Goal: Task Accomplishment & Management: Use online tool/utility

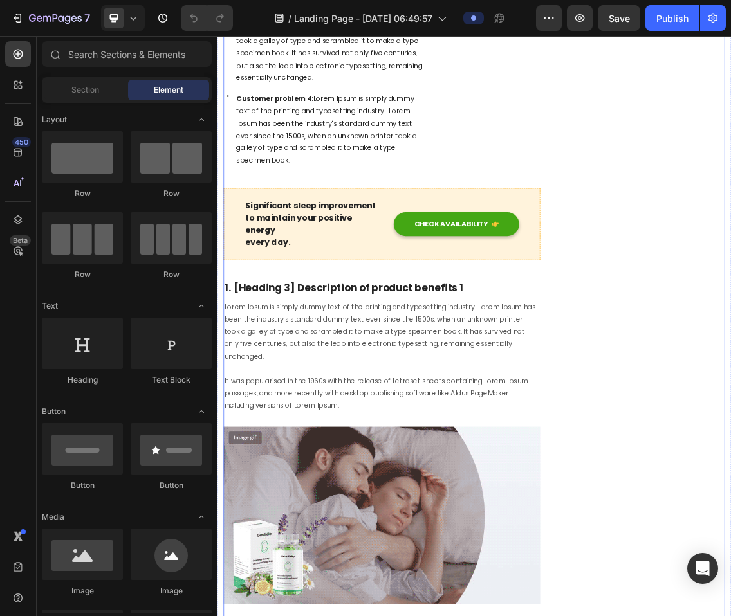
scroll to position [1006, 0]
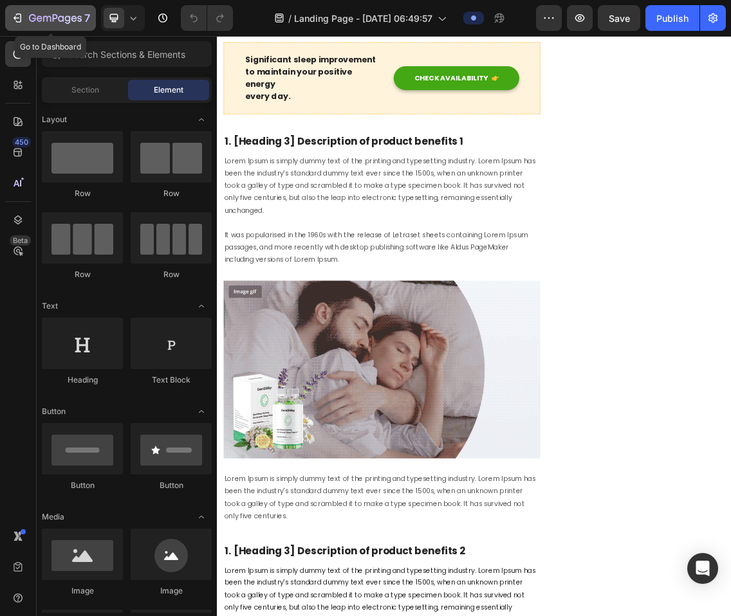
click at [19, 17] on icon "button" at bounding box center [17, 18] width 6 height 4
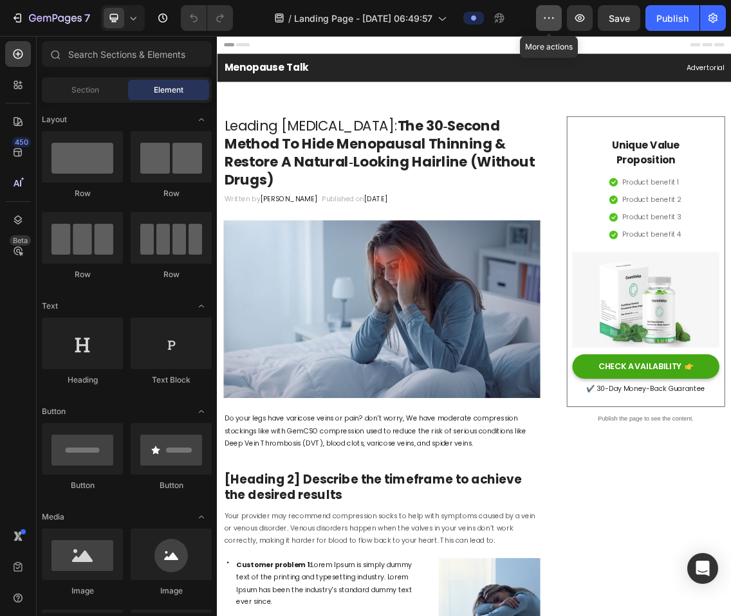
click at [549, 18] on icon "button" at bounding box center [549, 17] width 2 height 1
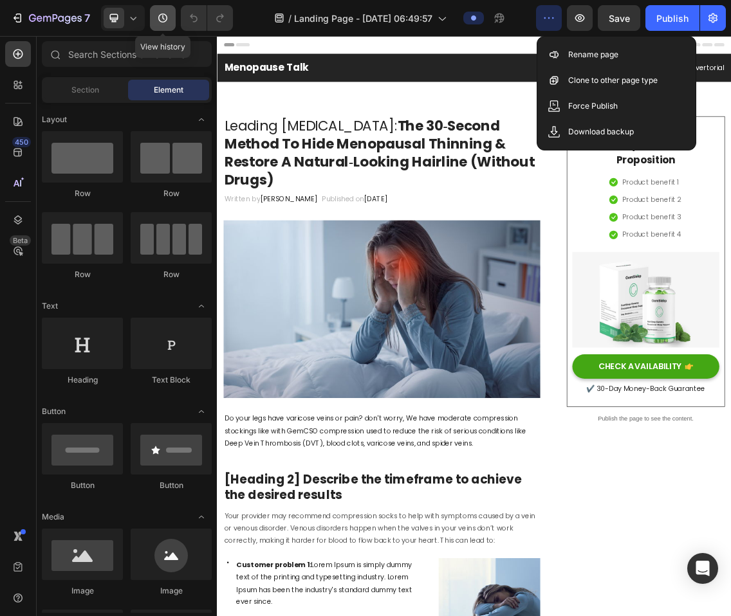
click at [167, 17] on icon "button" at bounding box center [162, 18] width 9 height 9
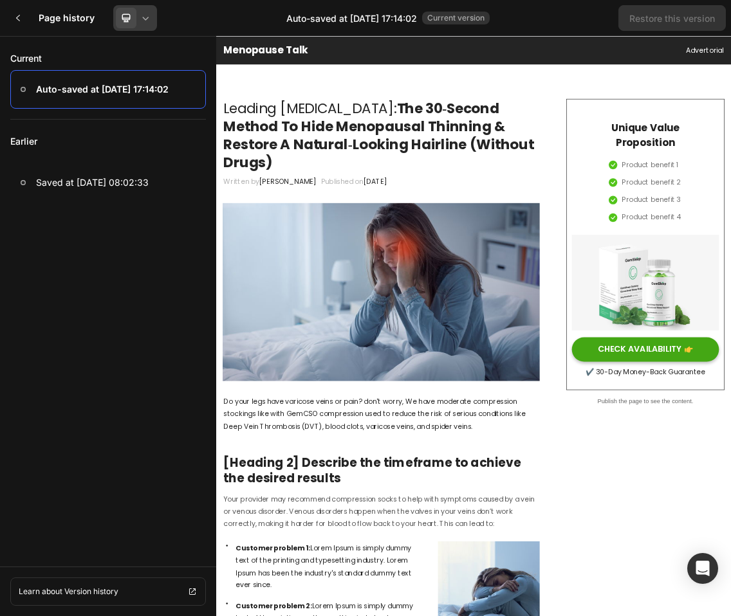
click at [143, 28] on div at bounding box center [135, 18] width 44 height 26
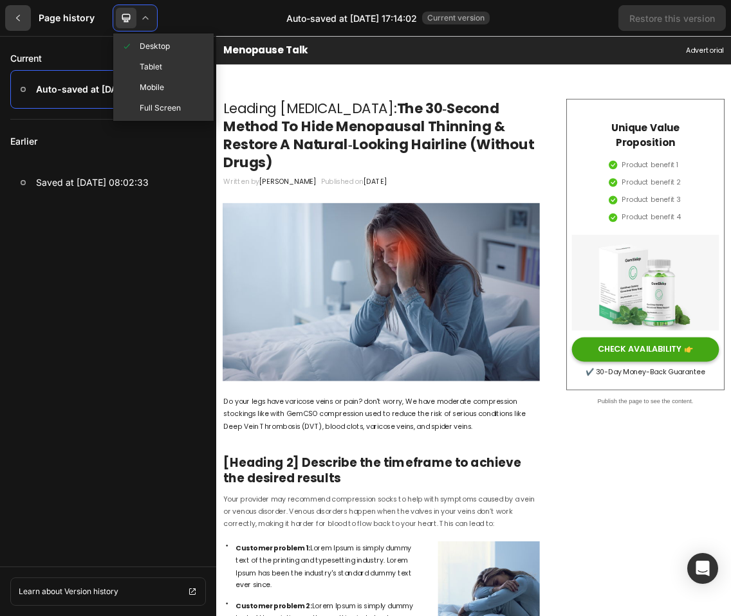
click at [28, 10] on div at bounding box center [18, 18] width 26 height 26
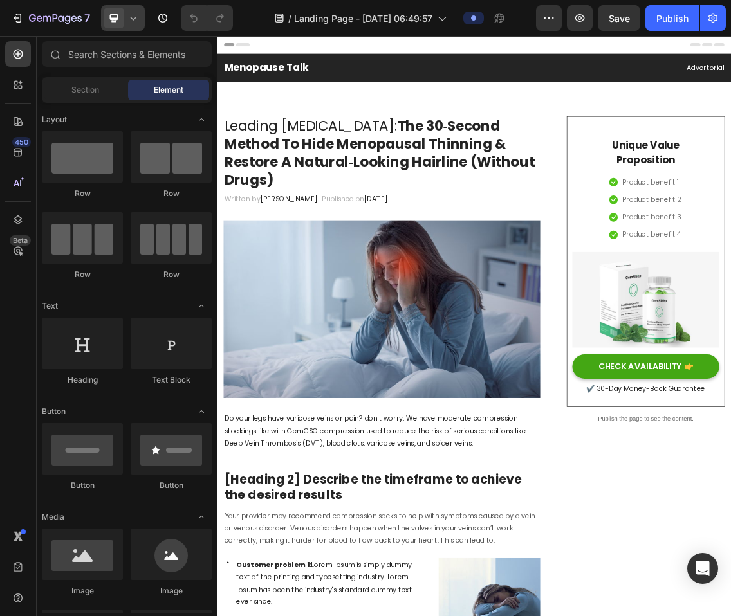
click at [136, 18] on icon at bounding box center [134, 18] width 6 height 3
click at [556, 25] on button "button" at bounding box center [549, 18] width 26 height 26
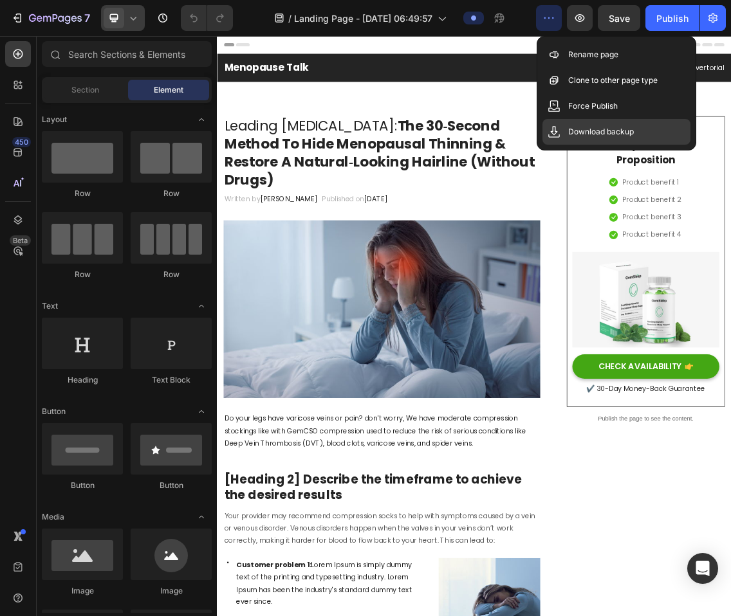
click at [600, 130] on p "Download backup" at bounding box center [601, 131] width 66 height 13
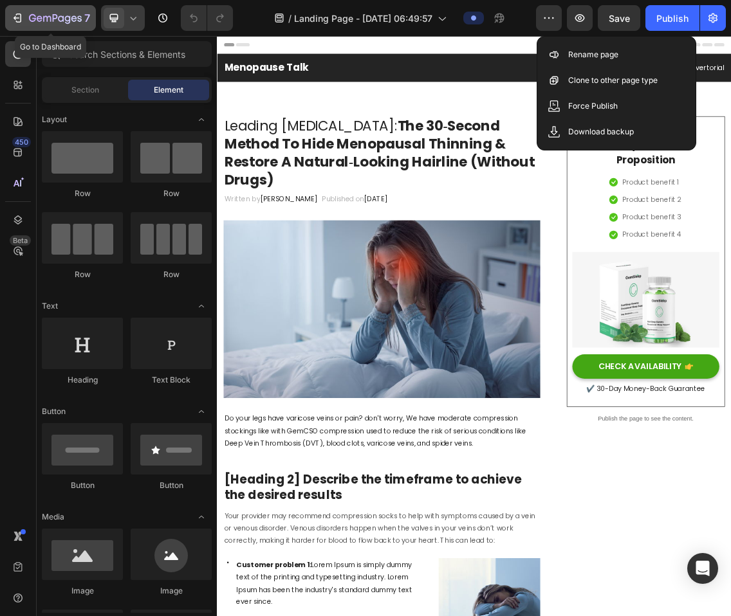
click at [21, 24] on icon "button" at bounding box center [17, 18] width 13 height 13
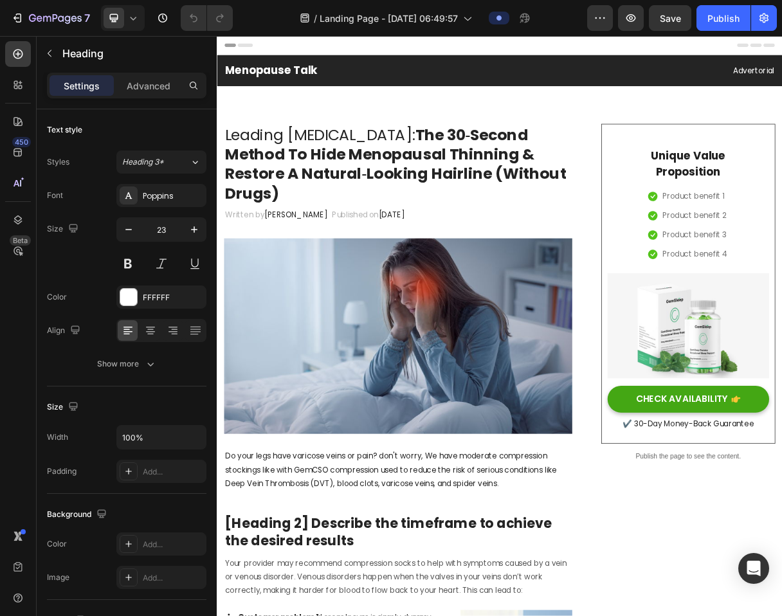
click at [470, 77] on h2 "Menopause Talk" at bounding box center [414, 84] width 376 height 22
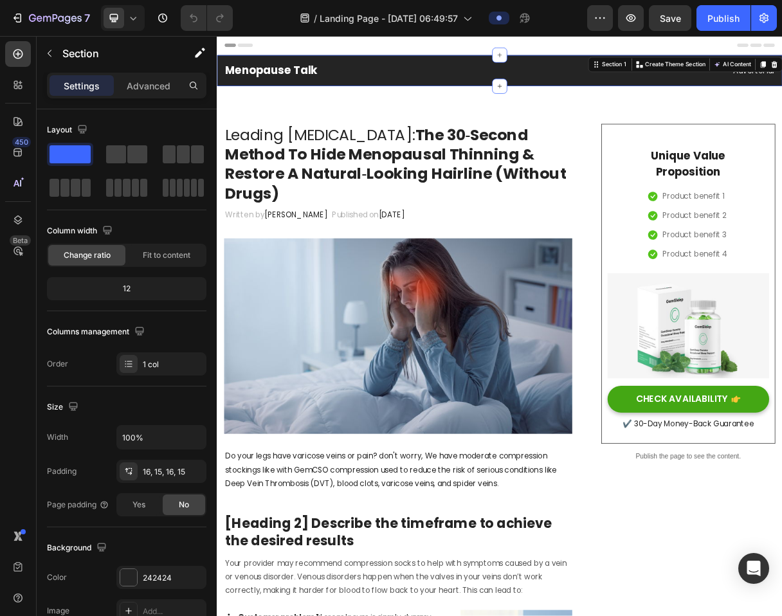
click at [717, 71] on div "Menopause Talk Heading Advertorial Text block Row Section 1 Create Theme Sectio…" at bounding box center [603, 83] width 772 height 42
click at [141, 92] on p "Advanced" at bounding box center [149, 86] width 44 height 14
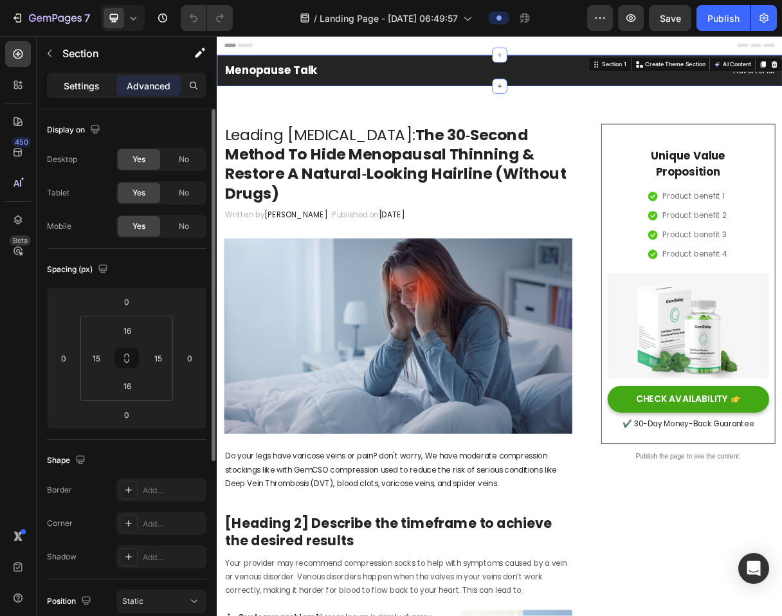
click at [97, 90] on p "Settings" at bounding box center [82, 86] width 36 height 14
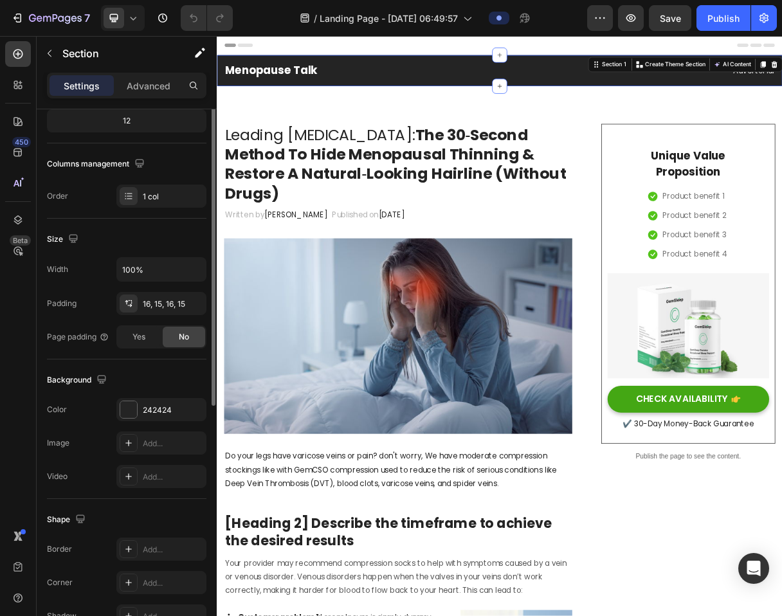
scroll to position [241, 0]
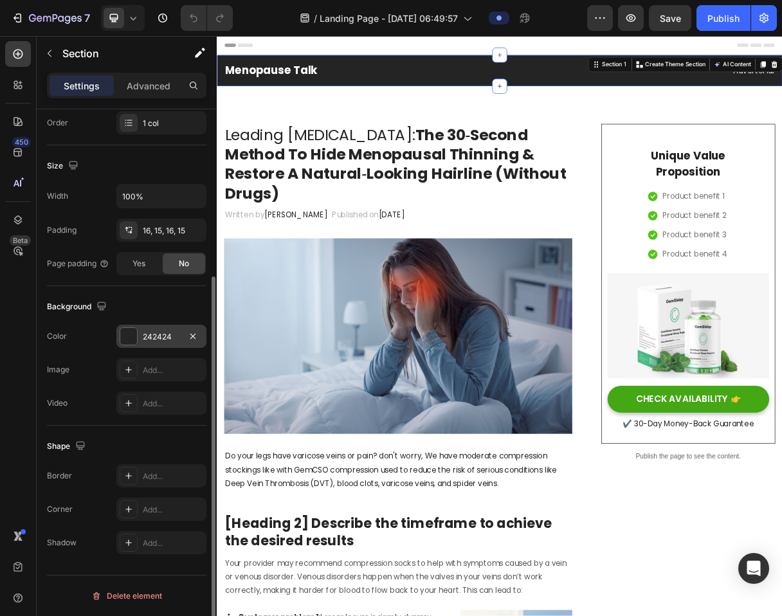
click at [135, 338] on div at bounding box center [128, 336] width 17 height 17
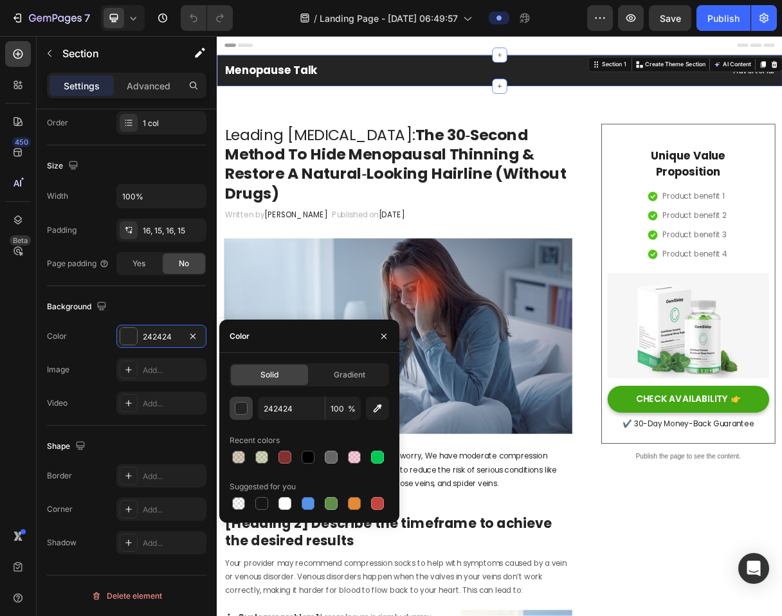
click at [241, 406] on div "button" at bounding box center [241, 409] width 13 height 13
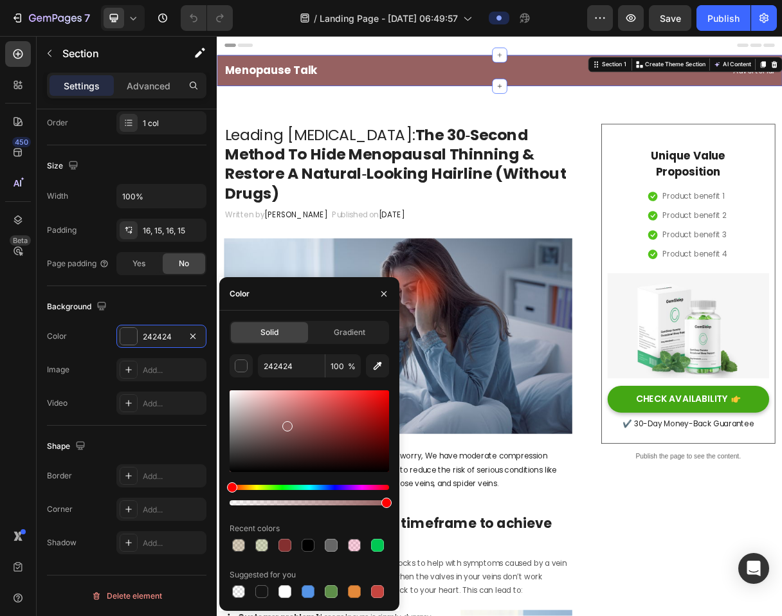
drag, startPoint x: 268, startPoint y: 425, endPoint x: 285, endPoint y: 423, distance: 16.8
click at [286, 424] on div at bounding box center [310, 431] width 160 height 82
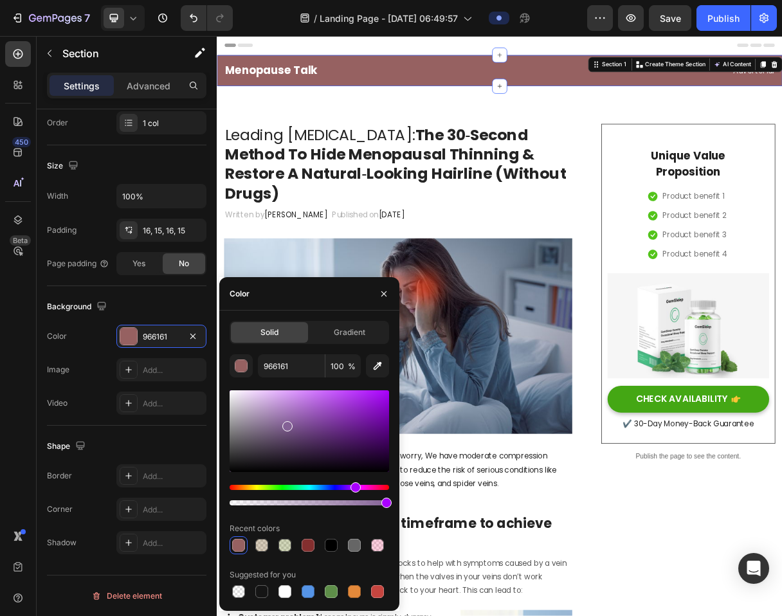
click at [354, 486] on div "Hue" at bounding box center [310, 487] width 160 height 5
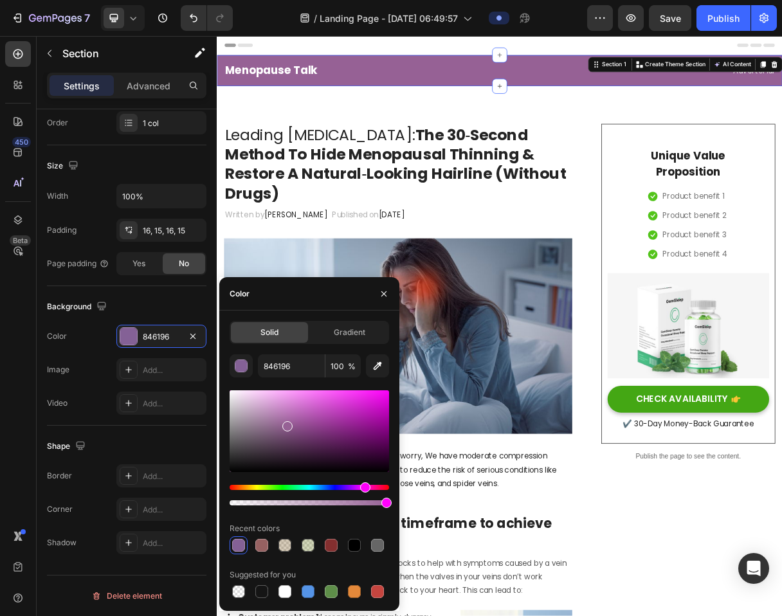
drag, startPoint x: 354, startPoint y: 486, endPoint x: 363, endPoint y: 486, distance: 9.0
click at [363, 486] on div "Hue" at bounding box center [365, 487] width 10 height 10
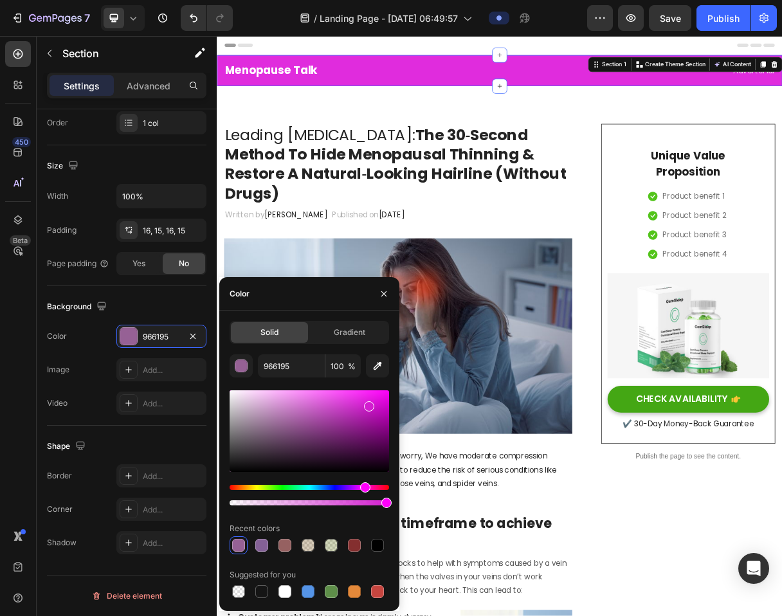
drag, startPoint x: 338, startPoint y: 432, endPoint x: 368, endPoint y: 404, distance: 40.9
click at [368, 404] on div at bounding box center [310, 431] width 160 height 82
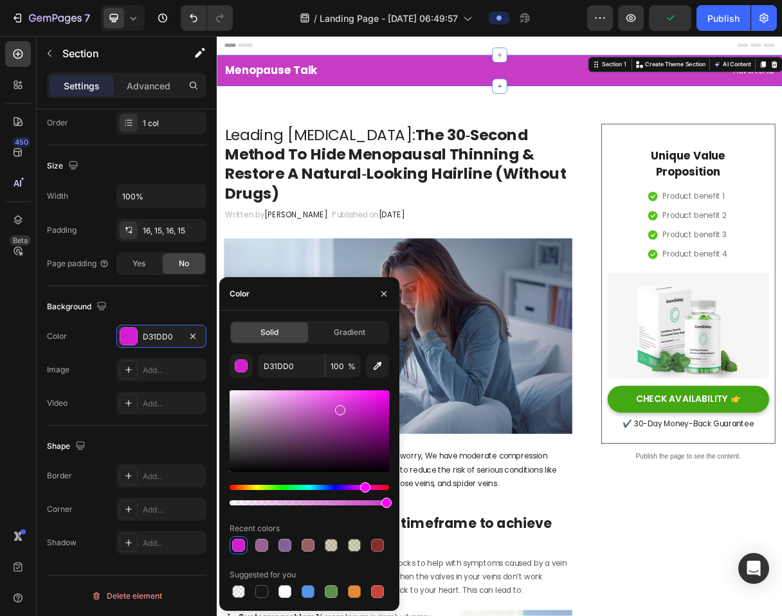
drag, startPoint x: 365, startPoint y: 407, endPoint x: 340, endPoint y: 408, distance: 25.1
click at [340, 408] on div at bounding box center [340, 410] width 10 height 10
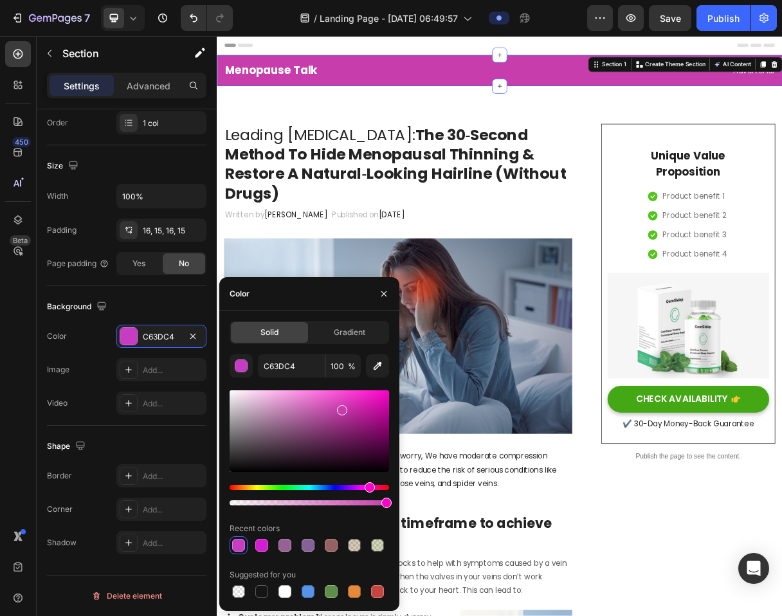
drag, startPoint x: 362, startPoint y: 489, endPoint x: 369, endPoint y: 488, distance: 7.1
click at [369, 488] on div "Hue" at bounding box center [370, 487] width 10 height 10
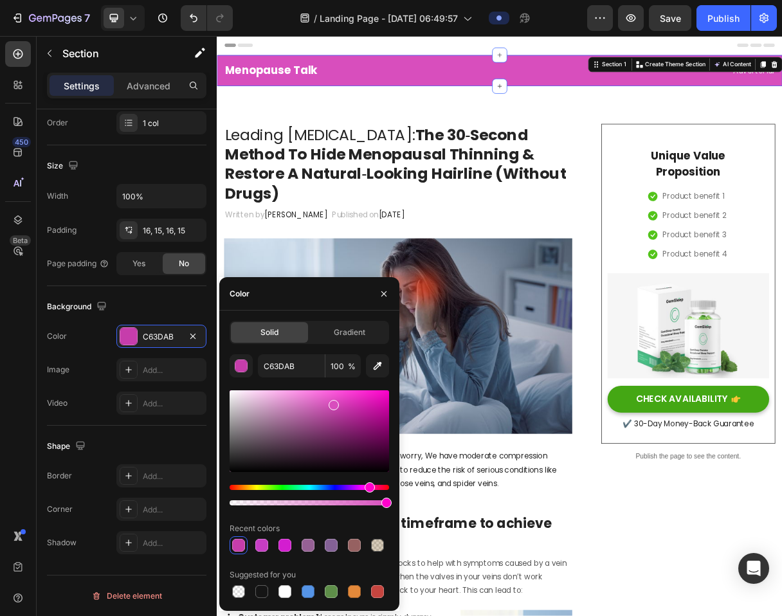
type input "D84EBD"
drag, startPoint x: 342, startPoint y: 402, endPoint x: 333, endPoint y: 402, distance: 8.4
click at [333, 402] on div at bounding box center [310, 431] width 160 height 82
click at [405, 288] on p "Published on February 28, 2023" at bounding box center [423, 281] width 99 height 19
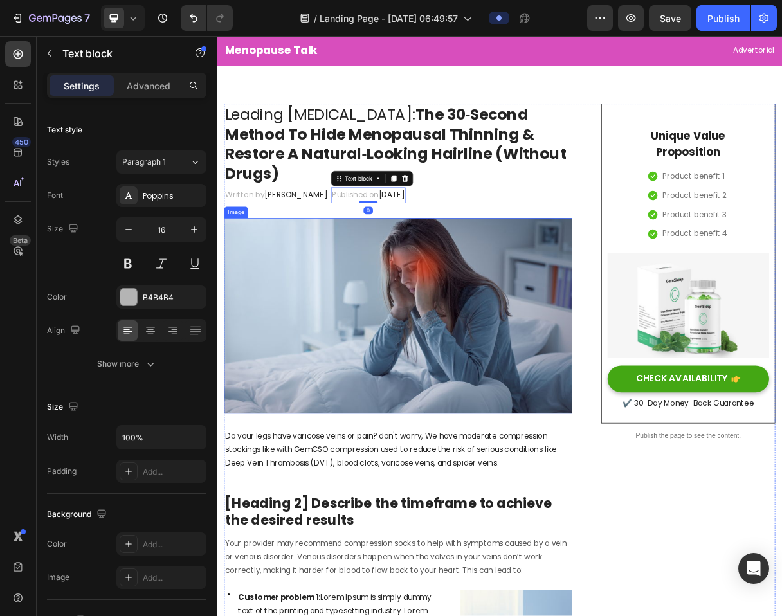
scroll to position [29, 0]
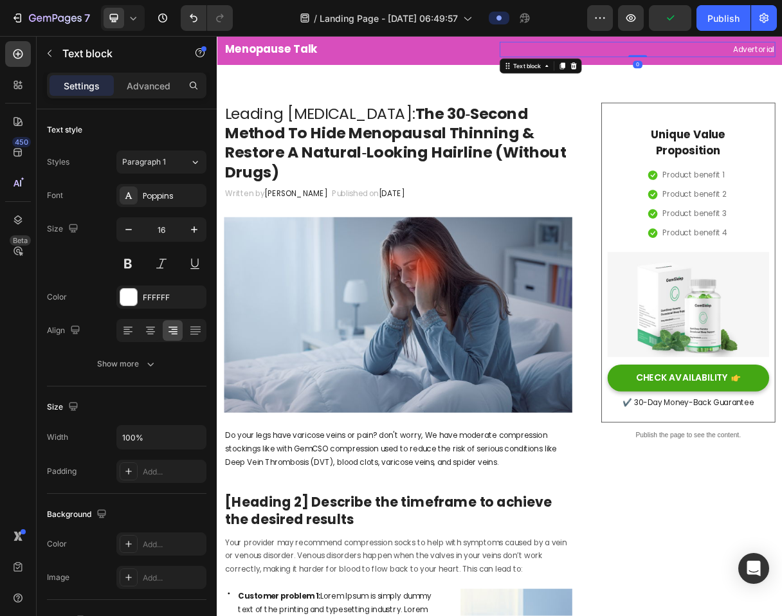
click at [782, 57] on p "Advertorial" at bounding box center [791, 55] width 374 height 19
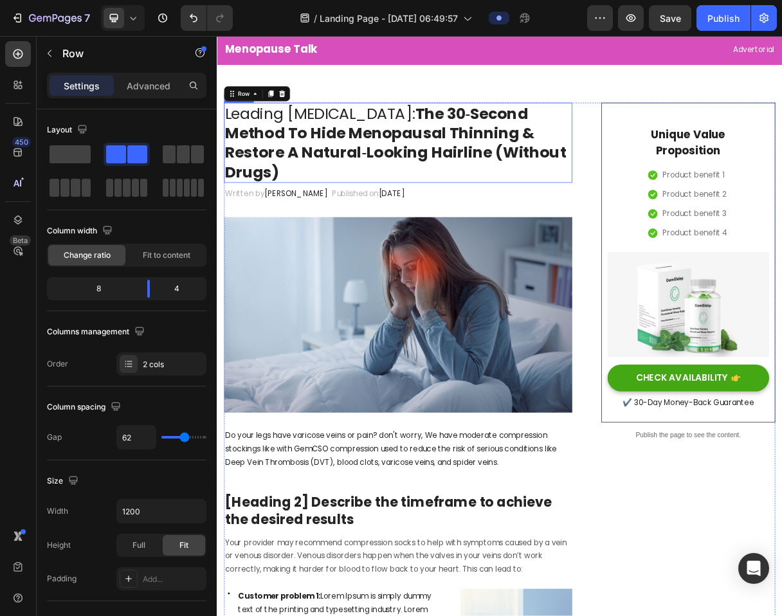
click at [326, 197] on strong "The 30‑Second Method To Hide Menopausal Thinning & Restore A Natural‑Looking Ha…" at bounding box center [461, 181] width 466 height 109
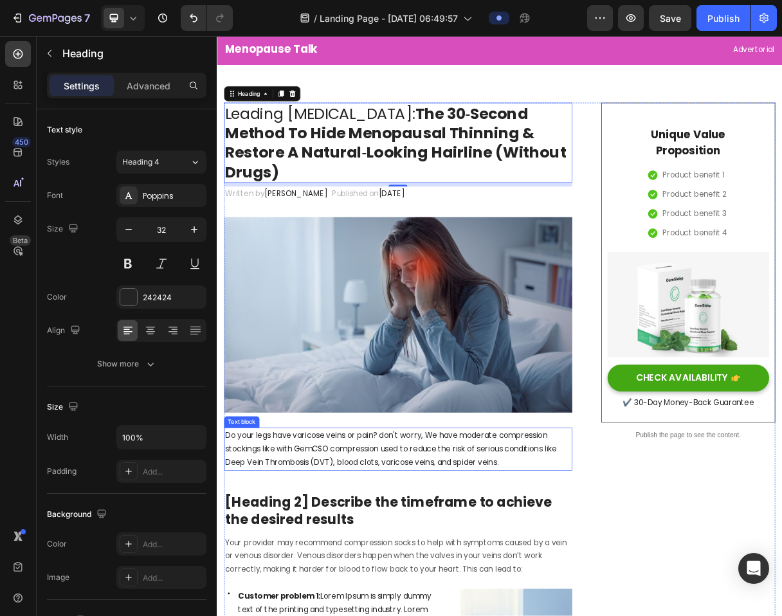
click at [294, 601] on p "Do your legs have varicose veins or pain? don't worry, We have moderate compres…" at bounding box center [464, 600] width 473 height 55
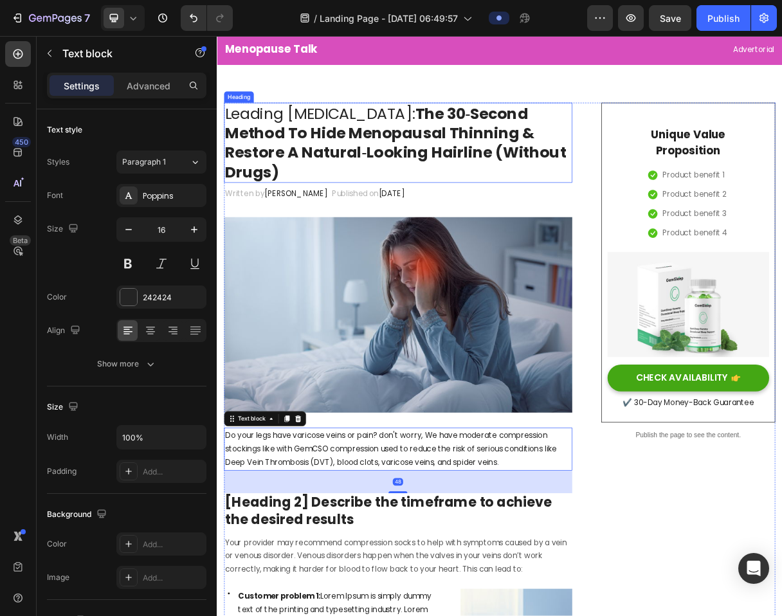
click at [365, 189] on strong "The 30‑Second Method To Hide Menopausal Thinning & Restore A Natural‑Looking Ha…" at bounding box center [461, 181] width 466 height 109
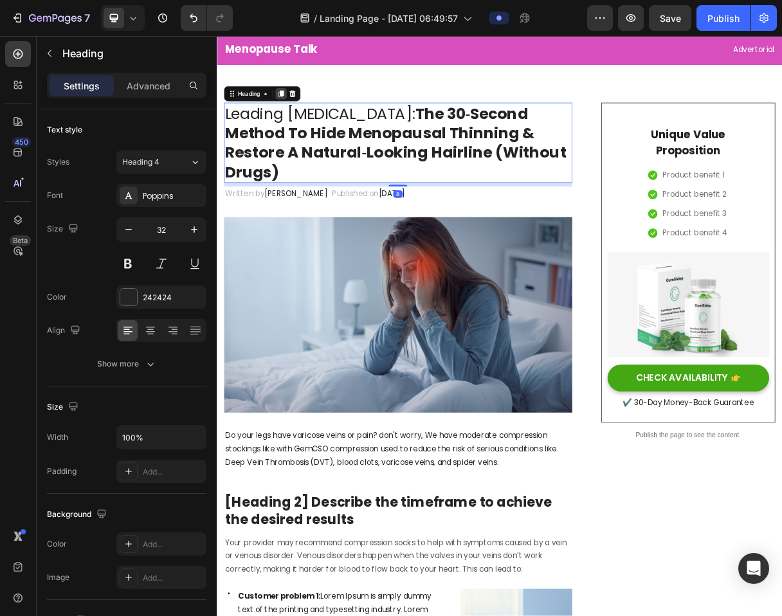
click at [305, 115] on icon at bounding box center [304, 115] width 7 height 9
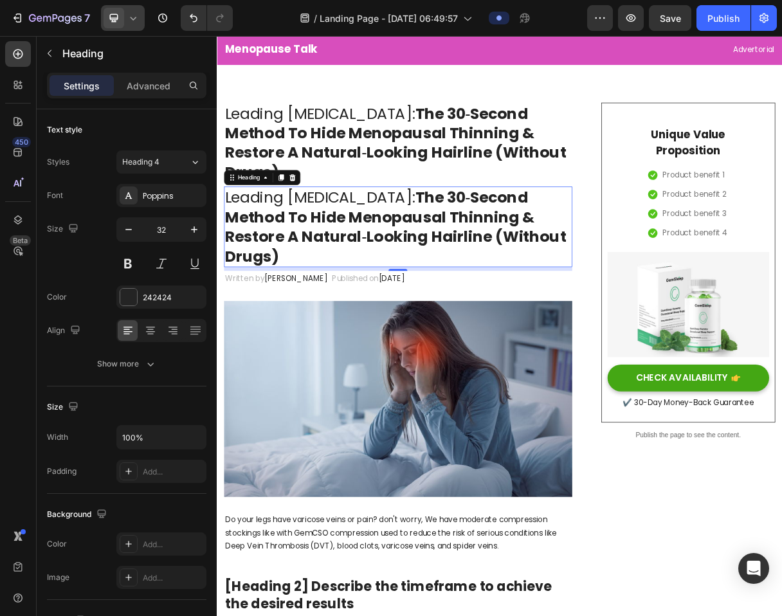
click at [133, 20] on icon at bounding box center [134, 18] width 6 height 3
click at [157, 16] on icon "button" at bounding box center [162, 18] width 13 height 13
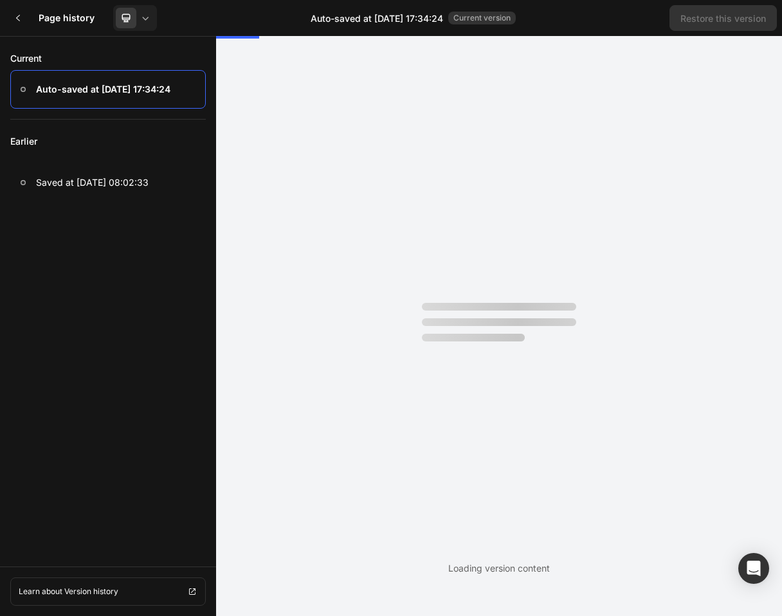
scroll to position [0, 0]
click at [11, 27] on div at bounding box center [18, 18] width 26 height 26
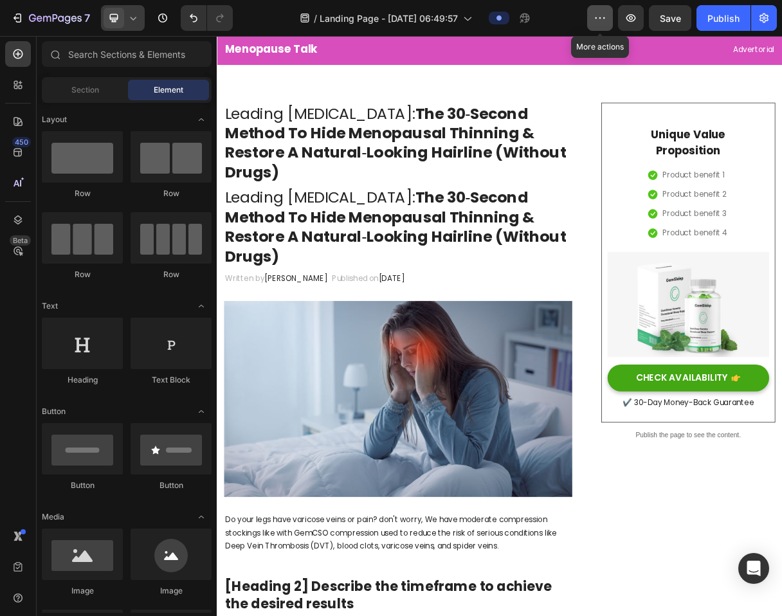
click at [600, 22] on icon "button" at bounding box center [600, 18] width 13 height 13
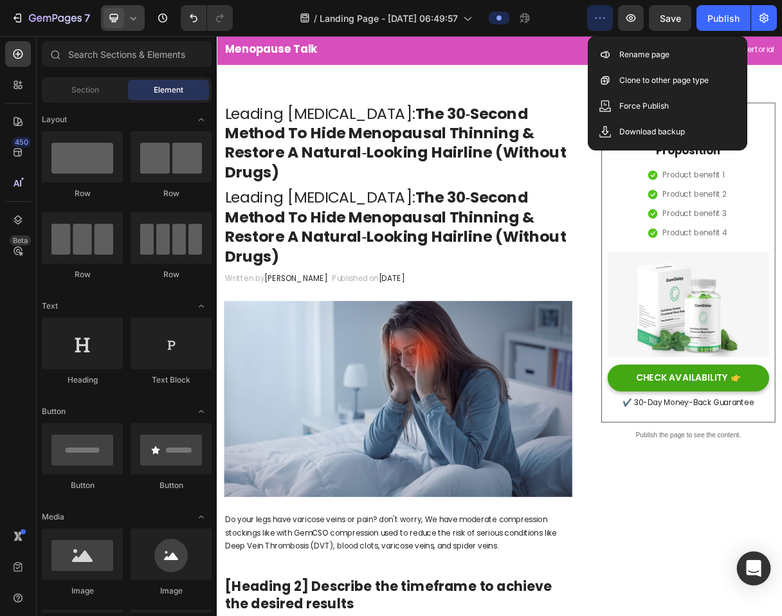
click at [752, 572] on icon "Open Intercom Messenger" at bounding box center [754, 568] width 17 height 17
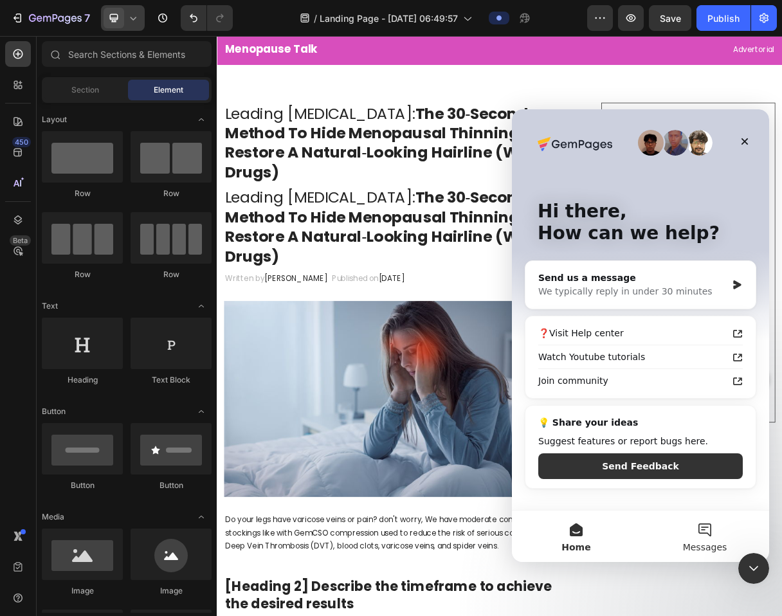
click at [706, 526] on button "Messages" at bounding box center [705, 536] width 129 height 51
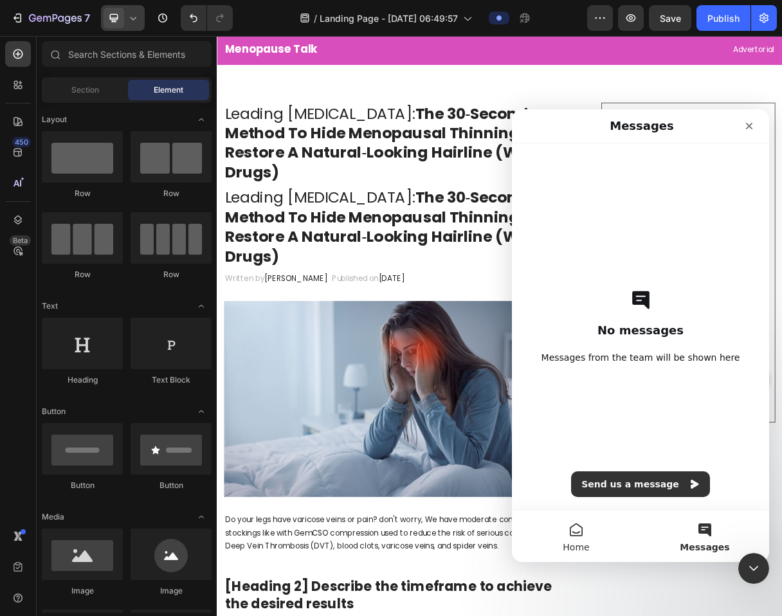
click at [571, 522] on button "Home" at bounding box center [576, 536] width 129 height 51
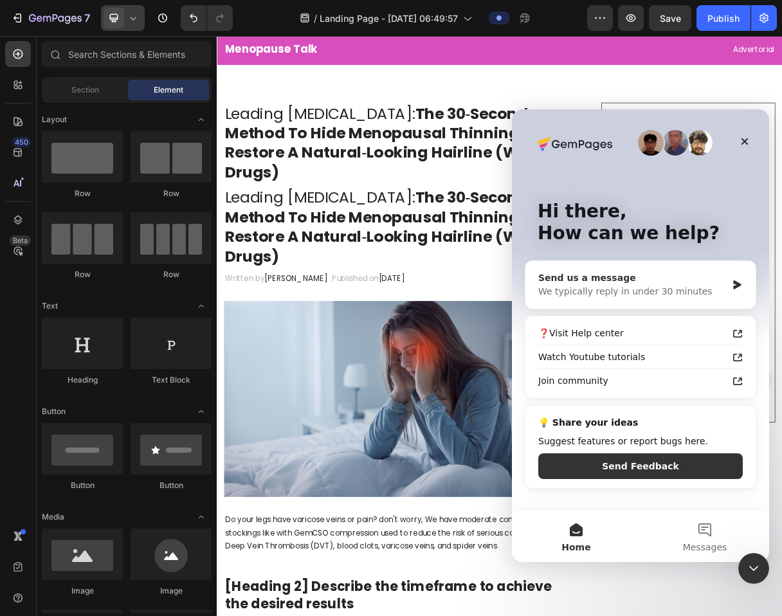
click at [652, 284] on div "Send us a message" at bounding box center [632, 278] width 188 height 14
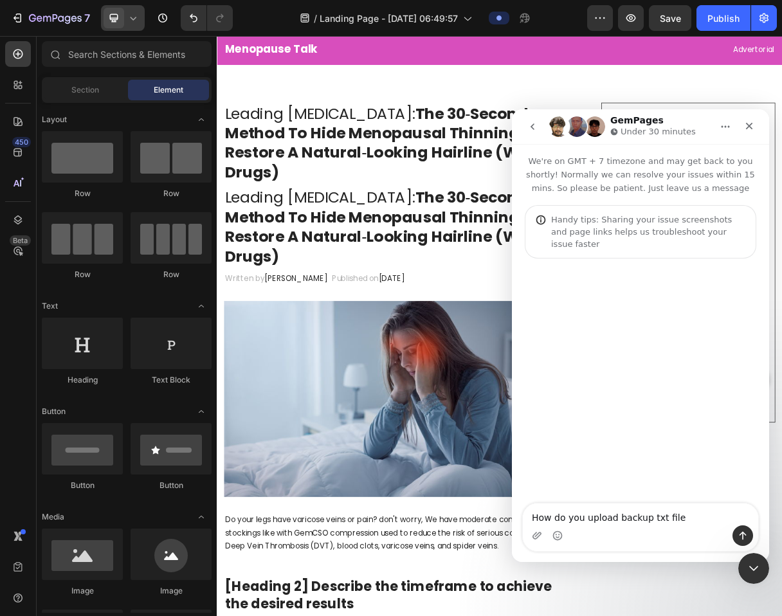
type textarea "How do you upload backup txt files"
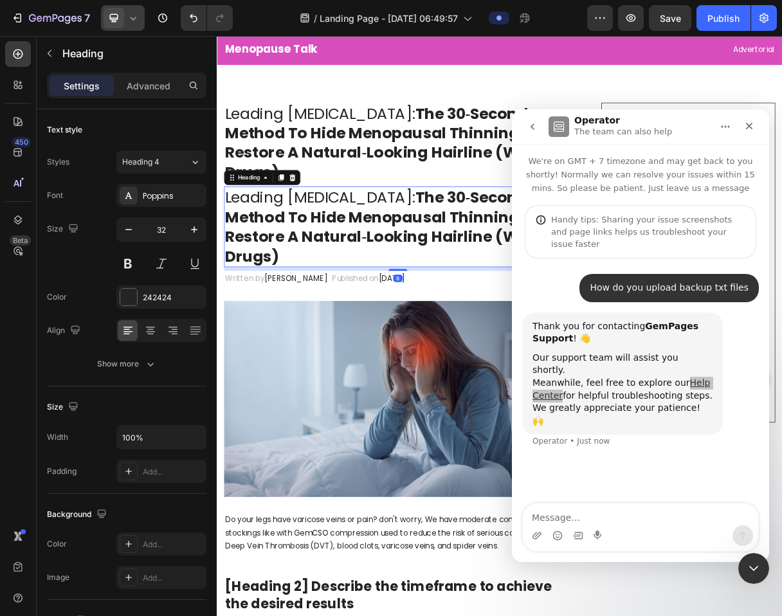
click at [358, 308] on strong "The 30‑Second Method To Hide Menopausal Thinning & Restore A Natural‑Looking Ha…" at bounding box center [461, 296] width 466 height 109
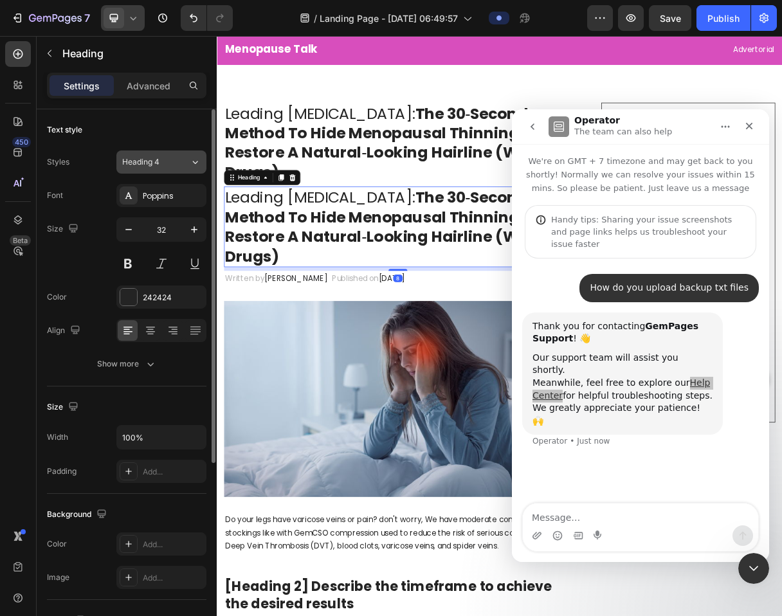
drag, startPoint x: 142, startPoint y: 272, endPoint x: 136, endPoint y: 163, distance: 108.9
click at [136, 163] on span "Heading 4" at bounding box center [140, 162] width 37 height 12
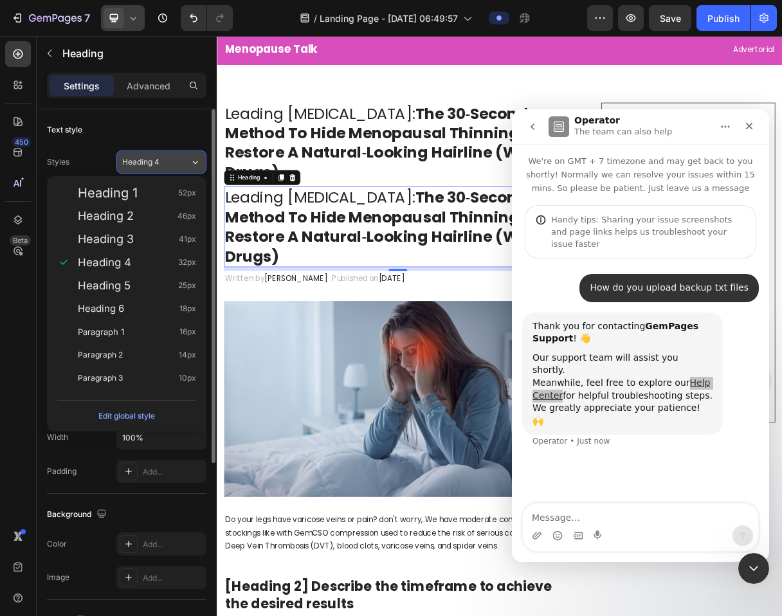
click at [130, 337] on div "Paragraph 1 16px" at bounding box center [137, 332] width 118 height 13
type input "16"
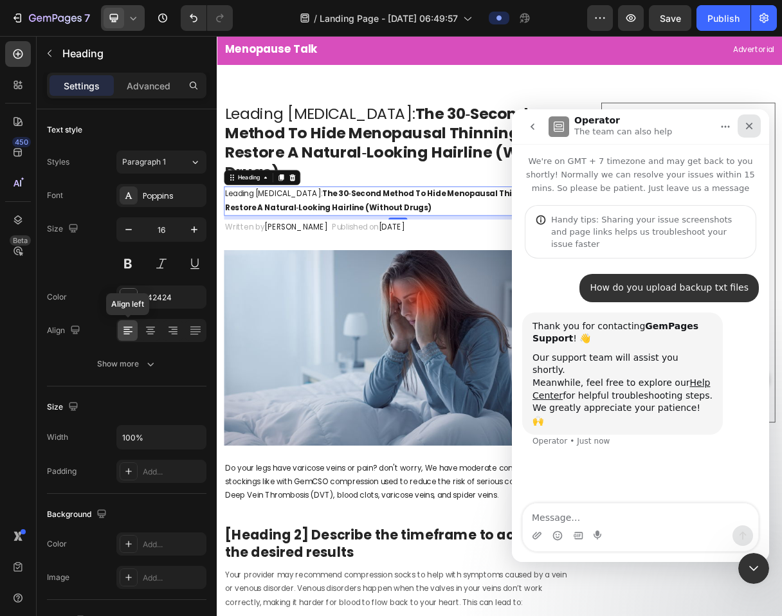
drag, startPoint x: 648, startPoint y: 273, endPoint x: 753, endPoint y: 124, distance: 181.9
click at [753, 124] on icon "Close" at bounding box center [749, 126] width 10 height 10
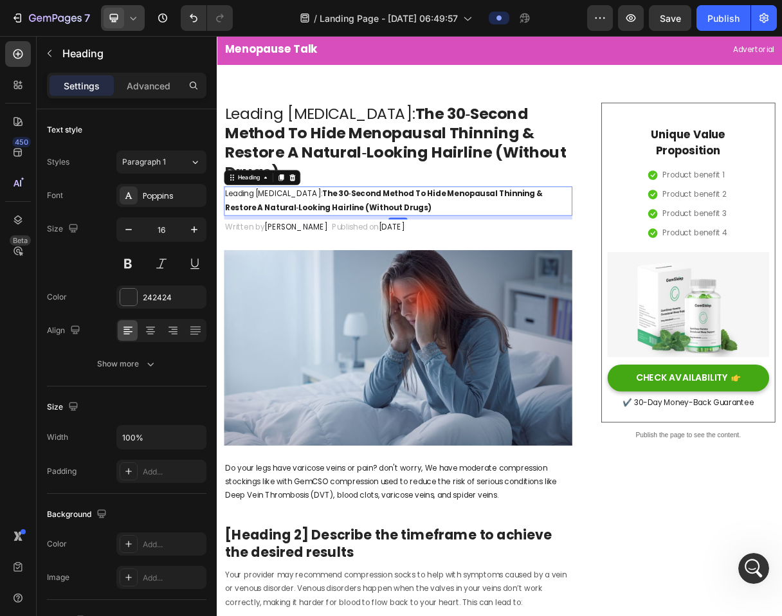
click at [330, 255] on h2 "Leading Dermatologist: The 30‑Second Method To Hide Menopausal Thinning & Resto…" at bounding box center [463, 262] width 475 height 40
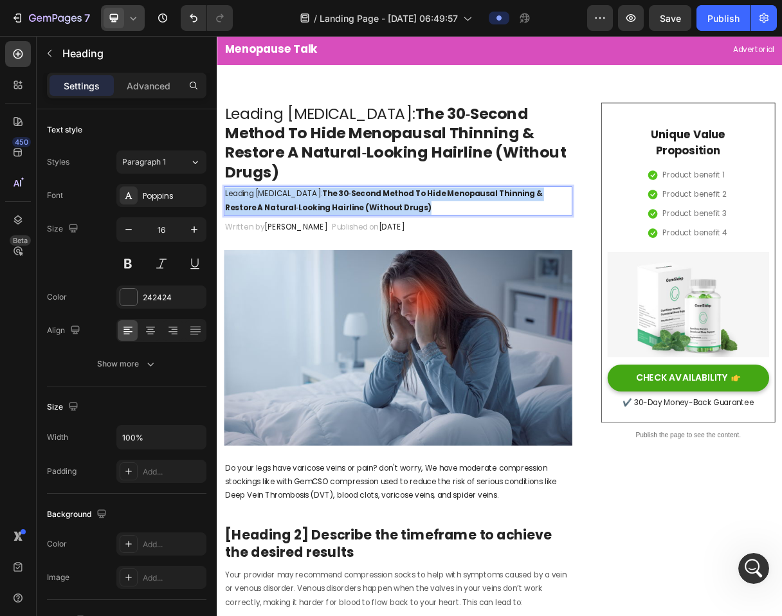
click at [330, 255] on p "Leading Dermatologist: The 30‑Second Method To Hide Menopausal Thinning & Resto…" at bounding box center [464, 261] width 473 height 37
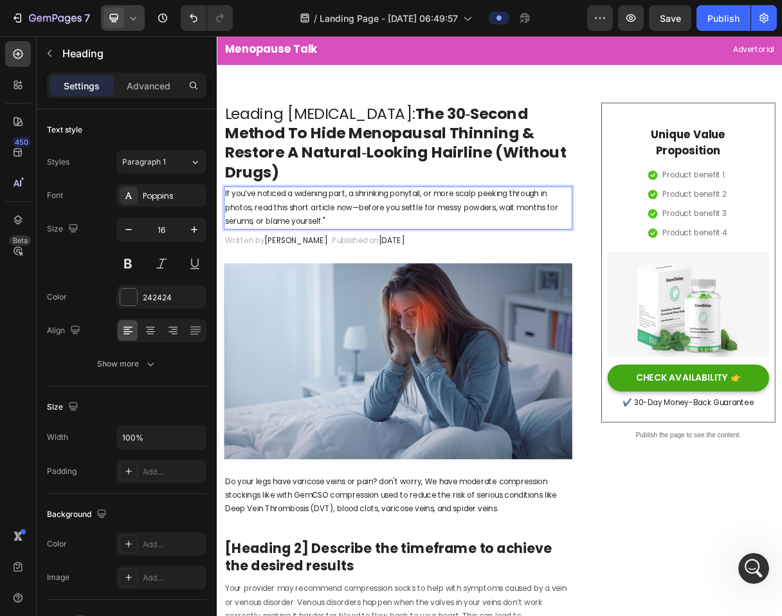
click at [402, 270] on p "If you’ve noticed a widening part, a shrinking ponytail, or more scalp peeking …" at bounding box center [464, 270] width 473 height 55
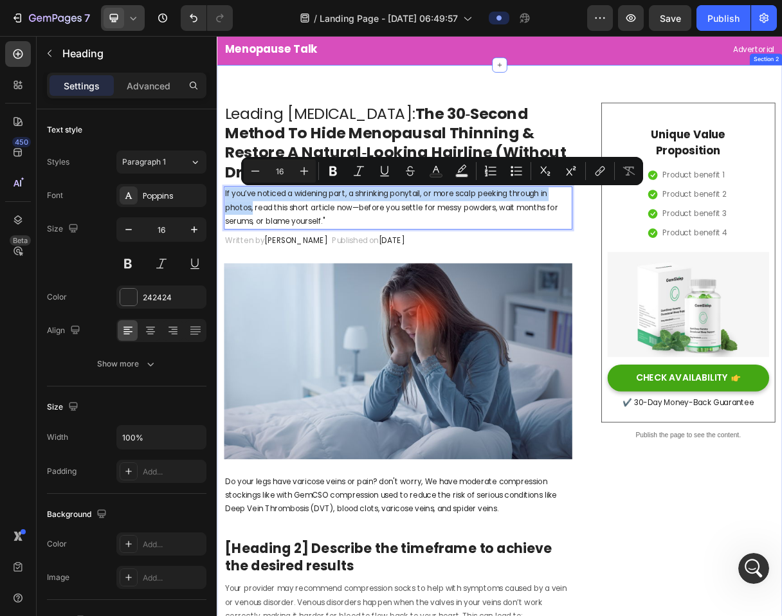
drag, startPoint x: 266, startPoint y: 270, endPoint x: 220, endPoint y: 252, distance: 48.9
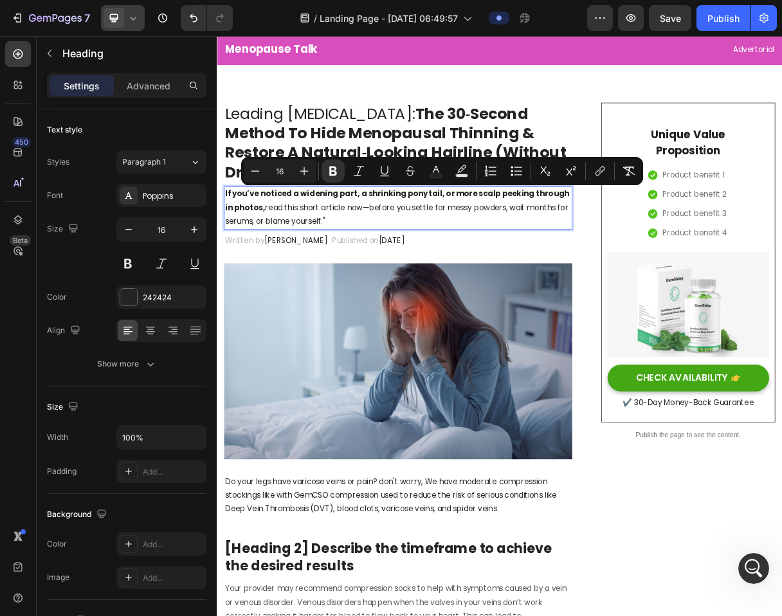
click at [260, 262] on p "If you’ve noticed a widening part, a shrinking ponytail, or more scalp peeking …" at bounding box center [464, 270] width 473 height 55
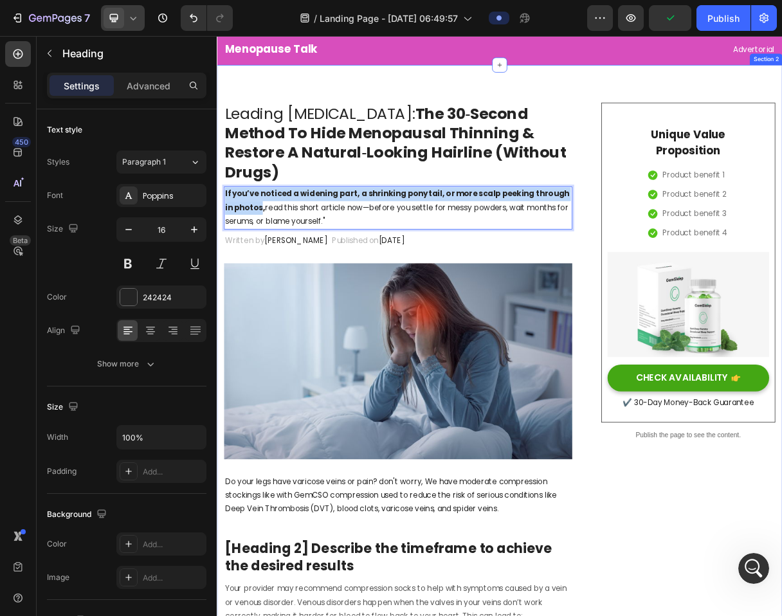
drag, startPoint x: 264, startPoint y: 271, endPoint x: 225, endPoint y: 253, distance: 43.2
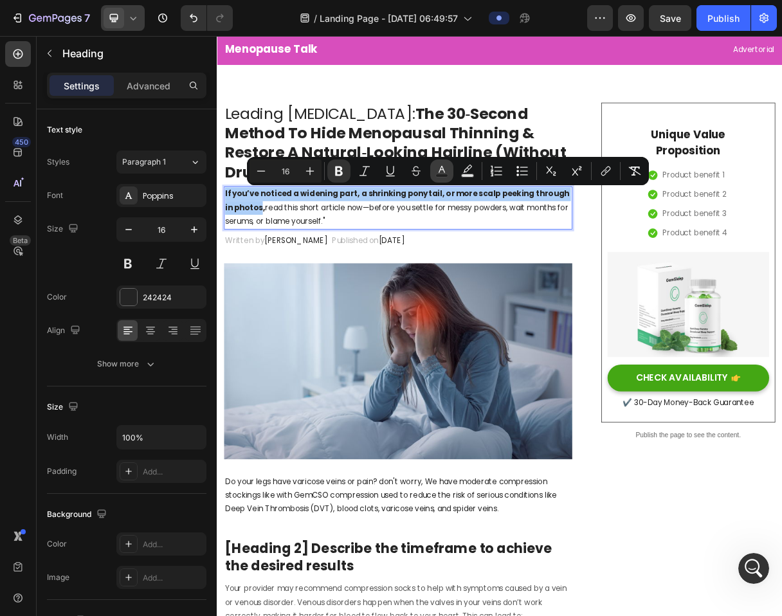
click at [445, 169] on icon "Editor contextual toolbar" at bounding box center [442, 171] width 13 height 13
type input "242424"
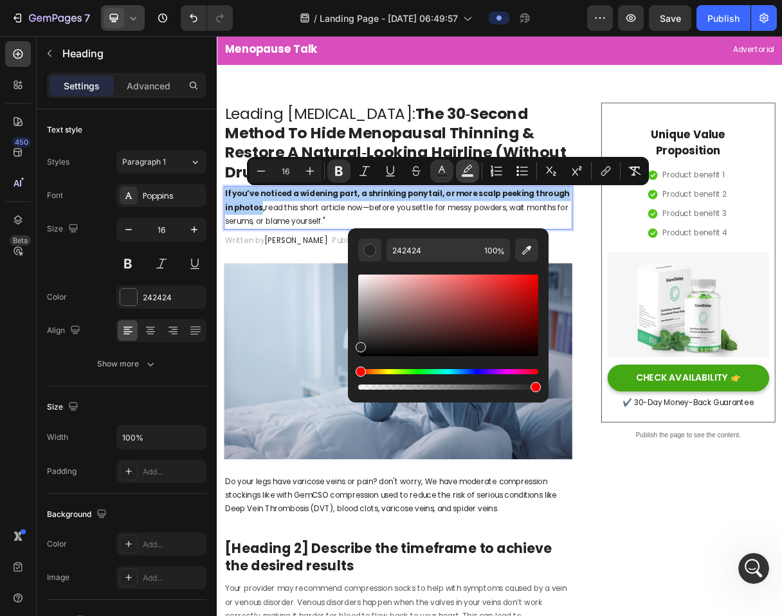
click at [468, 173] on icon "Editor contextual toolbar" at bounding box center [467, 171] width 13 height 13
type input "000000"
type input "77"
click at [383, 367] on div "Editor contextual toolbar" at bounding box center [448, 332] width 180 height 120
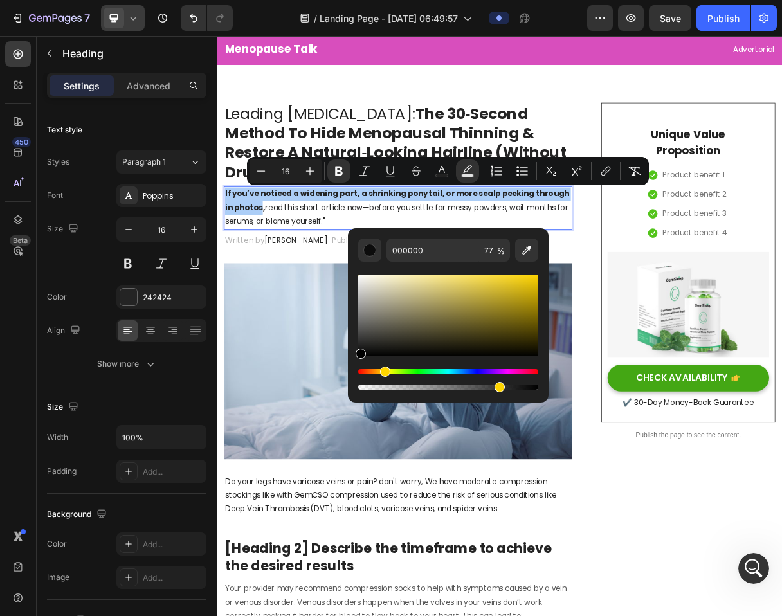
click at [383, 370] on div "Hue" at bounding box center [448, 371] width 180 height 5
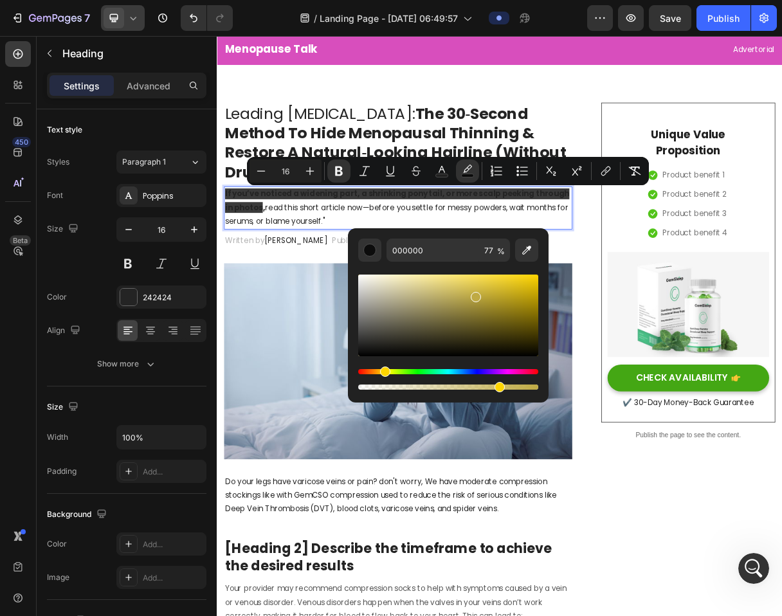
drag, startPoint x: 430, startPoint y: 303, endPoint x: 474, endPoint y: 295, distance: 44.4
click at [474, 295] on div "Editor contextual toolbar" at bounding box center [448, 316] width 180 height 82
click at [482, 293] on div "Editor contextual toolbar" at bounding box center [481, 296] width 10 height 10
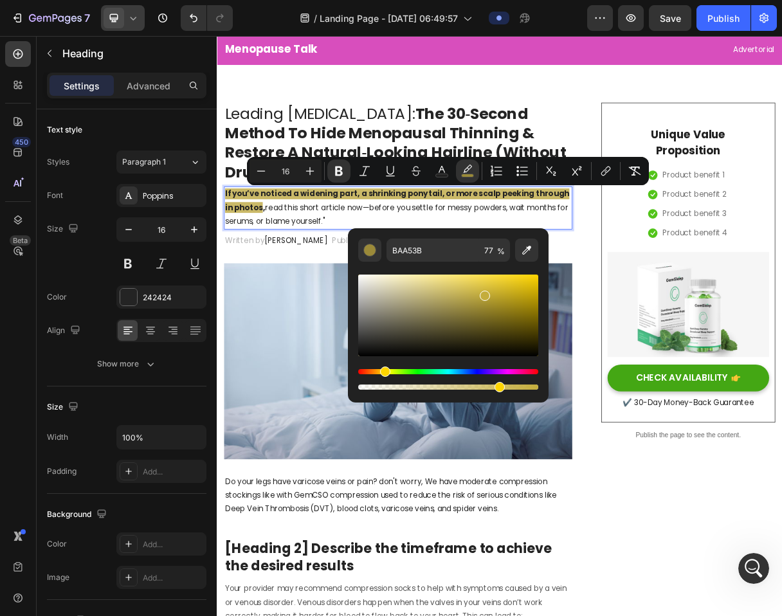
type input "C4AD3C"
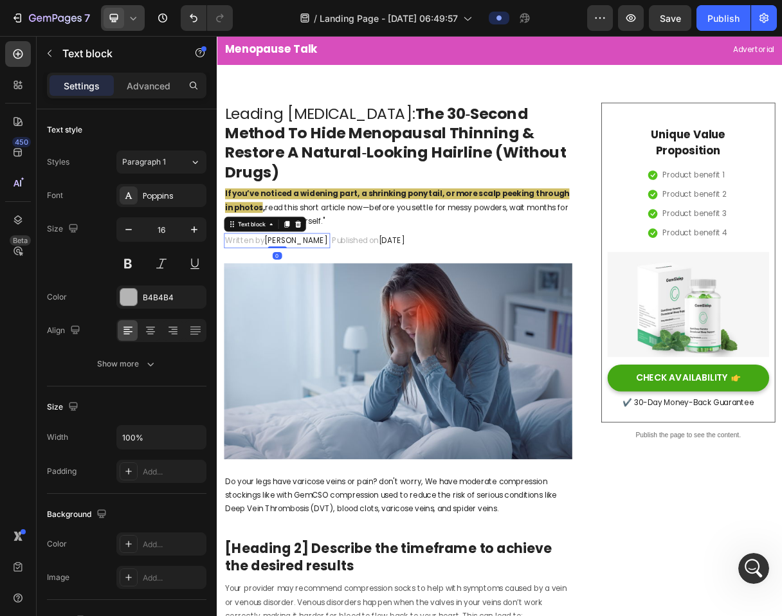
click at [275, 307] on p "Written by Dr.Marcus" at bounding box center [299, 316] width 142 height 19
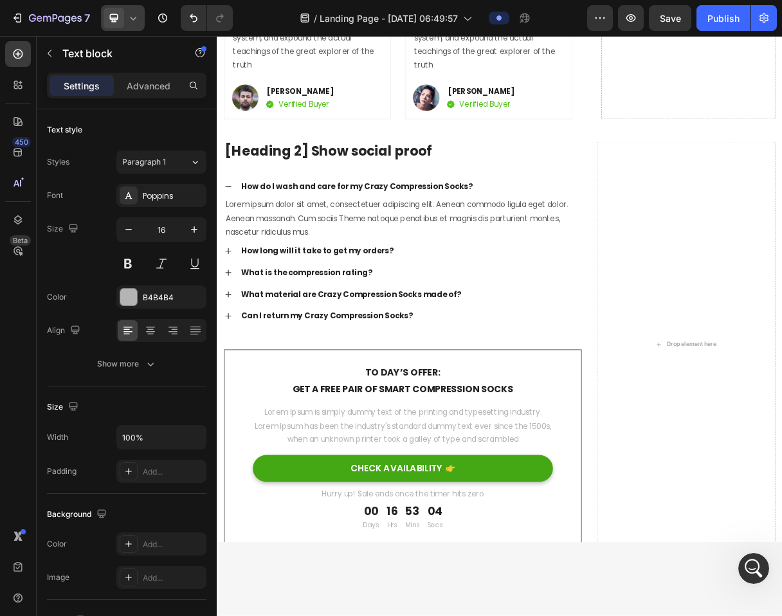
scroll to position [6736, 0]
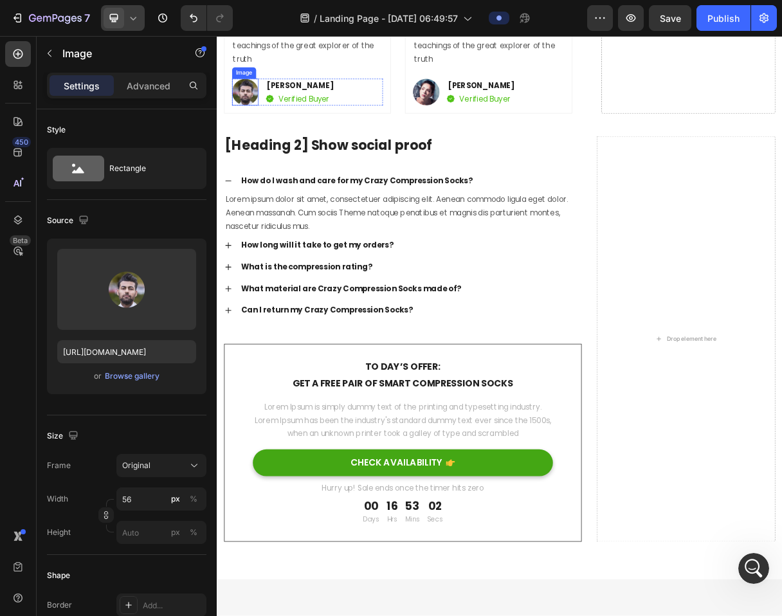
click at [253, 93] on div "Image" at bounding box center [254, 87] width 28 height 12
click at [314, 90] on div at bounding box center [307, 82] width 15 height 15
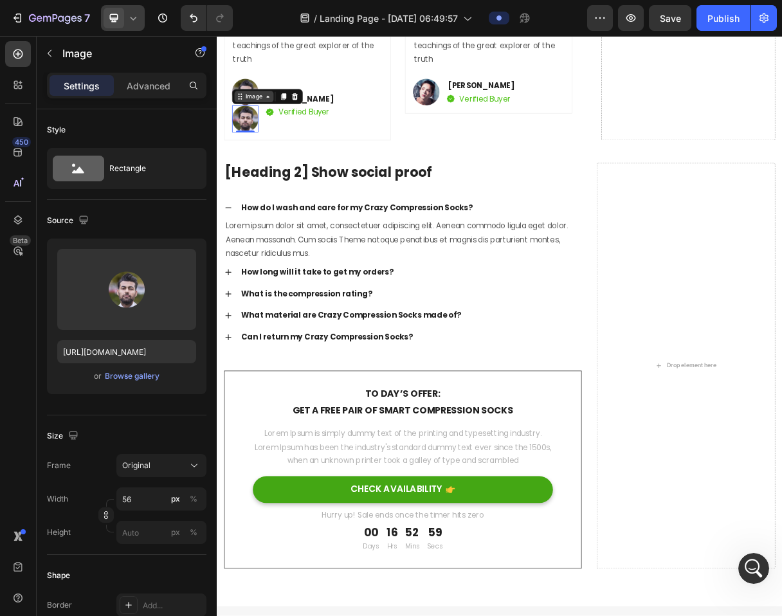
click at [252, 124] on icon at bounding box center [248, 119] width 10 height 10
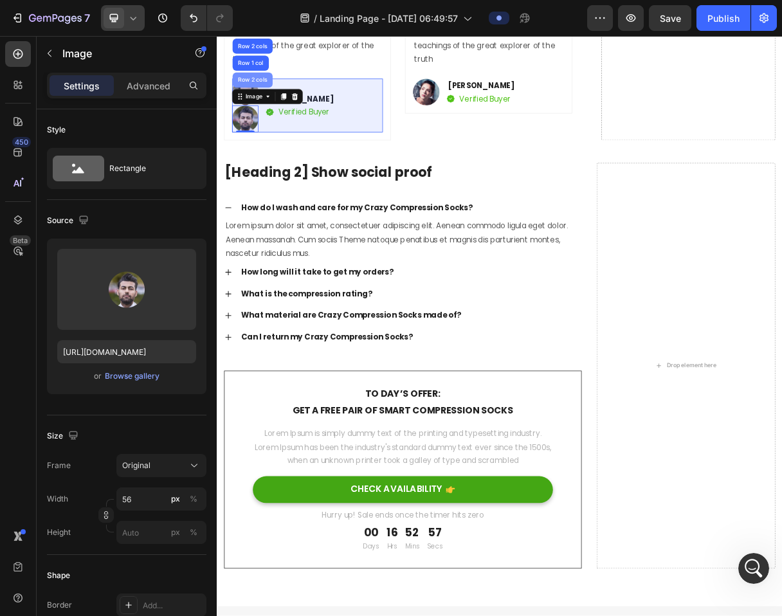
click at [263, 100] on div "Row 2 cols" at bounding box center [265, 97] width 44 height 8
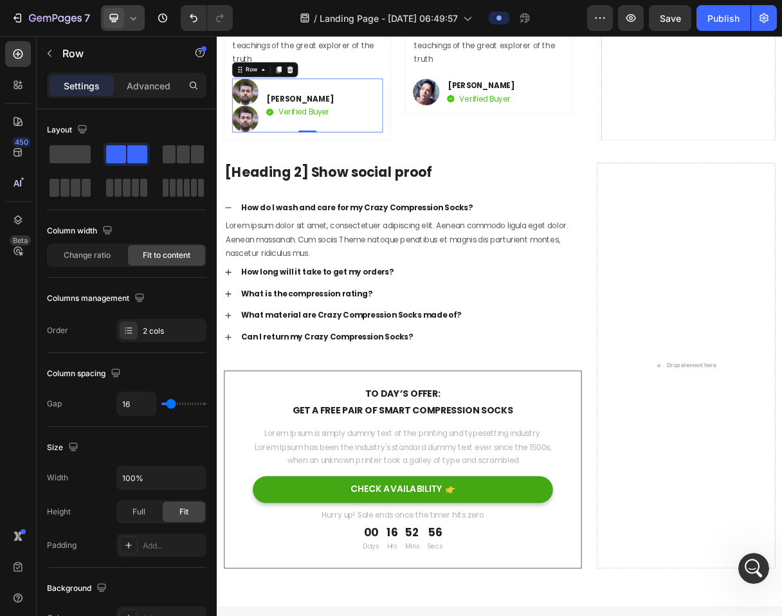
click at [279, 168] on div "Image Image Rayul Mike Text block Image Verified Buyer Text block Row Row 0" at bounding box center [340, 131] width 206 height 73
click at [277, 168] on div "Image Image Rayul Mike Text block Image Verified Buyer Text block Row Row 0" at bounding box center [340, 131] width 206 height 73
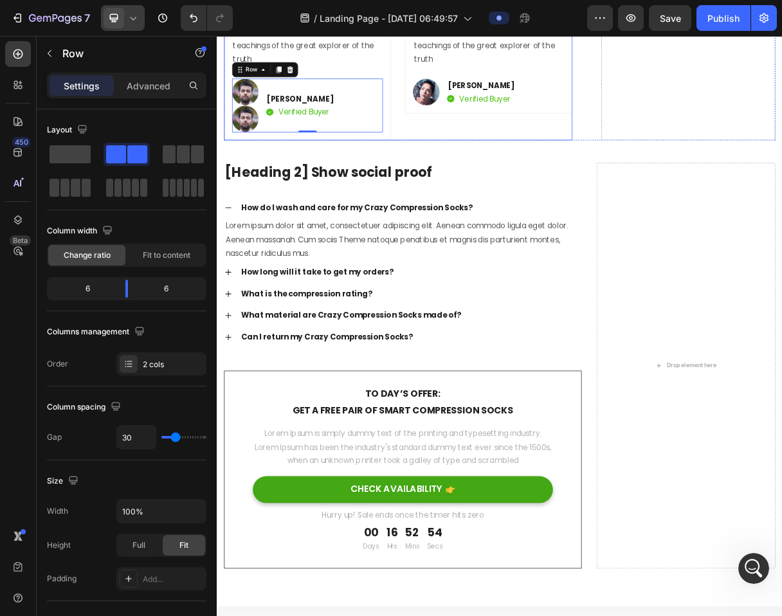
click at [519, 179] on div "Icon Icon Icon Icon Icon Icon List Hoz Great product! It helps my dad wake up w…" at bounding box center [587, 25] width 228 height 308
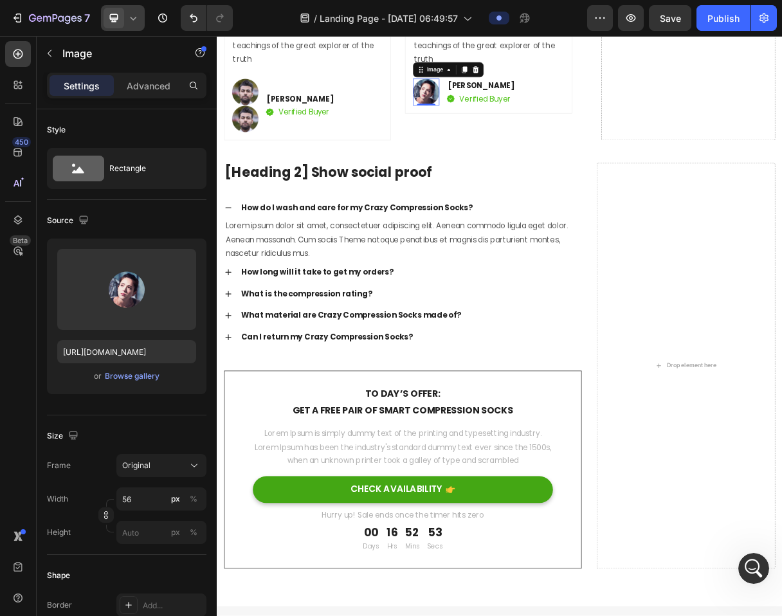
click at [500, 131] on img at bounding box center [502, 113] width 36 height 37
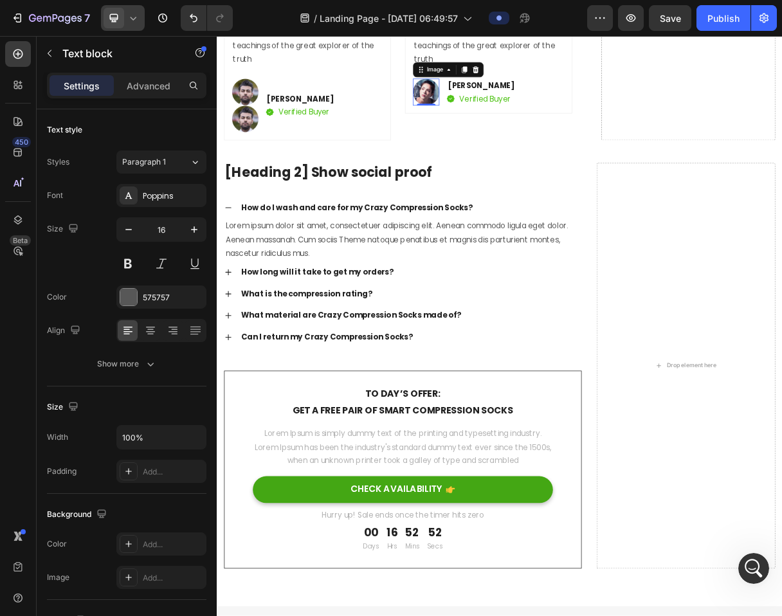
click at [508, 131] on img at bounding box center [502, 113] width 36 height 37
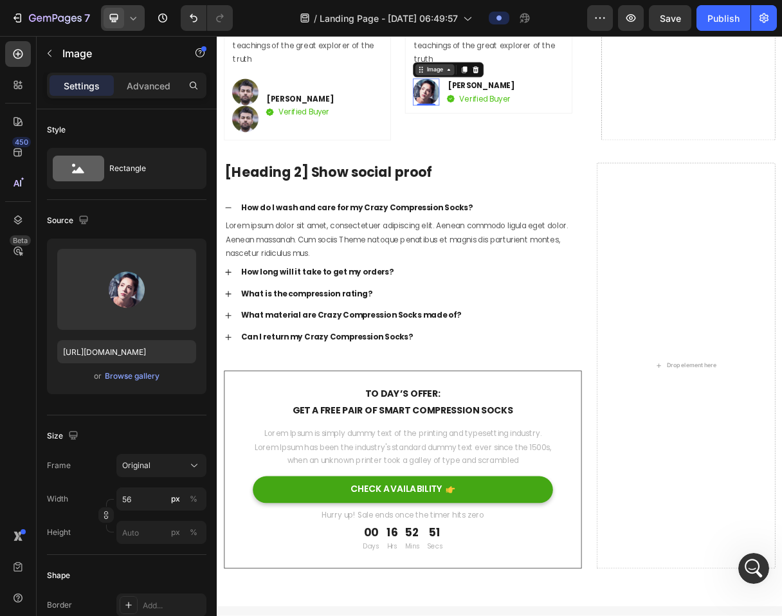
click at [517, 88] on div "Image" at bounding box center [514, 83] width 28 height 12
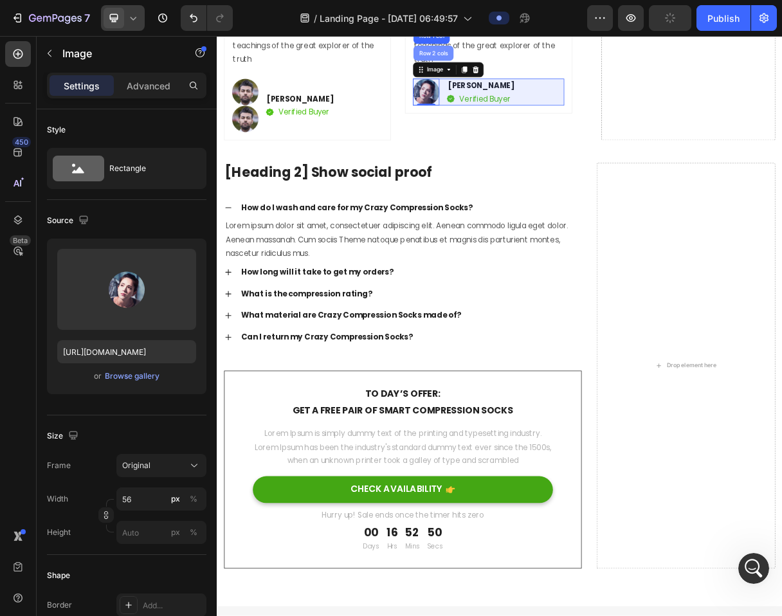
click at [513, 64] on div "Row 2 cols" at bounding box center [512, 60] width 44 height 8
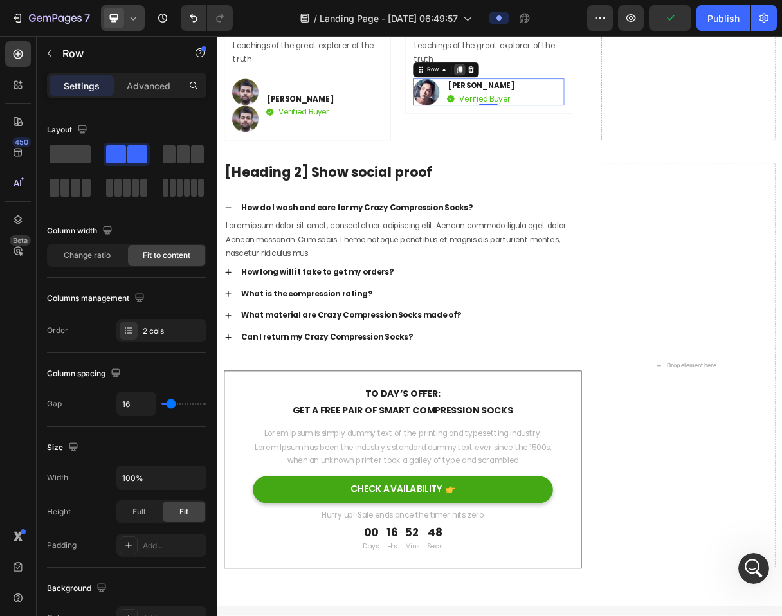
click at [547, 87] on icon at bounding box center [548, 82] width 7 height 9
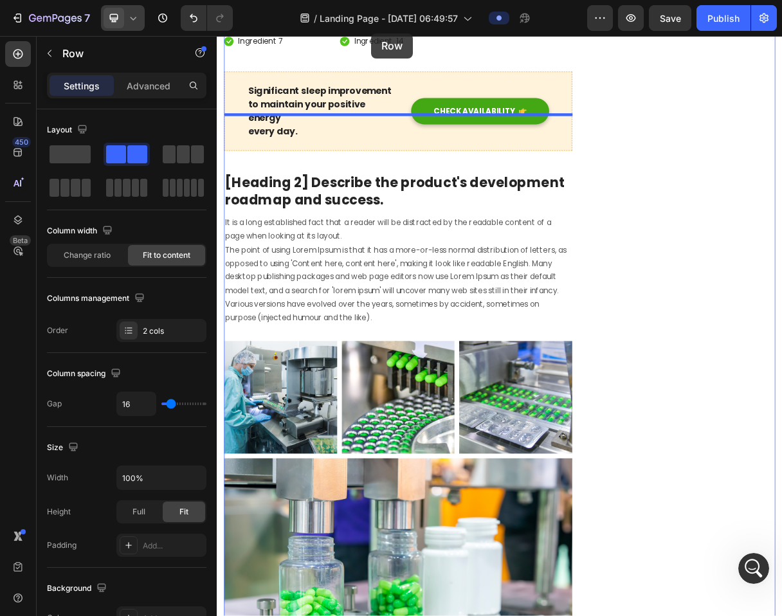
drag, startPoint x: 504, startPoint y: 308, endPoint x: 427, endPoint y: 32, distance: 286.4
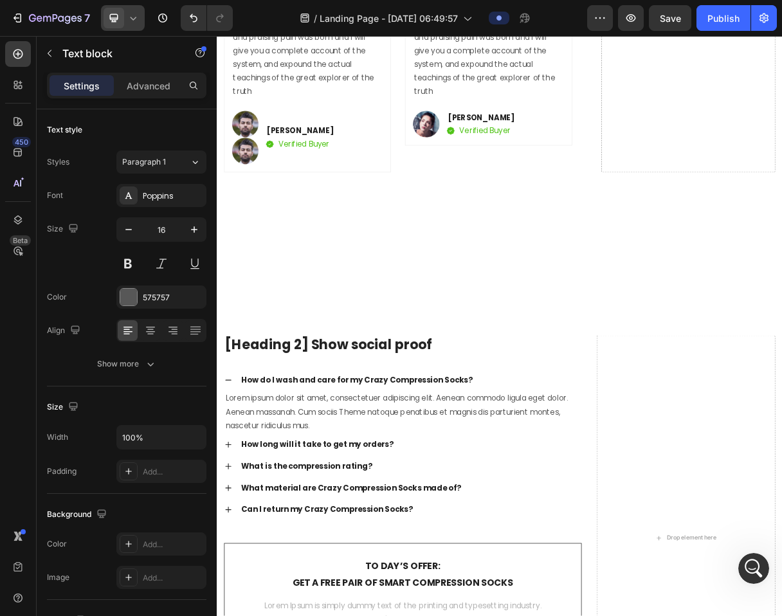
scroll to position [6776, 0]
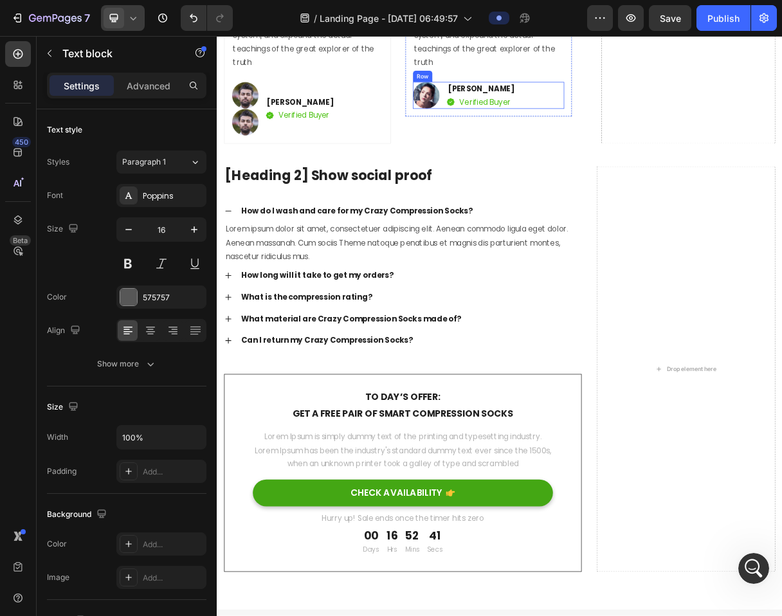
click at [526, 136] on div "Image Anna Chirstin Text block Image Verified Buyer Text block Row Row" at bounding box center [587, 117] width 206 height 37
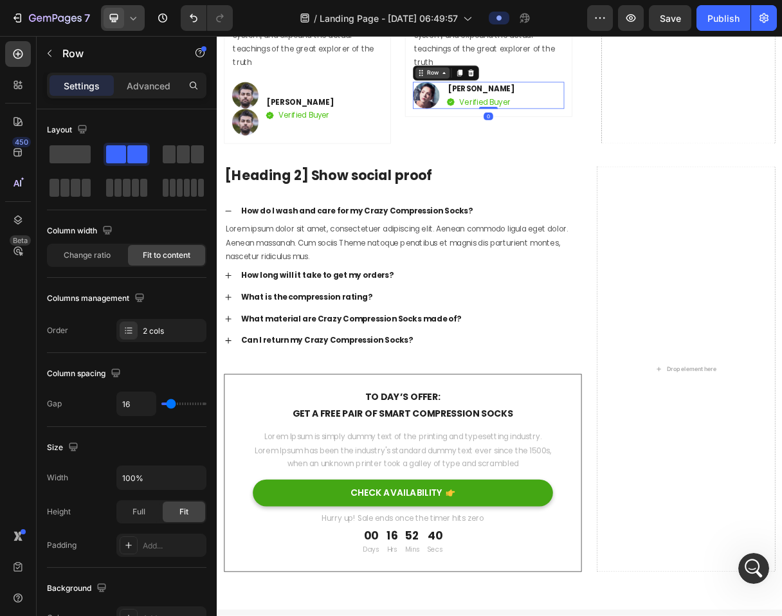
click at [518, 93] on div "Row" at bounding box center [510, 87] width 21 height 12
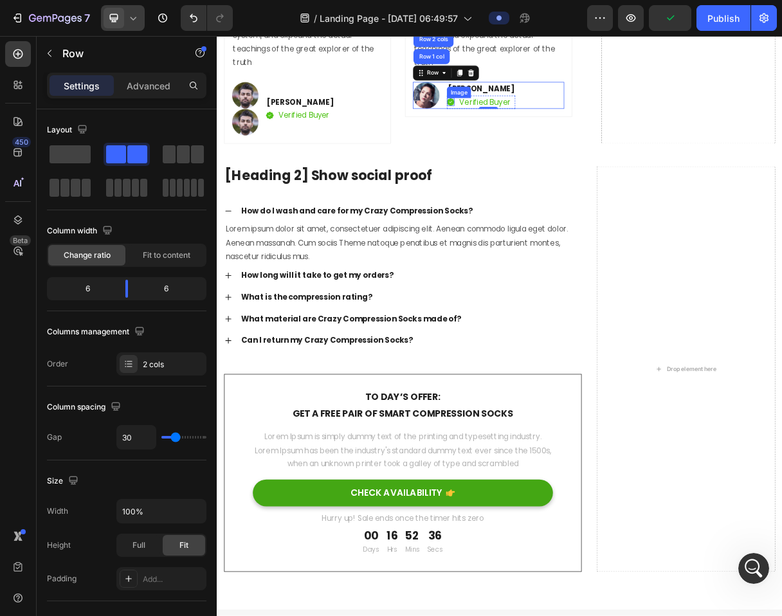
click at [551, 184] on div "Icon Icon Icon Icon Icon Icon List Hoz Great product! It helps my dad wake up w…" at bounding box center [587, 30] width 228 height 308
click at [529, 136] on div "Image Anna Chirstin Text block Image Verified Buyer Text block Row Row 0" at bounding box center [587, 117] width 206 height 37
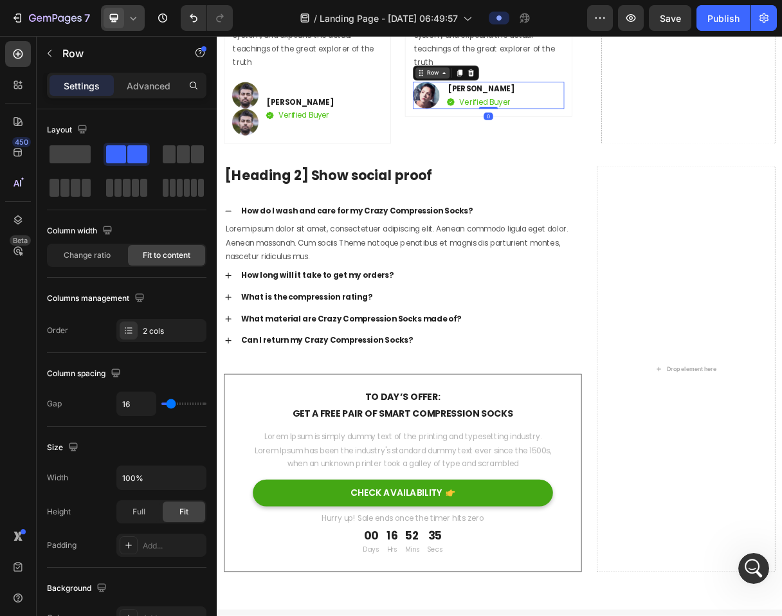
click at [514, 93] on div "Row" at bounding box center [510, 87] width 21 height 12
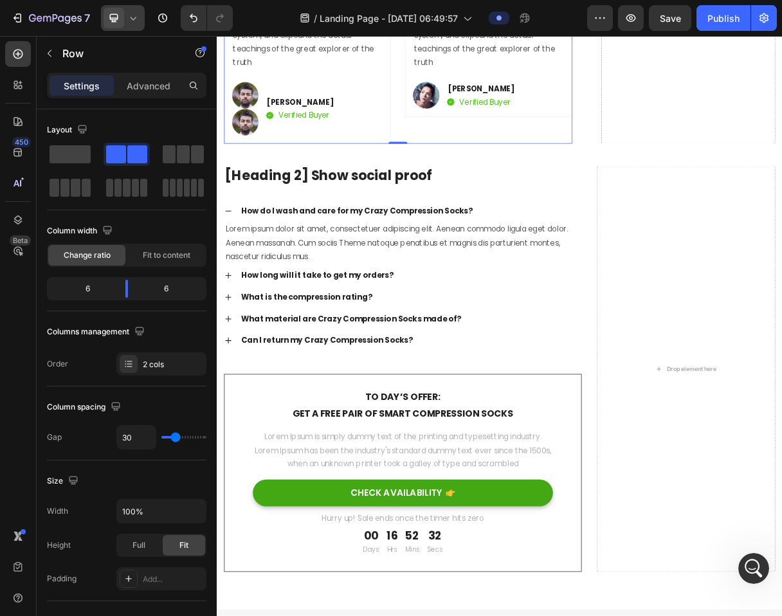
click at [560, 184] on div "Icon Icon Icon Icon Icon Icon List Hoz Great product! It helps my dad wake up w…" at bounding box center [587, 30] width 228 height 308
click at [547, 134] on p "Verified Buyer" at bounding box center [582, 126] width 70 height 15
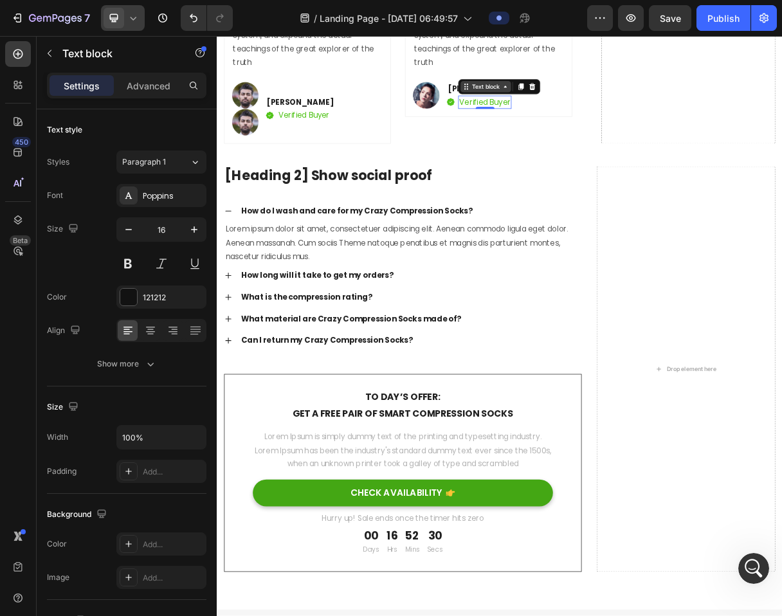
click at [585, 111] on div "Text block" at bounding box center [583, 106] width 43 height 12
click at [565, 70] on div "Row 2 cols" at bounding box center [574, 60] width 55 height 21
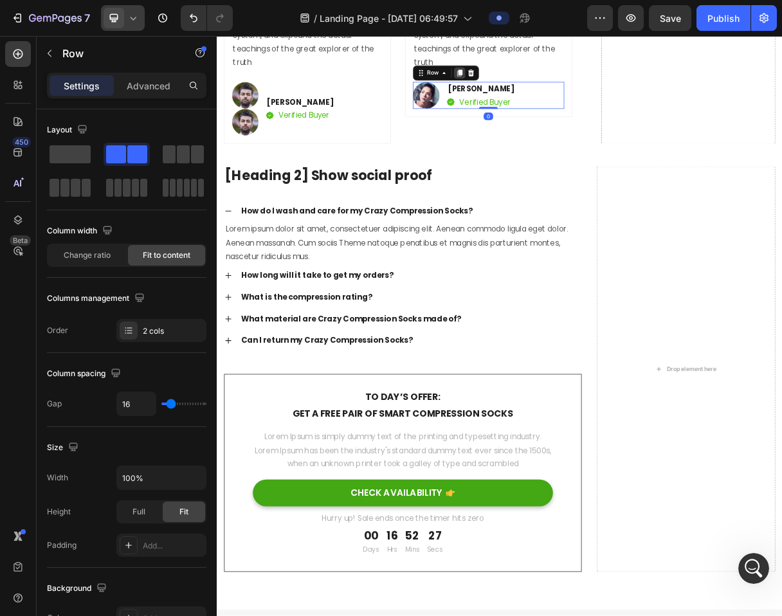
click at [548, 91] on icon at bounding box center [548, 86] width 7 height 9
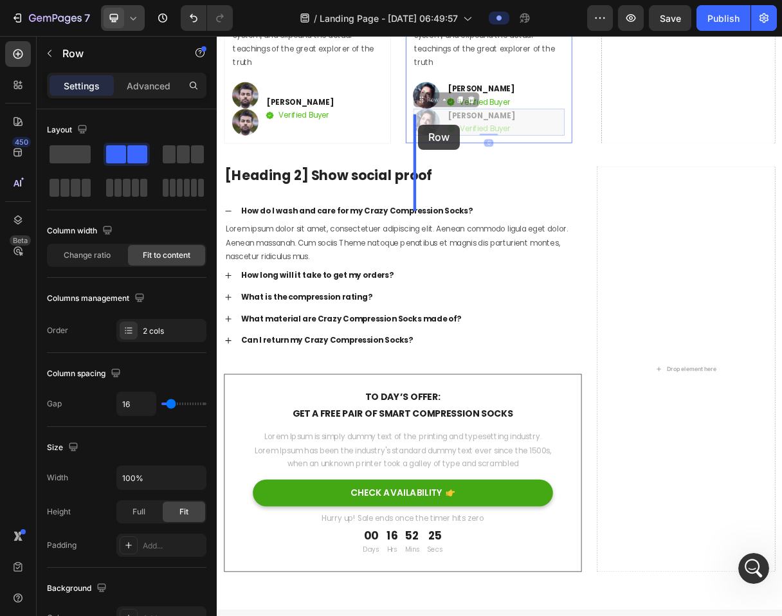
drag, startPoint x: 505, startPoint y: 315, endPoint x: 492, endPoint y: 160, distance: 155.6
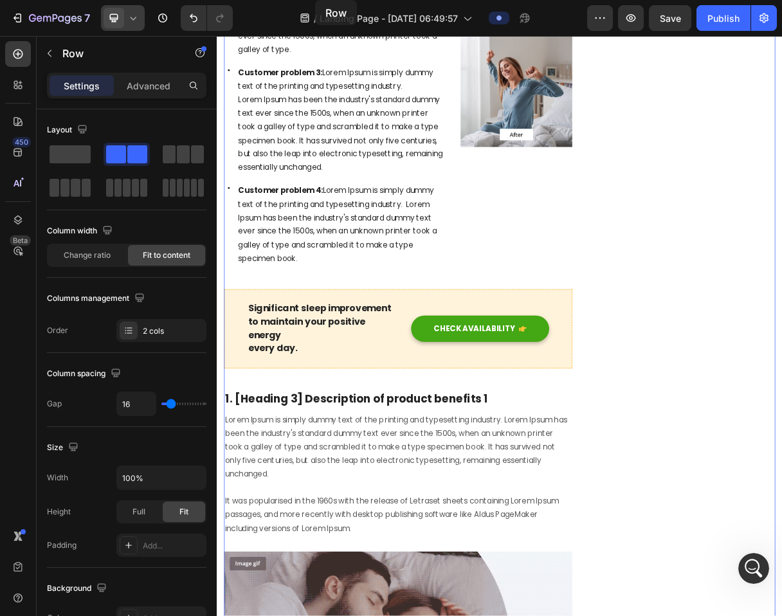
scroll to position [0, 0]
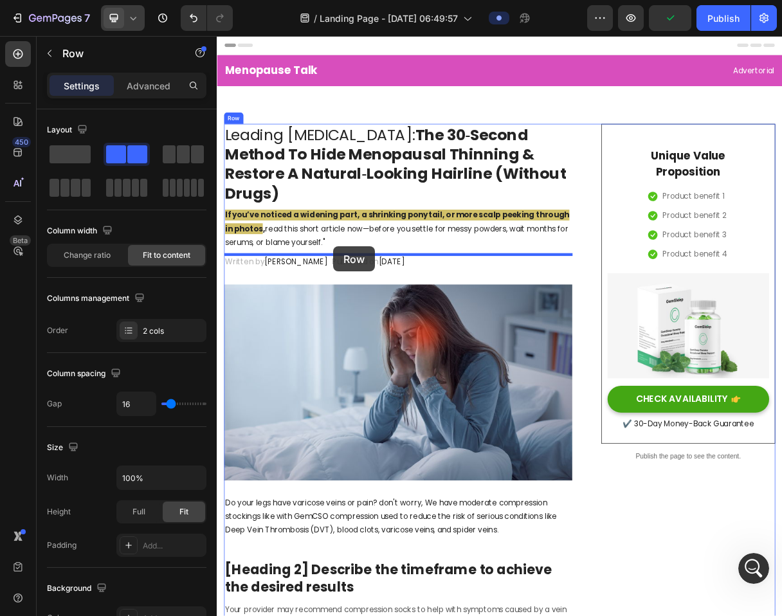
drag, startPoint x: 508, startPoint y: 134, endPoint x: 376, endPoint y: 324, distance: 231.1
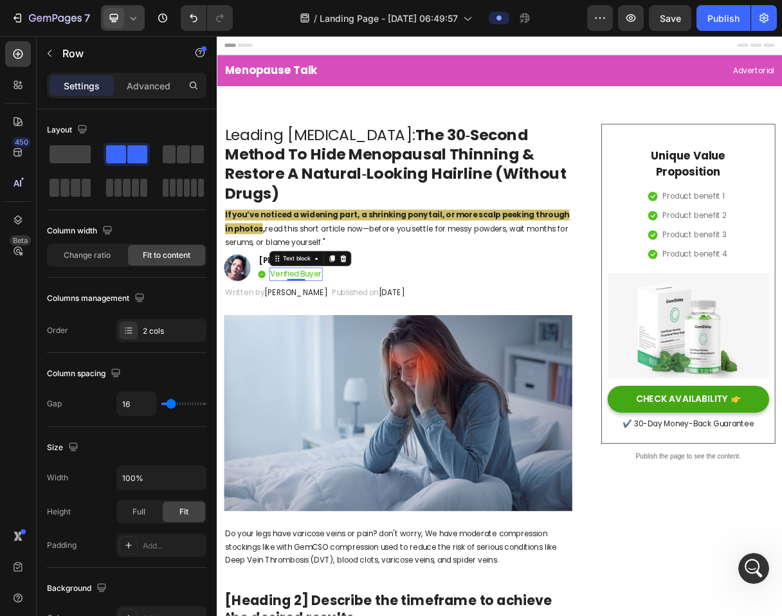
click at [326, 368] on div "Verified Buyer Text block 0" at bounding box center [324, 362] width 73 height 18
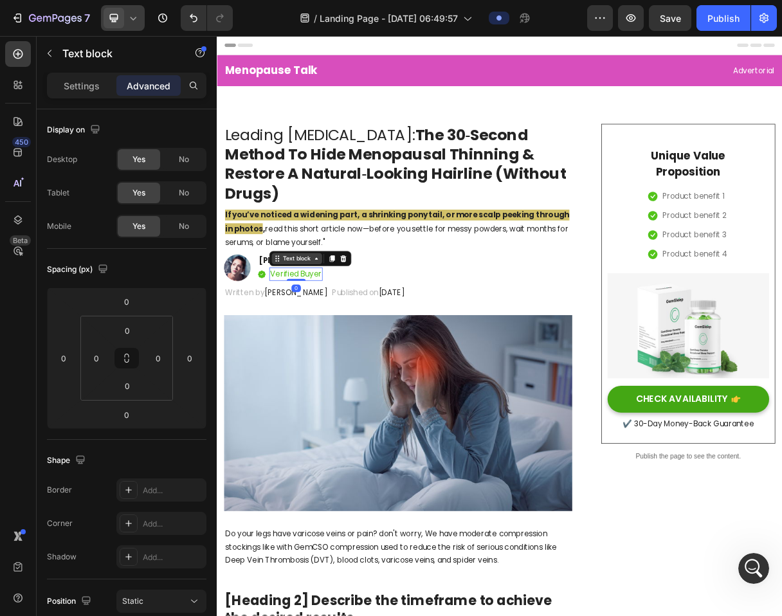
click at [348, 341] on icon at bounding box center [352, 340] width 10 height 10
click at [317, 318] on div "Row 2 cols" at bounding box center [316, 318] width 44 height 8
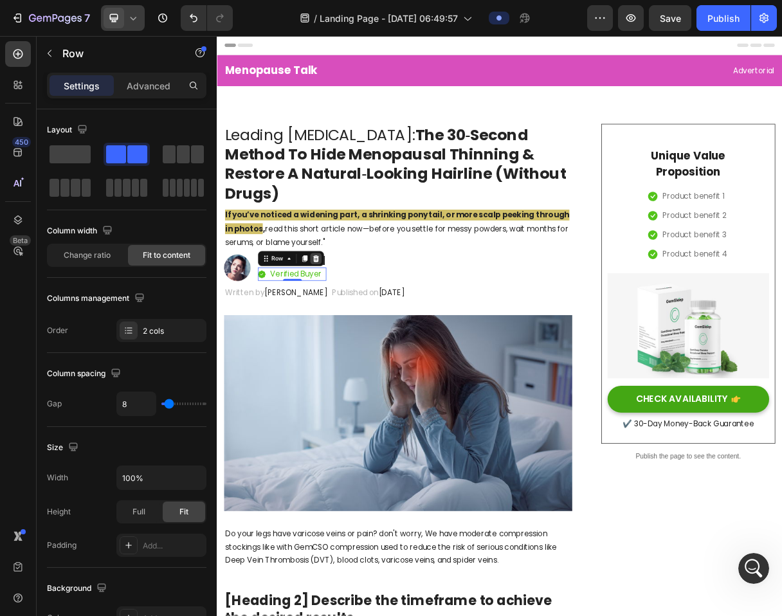
click at [353, 340] on icon at bounding box center [352, 340] width 10 height 10
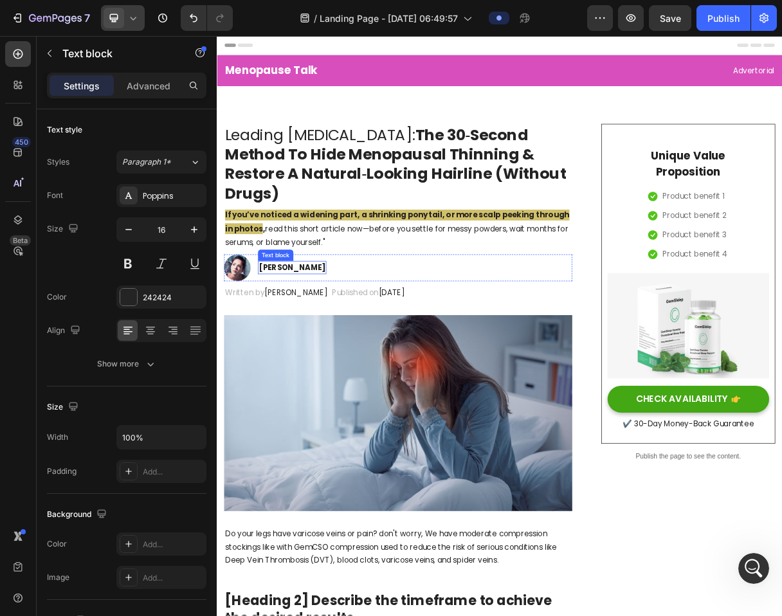
click at [317, 351] on p "[PERSON_NAME]" at bounding box center [319, 352] width 91 height 15
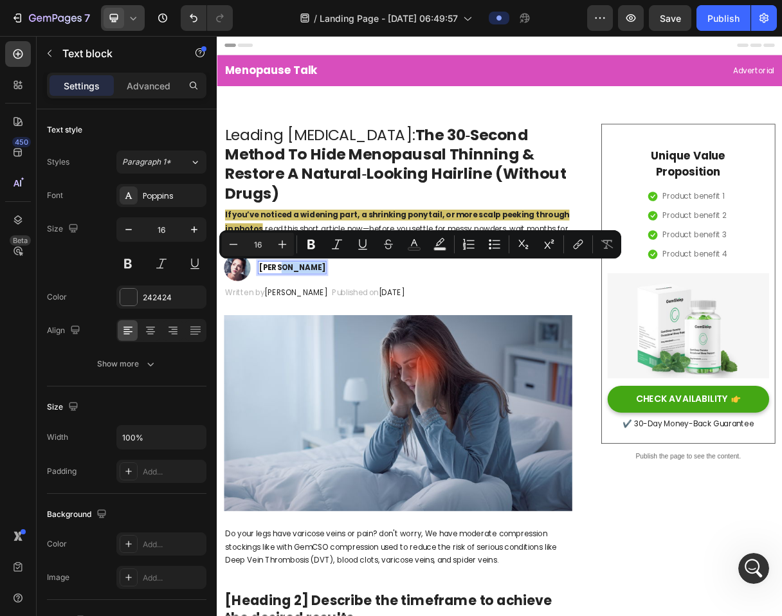
click at [286, 357] on p "[PERSON_NAME]" at bounding box center [319, 352] width 91 height 15
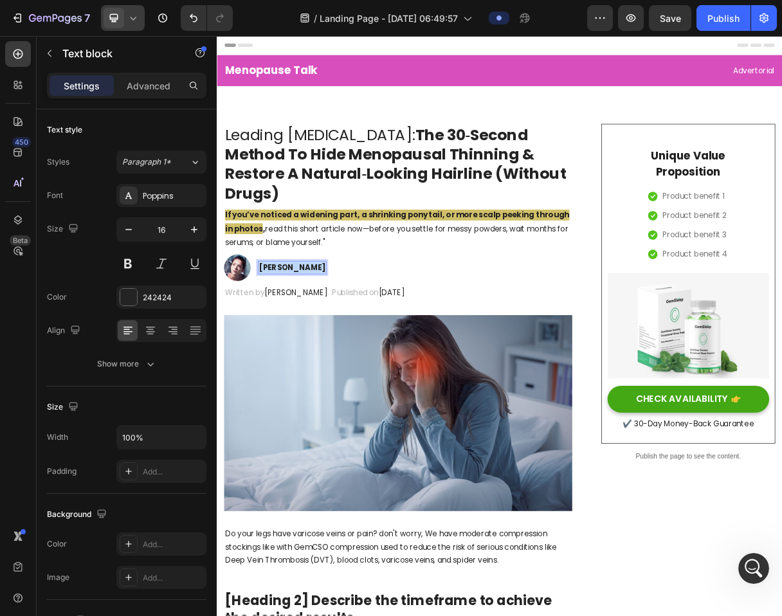
click at [286, 357] on p "[PERSON_NAME]" at bounding box center [319, 352] width 91 height 15
click at [286, 357] on p "Dr. Maya Chen," at bounding box center [321, 352] width 94 height 15
click at [354, 352] on p "Dr. Maya Chen," at bounding box center [321, 352] width 94 height 15
click at [354, 347] on p "Dr. Maya Chen, Dermatologist (Hair & Scalp)" at bounding box center [409, 352] width 270 height 15
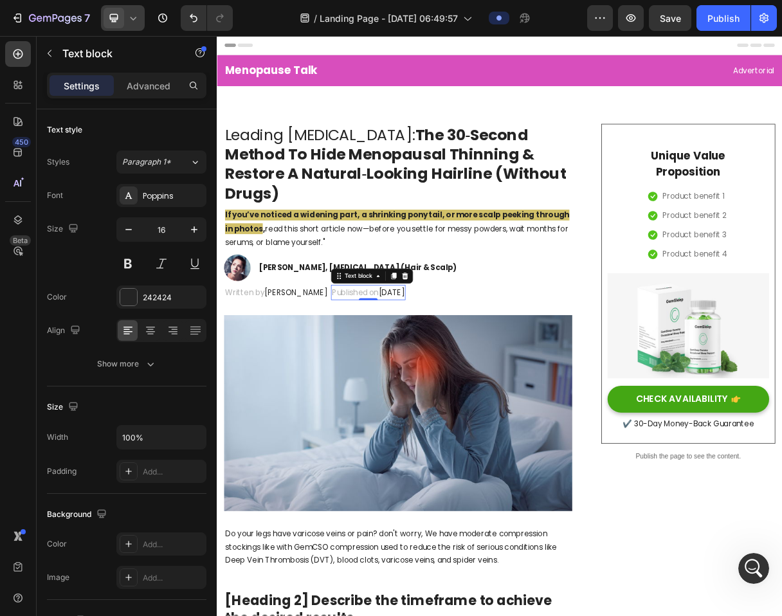
click at [374, 383] on p "Published on February 28, 2023" at bounding box center [423, 387] width 99 height 19
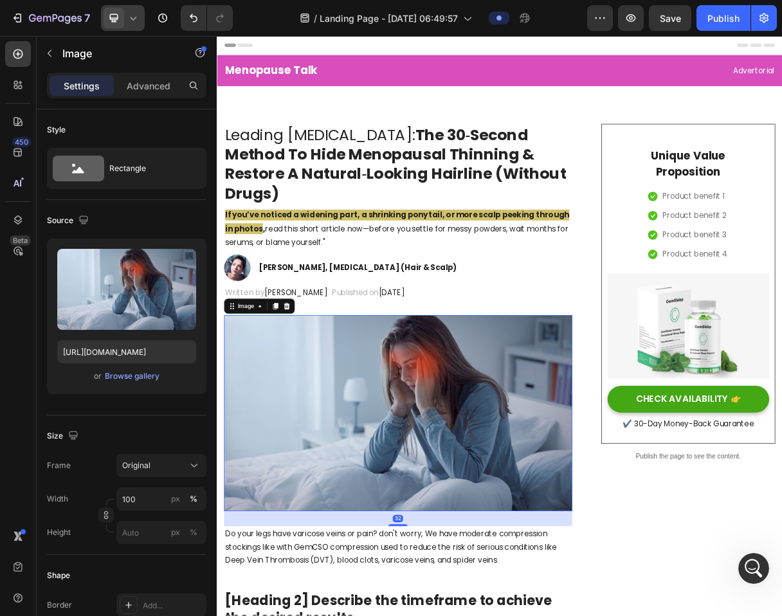
click at [335, 463] on img at bounding box center [463, 551] width 475 height 267
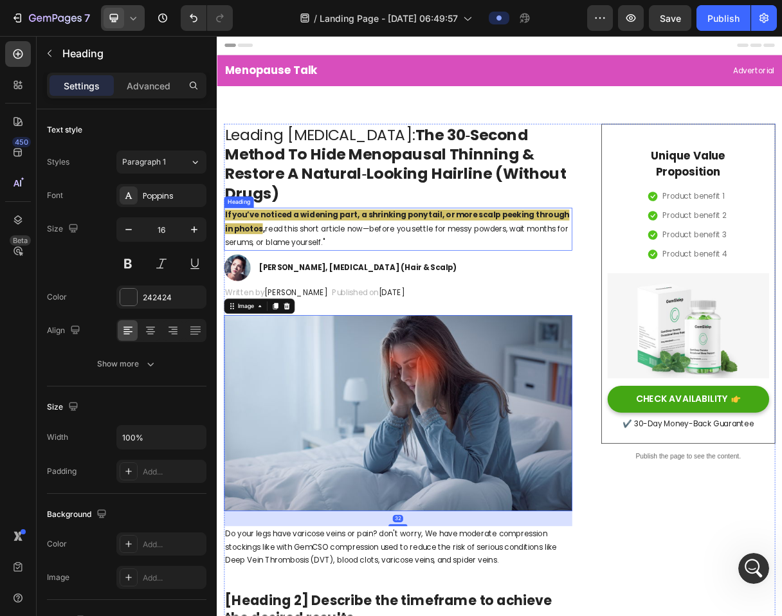
click at [415, 318] on h2 "If you’ve noticed a widening part, a shrinking ponytail, or more scalp peeking …" at bounding box center [463, 300] width 475 height 58
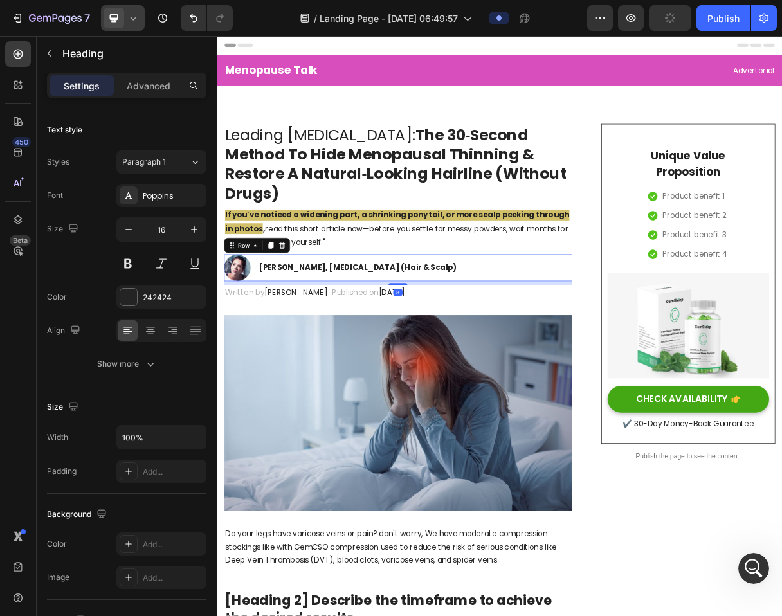
click at [368, 335] on div "Dr. Maya Chen, Dermatologist (Hair & Scalp) Text block" at bounding box center [409, 353] width 273 height 37
click at [368, 315] on h2 "If you’ve noticed a widening part, a shrinking ponytail, or more scalp peeking …" at bounding box center [463, 300] width 475 height 58
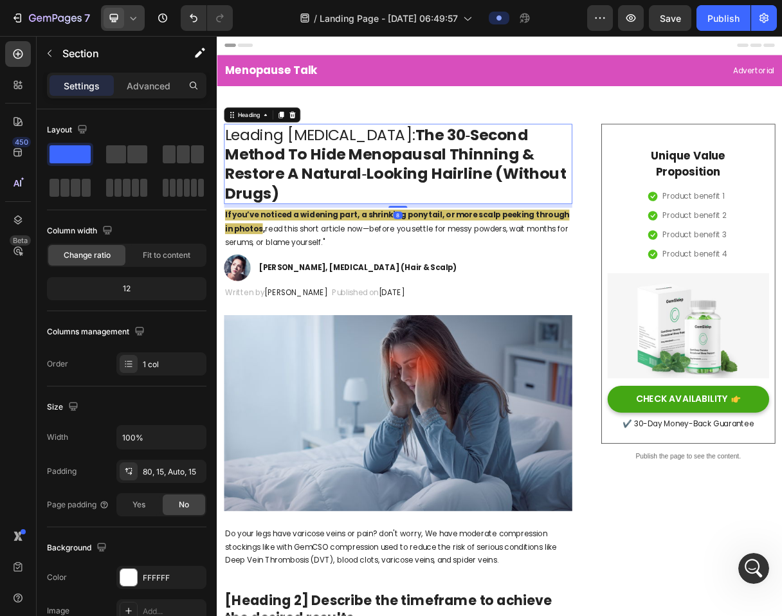
click at [387, 173] on h2 "Leading Dermatologist: The 30‑Second Method To Hide Menopausal Thinning & Resto…" at bounding box center [463, 210] width 475 height 109
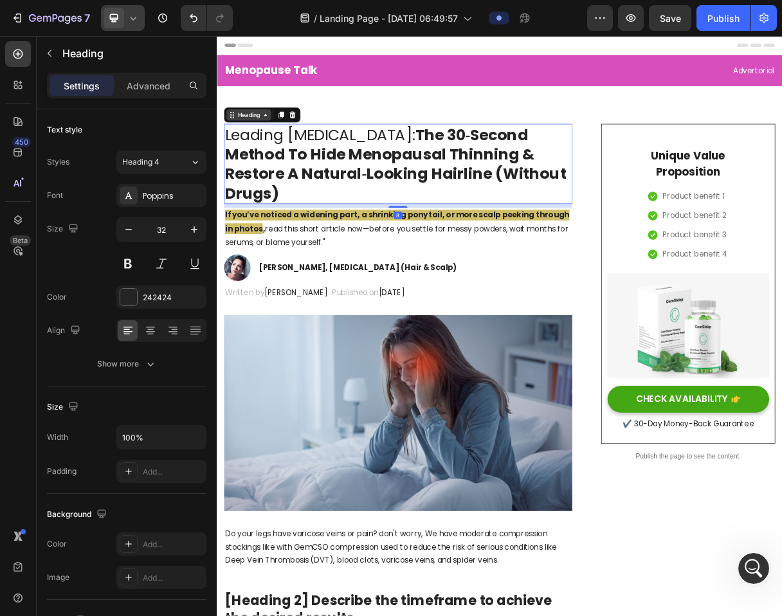
click at [260, 140] on div "Heading" at bounding box center [260, 144] width 35 height 12
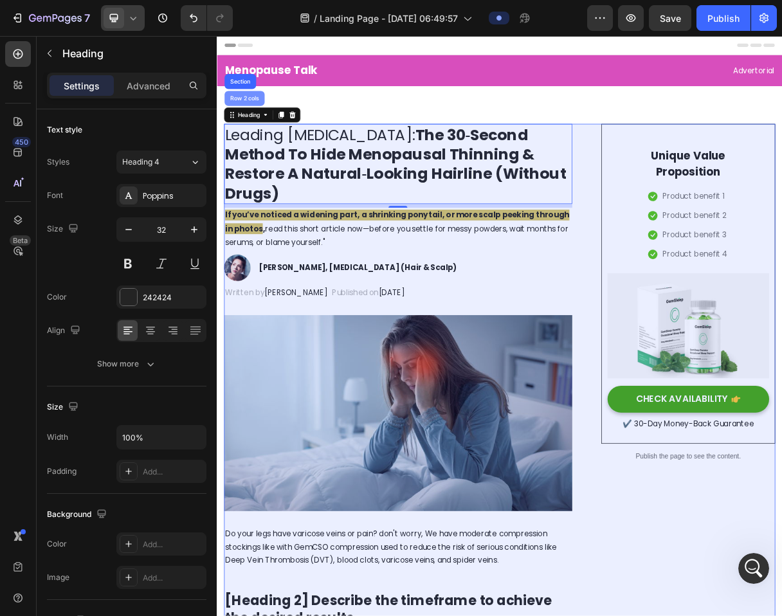
click at [259, 122] on div "Row 2 cols" at bounding box center [254, 122] width 44 height 8
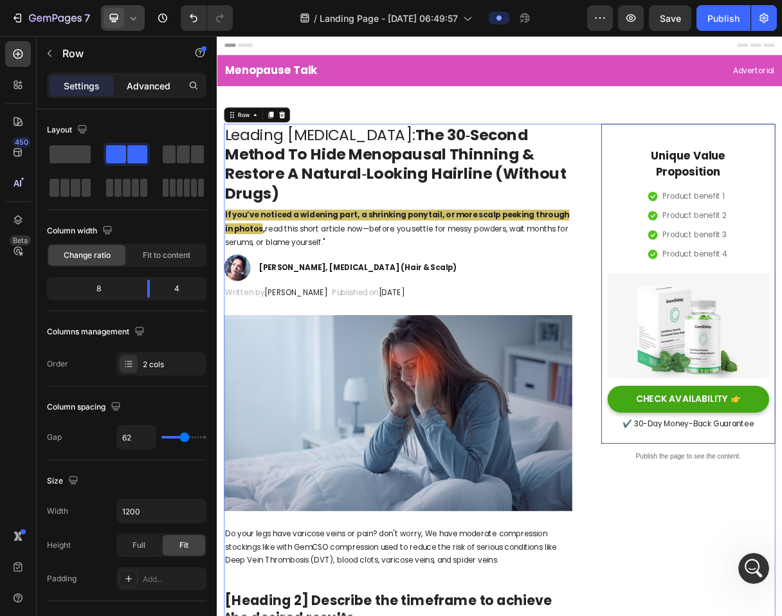
click at [158, 81] on p "Advanced" at bounding box center [149, 86] width 44 height 14
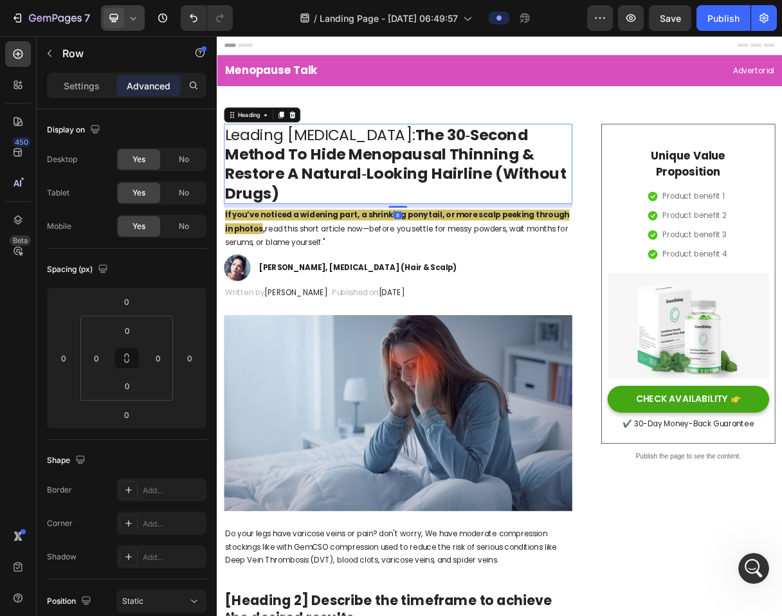
click at [354, 170] on h2 "Leading Dermatologist: The 30‑Second Method To Hide Menopausal Thinning & Resto…" at bounding box center [463, 210] width 475 height 109
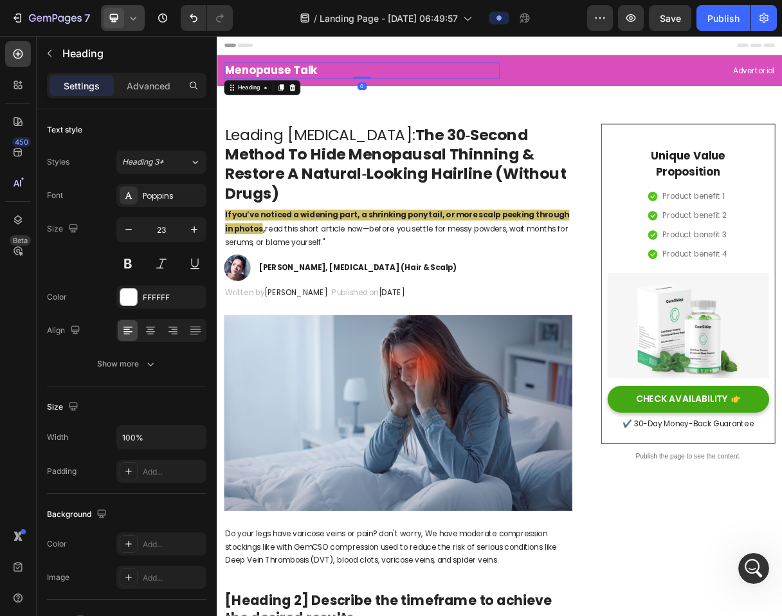
click at [376, 88] on h2 "Menopause Talk" at bounding box center [414, 84] width 376 height 22
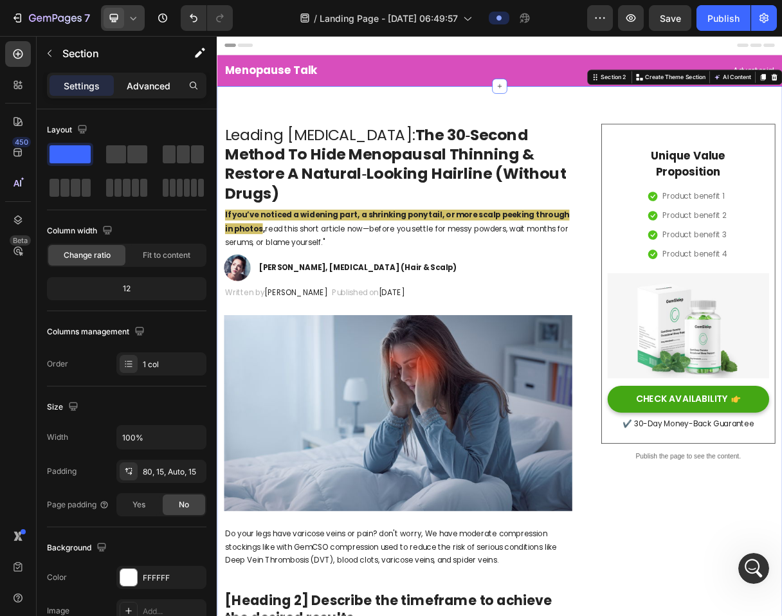
click at [150, 83] on p "Advanced" at bounding box center [149, 86] width 44 height 14
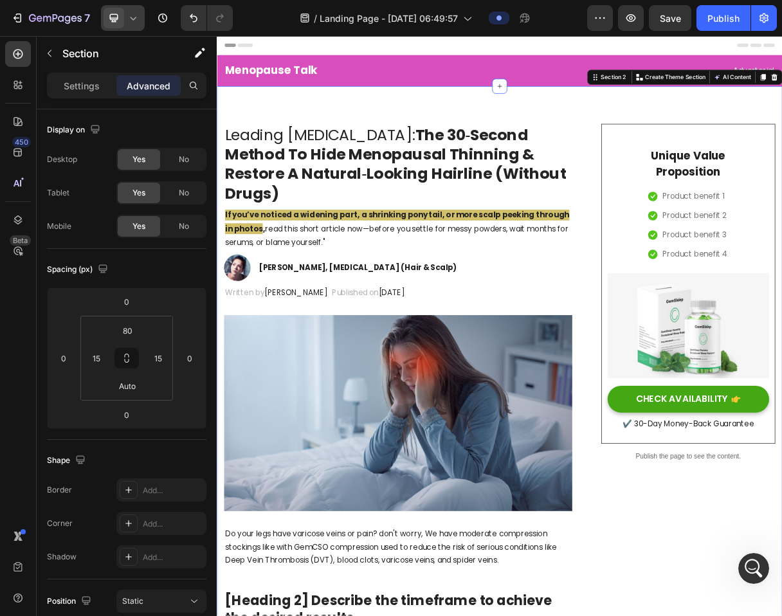
click at [380, 175] on h2 "Leading Dermatologist: The 30‑Second Method To Hide Menopausal Thinning & Resto…" at bounding box center [463, 210] width 475 height 109
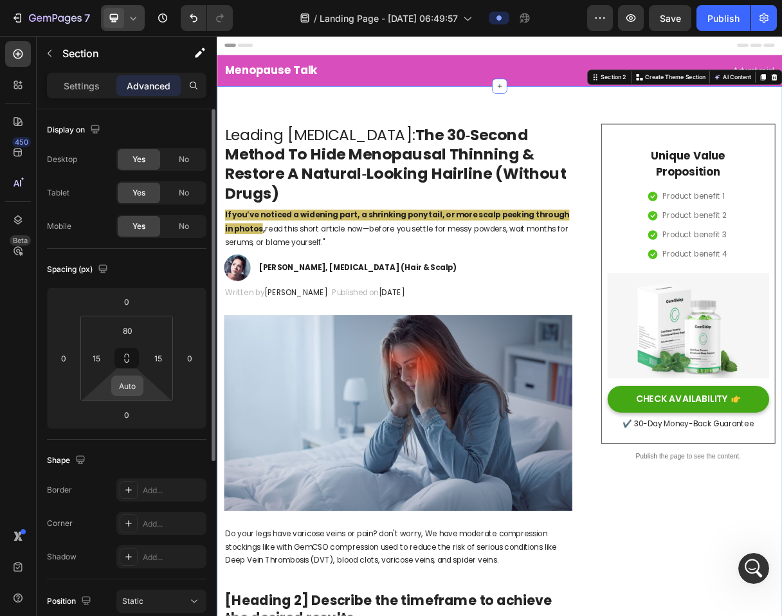
click at [134, 391] on input "Auto" at bounding box center [128, 385] width 26 height 19
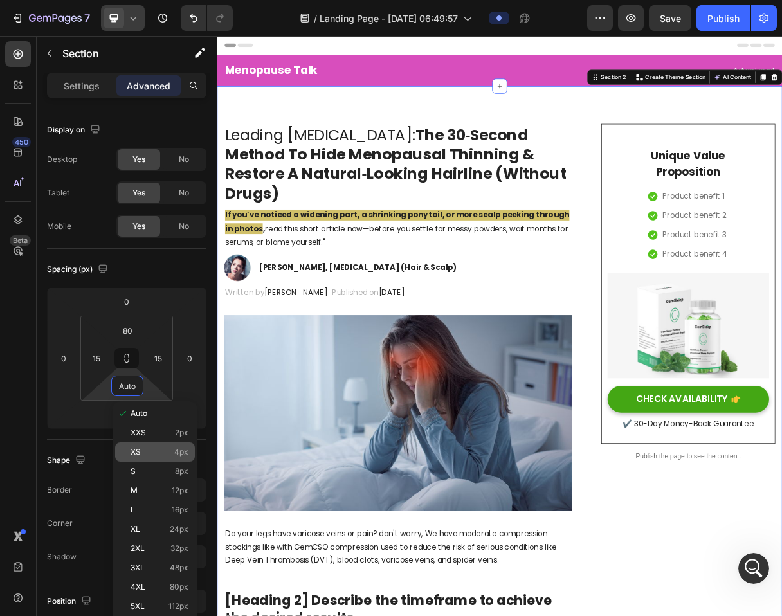
click at [123, 460] on div "XS 4px" at bounding box center [155, 452] width 80 height 19
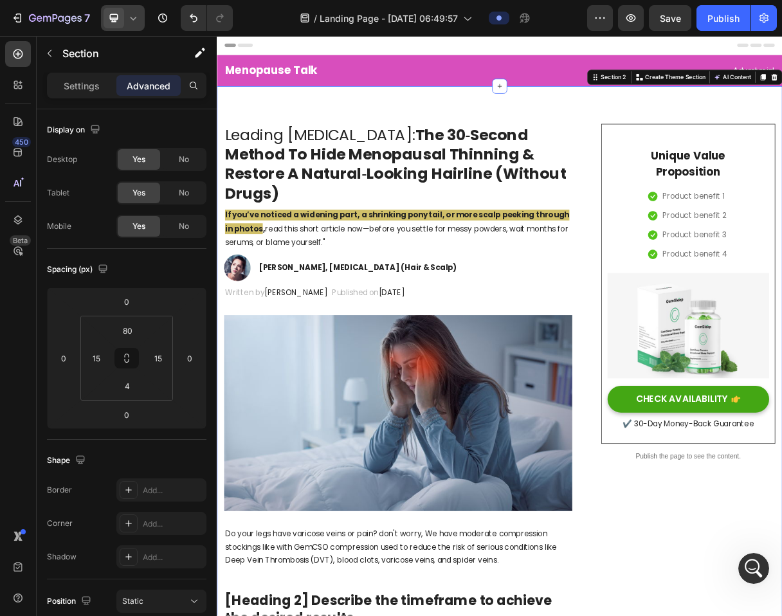
type input "Auto"
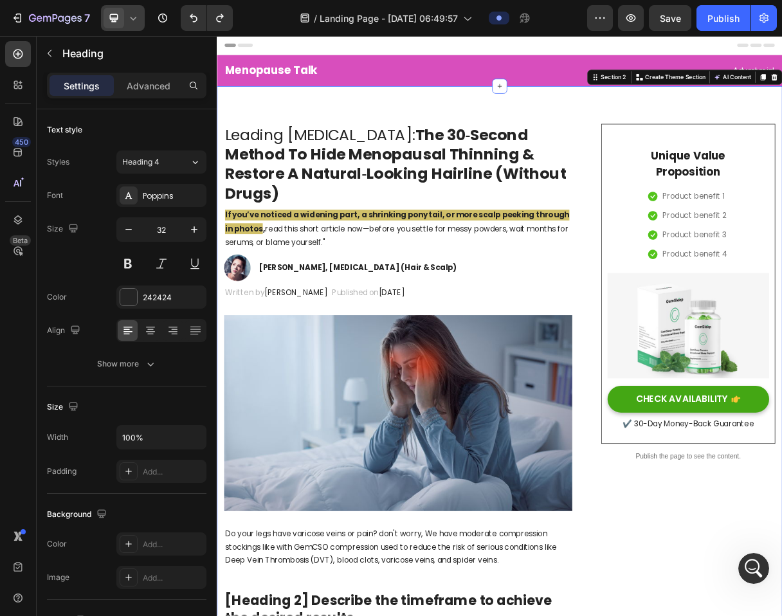
click at [558, 163] on strong "The 30‑Second Method To Hide Menopausal Thinning & Restore A Natural‑Looking Ha…" at bounding box center [461, 210] width 466 height 109
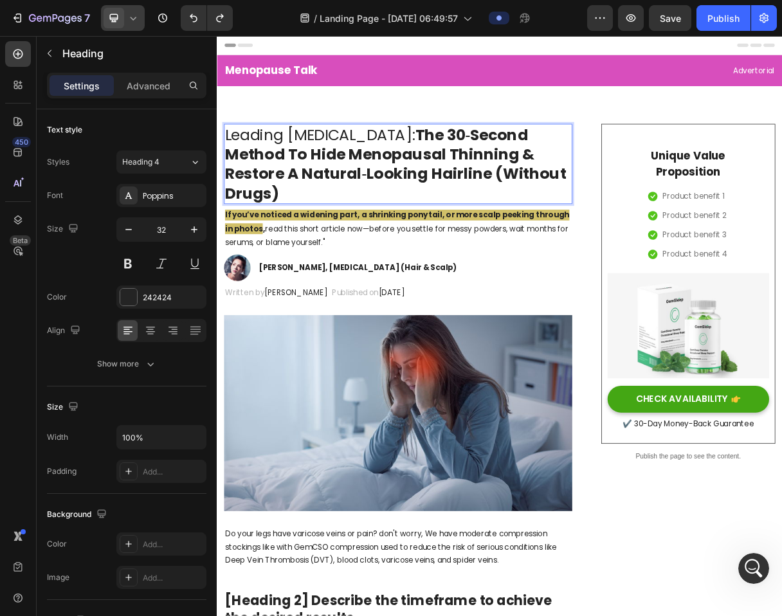
click at [259, 158] on h2 "Leading Dermatologist: The 30‑Second Method To Hide Menopausal Thinning & Resto…" at bounding box center [463, 210] width 475 height 109
click at [405, 338] on div "Dr. Maya Chen, Dermatologist (Hair & Scalp) Text block" at bounding box center [409, 353] width 273 height 37
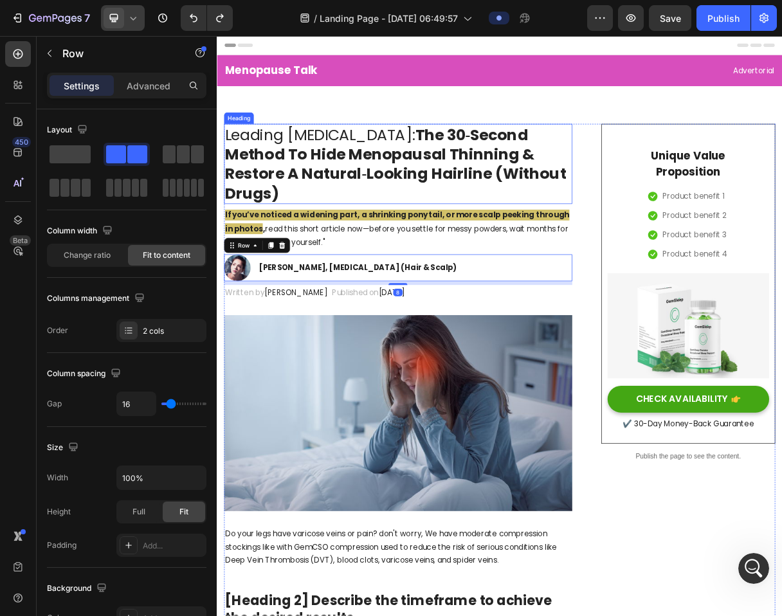
click at [327, 179] on p "Leading Dermatologist: The 30‑Second Method To Hide Menopausal Thinning & Resto…" at bounding box center [464, 211] width 473 height 107
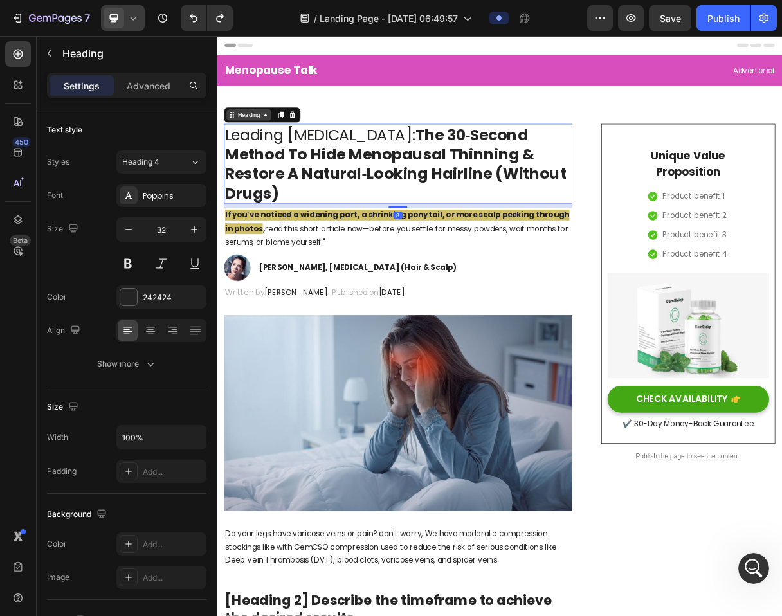
click at [250, 144] on div "Heading" at bounding box center [260, 144] width 35 height 12
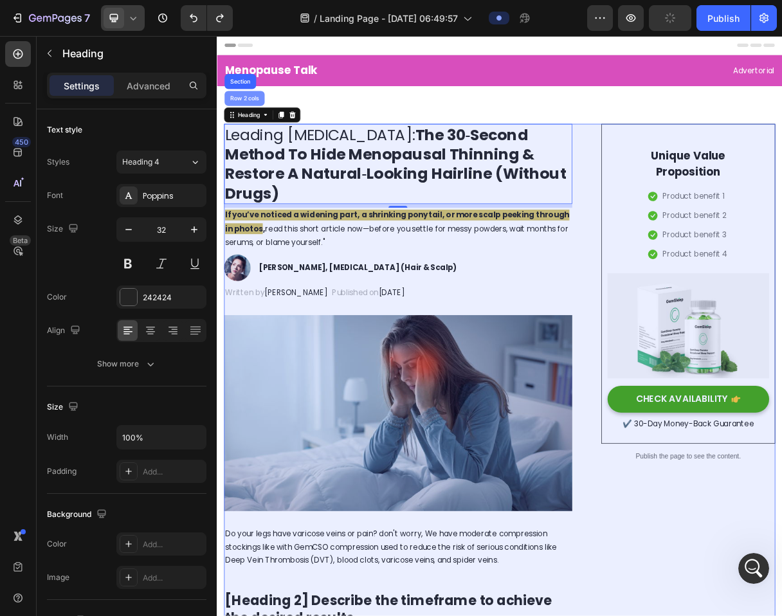
click at [248, 122] on div "Row 2 cols" at bounding box center [254, 122] width 44 height 8
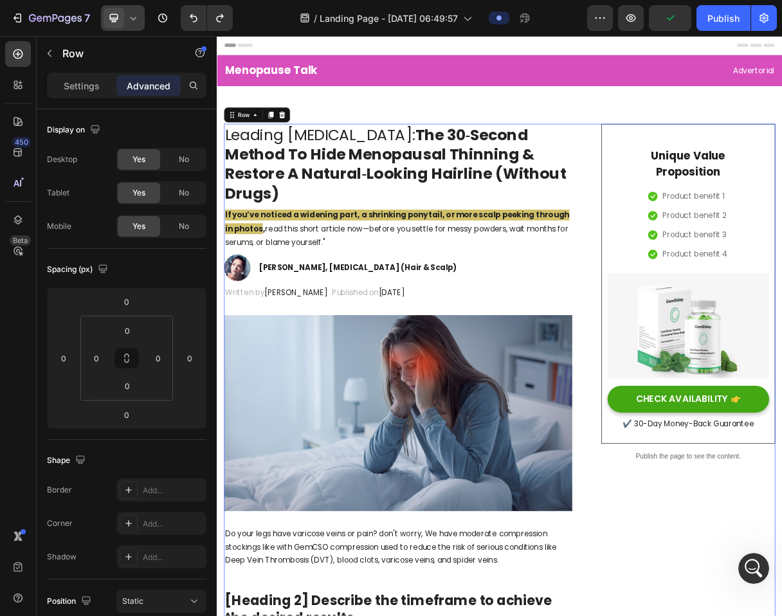
click at [254, 153] on div "Row" at bounding box center [271, 144] width 90 height 21
click at [254, 143] on div "Row" at bounding box center [253, 144] width 21 height 12
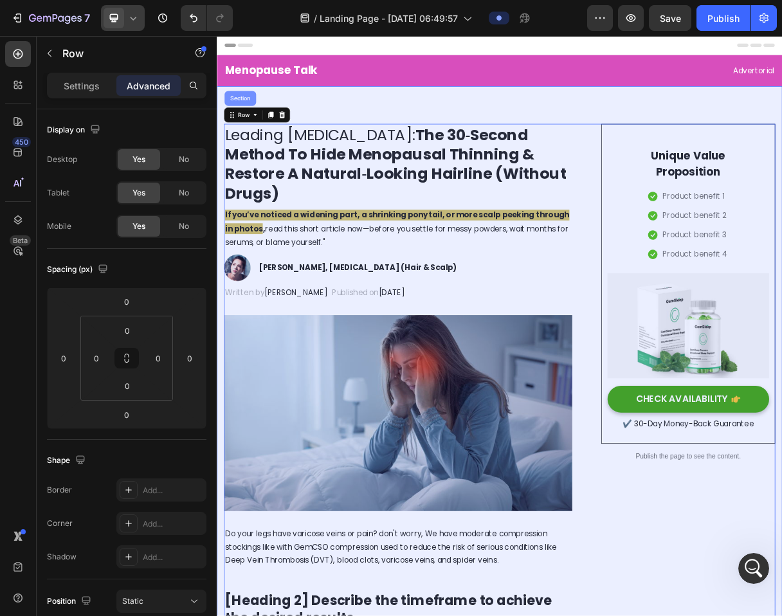
click at [253, 120] on div "Section" at bounding box center [248, 122] width 33 height 8
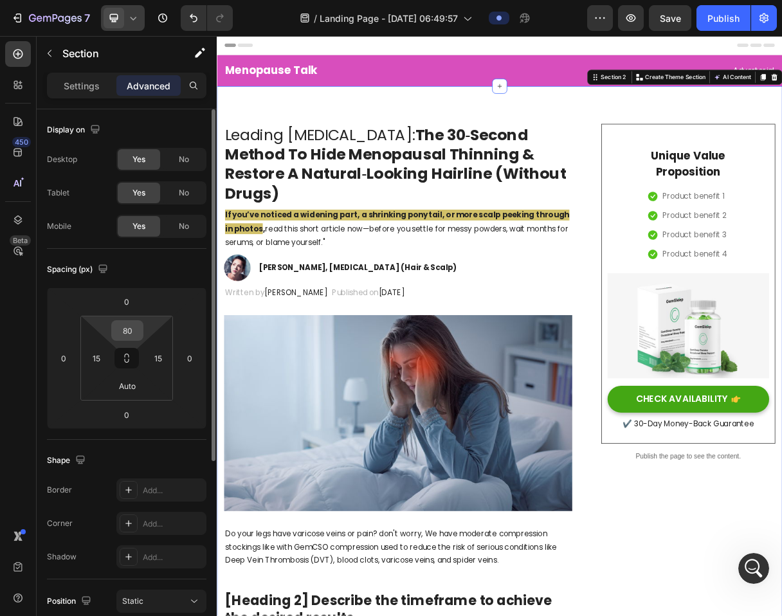
click at [136, 337] on input "80" at bounding box center [128, 330] width 26 height 19
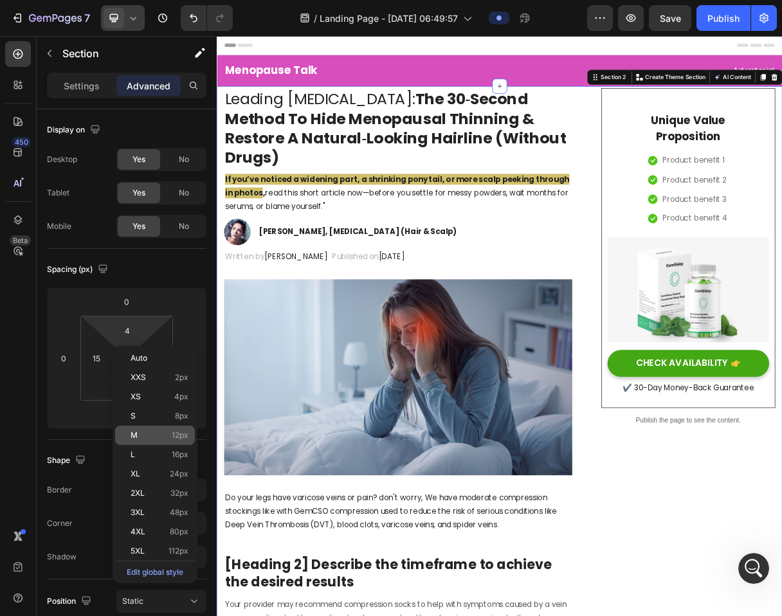
click at [136, 432] on span "M" at bounding box center [134, 435] width 7 height 9
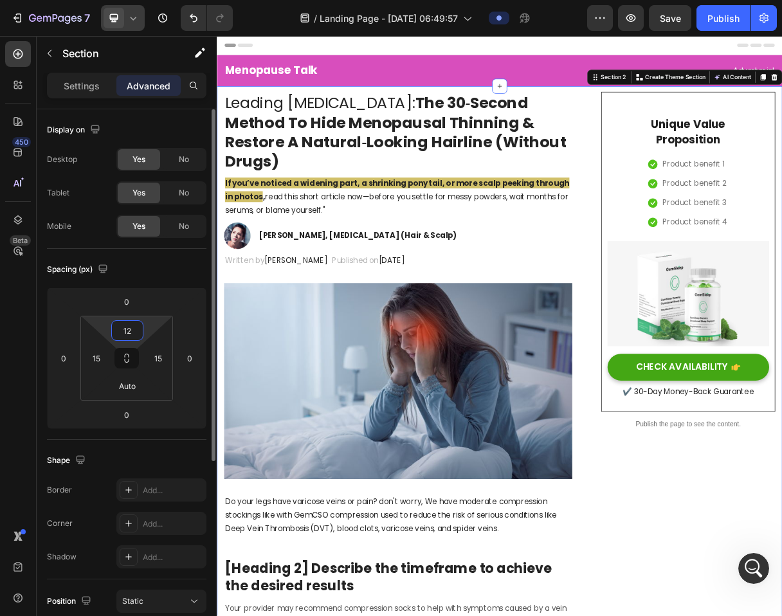
click at [131, 333] on input "12" at bounding box center [128, 330] width 26 height 19
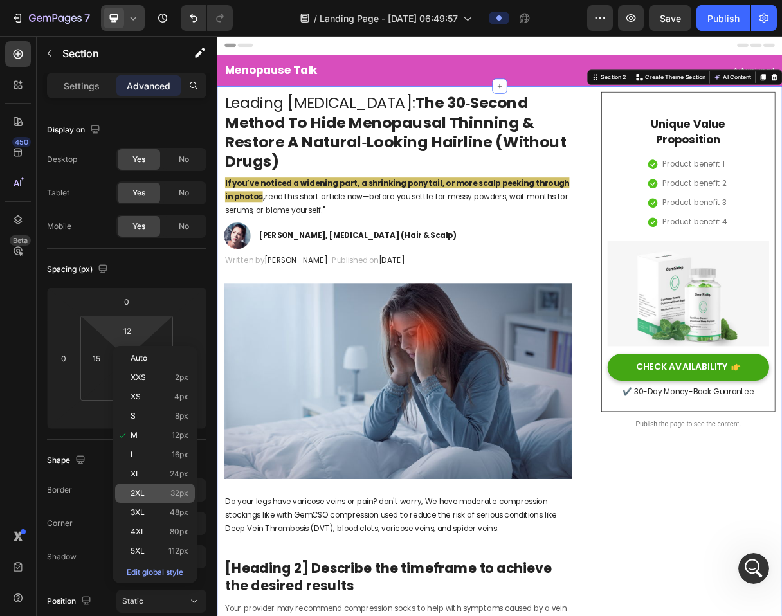
click at [150, 491] on p "2XL 32px" at bounding box center [160, 493] width 58 height 9
type input "32"
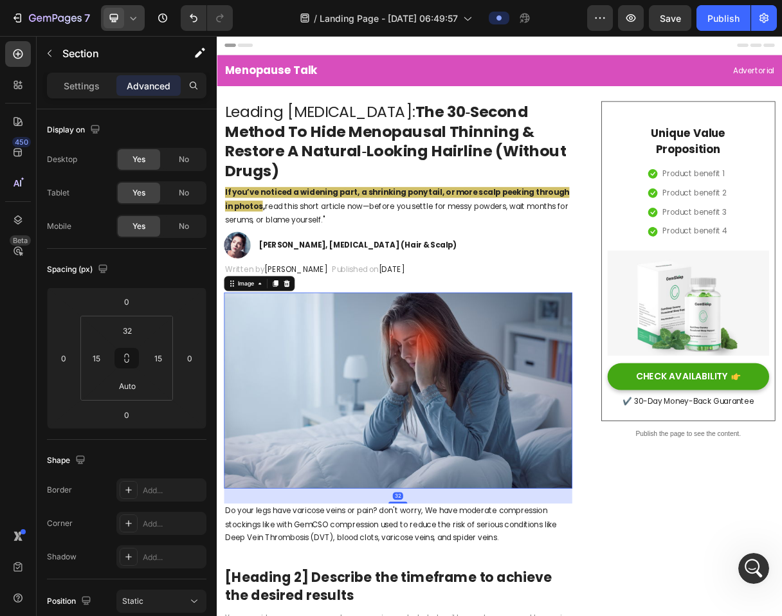
click at [456, 450] on img at bounding box center [463, 520] width 475 height 267
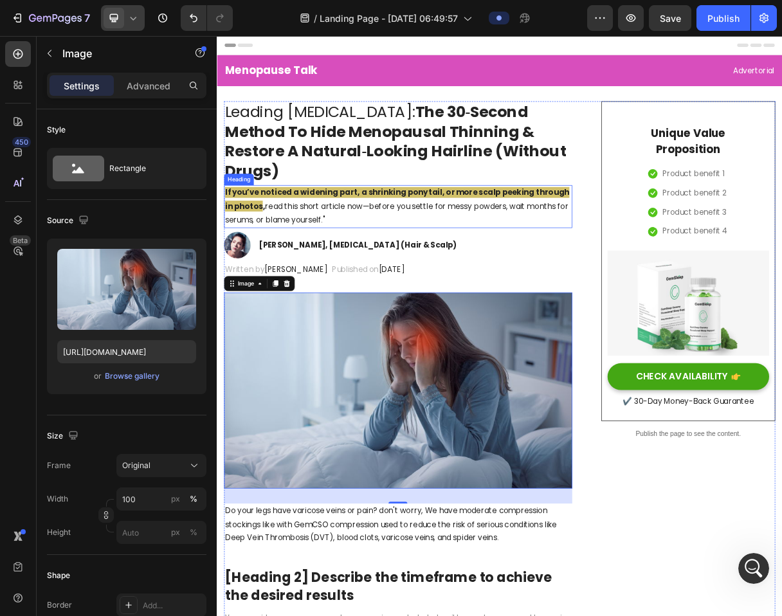
click at [263, 263] on strong "If you’ve noticed a widening part, a shrinking ponytail, or more scalp peeking …" at bounding box center [463, 259] width 470 height 33
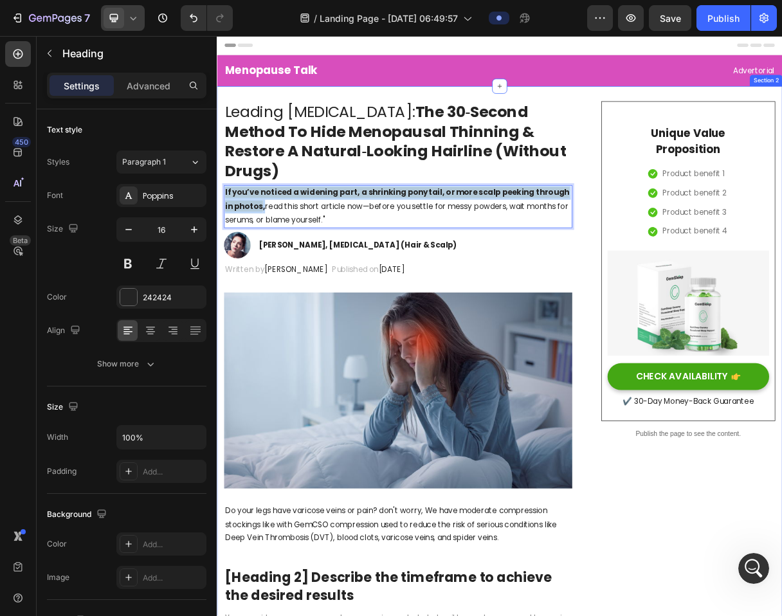
drag, startPoint x: 267, startPoint y: 270, endPoint x: 221, endPoint y: 253, distance: 49.2
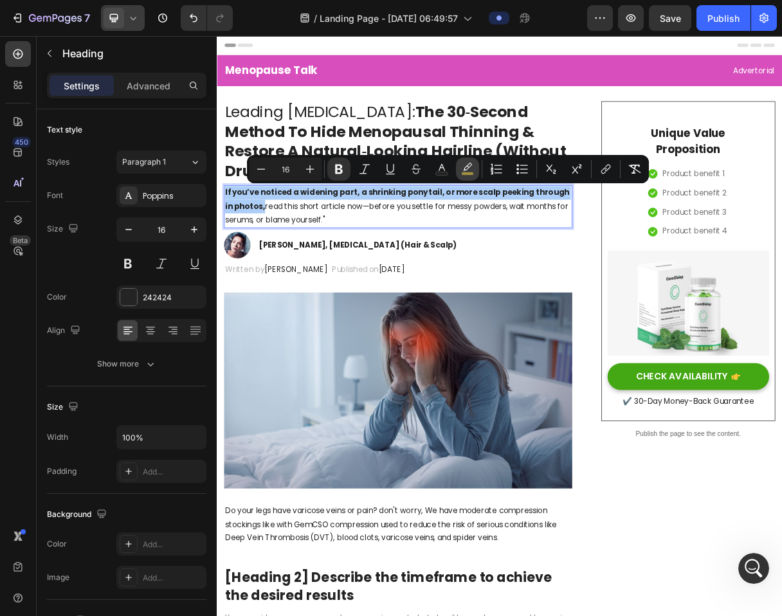
click at [468, 167] on icon "Editor contextual toolbar" at bounding box center [467, 167] width 9 height 8
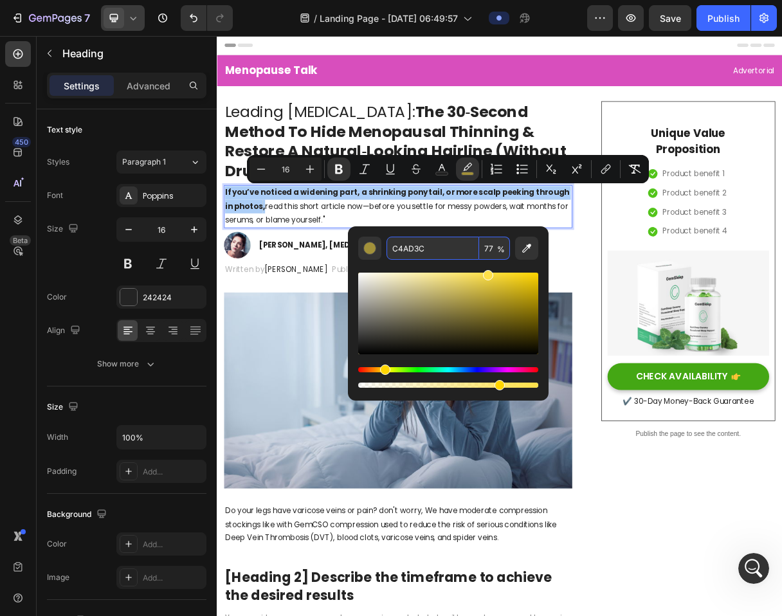
drag, startPoint x: 485, startPoint y: 290, endPoint x: 495, endPoint y: 257, distance: 34.8
click at [495, 257] on div "C4AD3C 77 %" at bounding box center [448, 314] width 180 height 154
type input "FFDF3F"
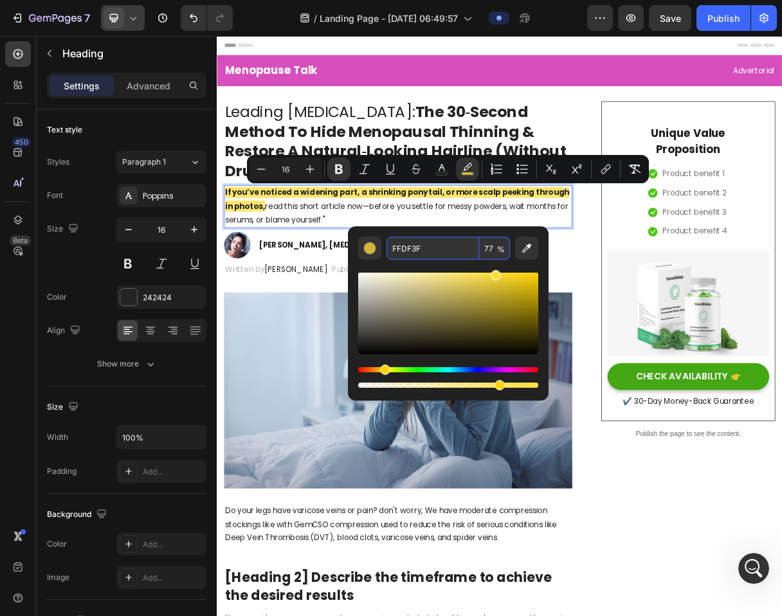
click at [493, 249] on input "77" at bounding box center [494, 248] width 31 height 23
type input "5"
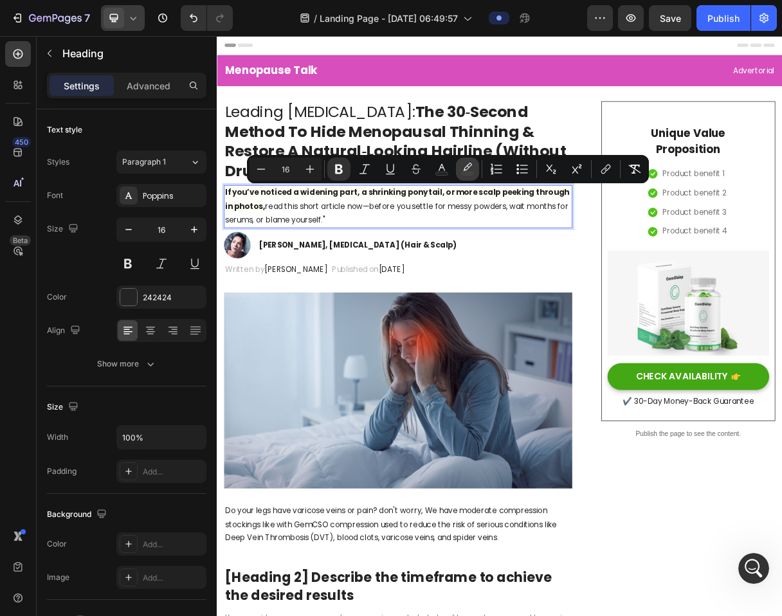
click at [464, 172] on rect "Editor contextual toolbar" at bounding box center [468, 173] width 12 height 3
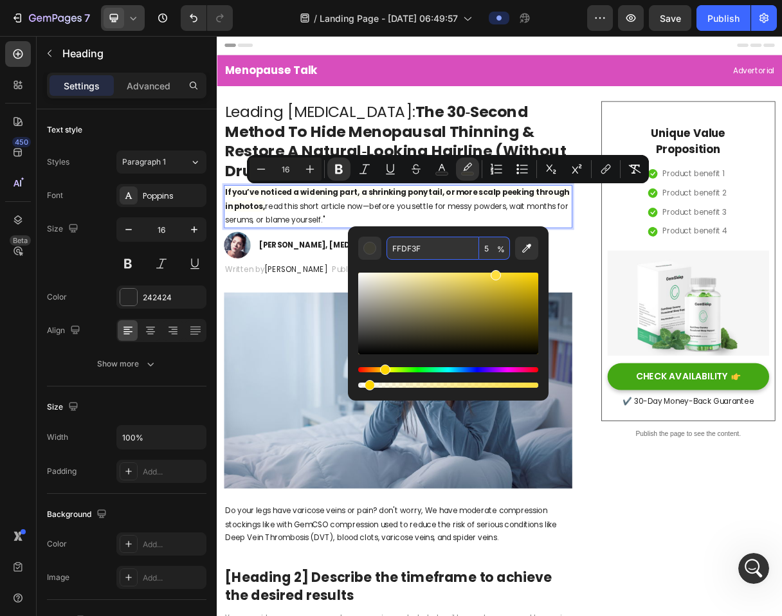
click at [490, 248] on input "5" at bounding box center [494, 248] width 31 height 23
click at [485, 247] on input "5" at bounding box center [494, 248] width 31 height 23
click at [495, 248] on input "5" at bounding box center [494, 248] width 31 height 23
type input "50"
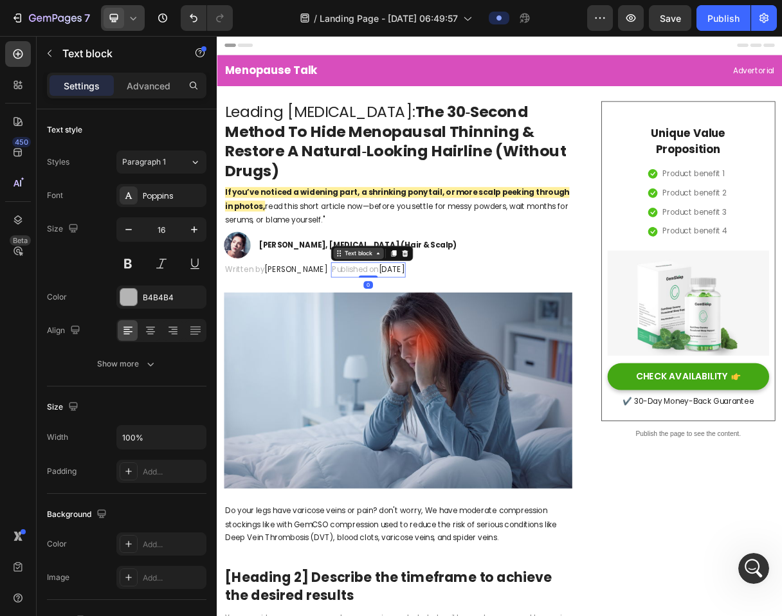
click at [372, 330] on div "Text block" at bounding box center [428, 333] width 112 height 21
click at [362, 313] on div "Dr. Maya Chen, Dermatologist (Hair & Scalp)" at bounding box center [409, 322] width 273 height 18
click at [362, 320] on p "Dr. Maya Chen, Dermatologist (Hair & Scalp)" at bounding box center [409, 321] width 270 height 15
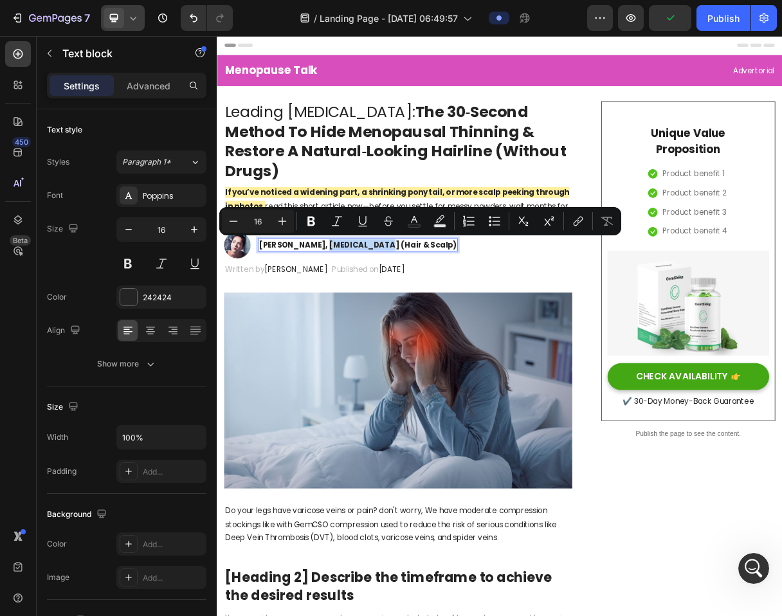
click at [362, 320] on p "Dr. Maya Chen, Dermatologist (Hair & Scalp)" at bounding box center [409, 321] width 270 height 15
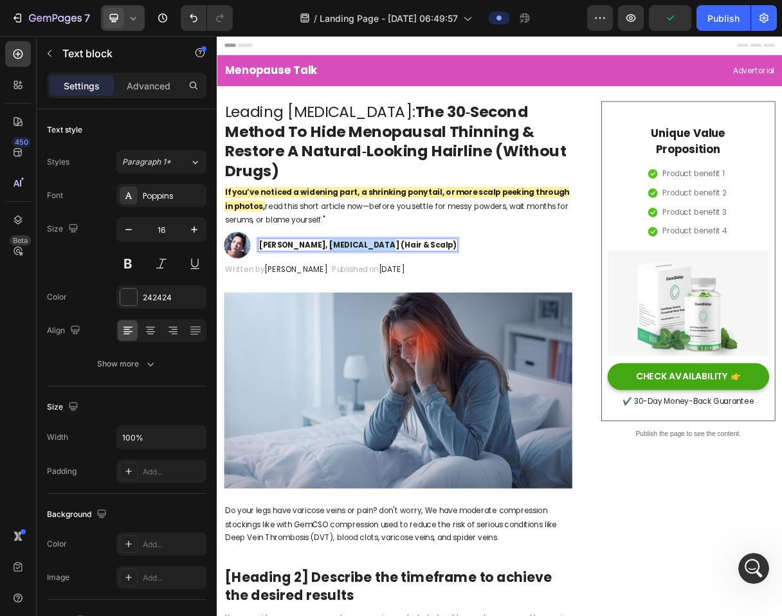
click at [362, 320] on p "Dr. Maya Chen, Dermatologist (Hair & Scalp)" at bounding box center [409, 321] width 270 height 15
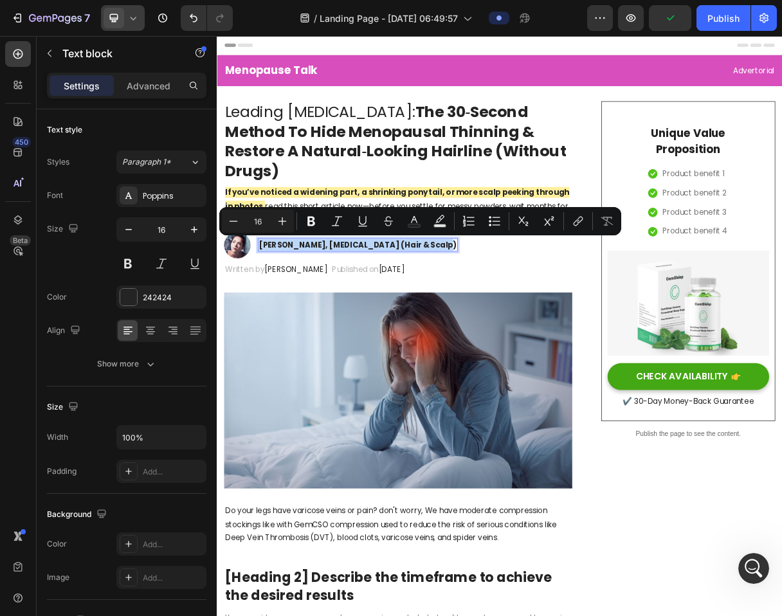
click at [362, 320] on p "Dr. Maya Chen, Dermatologist (Hair & Scalp)" at bounding box center [409, 321] width 270 height 15
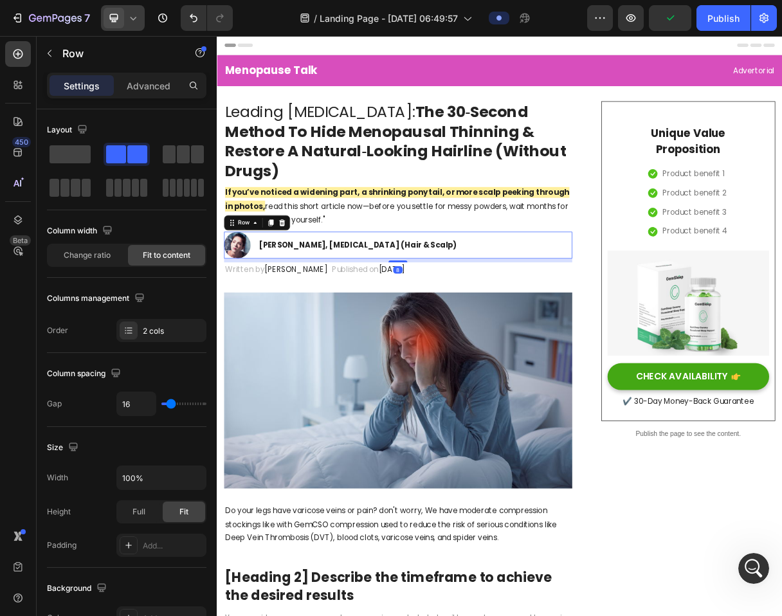
click at [339, 334] on div "Dr. Maya Chen, Dermatologist (Hair & Scalp) Text block" at bounding box center [409, 322] width 273 height 37
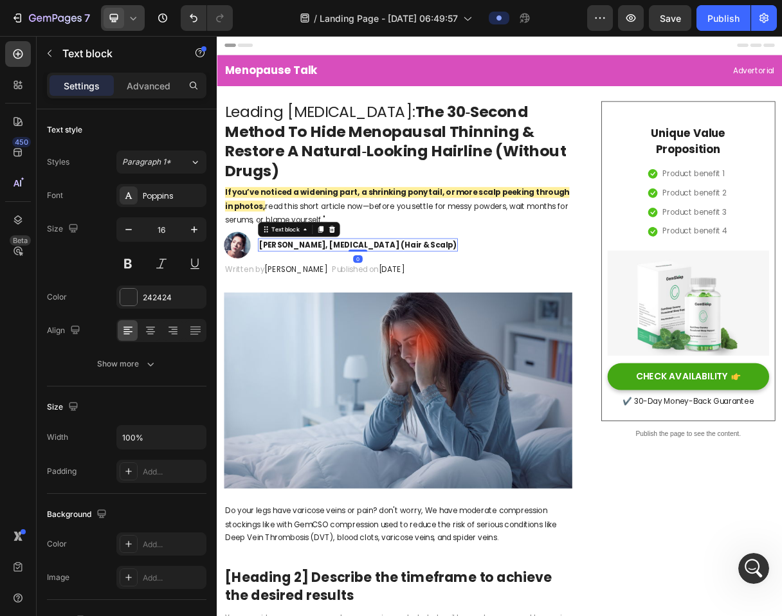
click at [354, 323] on p "Dr. Maya Chen, Dermatologist (Hair & Scalp)" at bounding box center [409, 321] width 270 height 15
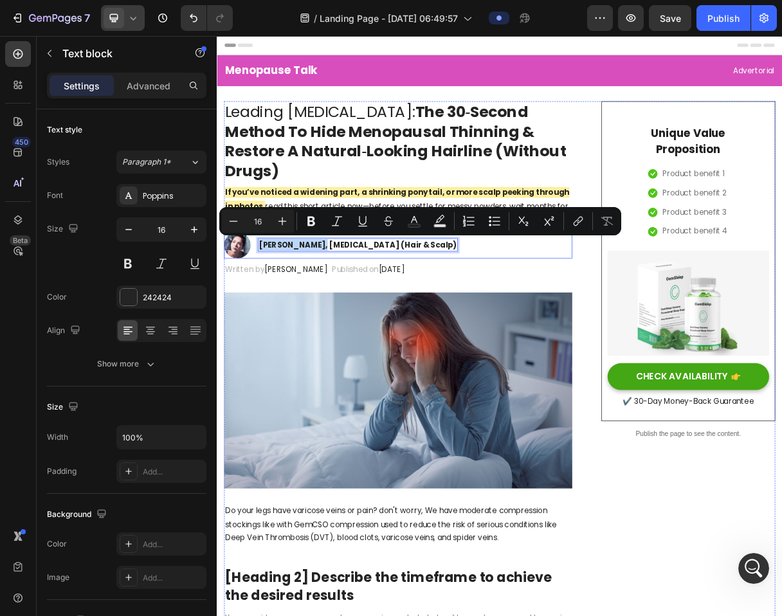
drag, startPoint x: 354, startPoint y: 323, endPoint x: 430, endPoint y: 312, distance: 76.7
click at [431, 312] on div "Dr. Maya Chen, Dermatologist (Hair & Scalp) Text block 0" at bounding box center [409, 322] width 273 height 37
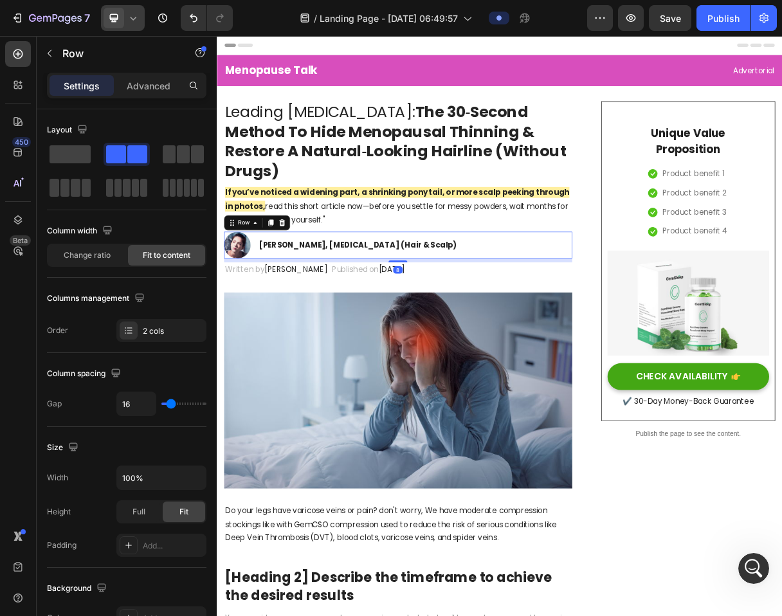
click at [486, 334] on div "Dr. Maya Chen, Dermatologist (Hair & Scalp) Text block" at bounding box center [409, 322] width 273 height 37
click at [498, 327] on p "Dr. Maya Chen, Dermatologist (Hair & Scalp)" at bounding box center [409, 321] width 270 height 15
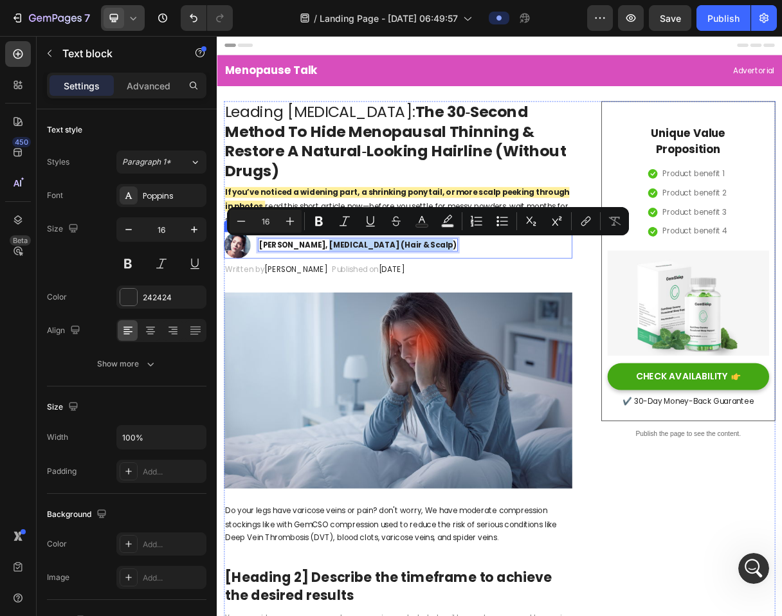
drag, startPoint x: 357, startPoint y: 320, endPoint x: 512, endPoint y: 328, distance: 155.2
click at [512, 328] on div "Image Dr. Maya Chen, Dermatologist (Hair & Scalp) Text block 0 Row" at bounding box center [463, 322] width 475 height 37
click at [329, 219] on button "Bold" at bounding box center [318, 221] width 23 height 23
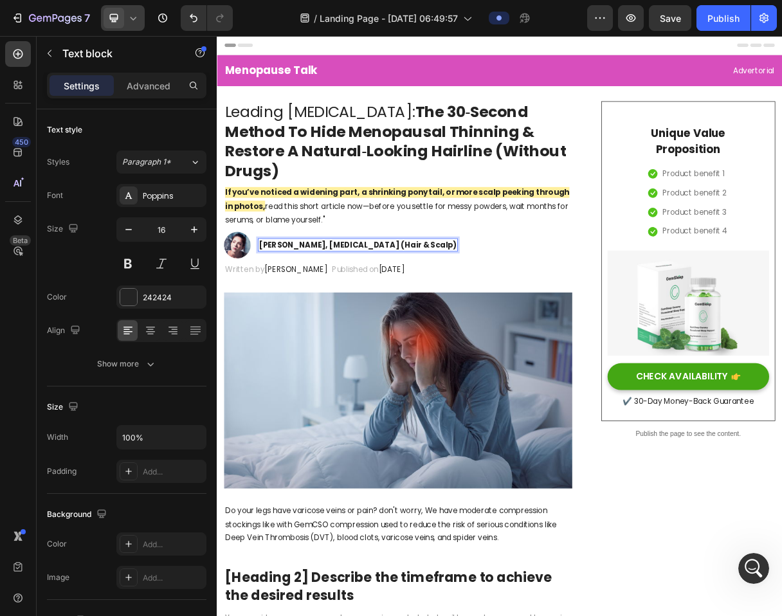
click at [361, 317] on p "Dr. Maya Chen, Dermatologist (Hair & Scalp)" at bounding box center [409, 321] width 270 height 15
drag, startPoint x: 354, startPoint y: 321, endPoint x: 524, endPoint y: 333, distance: 170.2
click at [524, 333] on div "Image Dr. Maya Chen, Dermatologist (Hair & Scalp) Text block 0 Row" at bounding box center [463, 322] width 475 height 37
drag, startPoint x: 357, startPoint y: 320, endPoint x: 508, endPoint y: 329, distance: 150.8
click at [508, 329] on div "Dr. Maya Chen, Dermatologist (Hair & Scalp)" at bounding box center [408, 322] width 271 height 18
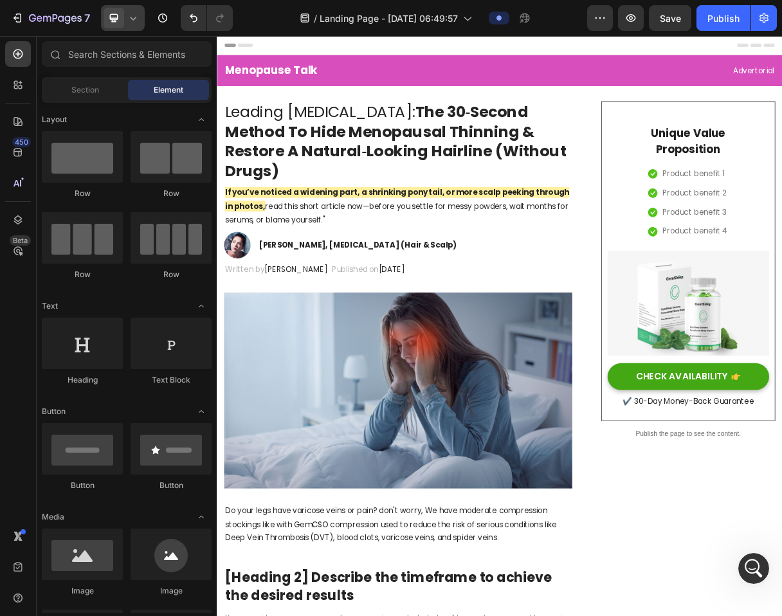
click at [499, 329] on div at bounding box center [499, 329] width 0 height 0
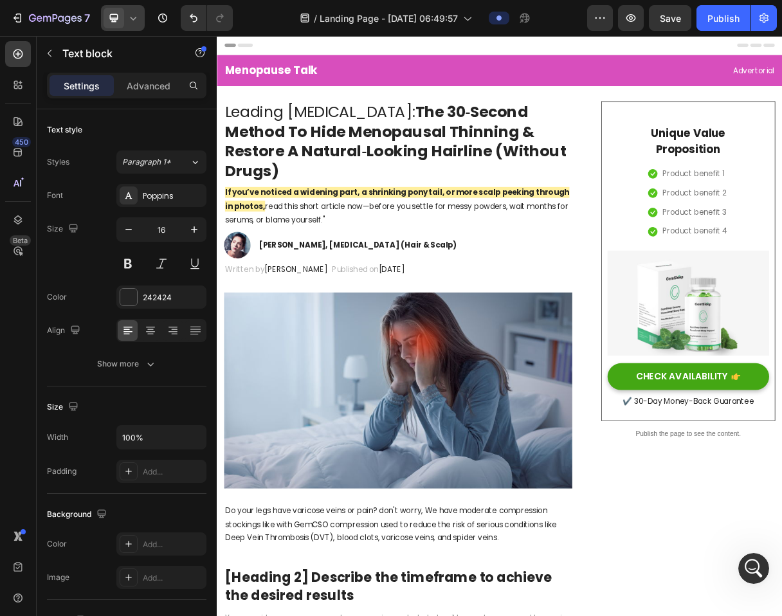
click at [491, 327] on p "Dr. Maya Chen, Dermatologist (Hair & Scalp)" at bounding box center [409, 321] width 270 height 15
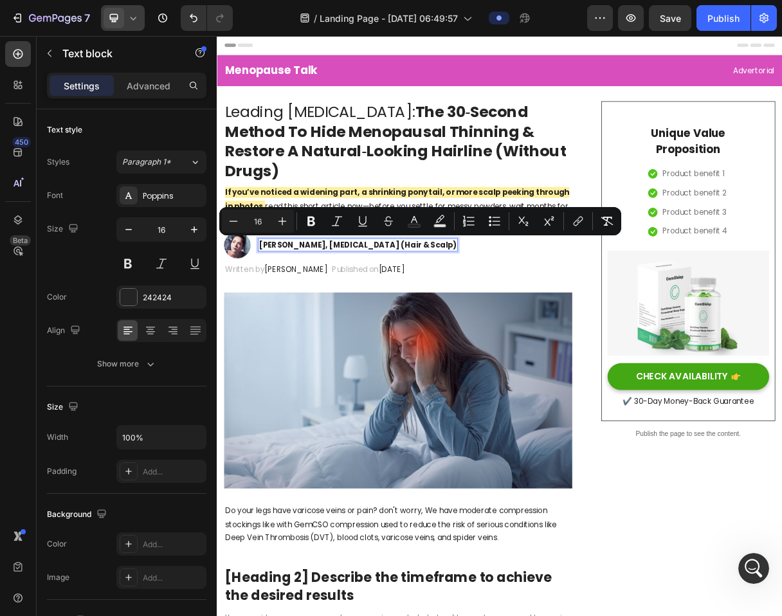
click at [353, 322] on p "Dr. Maya Chen, Dermatologist (Hair & Scalp)" at bounding box center [409, 321] width 270 height 15
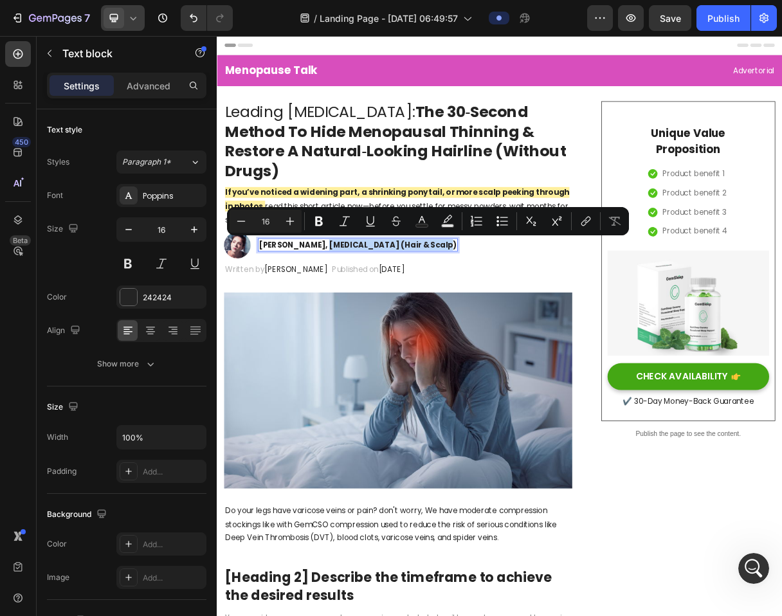
drag, startPoint x: 357, startPoint y: 322, endPoint x: 506, endPoint y: 324, distance: 149.3
click at [506, 324] on p "Dr. Maya Chen, Dermatologist (Hair & Scalp)" at bounding box center [409, 321] width 270 height 15
click at [314, 221] on icon "Editor contextual toolbar" at bounding box center [319, 221] width 13 height 13
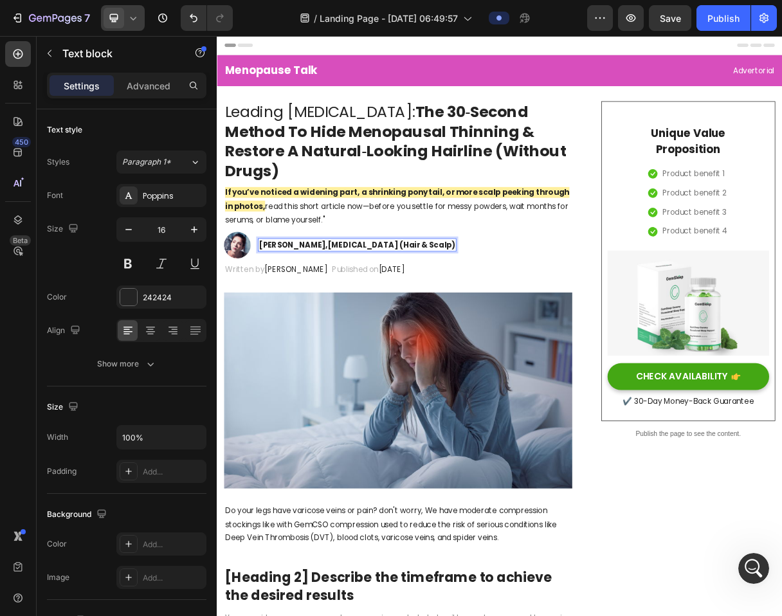
click at [368, 322] on strong "Dermatologist (Hair & Scalp)" at bounding box center [455, 321] width 174 height 15
click at [366, 310] on div "Dr. Maya Chen, Dermatologist (Hair & Scalp) Text block 0" at bounding box center [408, 322] width 271 height 37
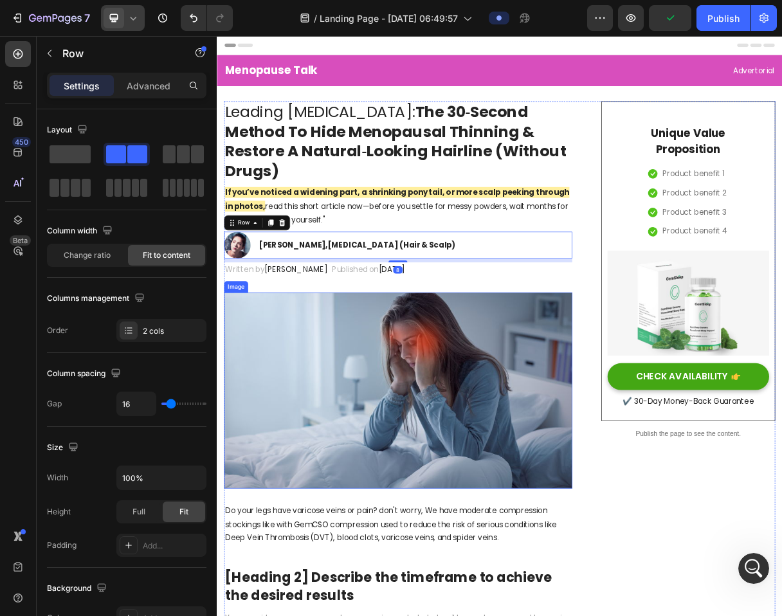
click at [378, 425] on img at bounding box center [463, 520] width 475 height 267
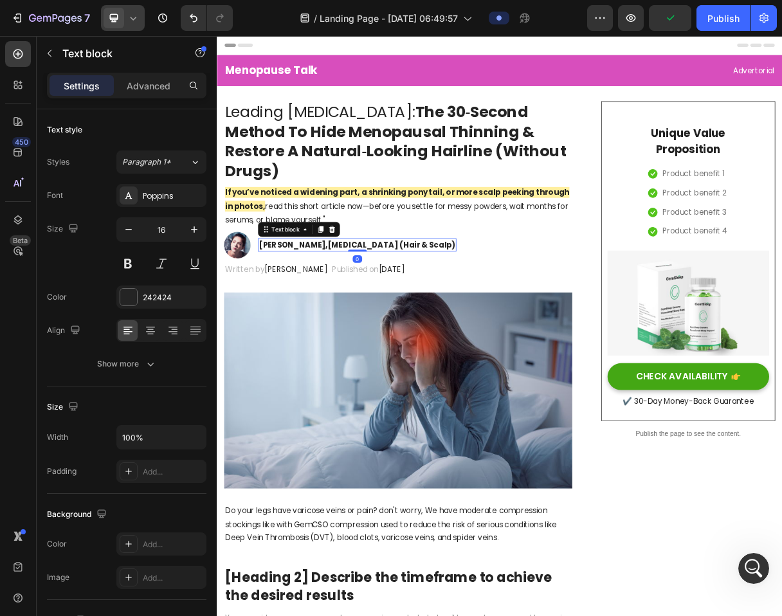
click at [371, 314] on strong "Dermatologist (Hair & Scalp)" at bounding box center [455, 321] width 174 height 15
click at [392, 317] on strong "Dermatologist (Hair & Scalp)" at bounding box center [455, 321] width 174 height 15
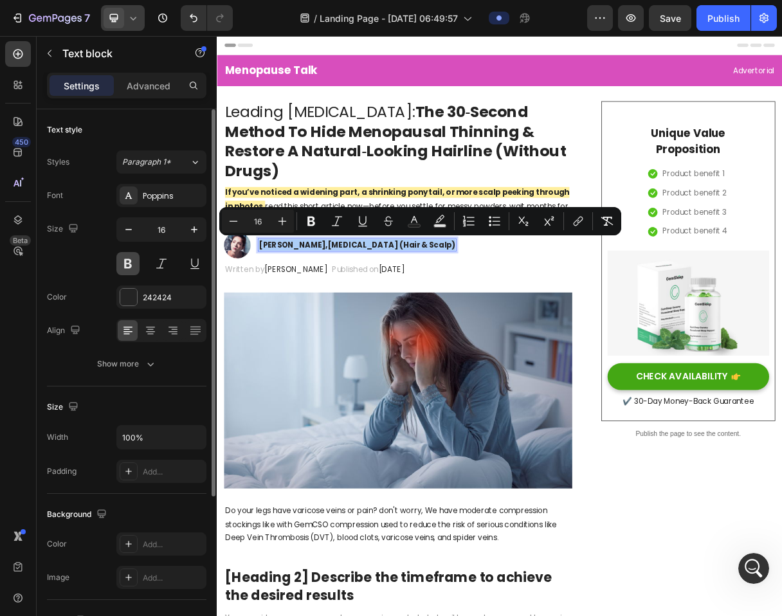
click at [134, 270] on button at bounding box center [127, 263] width 23 height 23
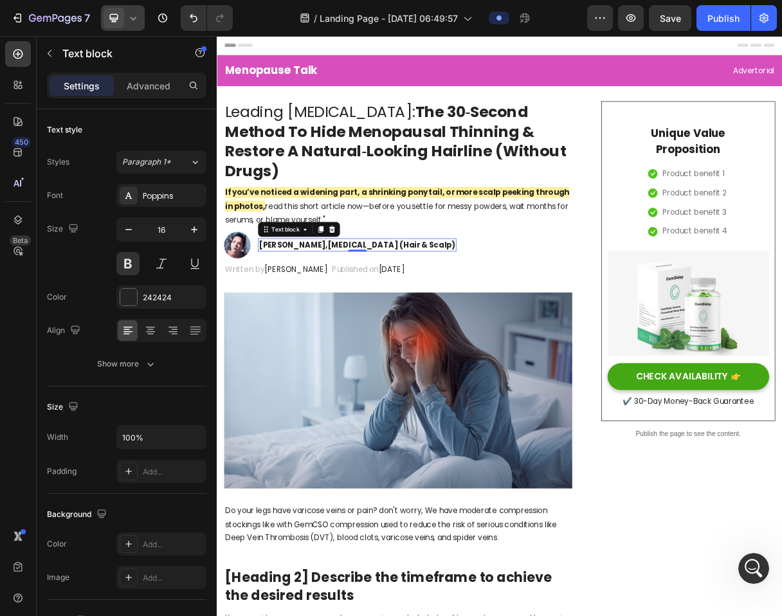
click at [315, 327] on p "Dr. Maya Chen, Dermatologist (Hair & Scalp)" at bounding box center [408, 321] width 268 height 15
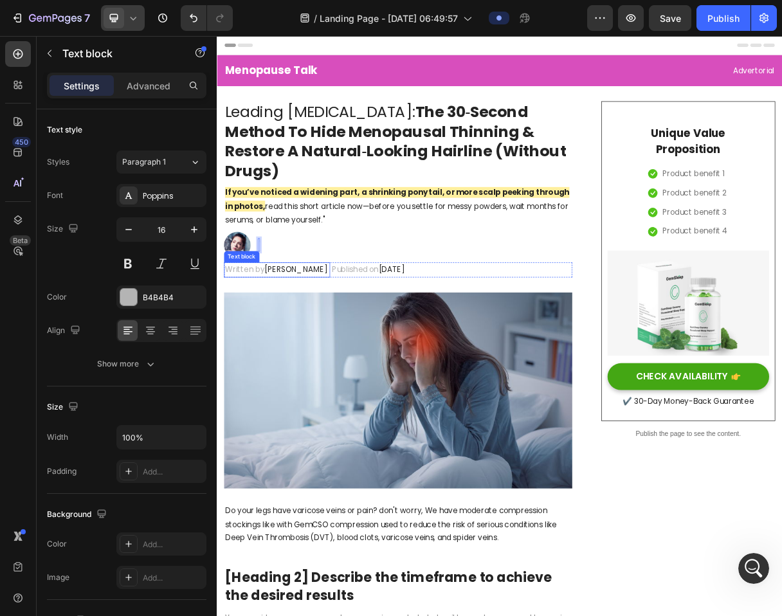
click at [313, 353] on span "Dr.Marcus" at bounding box center [325, 355] width 86 height 15
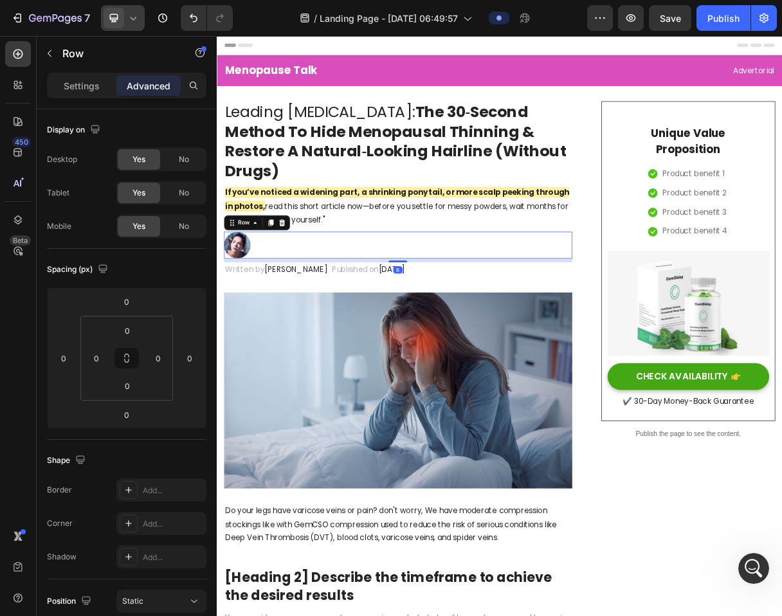
click at [292, 323] on div "Image Text block Row 8" at bounding box center [463, 322] width 475 height 37
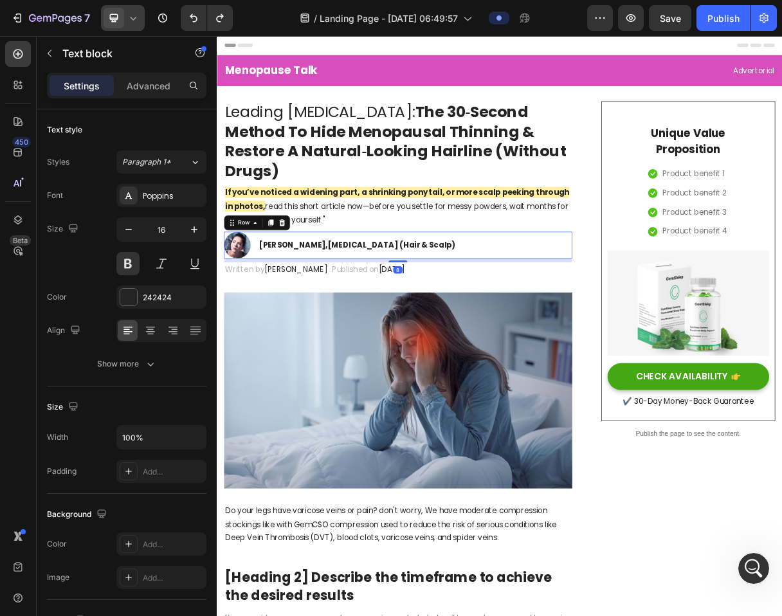
click at [293, 319] on p "Dr. Maya Chen, Dermatologist (Hair & Scalp)" at bounding box center [408, 321] width 268 height 15
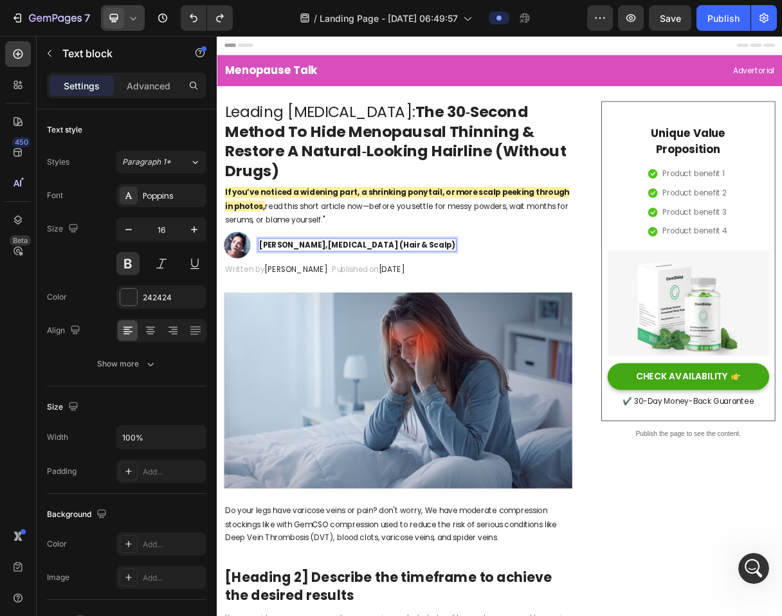
click at [346, 317] on p "Dr. Maya Chen, Dermatologist (Hair & Scalp)" at bounding box center [408, 321] width 268 height 15
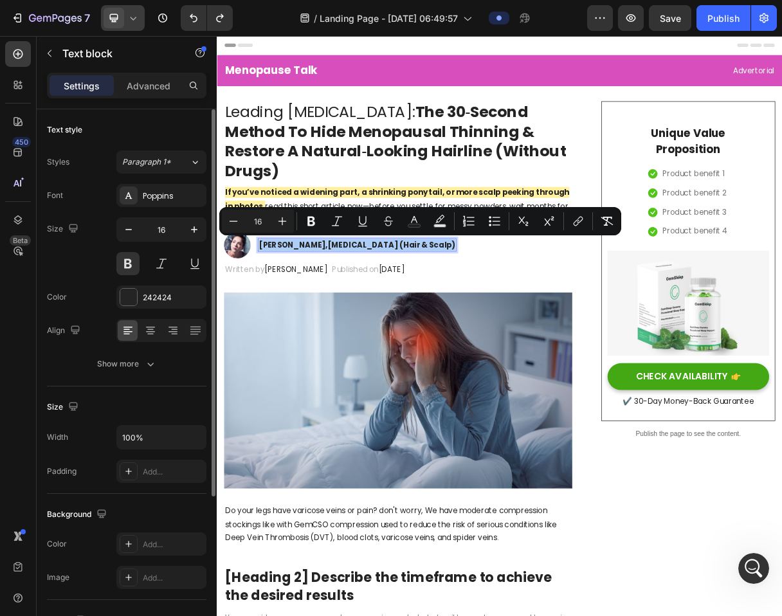
click at [156, 179] on div "Styles Paragraph 1* Font Poppins Size 16 Color 242424 Align Show more" at bounding box center [127, 263] width 160 height 225
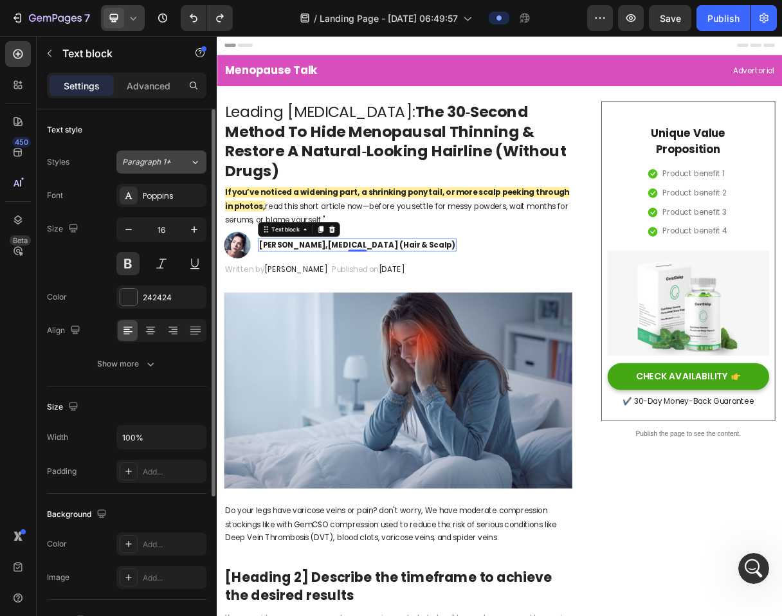
click at [156, 170] on button "Paragraph 1*" at bounding box center [161, 162] width 90 height 23
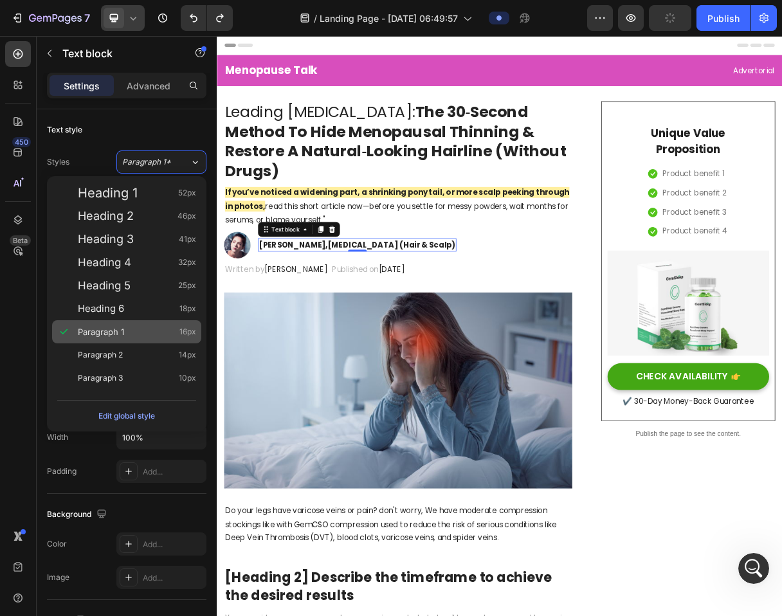
click at [147, 338] on div "Paragraph 1 16px" at bounding box center [137, 332] width 118 height 13
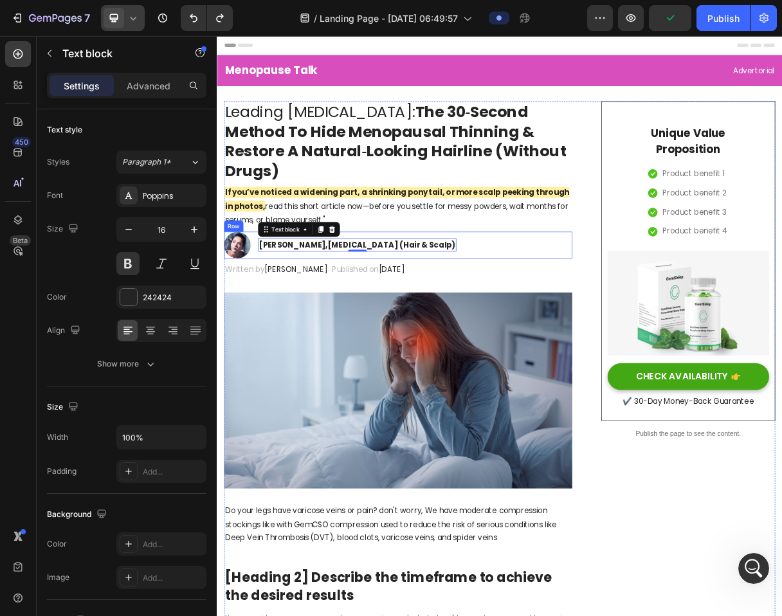
click at [338, 333] on div "Dr. Maya Chen, Dermatologist (Hair & Scalp) Text block 0" at bounding box center [408, 322] width 271 height 37
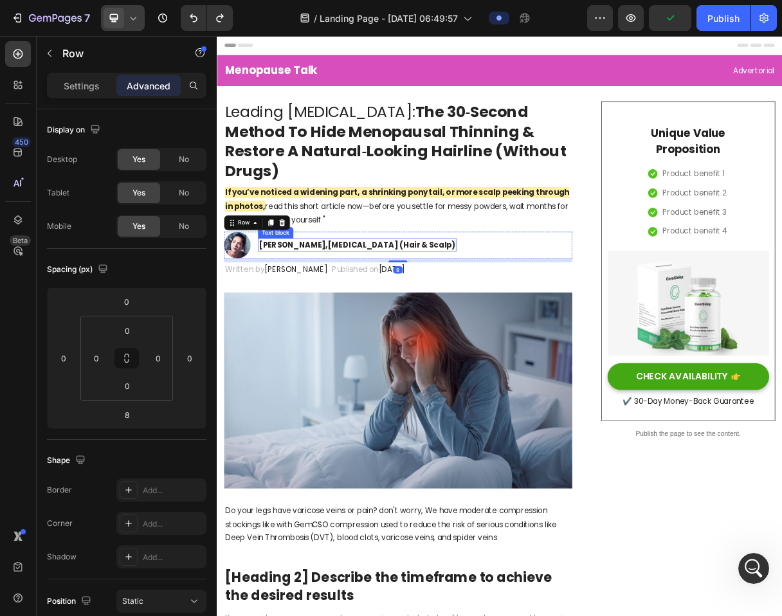
click at [333, 317] on p "Dr. Maya Chen, Dermatologist (Hair & Scalp)" at bounding box center [408, 321] width 268 height 15
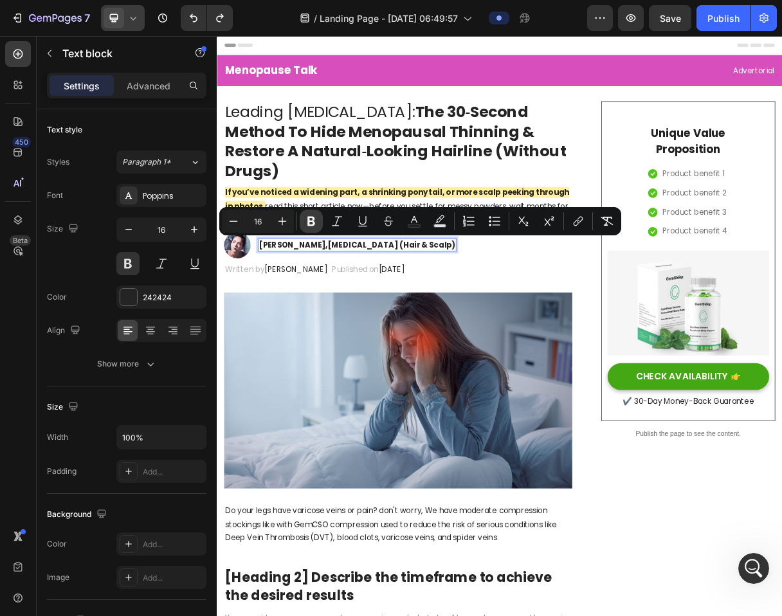
click at [306, 216] on icon "Editor contextual toolbar" at bounding box center [311, 221] width 13 height 13
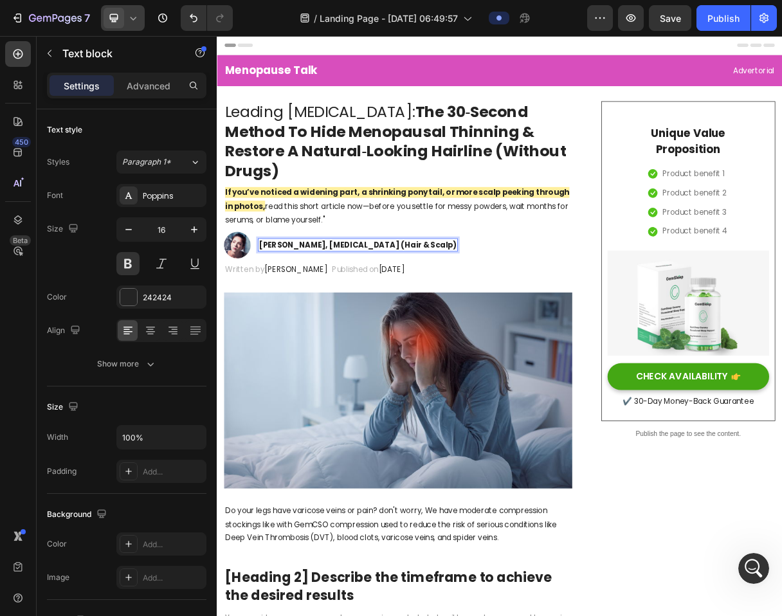
click at [343, 319] on strong "Dr. Maya Chen, Dermatologist (Hair & Scalp)" at bounding box center [409, 321] width 270 height 15
click at [332, 319] on strong "Dr. Maya Chen, Dermatologist (Hair & Scalp)" at bounding box center [409, 321] width 270 height 15
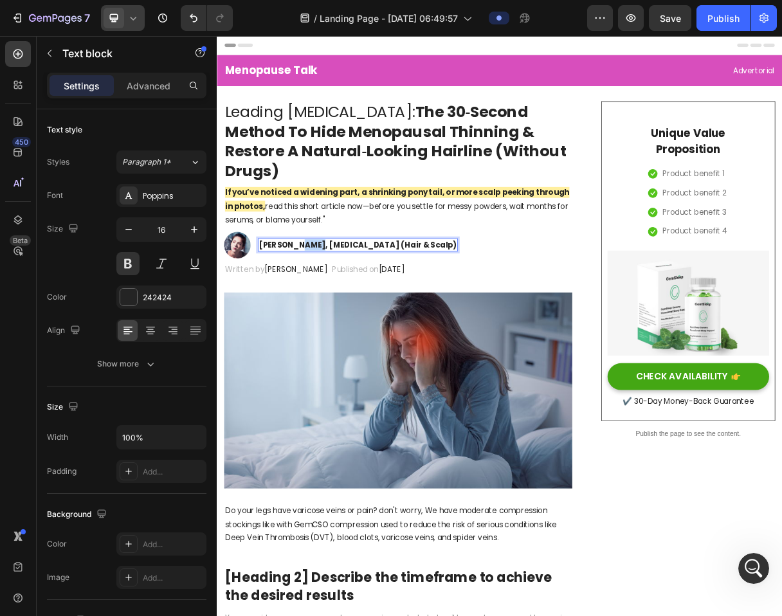
click at [332, 319] on strong "Dr. Maya Chen, Dermatologist (Hair & Scalp)" at bounding box center [409, 321] width 270 height 15
drag, startPoint x: 359, startPoint y: 278, endPoint x: 327, endPoint y: 318, distance: 51.3
click at [359, 278] on p "⁠⁠⁠⁠⁠⁠⁠ If you’ve noticed a widening part, a shrinking ponytail, or more scalp …" at bounding box center [464, 268] width 473 height 55
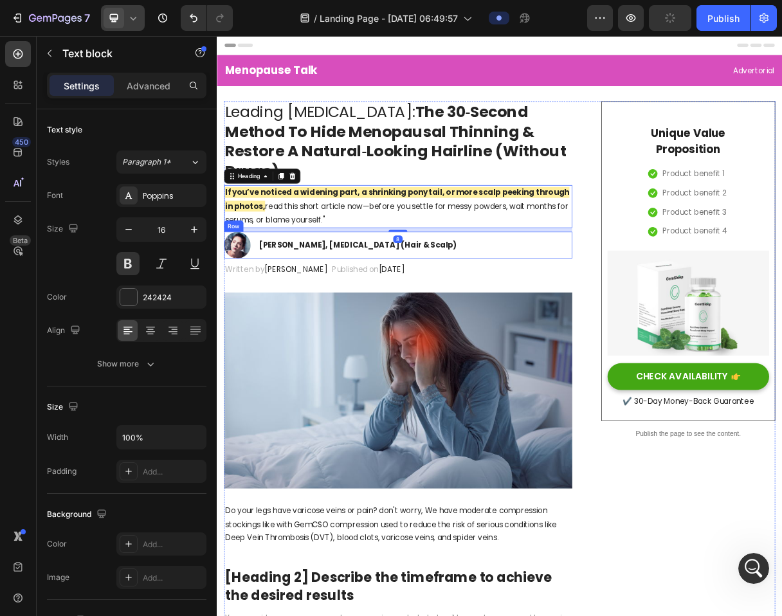
click at [278, 325] on strong "Dr. Maya Chen, Dermatologist (Hair & Scalp)" at bounding box center [409, 321] width 270 height 15
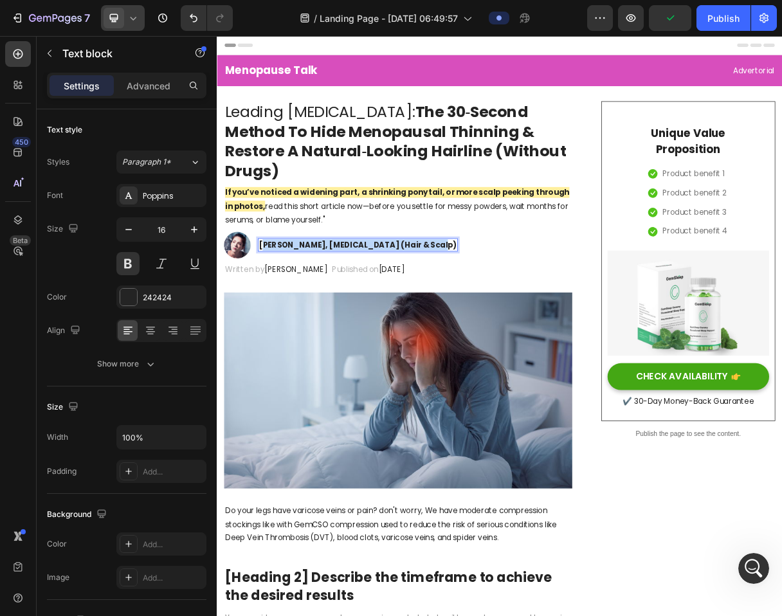
drag, startPoint x: 278, startPoint y: 325, endPoint x: 503, endPoint y: 324, distance: 225.2
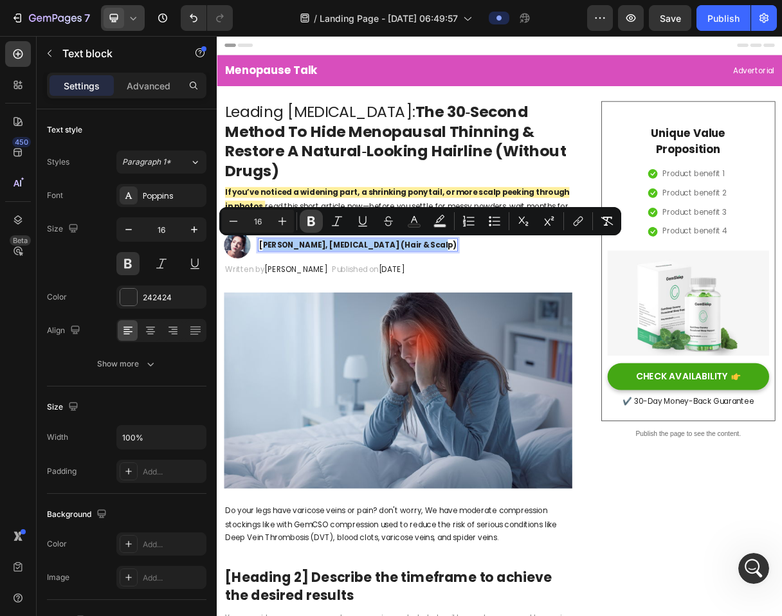
click at [322, 226] on button "Bold" at bounding box center [311, 221] width 23 height 23
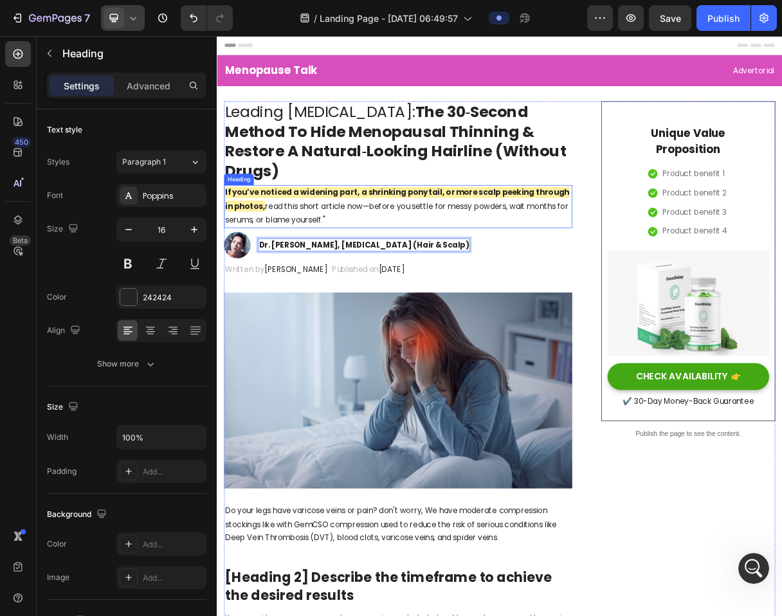
click at [385, 293] on p "⁠⁠⁠⁠⁠⁠⁠ If you’ve noticed a widening part, a shrinking ponytail, or more scalp …" at bounding box center [464, 268] width 473 height 55
click at [336, 322] on p "D r. Maya Chen, Dermatologist (Hair & Scalp )" at bounding box center [417, 321] width 287 height 15
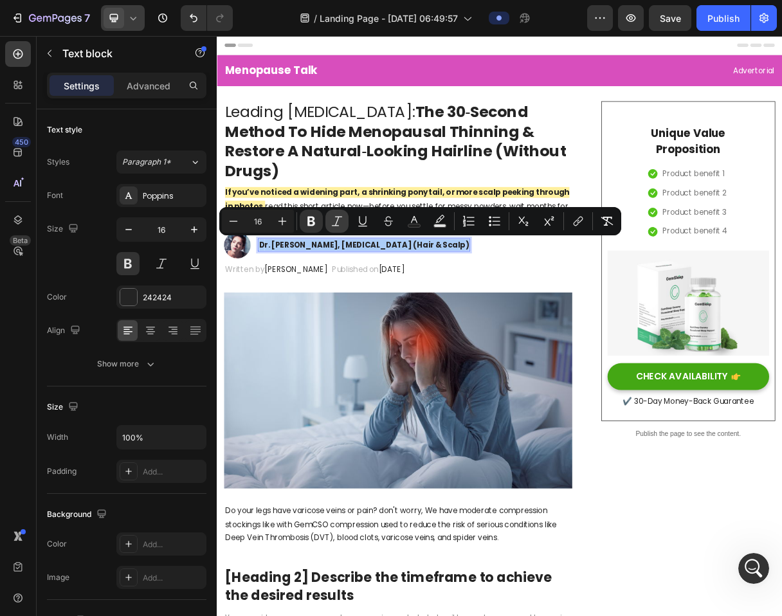
click at [335, 222] on icon "Editor contextual toolbar" at bounding box center [337, 221] width 13 height 13
click at [335, 221] on icon "Editor contextual toolbar" at bounding box center [337, 221] width 13 height 13
click at [320, 221] on button "Bold" at bounding box center [311, 221] width 23 height 23
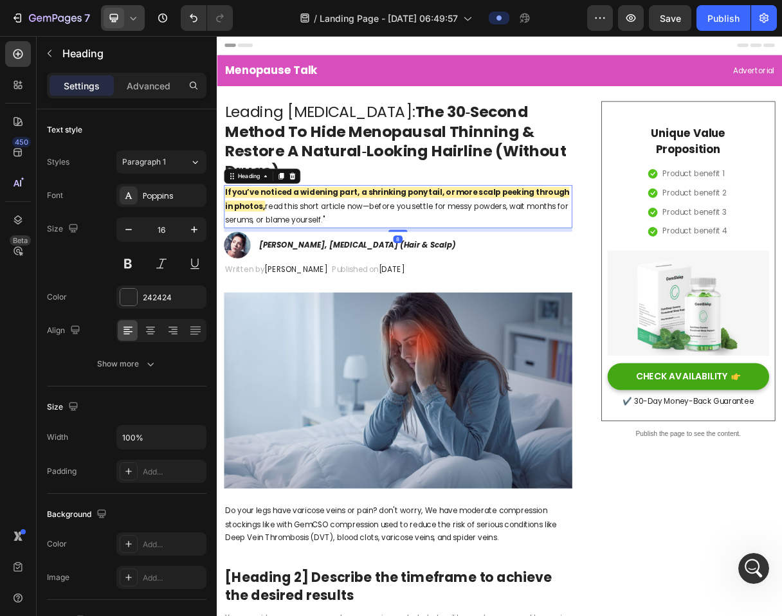
click at [358, 289] on p "⁠⁠⁠⁠⁠⁠⁠ If you’ve noticed a widening part, a shrinking ponytail, or more scalp …" at bounding box center [464, 268] width 473 height 55
click at [364, 315] on icon "Dr. Maya Chen, Dermatologist (Hair & Scalp)" at bounding box center [408, 321] width 269 height 15
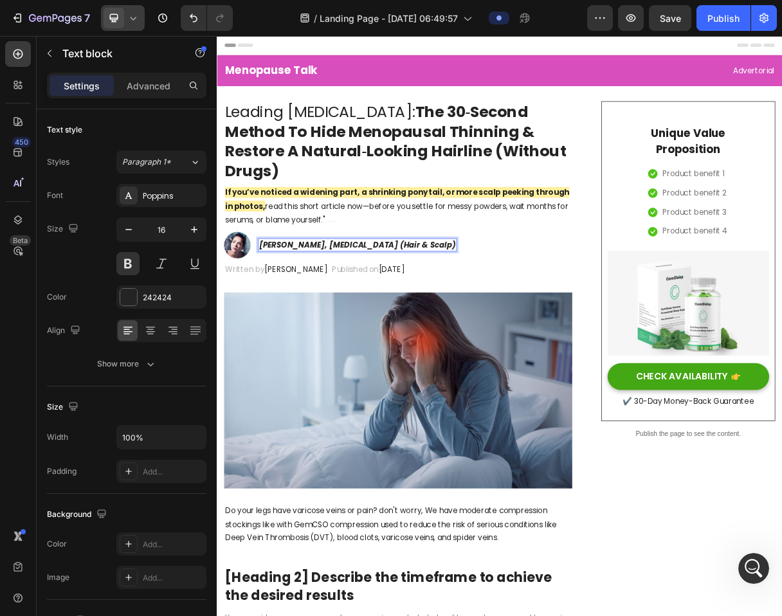
click at [364, 320] on icon "Dr. Maya Chen, Dermatologist (Hair & Scalp)" at bounding box center [408, 321] width 269 height 15
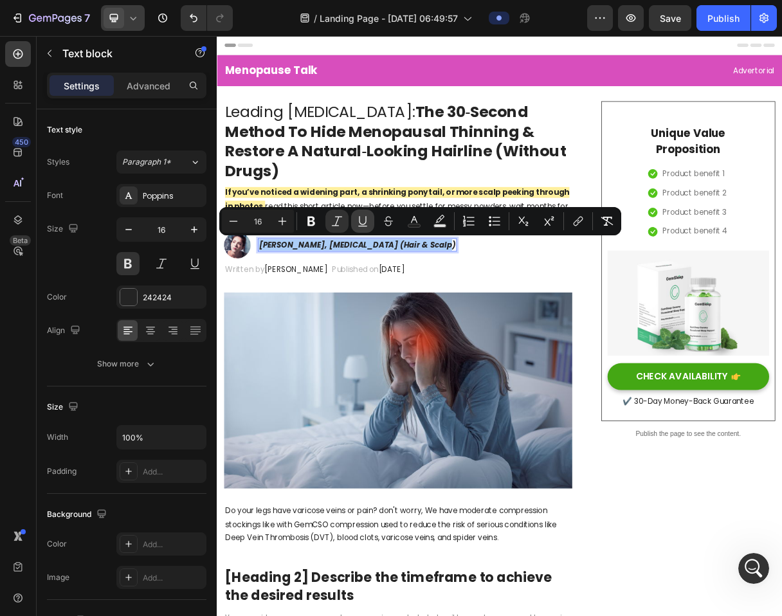
click at [365, 223] on icon "Editor contextual toolbar" at bounding box center [362, 220] width 7 height 9
click at [344, 223] on button "Italic" at bounding box center [337, 221] width 23 height 23
click at [503, 321] on p "Dr. Maya Chen, Dermatologist (Hair & Scalp)" at bounding box center [409, 321] width 270 height 15
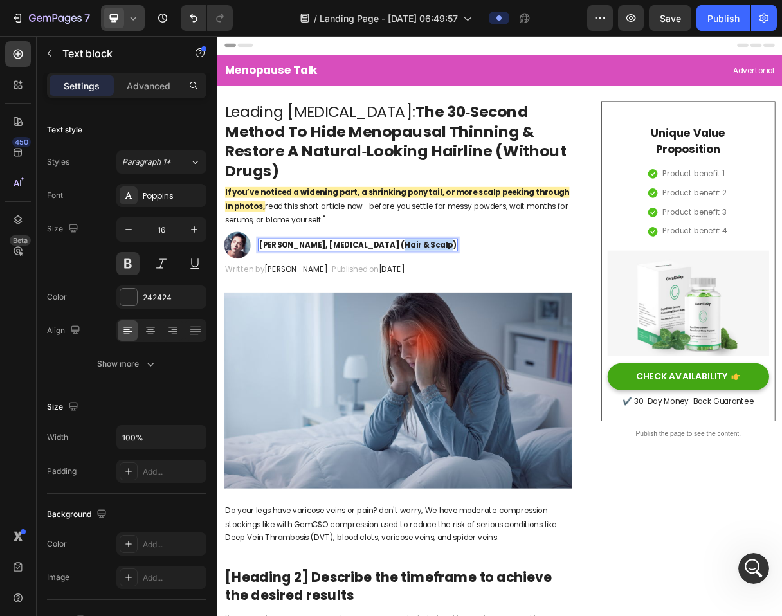
drag, startPoint x: 507, startPoint y: 322, endPoint x: 449, endPoint y: 325, distance: 58.0
click at [449, 325] on p "Dr. Maya Chen, Dermatologist (Hair & Scalp)" at bounding box center [409, 321] width 270 height 15
click at [318, 365] on div "Written by Dr.Marcus" at bounding box center [298, 355] width 145 height 21
click at [388, 318] on p "Dr. Maya Chen, Dermatologist (Hdfdfa asdfsd" at bounding box center [413, 321] width 278 height 15
click at [298, 347] on p "Written by Dr.Marcus" at bounding box center [299, 356] width 142 height 19
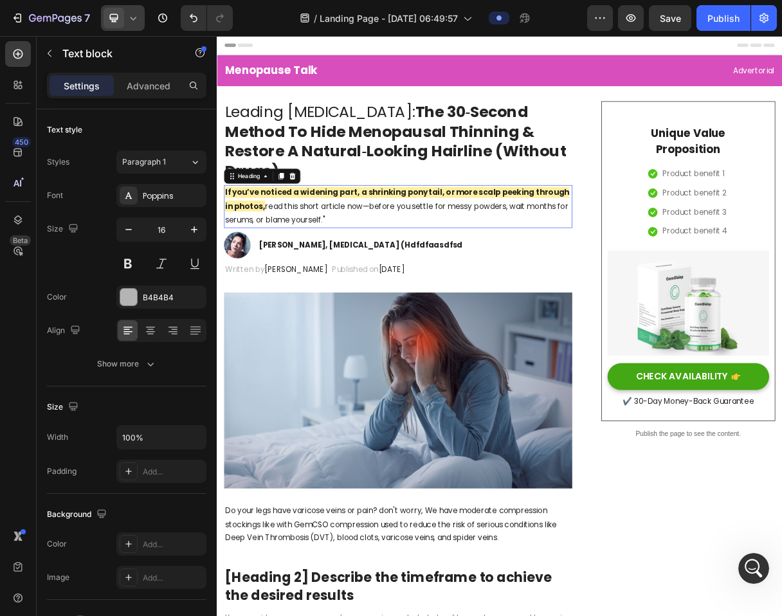
click at [355, 286] on p "⁠⁠⁠⁠⁠⁠⁠ If you’ve noticed a widening part, a shrinking ponytail, or more scalp …" at bounding box center [464, 268] width 473 height 55
click at [302, 226] on icon at bounding box center [304, 228] width 10 height 10
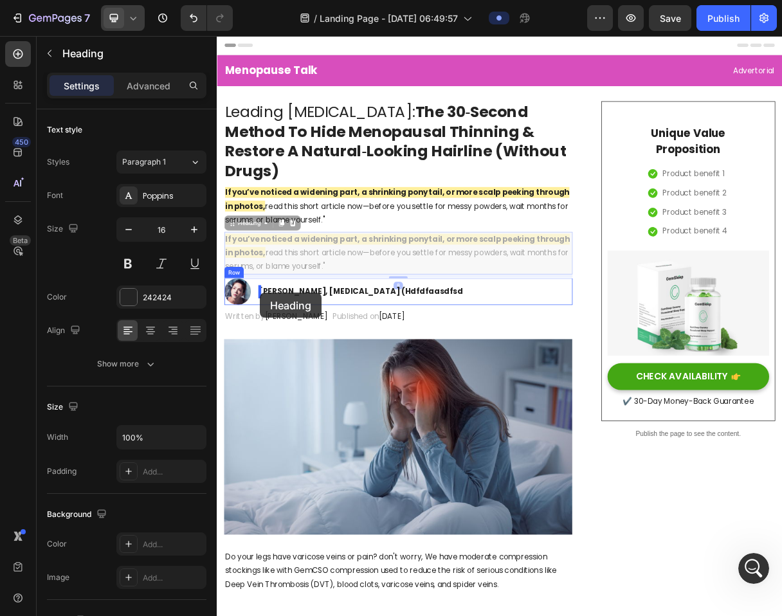
drag, startPoint x: 250, startPoint y: 293, endPoint x: 276, endPoint y: 387, distance: 97.6
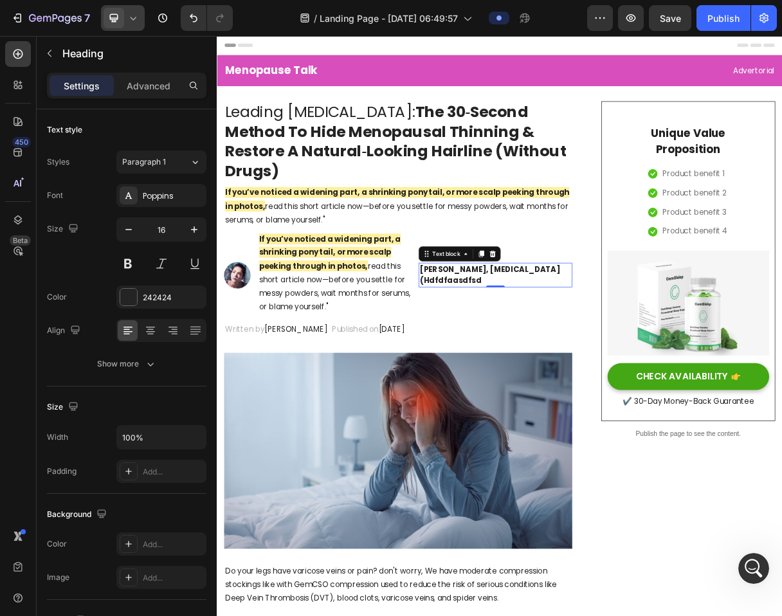
click at [531, 356] on p "Dr. Maya Chen, Dermatologist (Hdfdfa asdfsd" at bounding box center [596, 362] width 207 height 31
click at [593, 334] on icon at bounding box center [593, 333] width 8 height 9
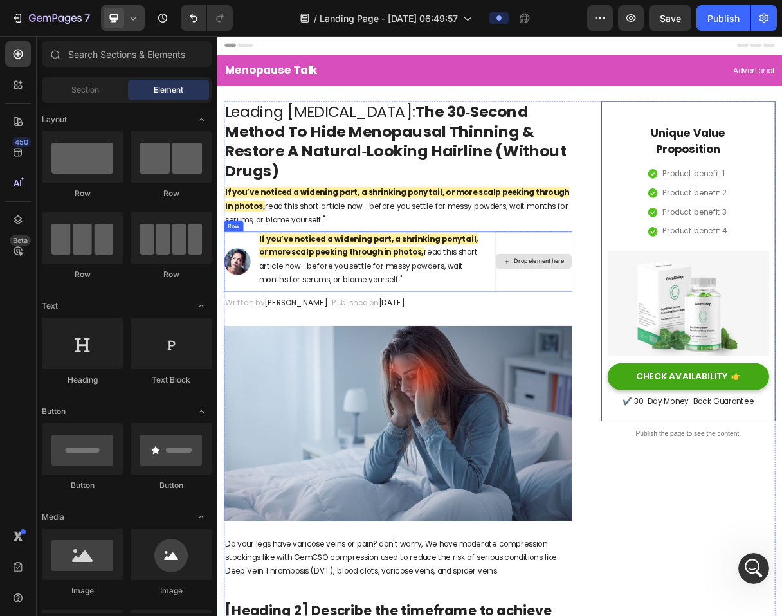
click at [667, 349] on div "Drop element here" at bounding box center [657, 344] width 68 height 10
click at [415, 385] on div "Image If you’ve noticed a widening part, a shrinking ponytail, or more scalp pe…" at bounding box center [463, 345] width 475 height 82
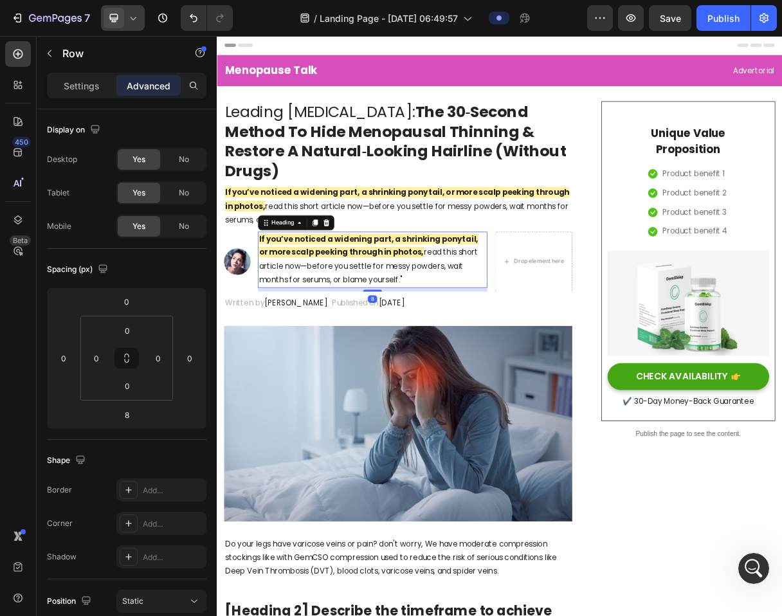
click at [305, 336] on strong "If you’ve noticed a widening part, a shrinking ponytail, or more scalp peeking …" at bounding box center [424, 322] width 300 height 33
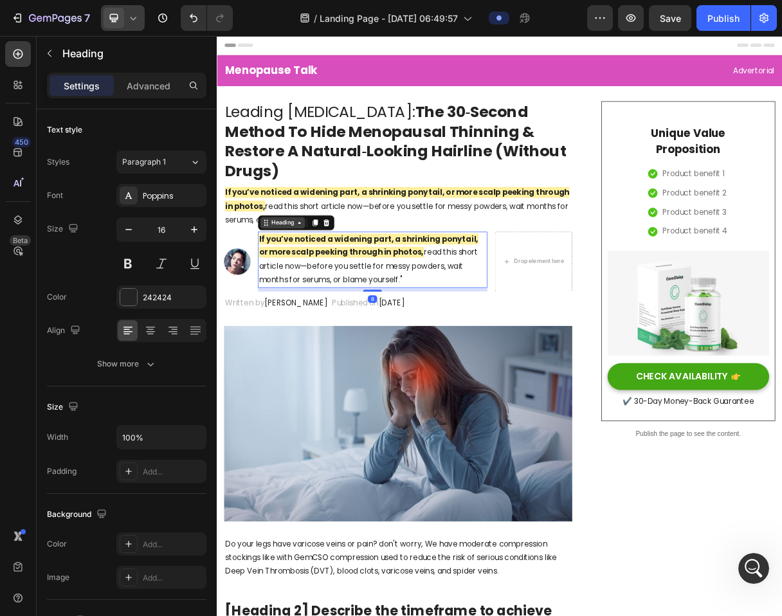
click at [298, 293] on div "Heading" at bounding box center [306, 292] width 35 height 12
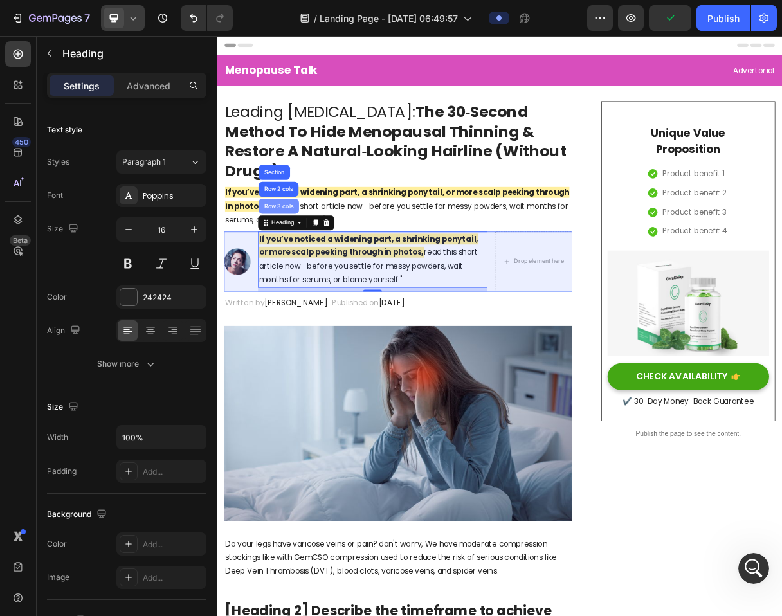
click at [317, 264] on div "Row 3 cols" at bounding box center [300, 269] width 55 height 21
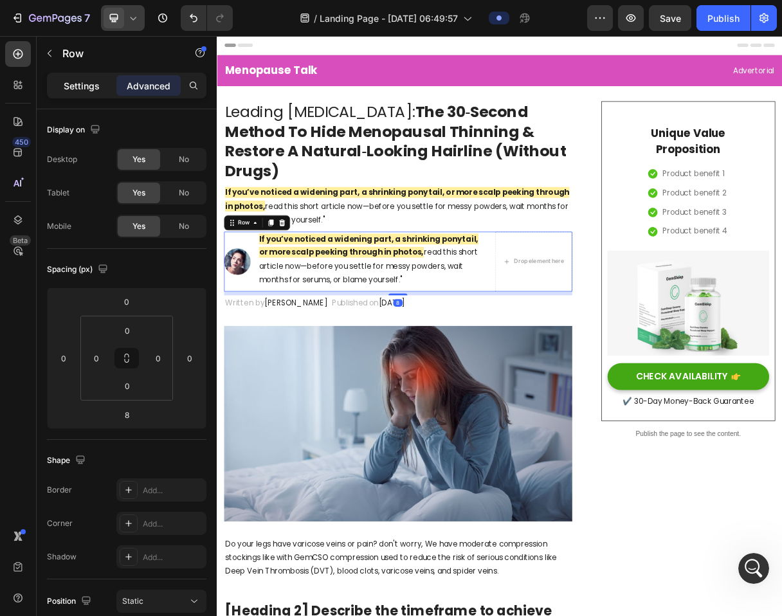
click at [88, 94] on div "Settings" at bounding box center [82, 85] width 64 height 21
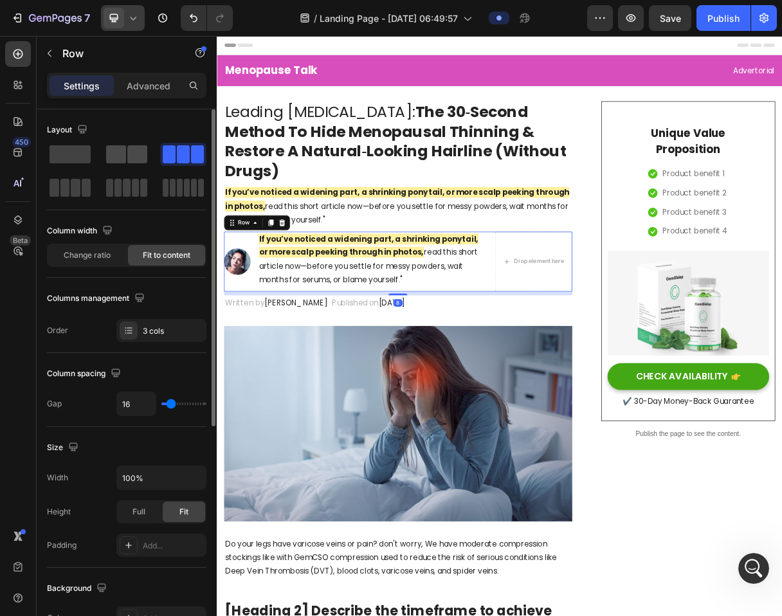
click at [134, 152] on span at bounding box center [137, 154] width 20 height 18
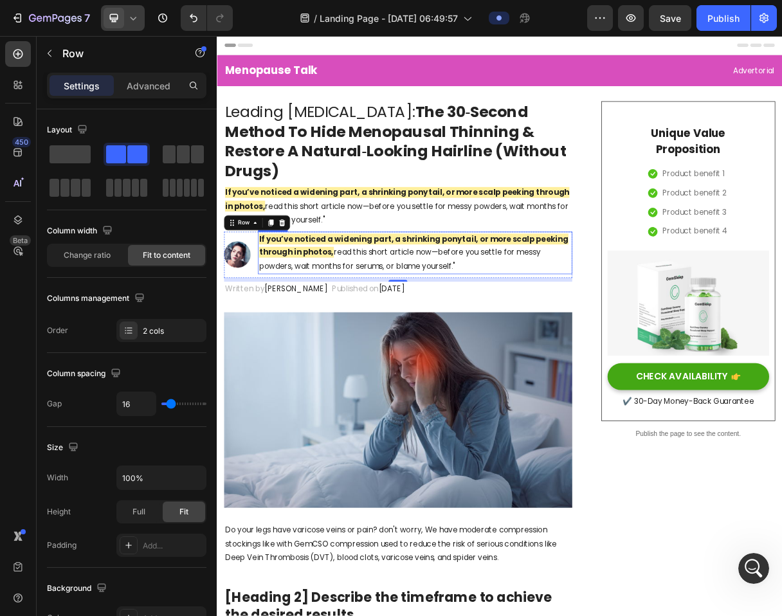
click at [378, 338] on h2 "If you’ve noticed a widening part, a shrinking ponytail, or more scalp peeking …" at bounding box center [487, 333] width 429 height 58
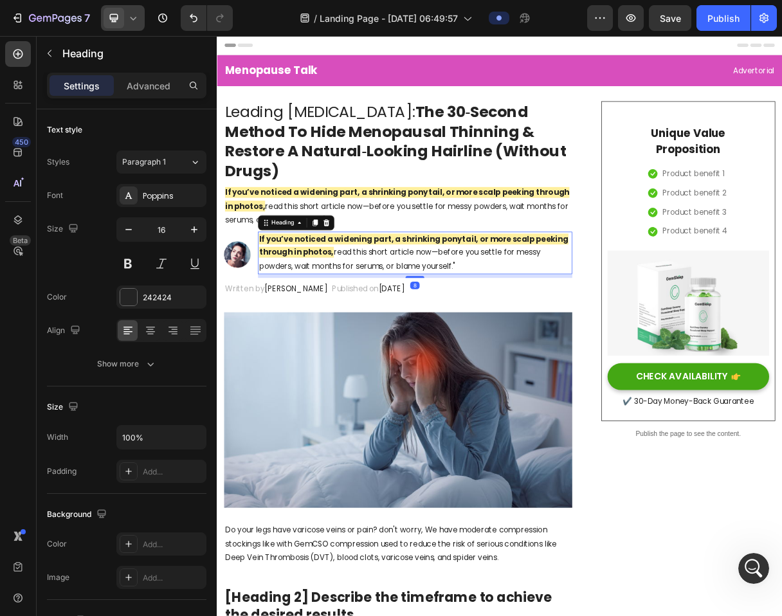
click at [378, 338] on h2 "If you’ve noticed a widening part, a shrinking ponytail, or more scalp peeking …" at bounding box center [487, 333] width 429 height 58
click at [378, 338] on p "If you’ve noticed a widening part, a shrinking ponytail, or more scalp peeking …" at bounding box center [487, 332] width 427 height 55
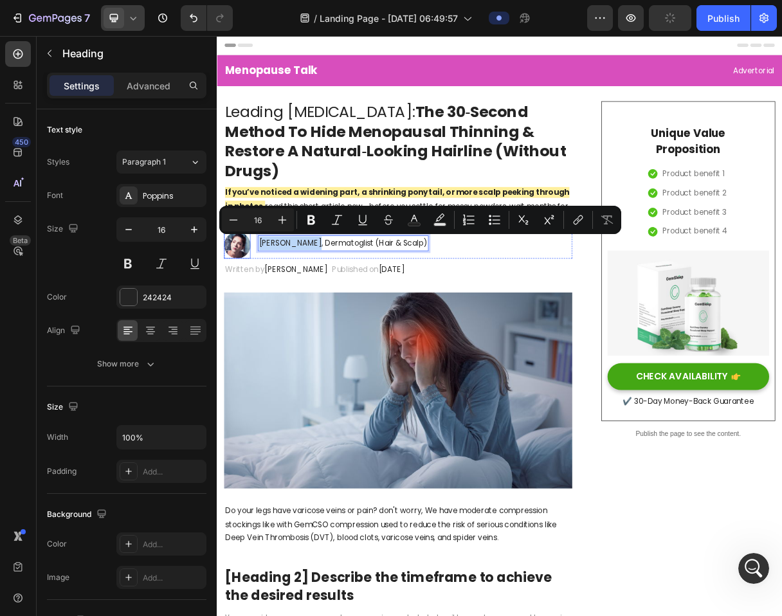
drag, startPoint x: 347, startPoint y: 317, endPoint x: 258, endPoint y: 325, distance: 89.2
click at [258, 325] on div "Image Dr. Maya Chen, Dermatoglist (Hair & Scalp) Heading 8 Row" at bounding box center [463, 322] width 475 height 37
click at [355, 317] on p "Dr. Maya Chen , Dermatoglist (Hair & Scalp)" at bounding box center [391, 319] width 235 height 19
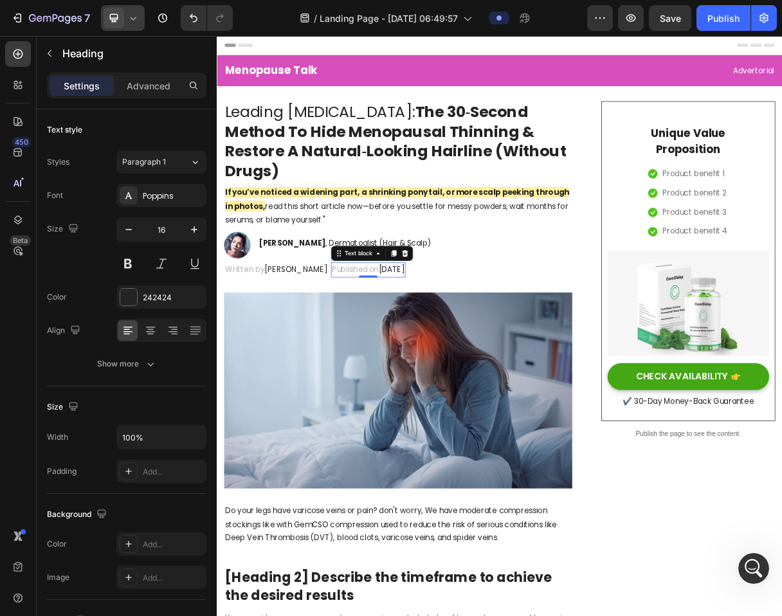
click at [376, 363] on p "Published on February 28, 2023" at bounding box center [423, 356] width 99 height 19
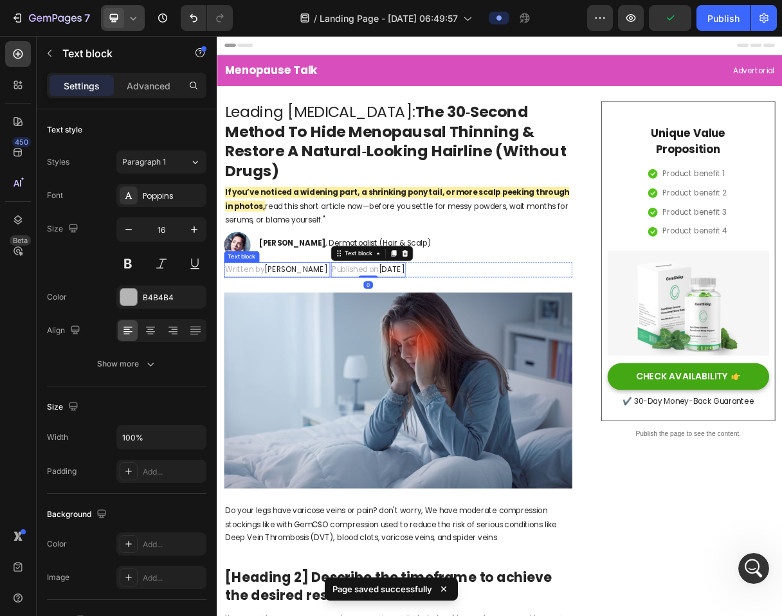
click at [269, 353] on p "Written by Dr.Marcus" at bounding box center [299, 356] width 142 height 19
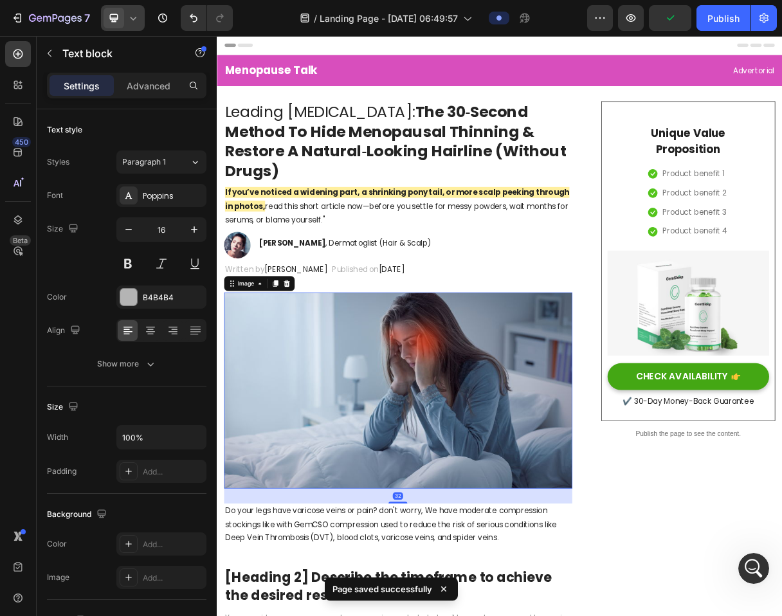
click at [307, 436] on img at bounding box center [463, 520] width 475 height 267
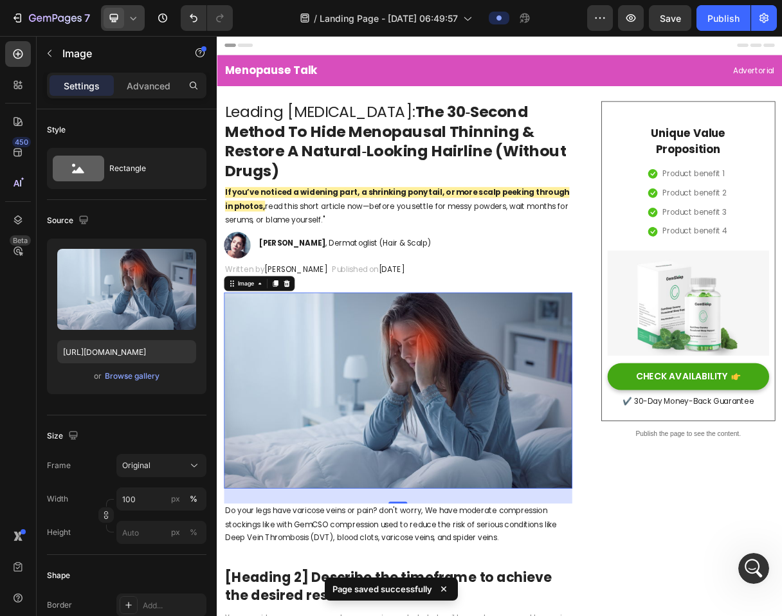
click at [434, 396] on img at bounding box center [463, 520] width 475 height 267
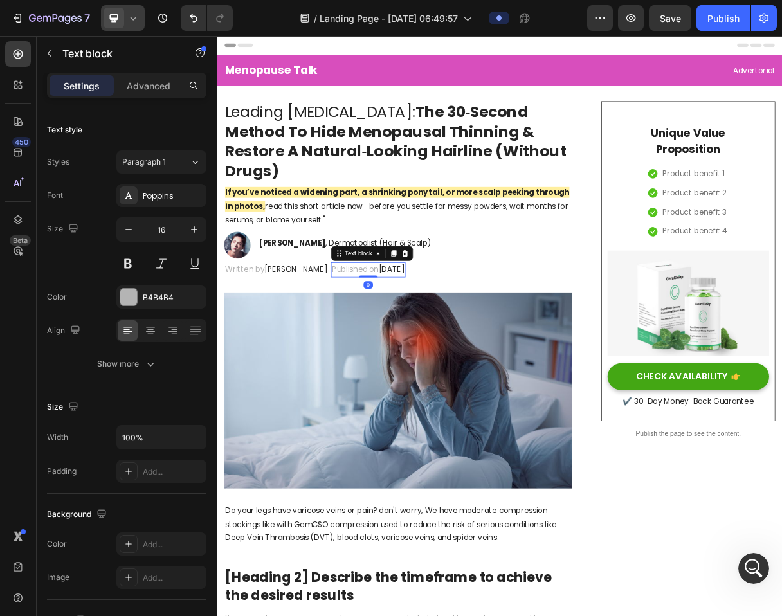
click at [380, 348] on p "Published on February 28, 2023" at bounding box center [423, 356] width 99 height 19
click at [262, 358] on p "Written by Dr.Marcus" at bounding box center [299, 356] width 142 height 19
click at [253, 338] on div "Text block" at bounding box center [264, 333] width 43 height 12
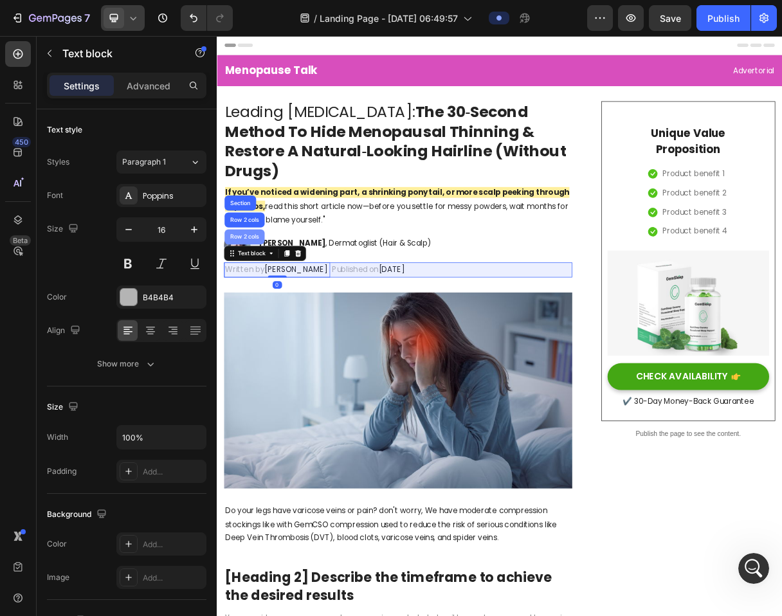
click at [248, 304] on div "Row 2 cols" at bounding box center [254, 310] width 55 height 21
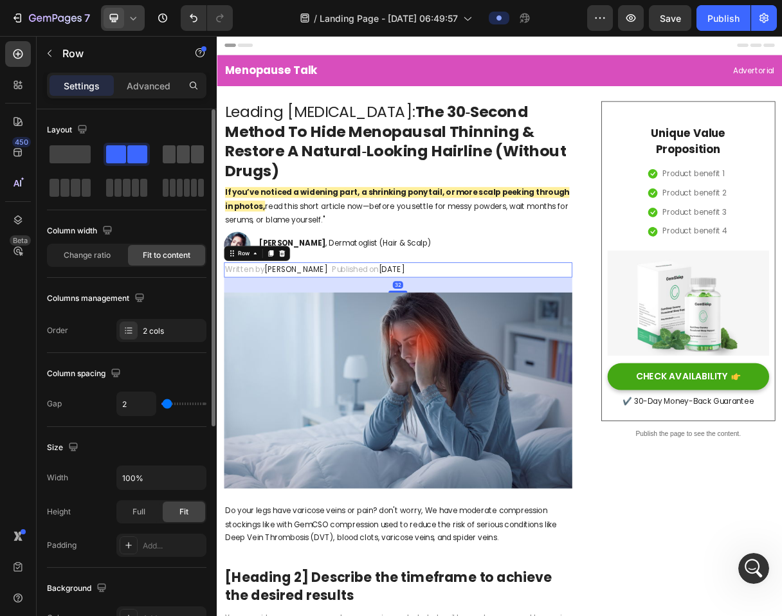
click at [178, 152] on span at bounding box center [183, 154] width 13 height 18
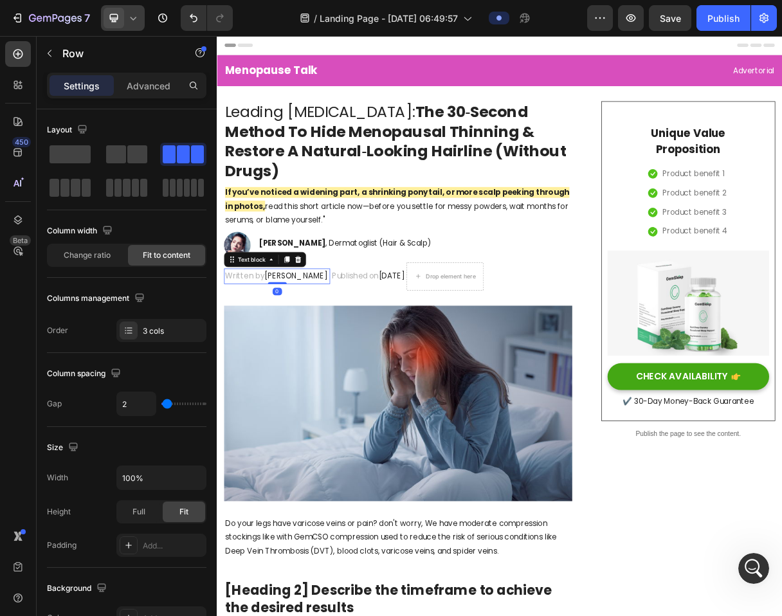
click at [307, 362] on span "Dr.Marcus" at bounding box center [325, 363] width 86 height 15
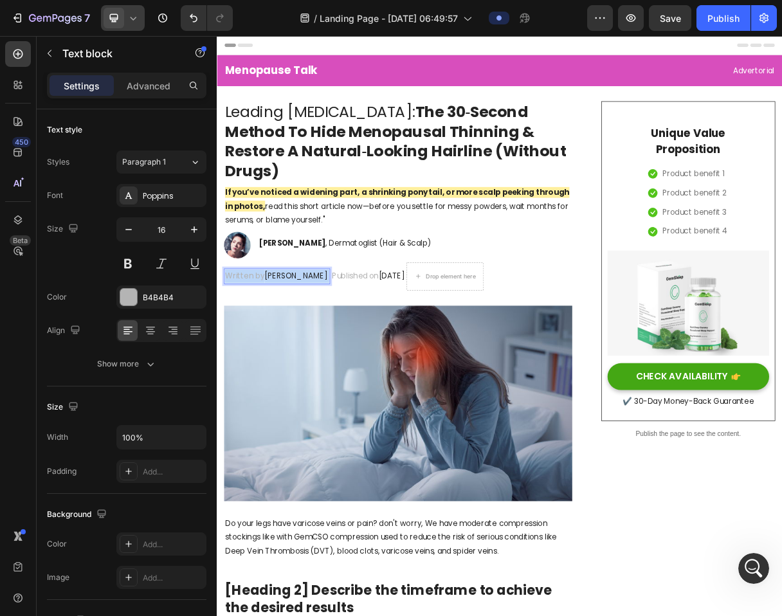
click at [307, 362] on span "Dr.Marcus" at bounding box center [325, 363] width 86 height 15
drag, startPoint x: 374, startPoint y: 369, endPoint x: 314, endPoint y: 371, distance: 59.8
click at [314, 371] on p "Wed, September 24, 2025 at 2:36 AM PDT"" at bounding box center [279, 364] width 103 height 19
click at [434, 367] on span "February 28, 2023" at bounding box center [415, 363] width 35 height 15
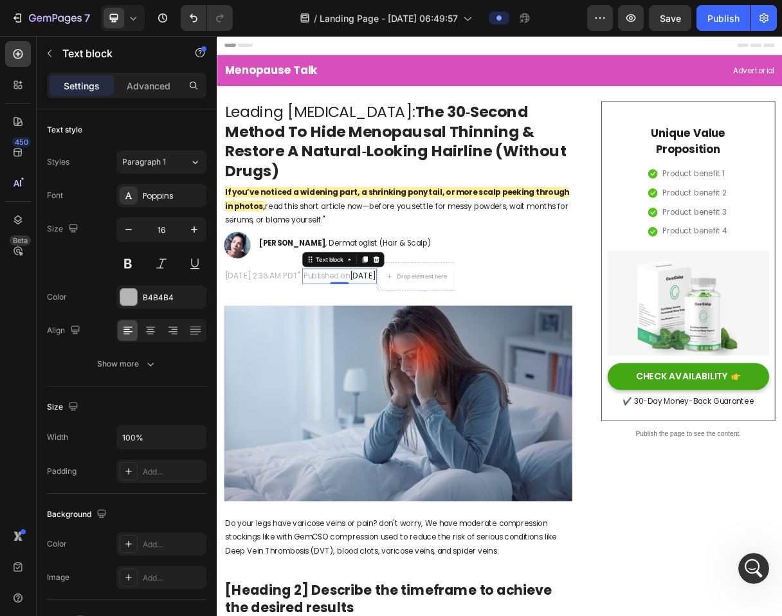
click at [434, 367] on span "[DATE]" at bounding box center [415, 363] width 35 height 15
click at [434, 367] on span "February 28, 2023" at bounding box center [415, 363] width 35 height 15
click at [332, 375] on div "Wed, September 24, 2025 at 2:36 AM PDT"" at bounding box center [279, 364] width 106 height 21
click at [331, 368] on p "Wed, September 24, 2025 at 2:36 AM PDT"" at bounding box center [279, 364] width 103 height 19
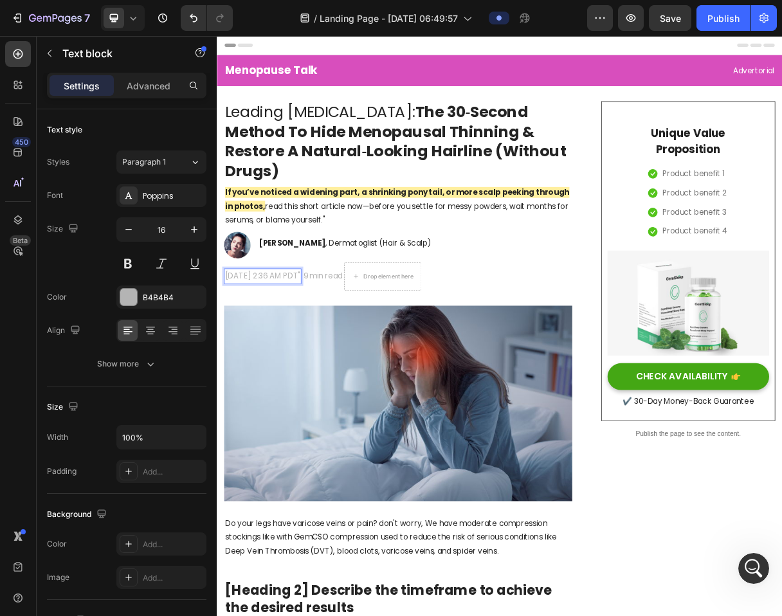
click at [331, 368] on p "Wed, September 24, 2025 at 2:36 AM PDT"" at bounding box center [279, 364] width 103 height 19
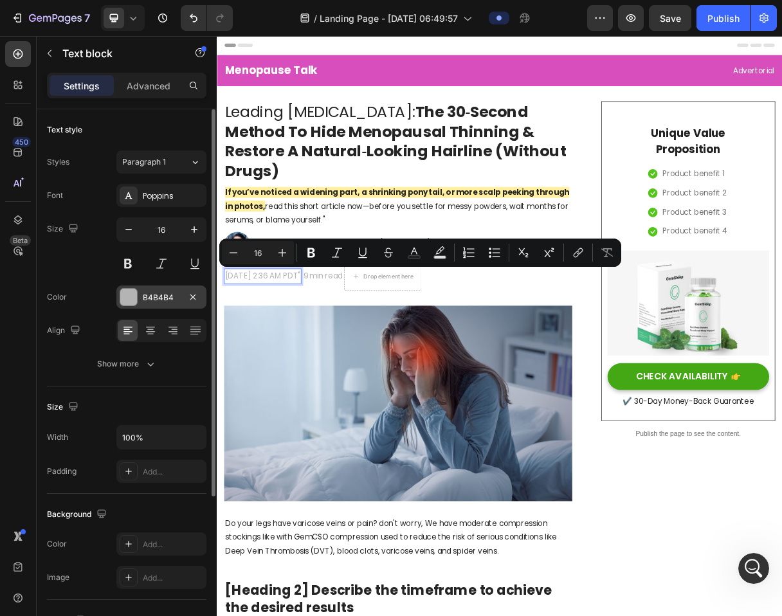
click at [160, 301] on div "B4B4B4" at bounding box center [161, 298] width 37 height 12
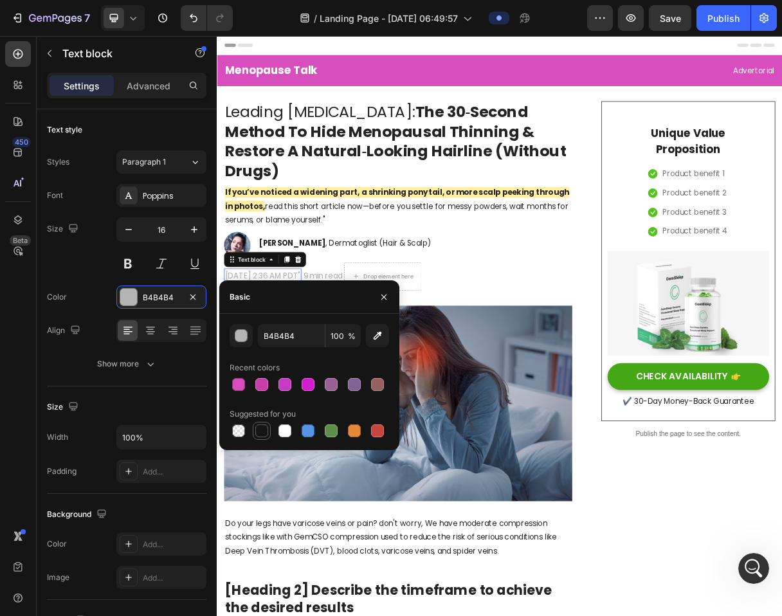
click at [263, 423] on div at bounding box center [261, 430] width 15 height 15
type input "151515"
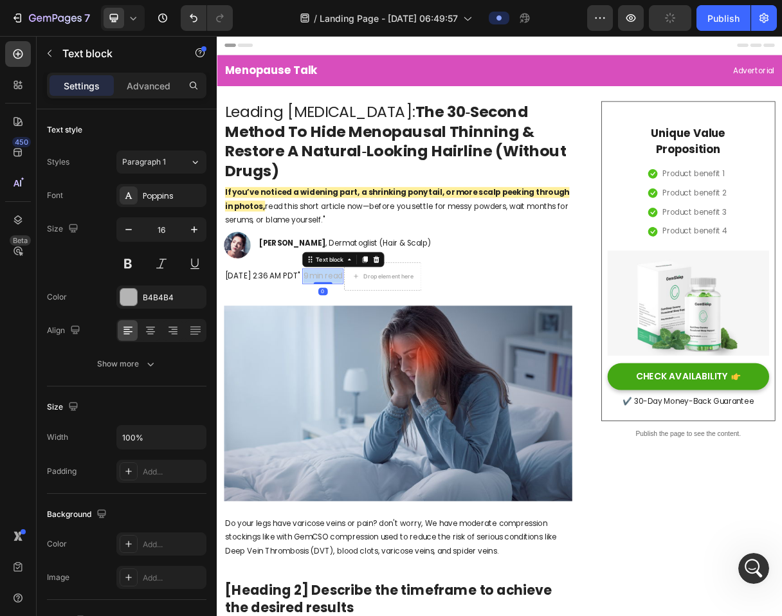
click at [388, 360] on p "9 min read" at bounding box center [361, 364] width 53 height 19
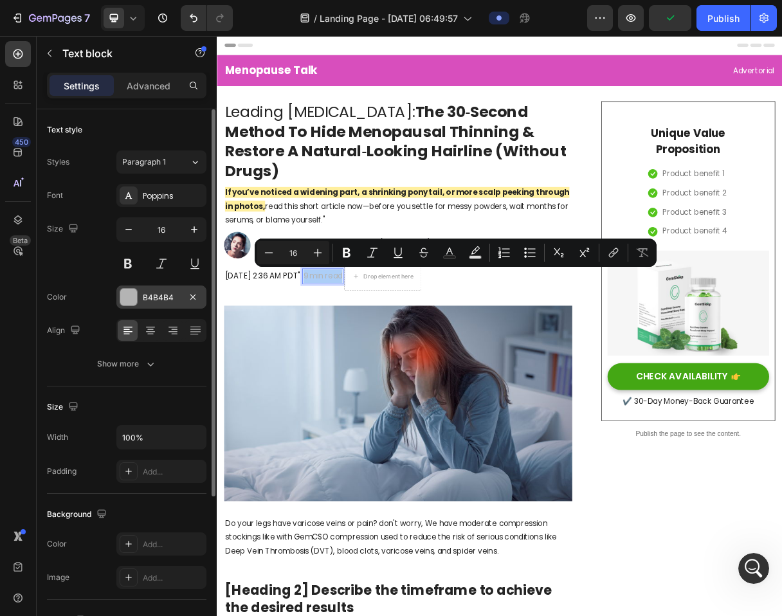
click at [120, 298] on div at bounding box center [129, 297] width 18 height 18
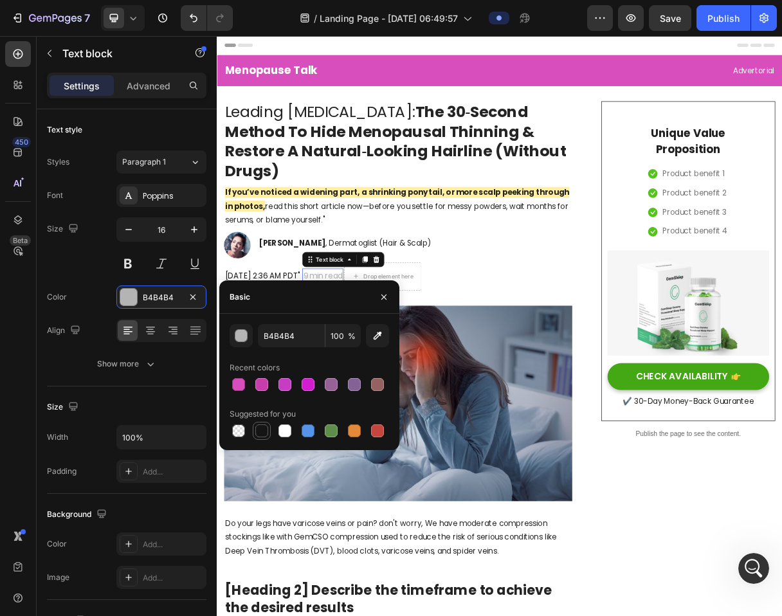
click at [261, 434] on div at bounding box center [261, 431] width 13 height 13
type input "151515"
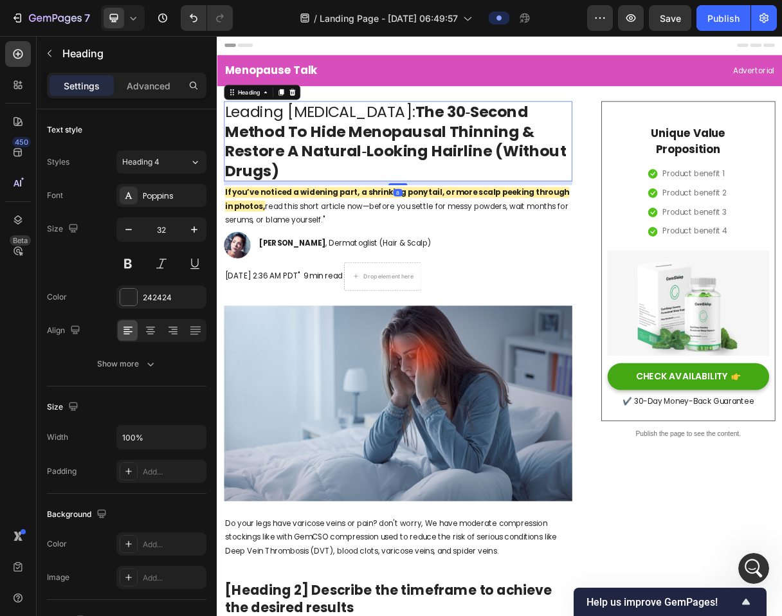
click at [437, 223] on p "Leading Dermatologist: The 30‑Second Method To Hide Menopausal Thinning & Resto…" at bounding box center [464, 180] width 473 height 107
click at [388, 362] on p "9 min read" at bounding box center [361, 364] width 53 height 19
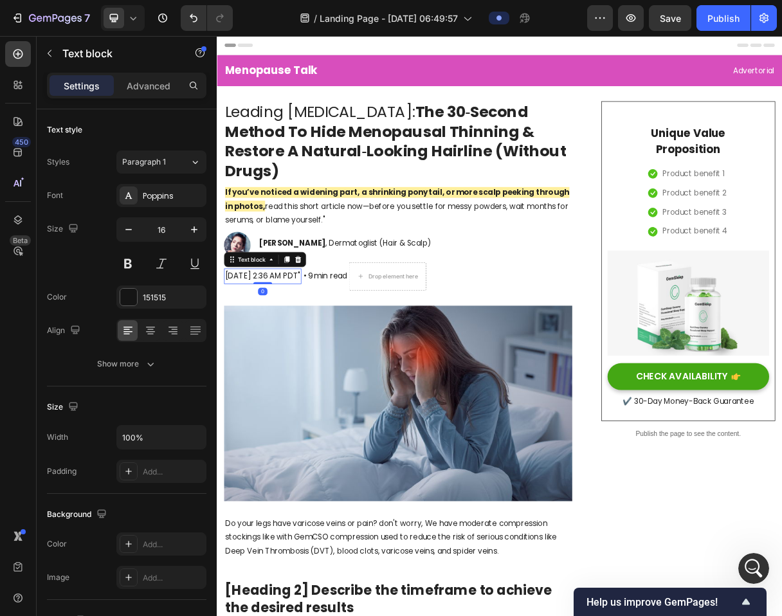
click at [331, 361] on p "Wed, September 24, 2025 at 2:36 AM PDT"" at bounding box center [279, 364] width 103 height 19
click at [331, 362] on p "Wed, September 24, 2025 at 2:36 AM PDT"" at bounding box center [279, 364] width 103 height 19
click at [391, 366] on p "• 9 min read" at bounding box center [361, 364] width 60 height 19
click at [419, 341] on icon at bounding box center [415, 341] width 7 height 9
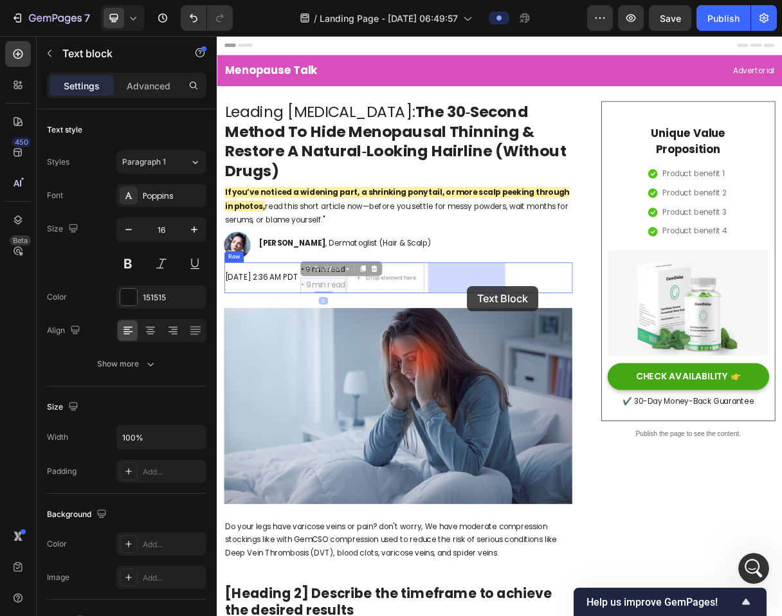
drag, startPoint x: 448, startPoint y: 358, endPoint x: 558, endPoint y: 378, distance: 111.8
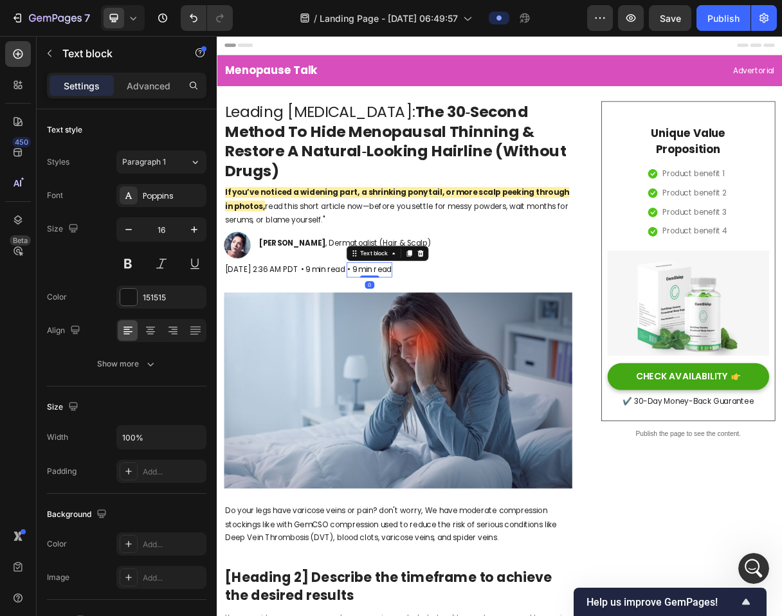
click at [455, 356] on p "• 9 min read" at bounding box center [425, 356] width 60 height 19
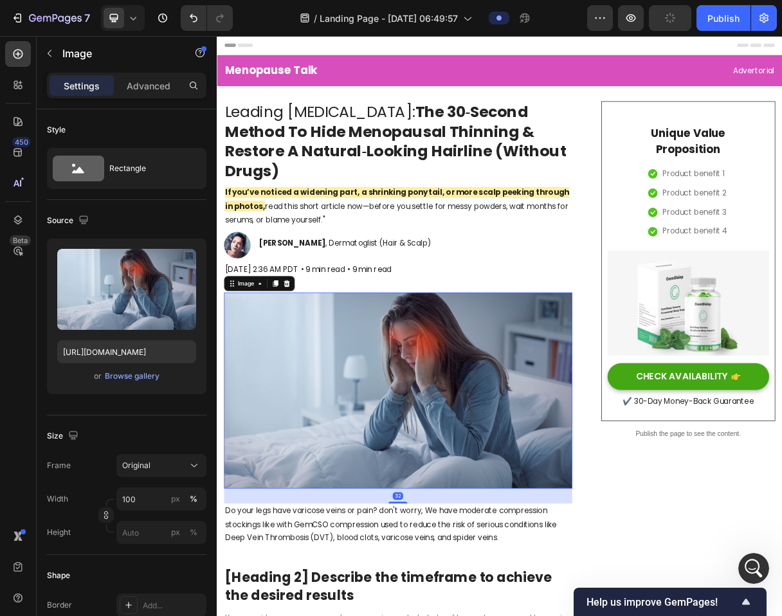
click at [444, 398] on img at bounding box center [463, 520] width 475 height 267
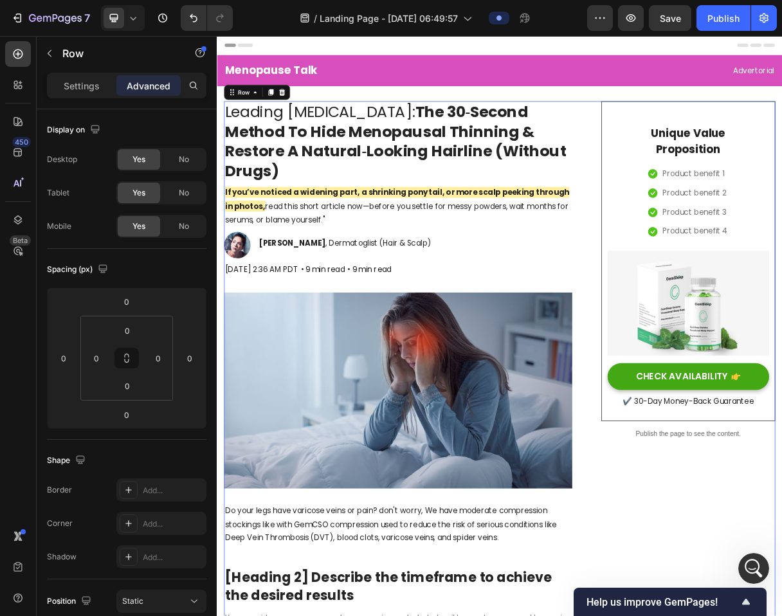
click at [571, 345] on div "Wed, September 24, 2025 at 2:36 AM PDT Text block • 9 min read Text block • 9 m…" at bounding box center [463, 355] width 475 height 21
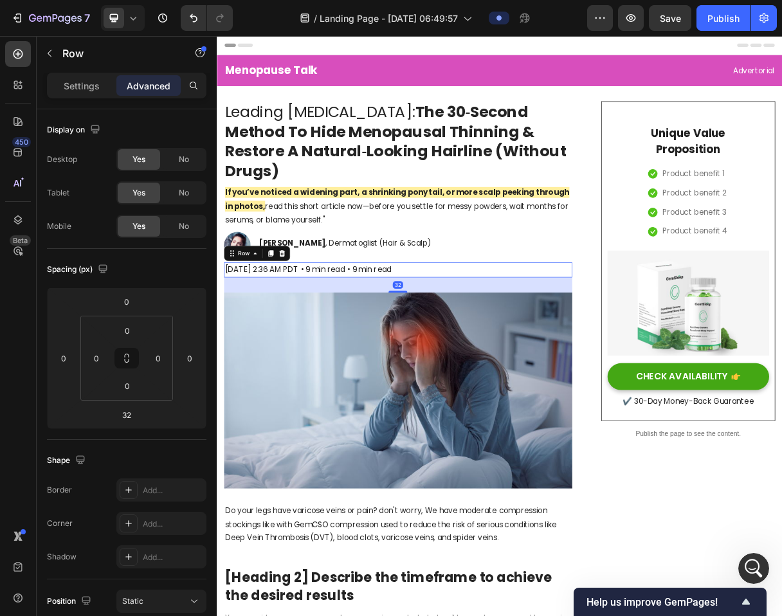
click at [571, 345] on div "Wed, September 24, 2025 at 2:36 AM PDT Text block • 9 min read Text block • 9 m…" at bounding box center [463, 355] width 475 height 21
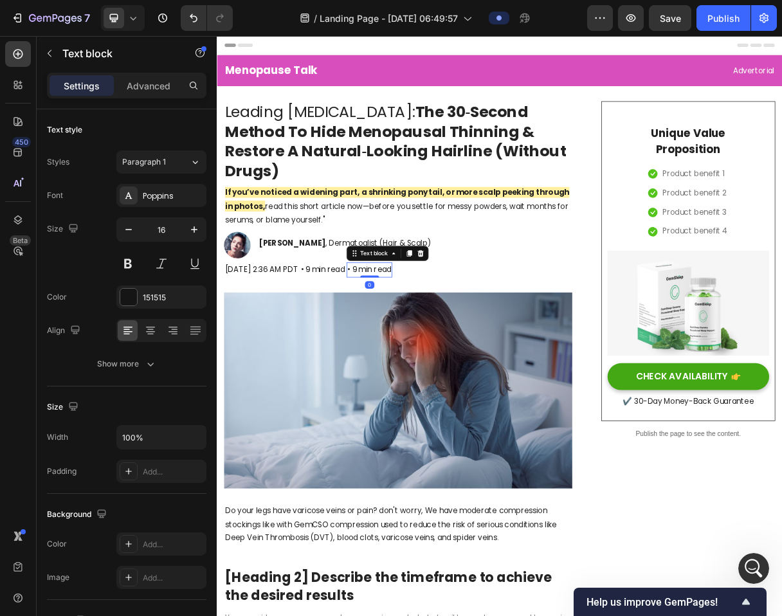
click at [455, 356] on p "• 9 min read" at bounding box center [425, 356] width 60 height 19
click at [455, 354] on p "• 9 min read" at bounding box center [425, 356] width 60 height 19
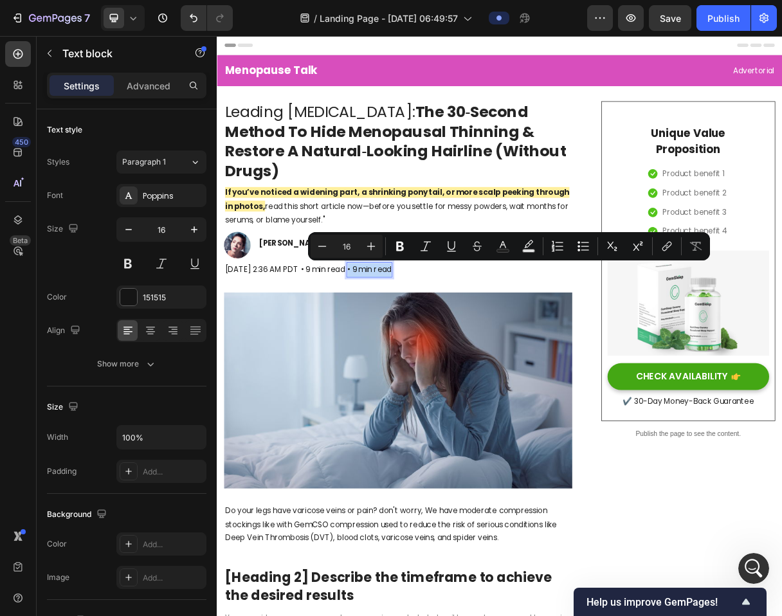
click at [455, 354] on p "• 9 min read" at bounding box center [425, 356] width 60 height 19
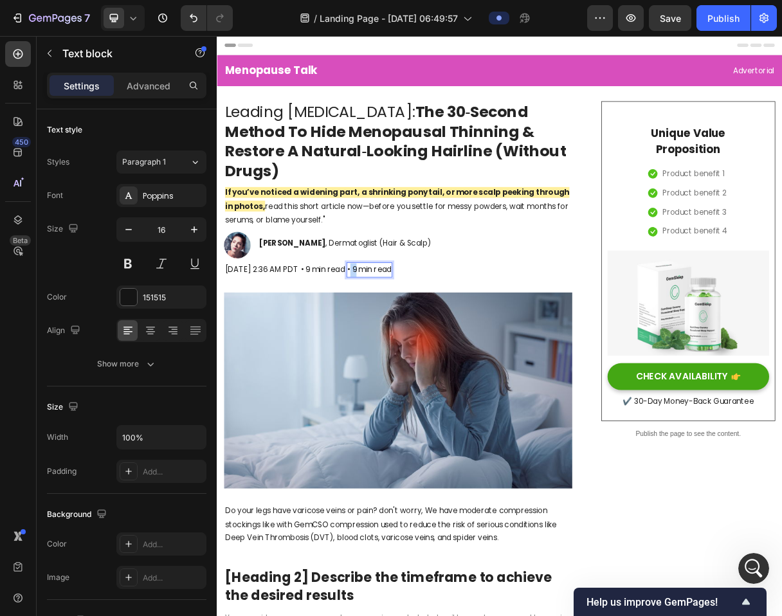
drag, startPoint x: 517, startPoint y: 353, endPoint x: 510, endPoint y: 353, distance: 6.5
click at [455, 353] on p "• 9 min read" at bounding box center [425, 356] width 60 height 19
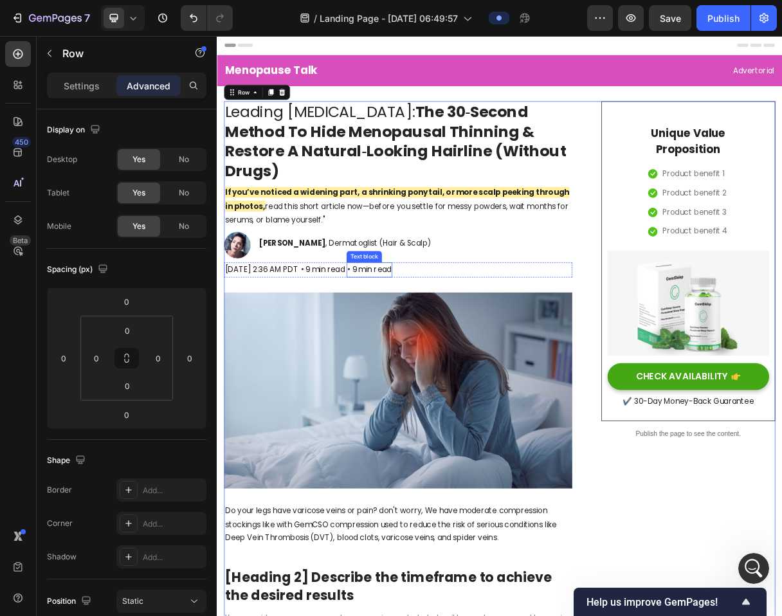
click at [455, 357] on p "• 9 min read" at bounding box center [425, 356] width 60 height 19
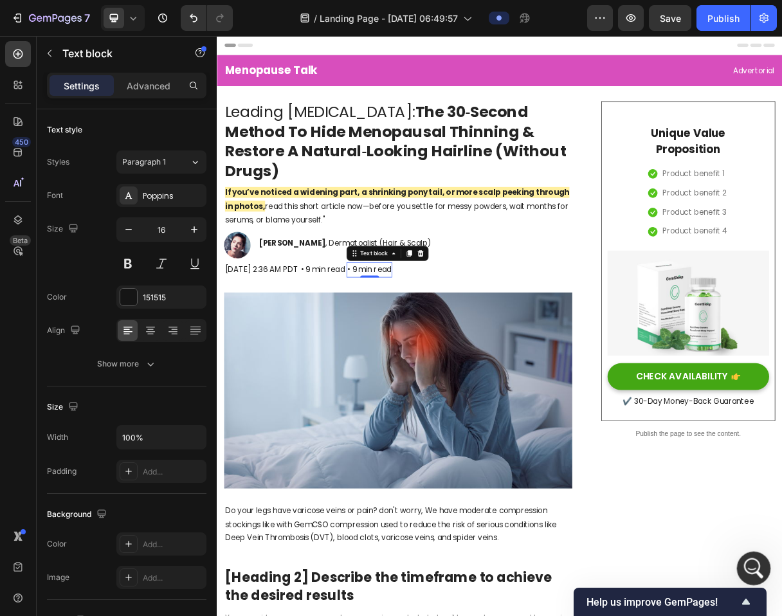
click at [758, 574] on div "Open Intercom Messenger" at bounding box center [752, 567] width 42 height 42
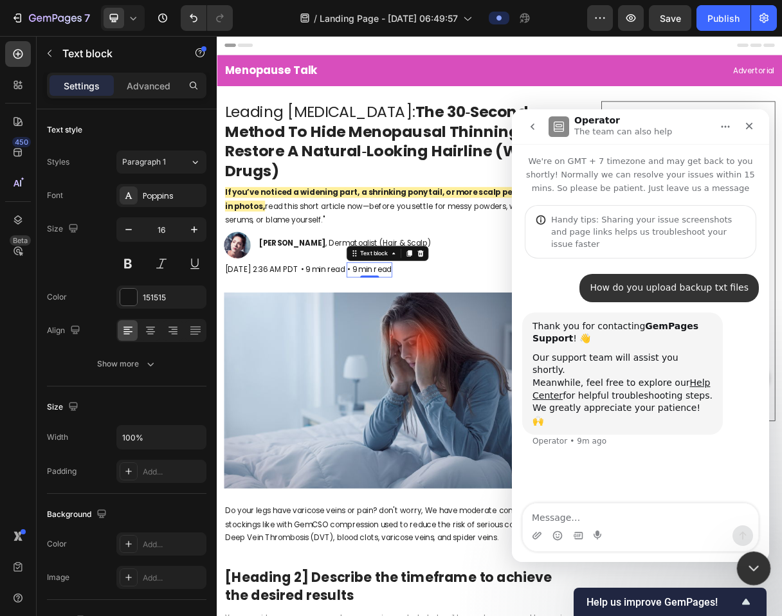
click at [758, 574] on icon "Close Intercom Messenger" at bounding box center [751, 566] width 15 height 15
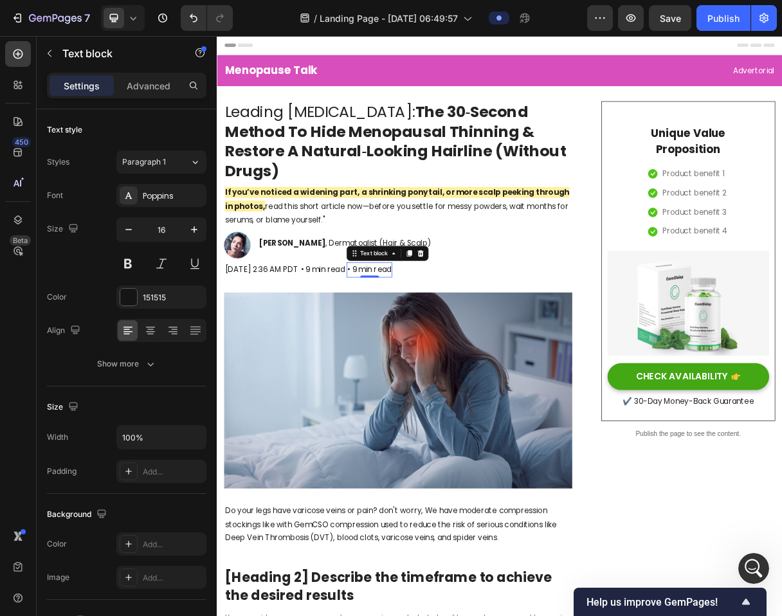
click at [456, 345] on div "• 9 min read" at bounding box center [425, 355] width 62 height 21
click at [456, 346] on div "• 9 min read" at bounding box center [425, 355] width 62 height 21
click at [455, 355] on p "• 9 min read" at bounding box center [425, 356] width 60 height 19
click at [436, 353] on p "• 🗨read" at bounding box center [415, 356] width 41 height 19
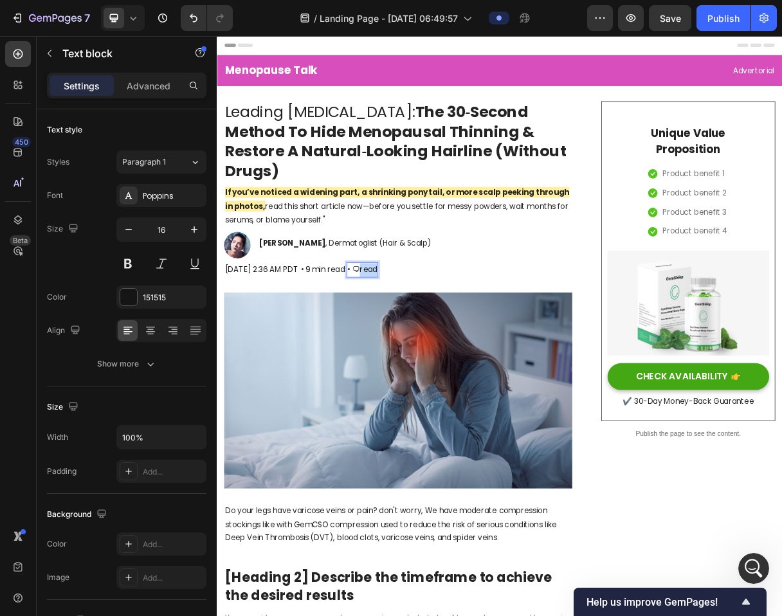
click at [436, 353] on p "• 🗨read" at bounding box center [415, 356] width 41 height 19
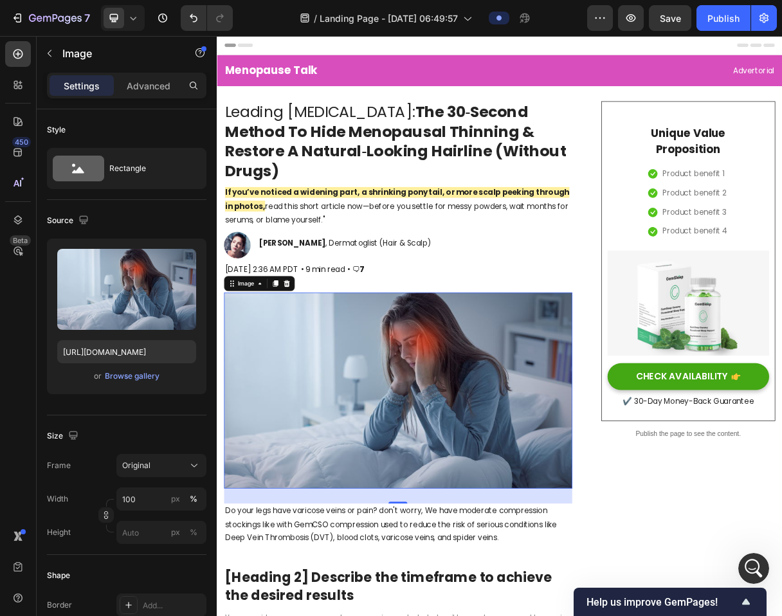
click at [569, 452] on img at bounding box center [463, 520] width 475 height 267
click at [580, 438] on img at bounding box center [463, 520] width 475 height 267
click at [547, 356] on div "Wed, September 24, 2025 at 2:36 AM PDT Text block • 9 min read Text block • 🗨 7…" at bounding box center [463, 355] width 475 height 21
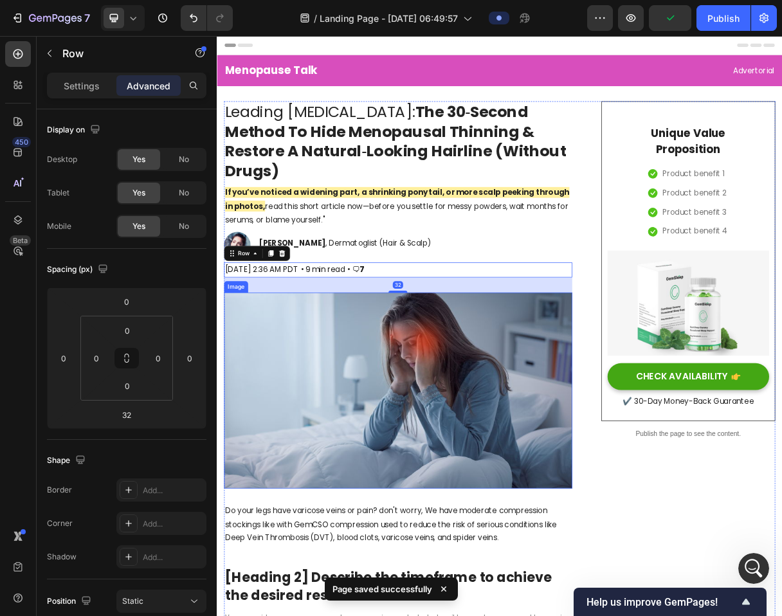
click at [479, 434] on img at bounding box center [463, 520] width 475 height 267
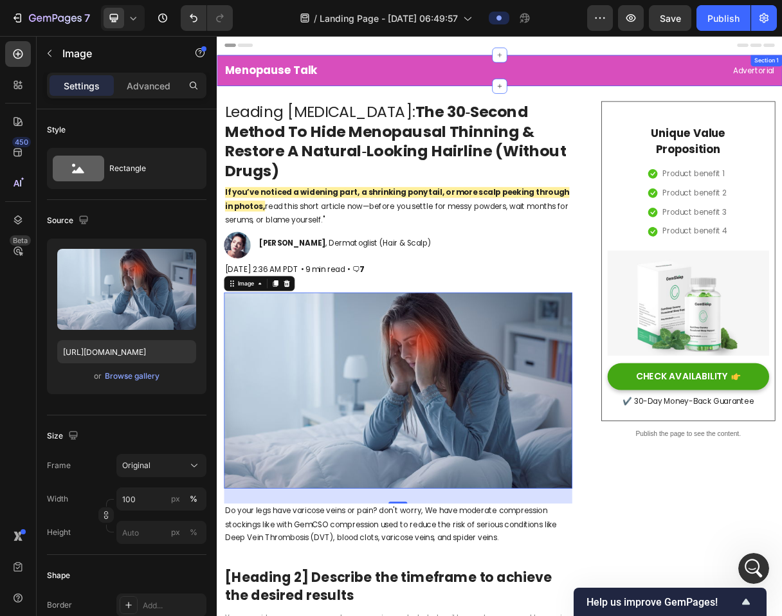
click at [525, 103] on div "Menopause Talk Heading Advertorial Text block Row Section 1" at bounding box center [603, 83] width 772 height 42
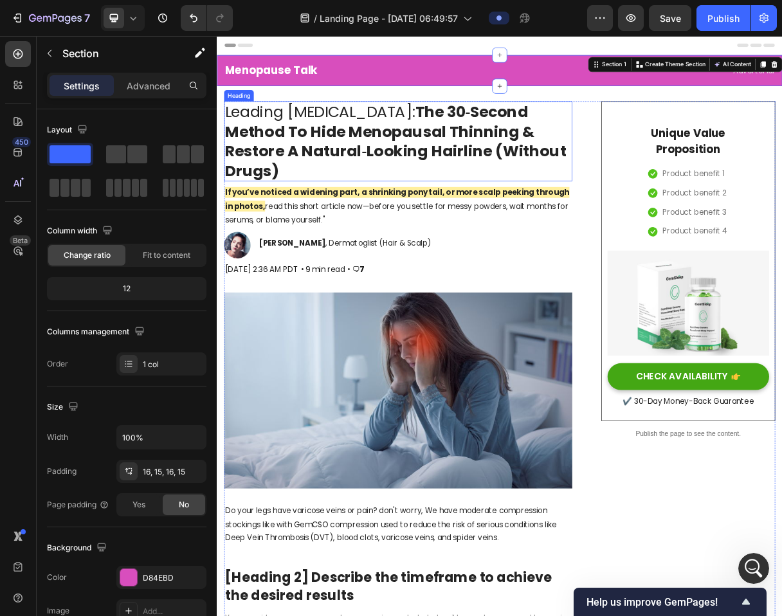
click at [471, 214] on p "Leading Dermatologist: The 30‑Second Method To Hide Menopausal Thinning & Resto…" at bounding box center [464, 180] width 473 height 107
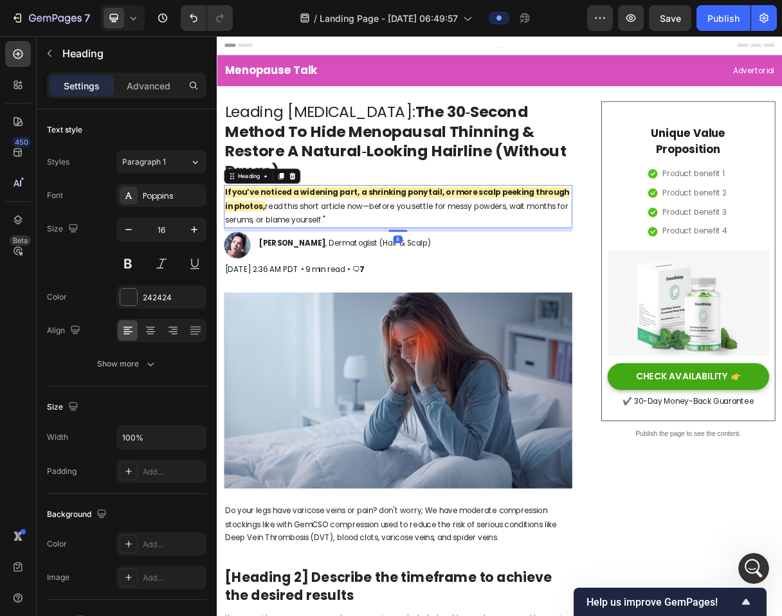
click at [537, 273] on p "⁠⁠⁠⁠⁠⁠⁠ If you’ve noticed a widening part, a shrinking ponytail, or more scalp …" at bounding box center [464, 268] width 473 height 55
click at [419, 365] on div "• 🗨 7 Text block" at bounding box center [407, 355] width 26 height 21
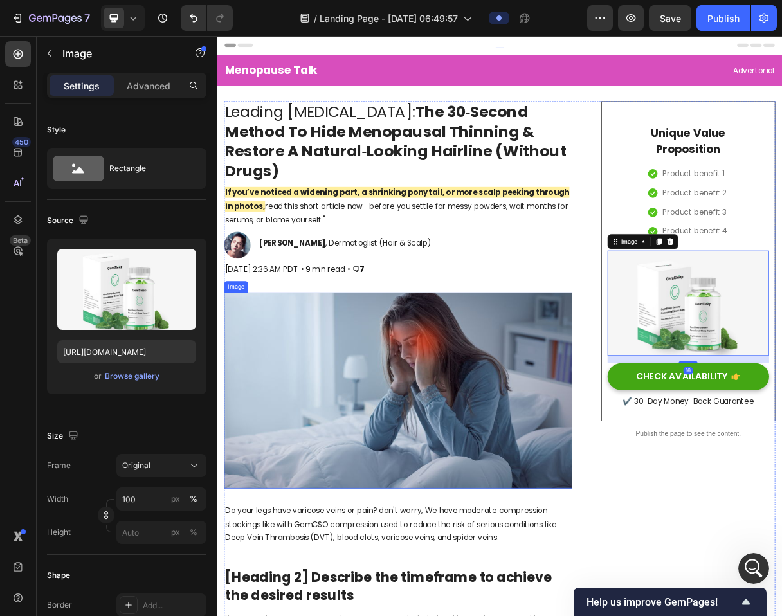
click at [388, 412] on img at bounding box center [463, 520] width 475 height 267
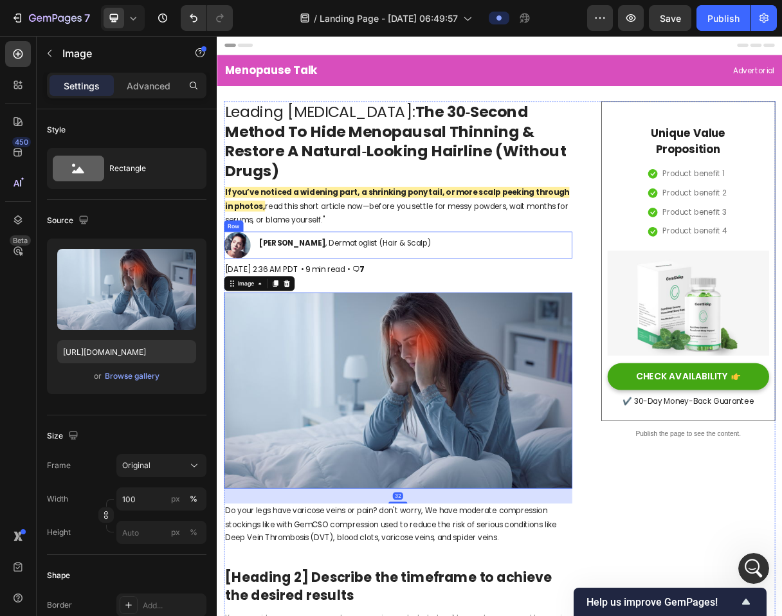
click at [389, 331] on div "⁠⁠⁠⁠⁠⁠⁠ Dr. Maya Chen , Dermatoglist (Hair & Scalp) Heading" at bounding box center [392, 322] width 238 height 37
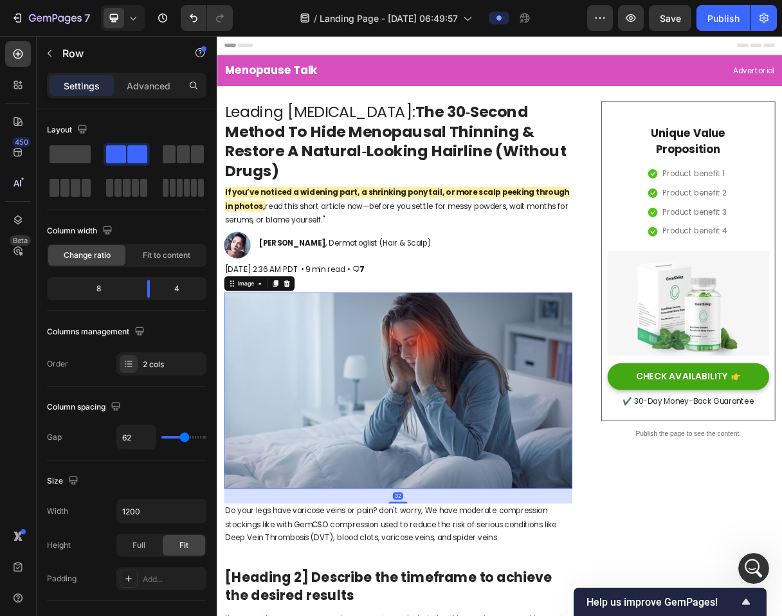
click at [418, 407] on img at bounding box center [463, 520] width 475 height 267
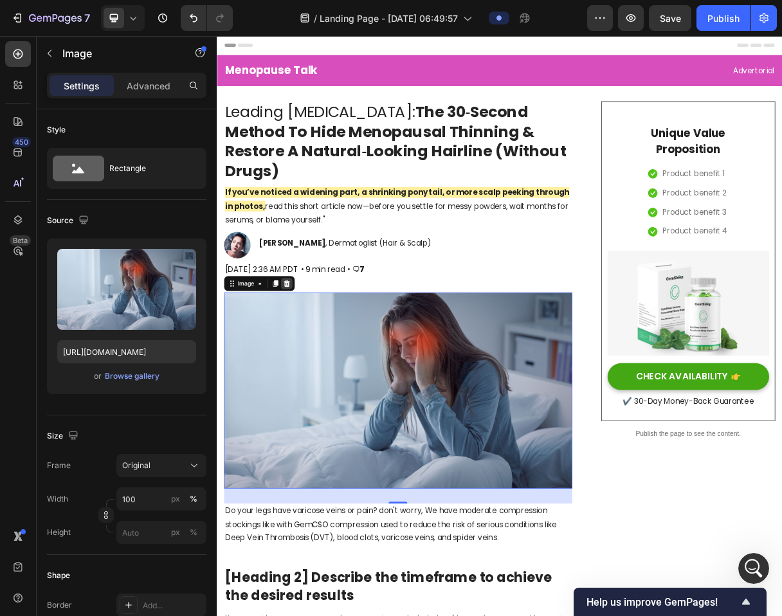
click at [316, 372] on icon at bounding box center [312, 374] width 10 height 10
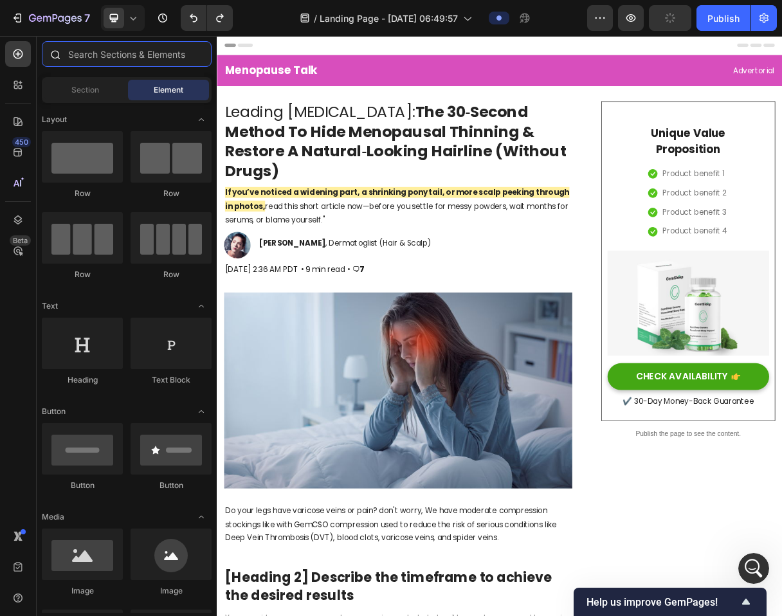
click at [73, 59] on input "text" at bounding box center [127, 54] width 170 height 26
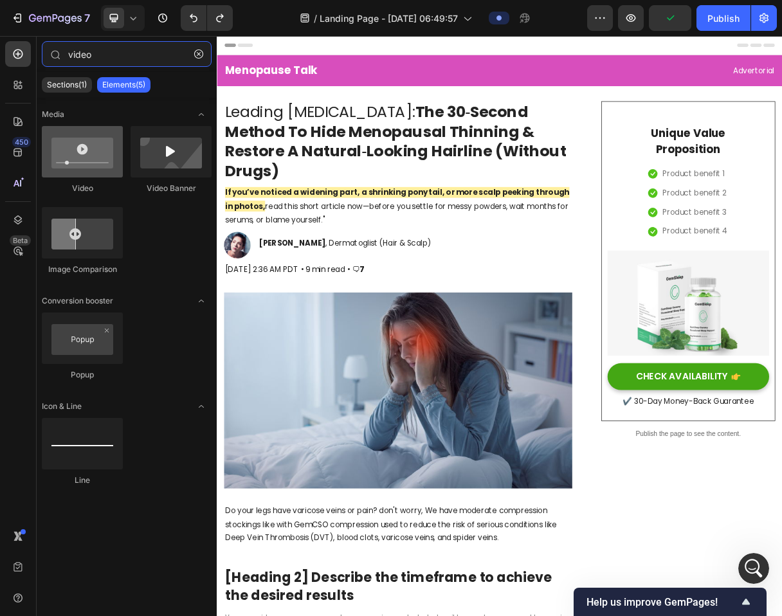
type input "video"
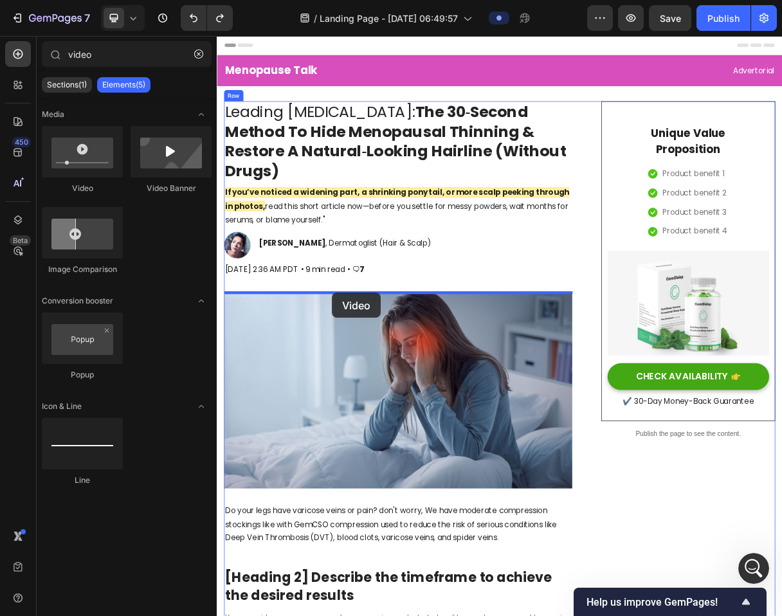
drag, startPoint x: 282, startPoint y: 178, endPoint x: 374, endPoint y: 387, distance: 227.8
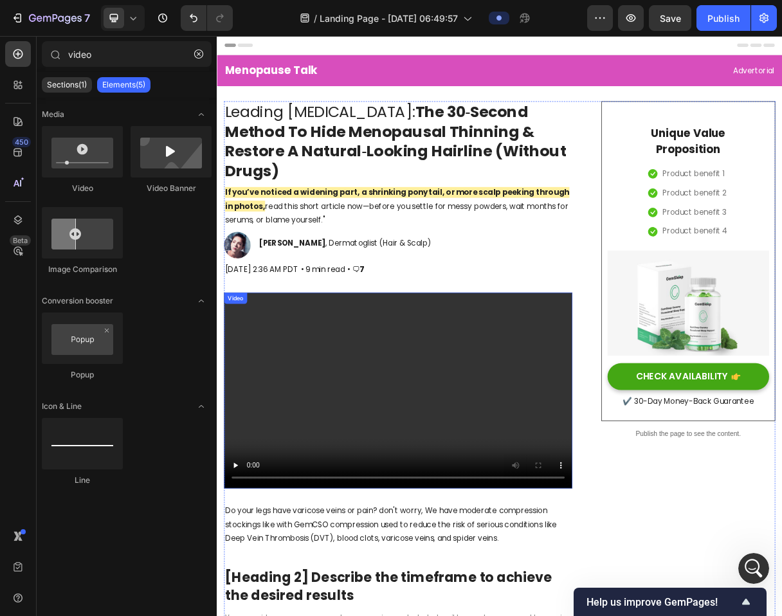
click at [405, 488] on video at bounding box center [463, 520] width 475 height 267
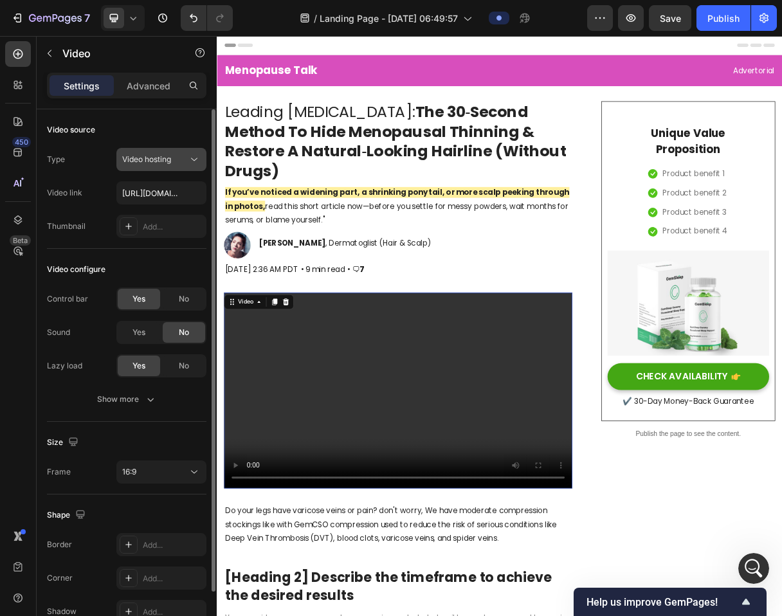
click at [145, 157] on span "Video hosting" at bounding box center [146, 159] width 49 height 10
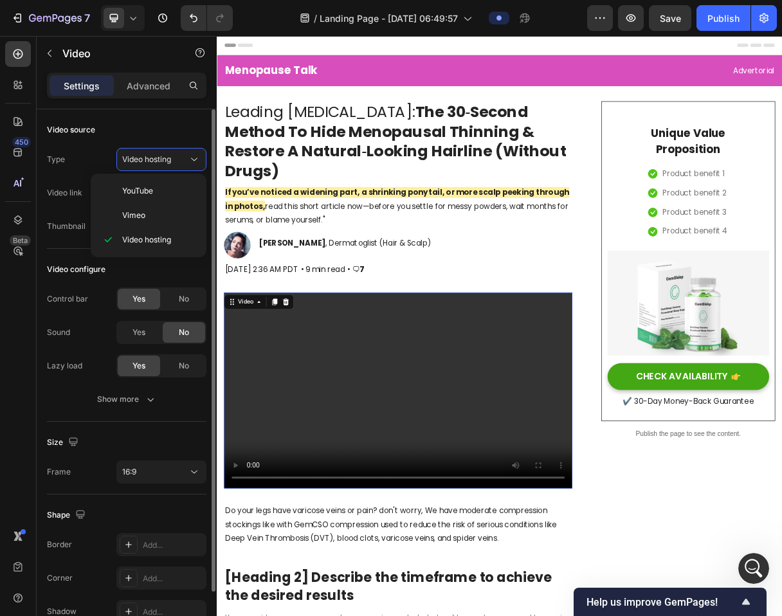
click at [127, 134] on div "Video source" at bounding box center [127, 130] width 160 height 21
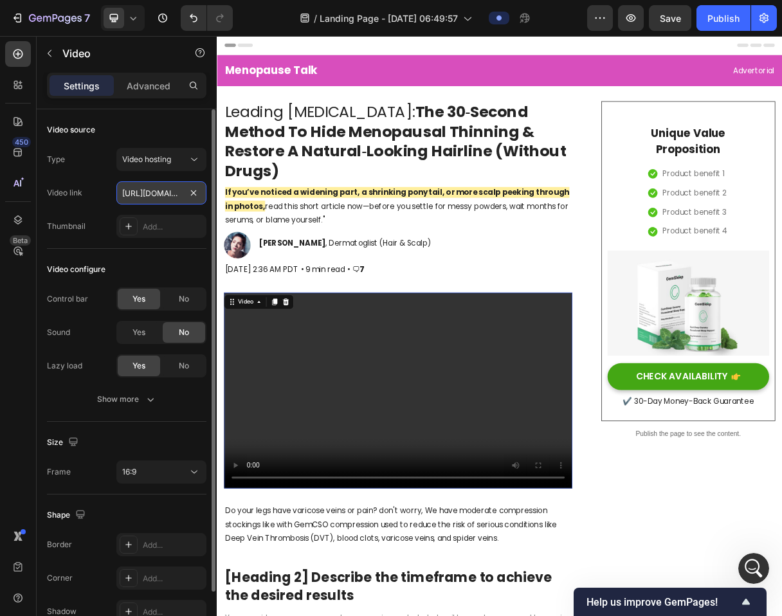
click at [143, 192] on input "https://cdn.shopify.com/videos/c/o/v/2cd3deb506b54b009063f7270ab5cf2e.mp4" at bounding box center [161, 192] width 90 height 23
click at [167, 193] on input "text" at bounding box center [161, 192] width 90 height 23
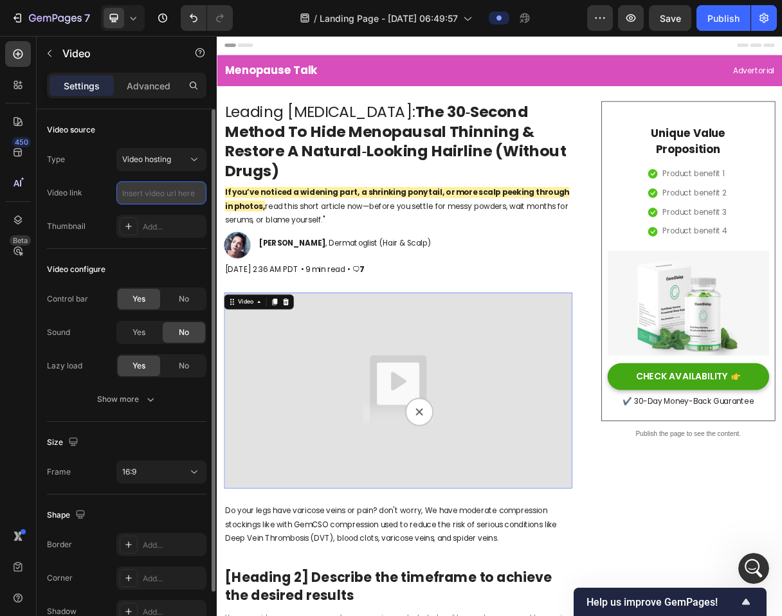
paste input "https://cdn.shopify.com/videos/c/o/v/cf4e170f4a35468387f6af0502801b0a.mp4"
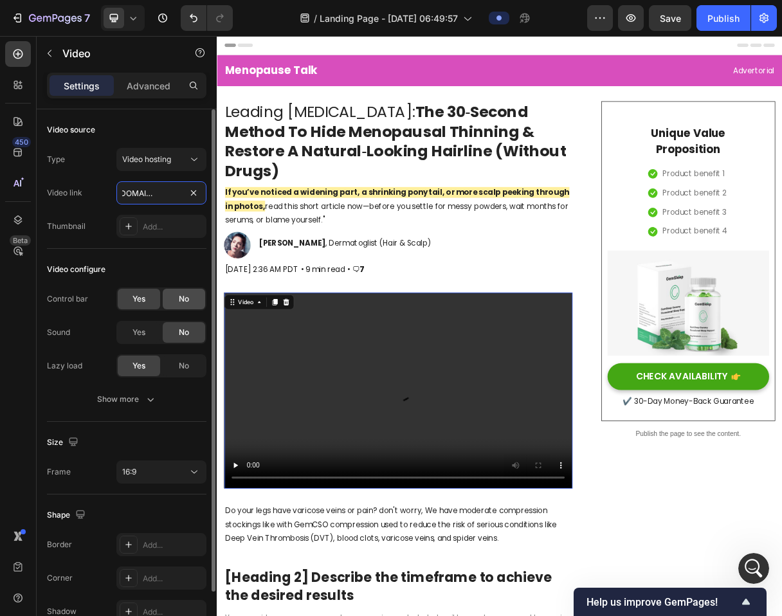
type input "https://cdn.shopify.com/videos/c/o/v/cf4e170f4a35468387f6af0502801b0a.mp4"
click at [188, 298] on span "No" at bounding box center [184, 299] width 10 height 12
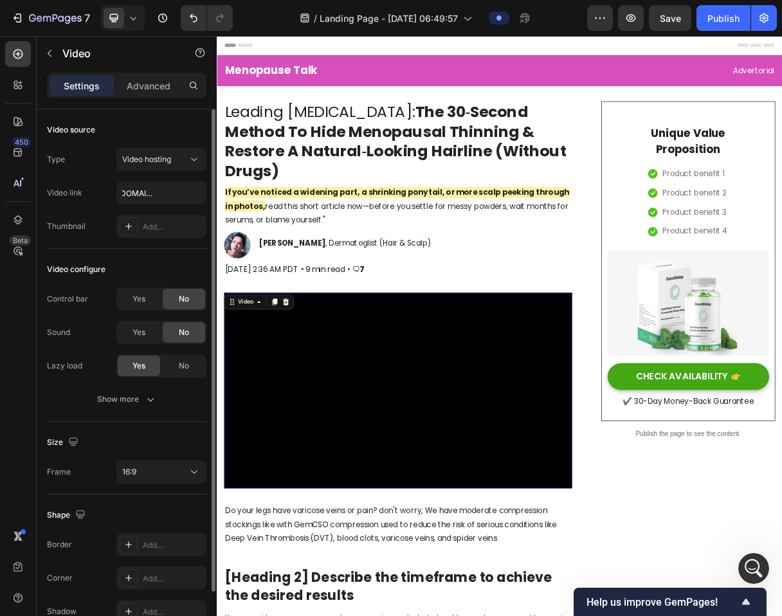
scroll to position [0, 0]
click at [141, 400] on div "Show more" at bounding box center [127, 399] width 60 height 13
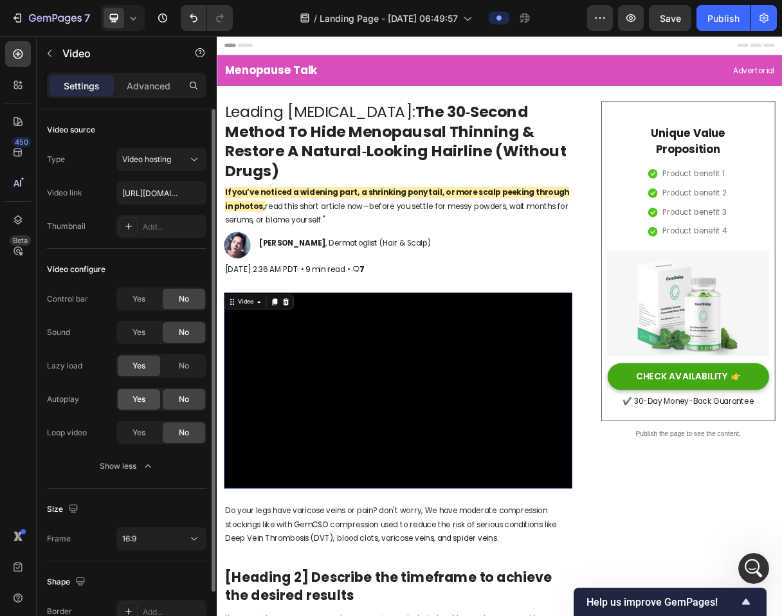
click at [136, 401] on span "Yes" at bounding box center [139, 400] width 13 height 12
click at [150, 432] on div "Yes" at bounding box center [139, 433] width 42 height 21
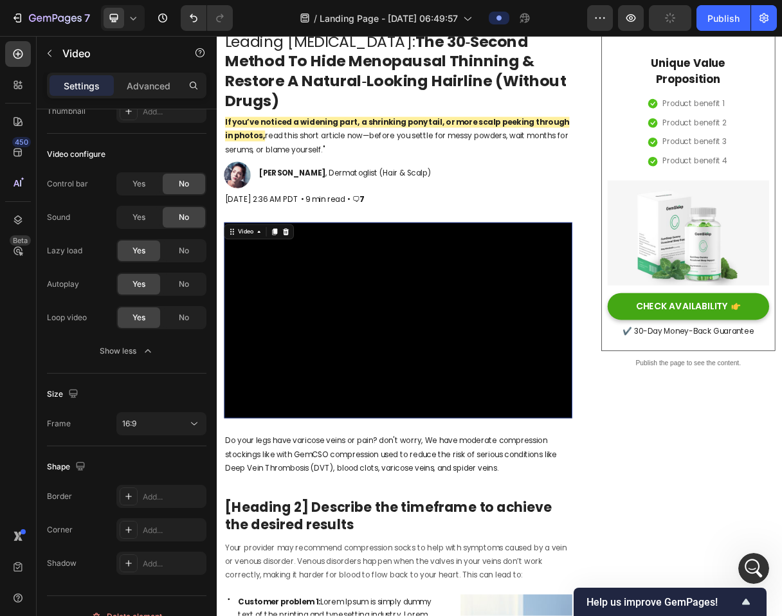
scroll to position [101, 0]
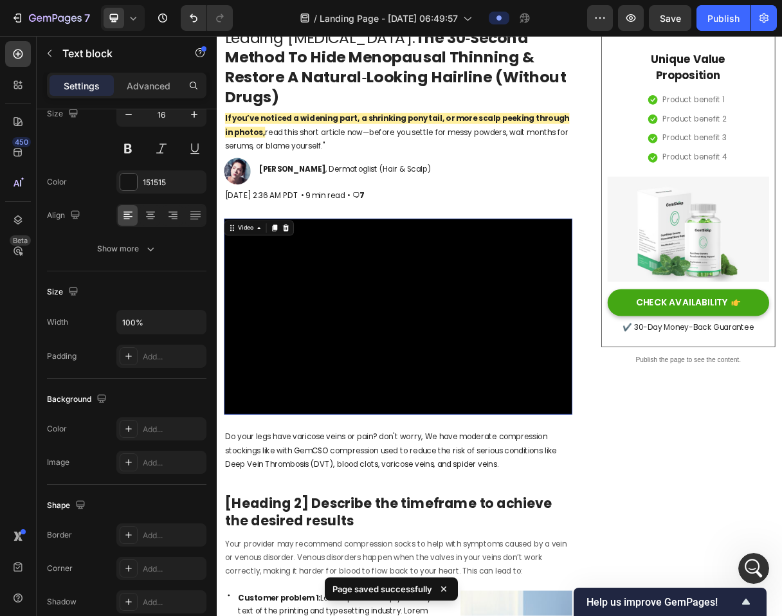
click at [327, 252] on p "[DATE] 2:36 AM PDT" at bounding box center [278, 255] width 100 height 19
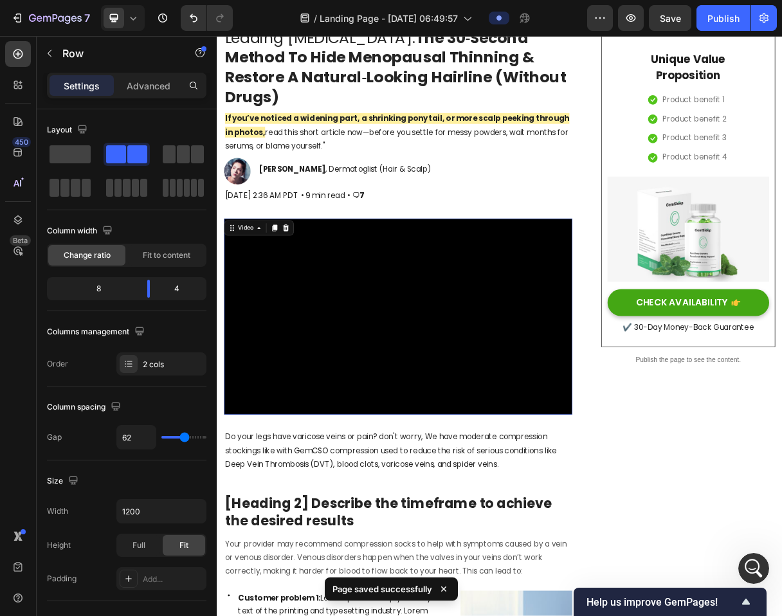
click at [444, 309] on video at bounding box center [463, 419] width 475 height 267
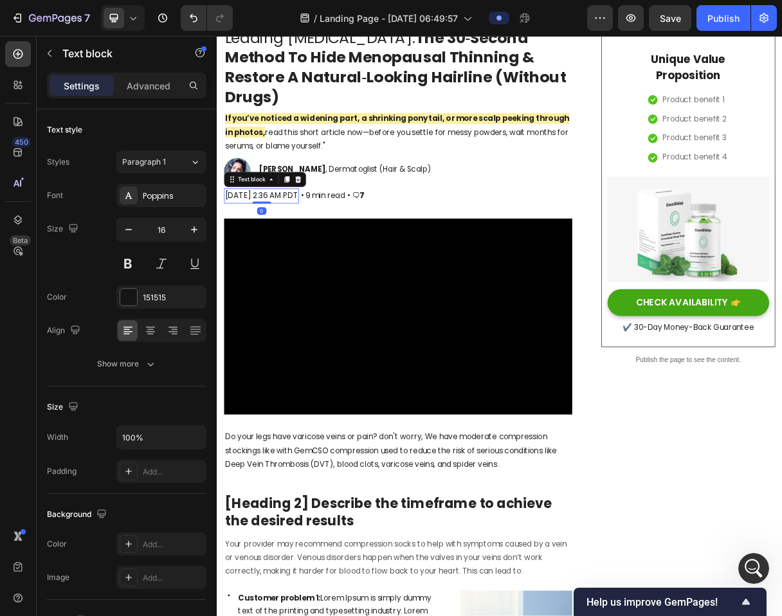
click at [327, 258] on p "[DATE] 2:36 AM PDT" at bounding box center [278, 255] width 100 height 19
click at [391, 254] on p "• 9 min read" at bounding box center [361, 255] width 60 height 19
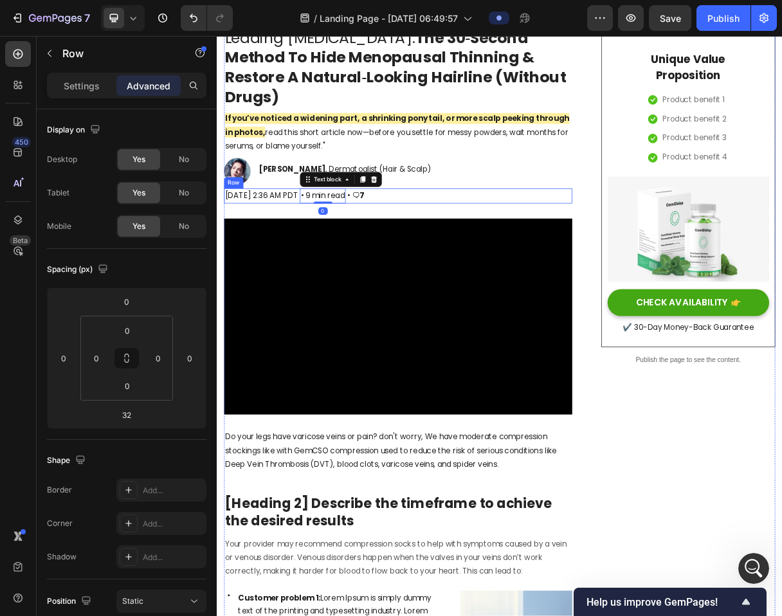
click at [547, 252] on div "Wed, September 24, 2025 at 2:36 AM PDT Text block • 9 min read Text block 0 • 🗨…" at bounding box center [463, 254] width 475 height 21
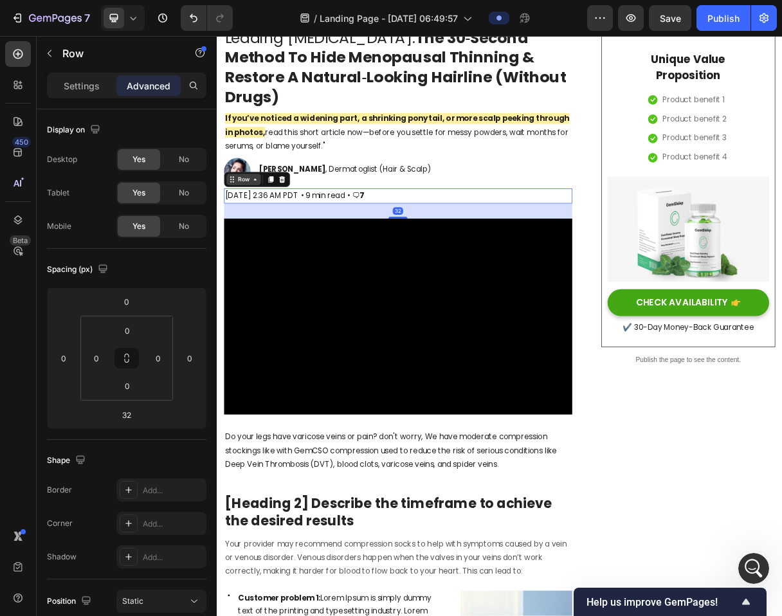
click at [257, 233] on div "Row" at bounding box center [253, 232] width 21 height 12
click at [139, 22] on icon at bounding box center [133, 18] width 13 height 13
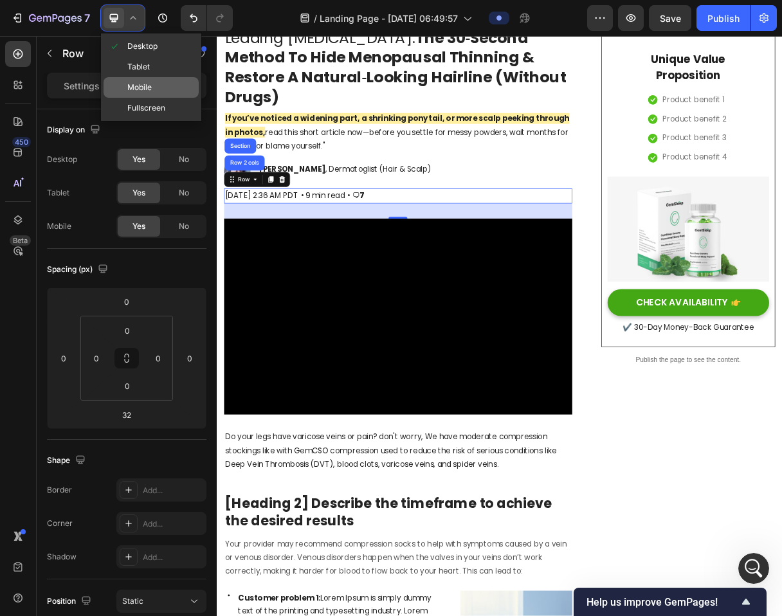
click at [160, 88] on div "Mobile" at bounding box center [151, 87] width 95 height 21
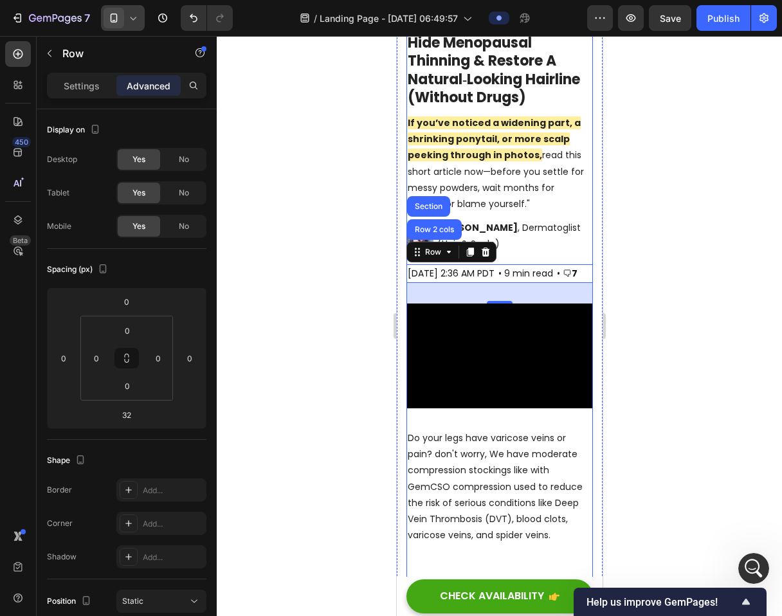
scroll to position [146, 0]
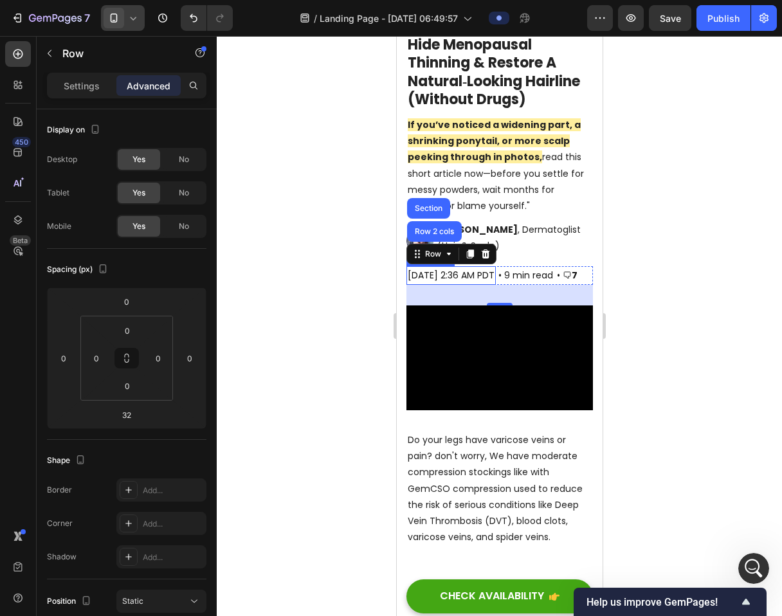
click at [507, 266] on div "Wed, September 24, 2025 at 2:36 AM PDT Text block • 9 min read Text block • 🗨 7…" at bounding box center [499, 275] width 187 height 19
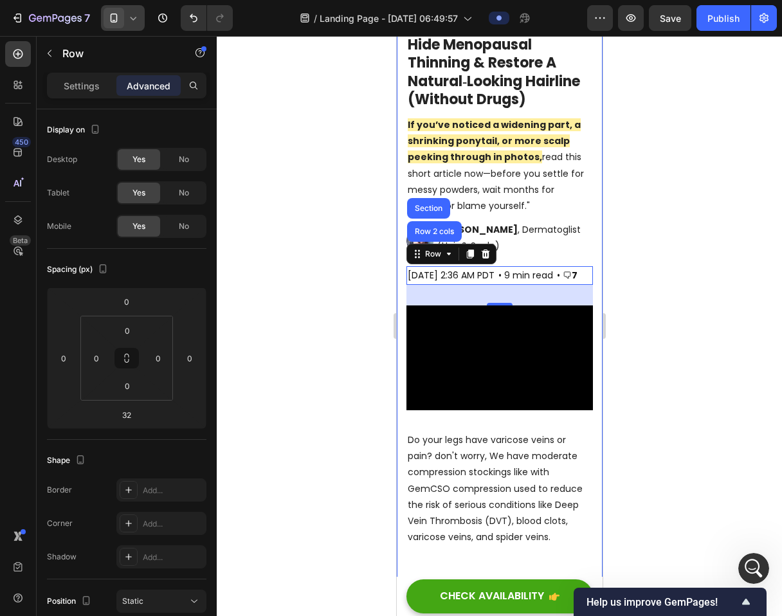
click at [661, 252] on div at bounding box center [499, 326] width 565 height 580
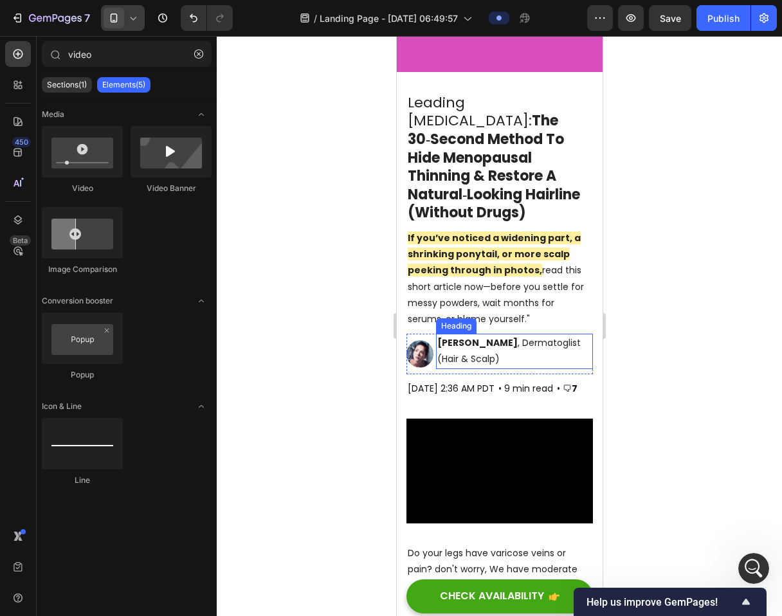
scroll to position [0, 0]
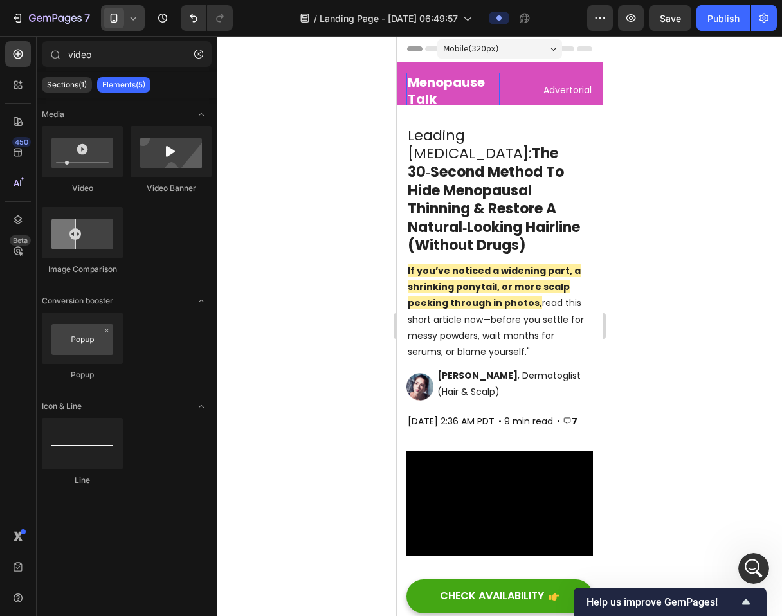
click at [464, 81] on h2 "Menopause Talk" at bounding box center [452, 91] width 93 height 36
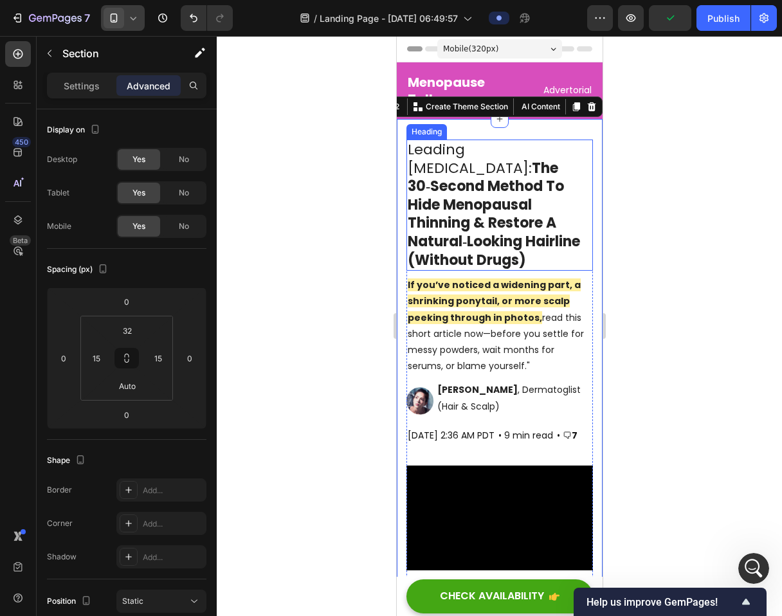
click at [522, 164] on strong "The 30‑Second Method To Hide Menopausal Thinning & Restore A Natural‑Looking Ha…" at bounding box center [493, 214] width 172 height 112
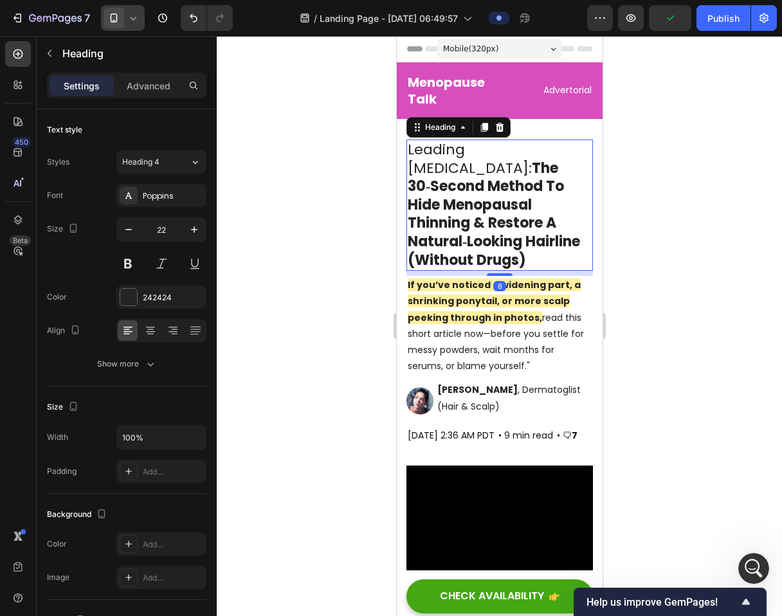
click at [683, 201] on div at bounding box center [499, 326] width 565 height 580
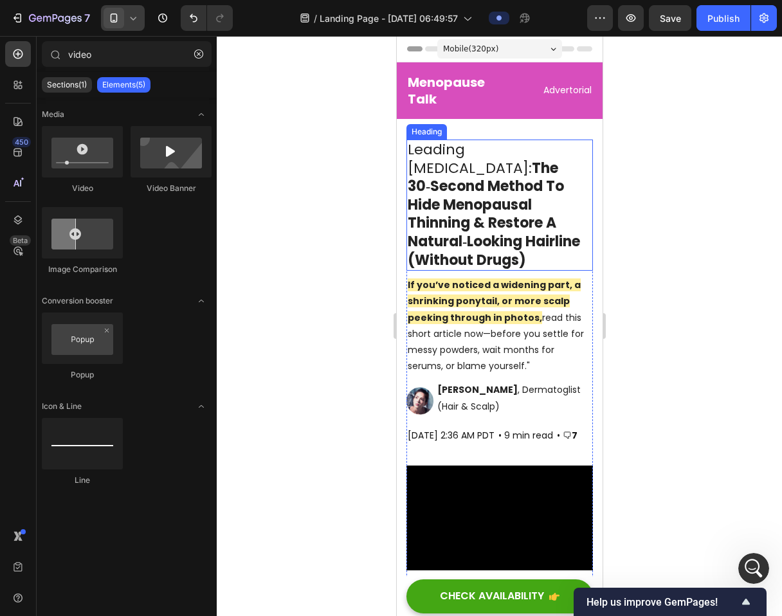
click at [494, 181] on strong "The 30‑Second Method To Hide Menopausal Thinning & Restore A Natural‑Looking Ha…" at bounding box center [493, 214] width 172 height 112
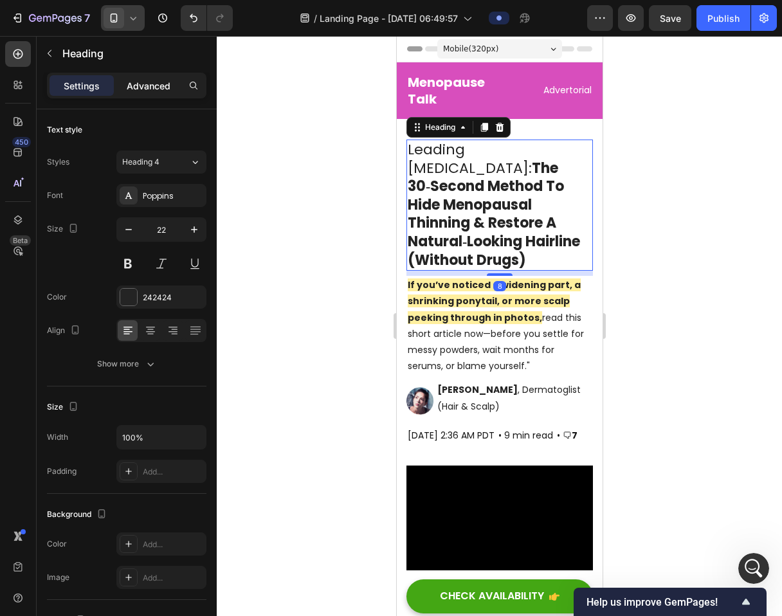
click at [158, 91] on p "Advanced" at bounding box center [149, 86] width 44 height 14
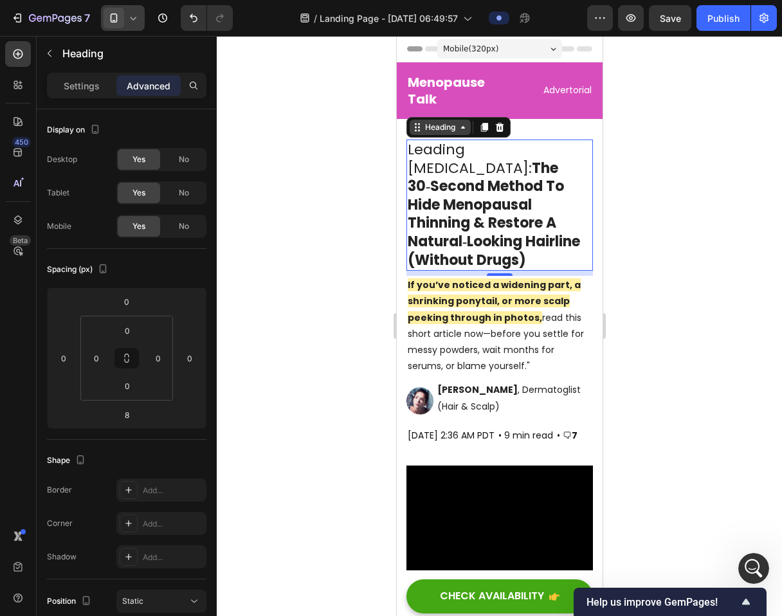
click at [433, 129] on div "Heading" at bounding box center [439, 128] width 35 height 12
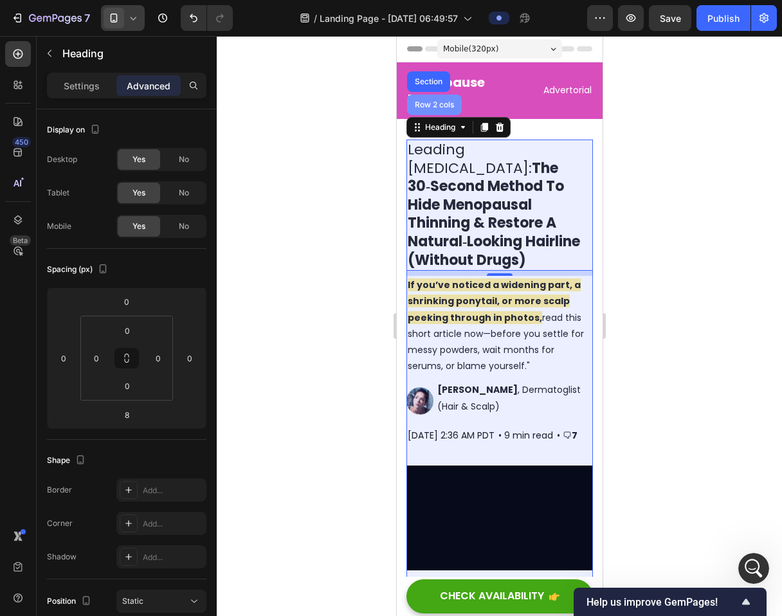
click at [427, 106] on div "Row 2 cols" at bounding box center [434, 105] width 44 height 8
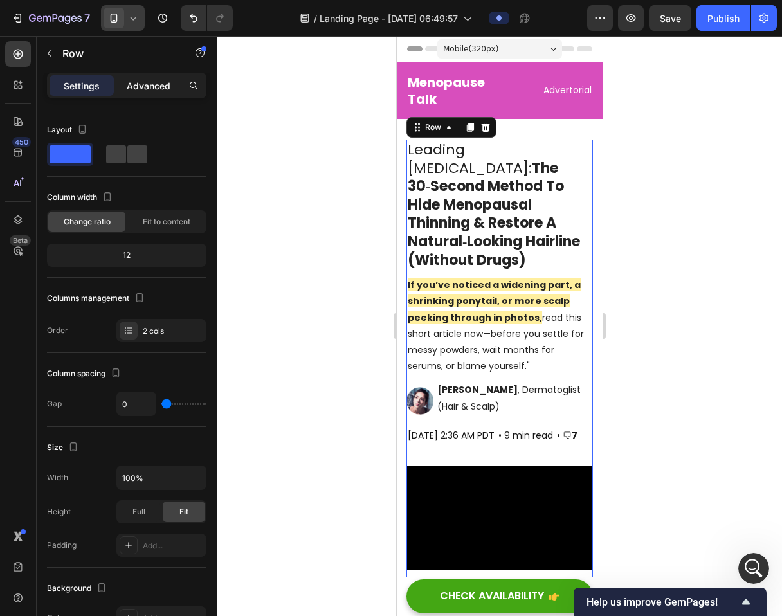
click at [151, 95] on div "Advanced" at bounding box center [148, 85] width 64 height 21
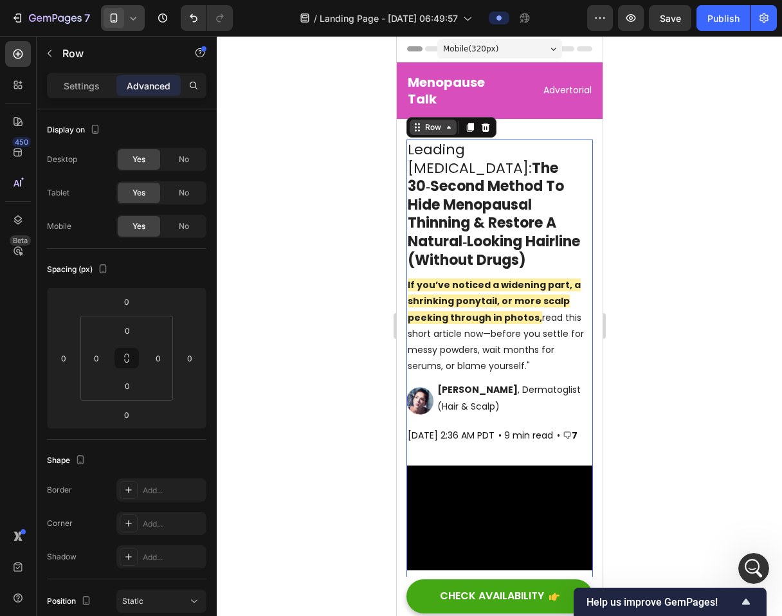
click at [432, 133] on div "Row" at bounding box center [432, 127] width 47 height 15
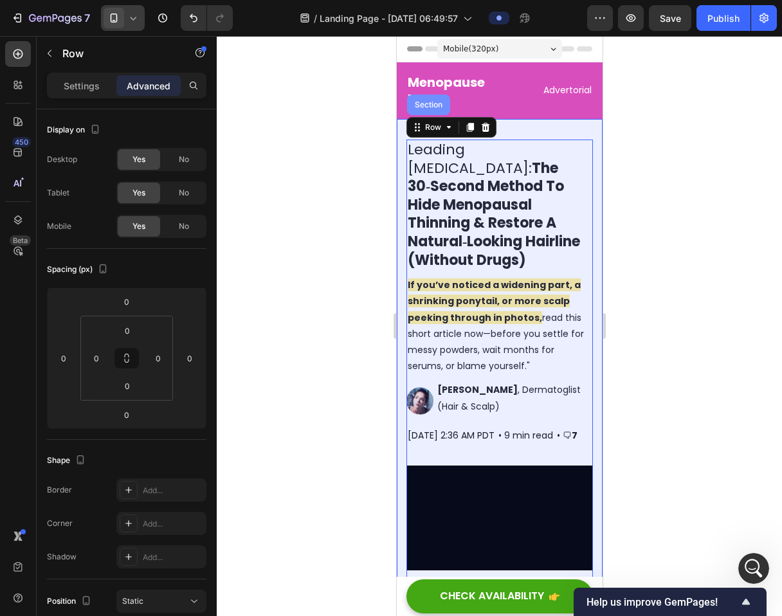
click at [420, 98] on div "Section" at bounding box center [428, 105] width 43 height 21
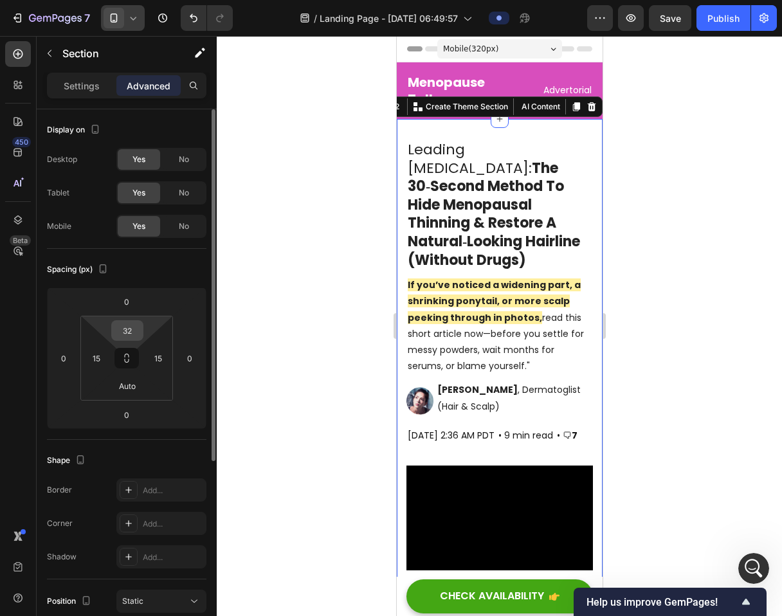
click at [124, 337] on input "32" at bounding box center [128, 330] width 26 height 19
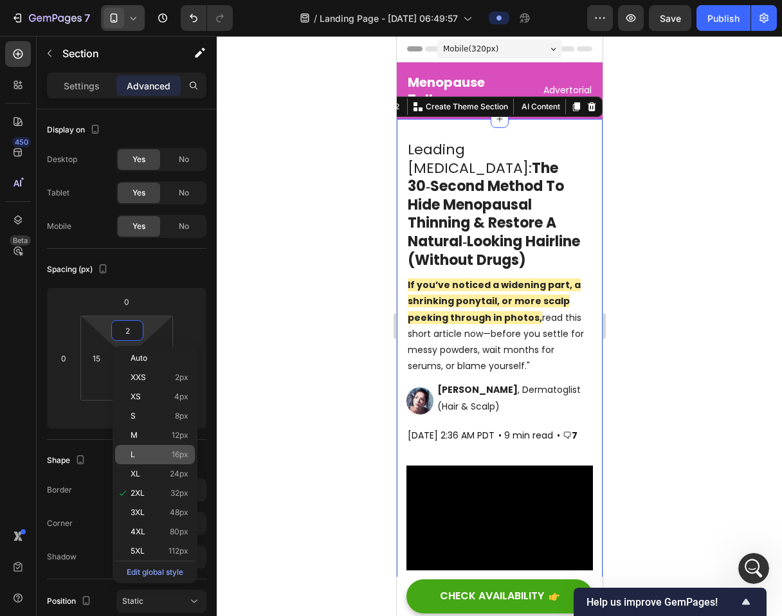
click at [142, 454] on p "L 16px" at bounding box center [160, 454] width 58 height 9
type input "16"
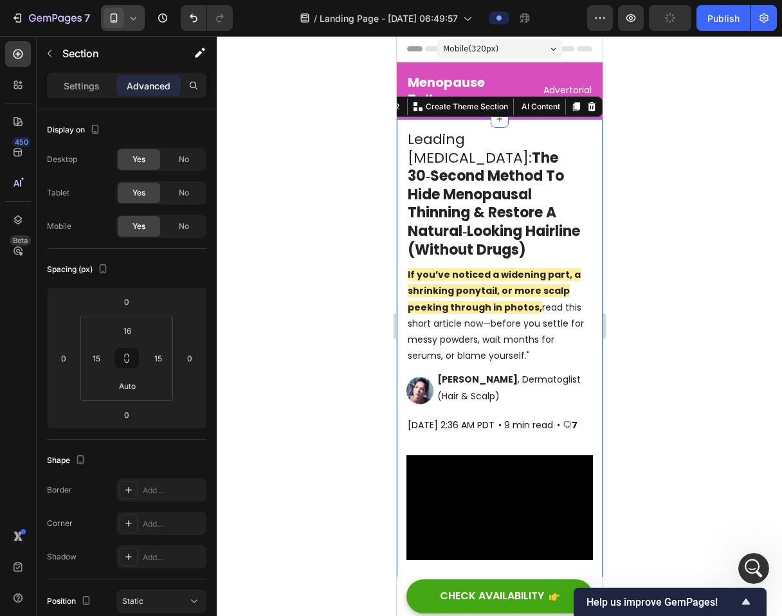
click at [633, 270] on div at bounding box center [499, 326] width 565 height 580
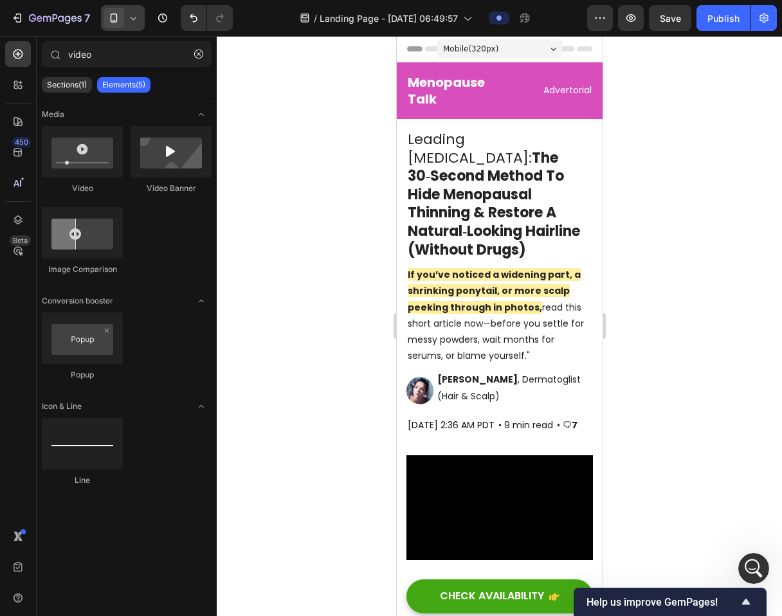
click at [131, 14] on icon at bounding box center [133, 18] width 13 height 13
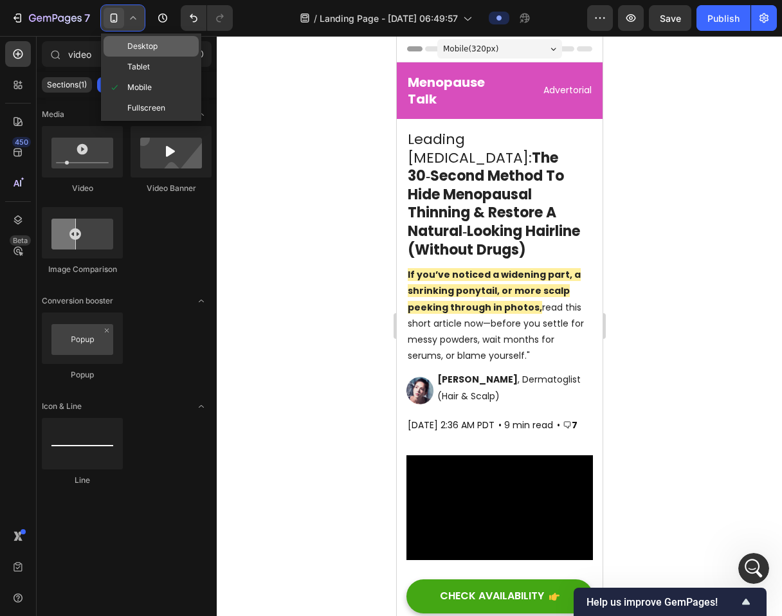
click at [138, 38] on div "Desktop" at bounding box center [151, 46] width 95 height 21
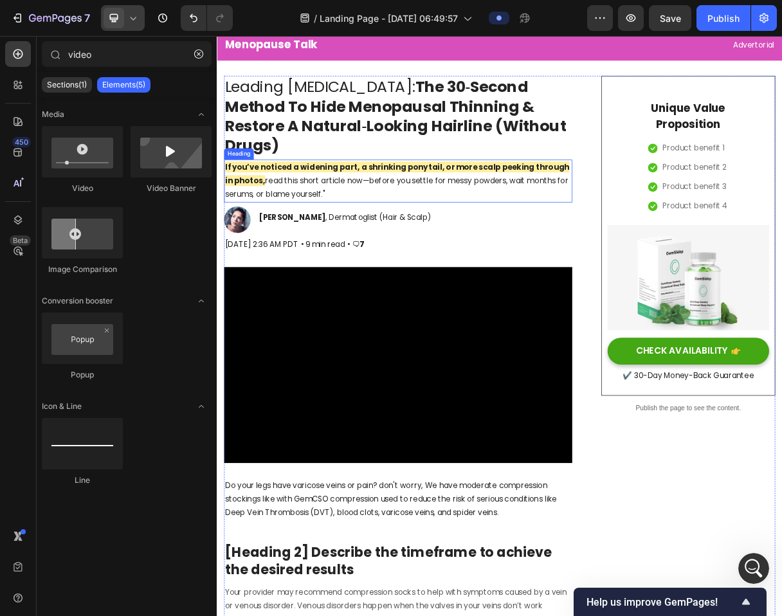
scroll to position [35, 0]
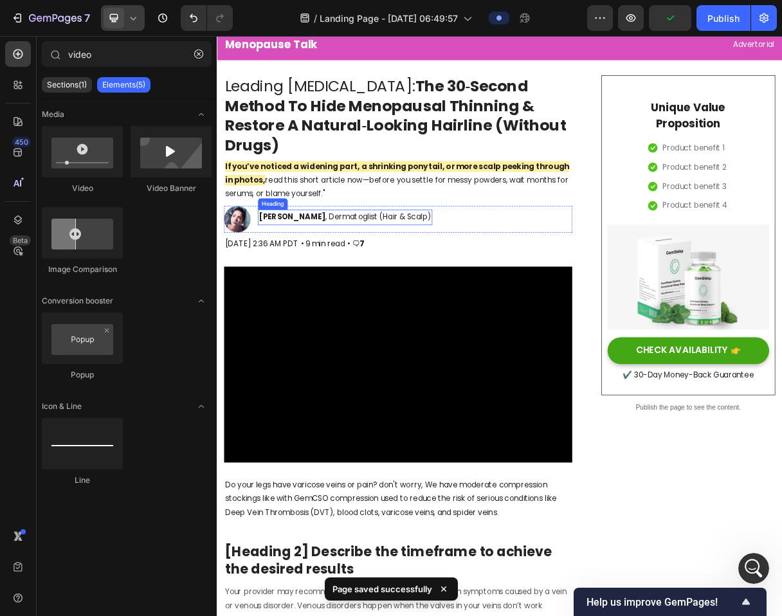
click at [428, 293] on h2 "⁠⁠⁠⁠⁠⁠⁠ Dr. Maya Chen , Dermatoglist (Hair & Scalp)" at bounding box center [392, 283] width 238 height 21
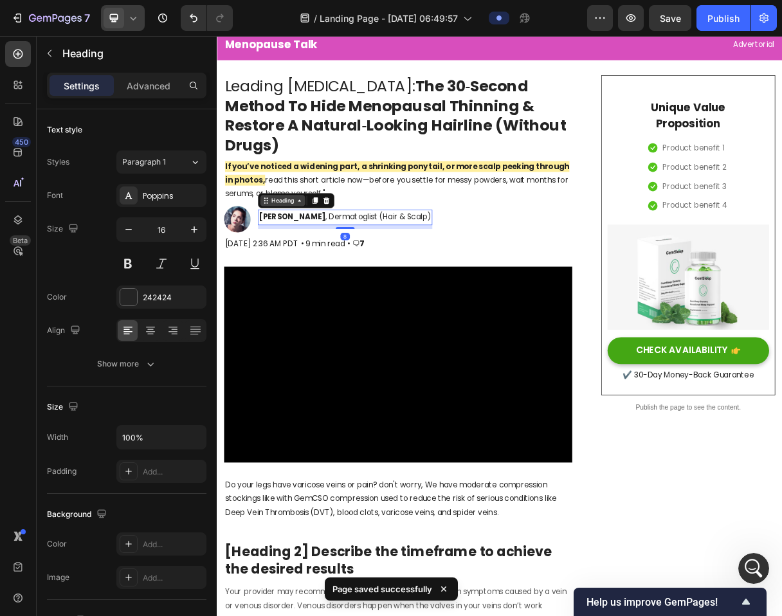
click at [298, 263] on div "Heading" at bounding box center [306, 261] width 35 height 12
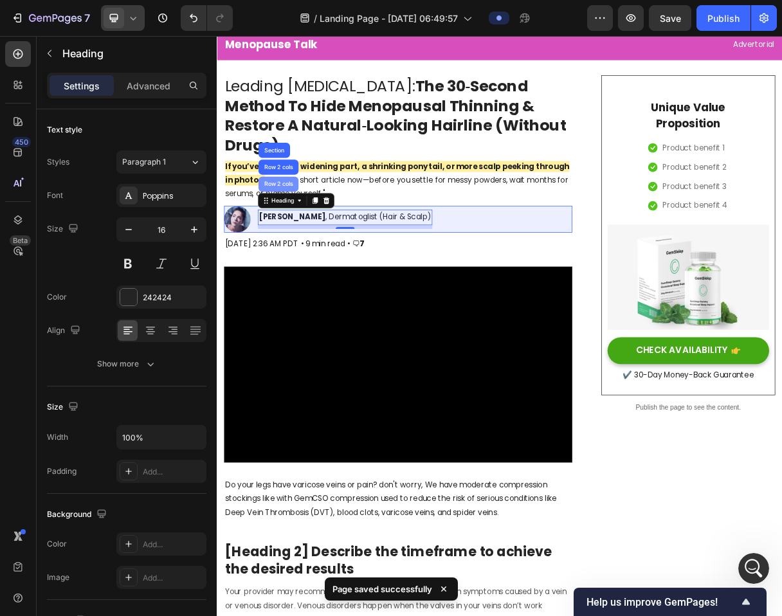
click at [288, 238] on div "Row 2 cols" at bounding box center [301, 239] width 44 height 8
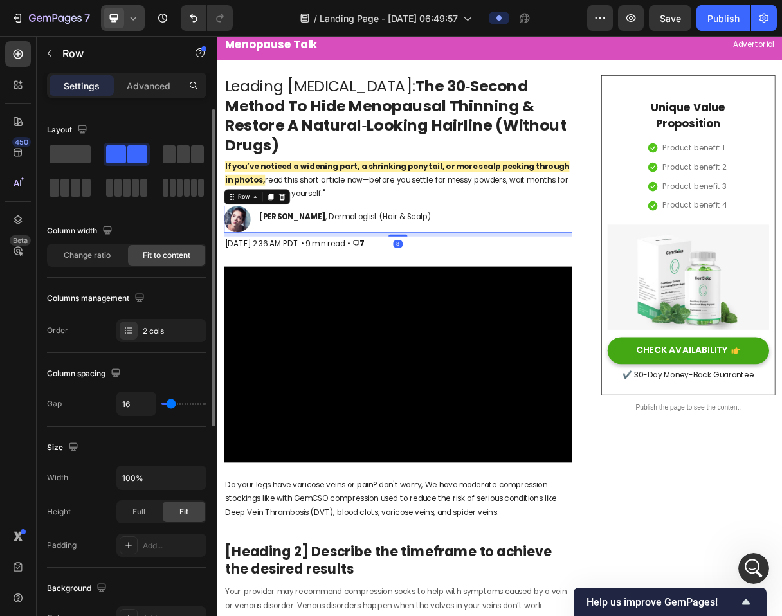
type input "0"
type input "1"
type input "2"
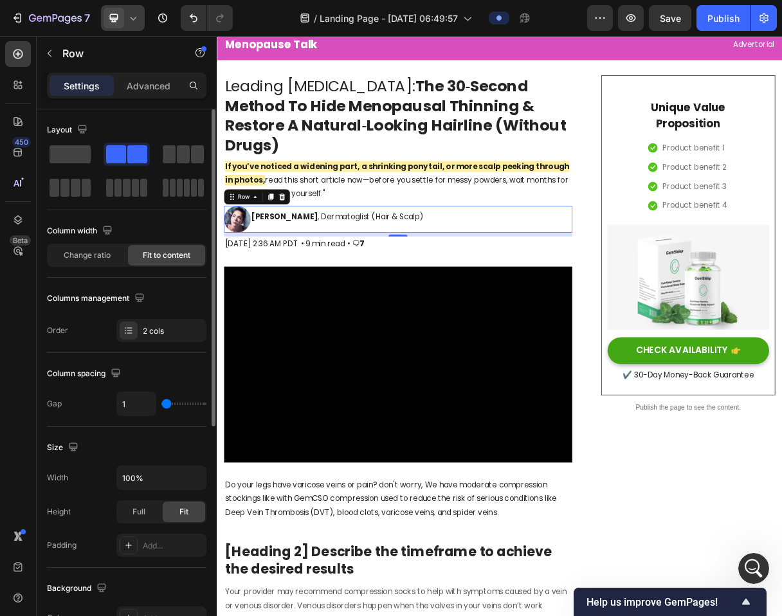
type input "2"
type input "3"
type input "4"
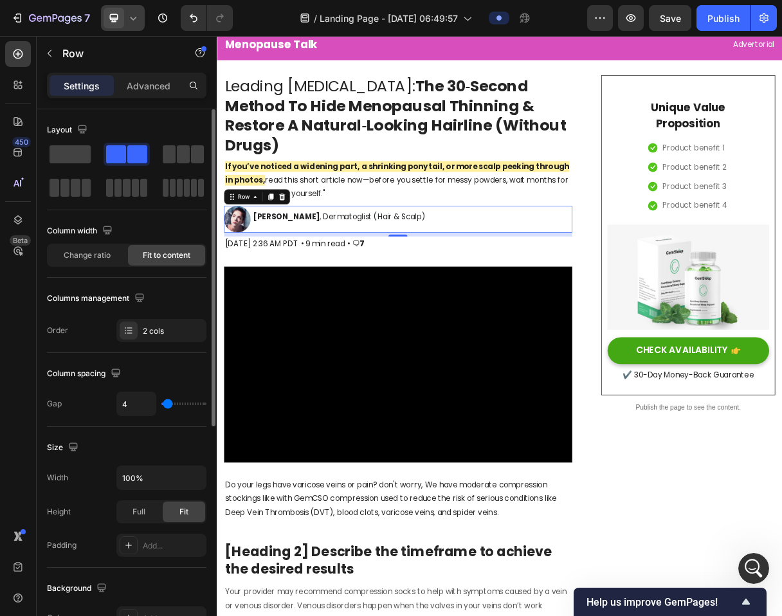
click at [167, 403] on input "range" at bounding box center [183, 404] width 45 height 3
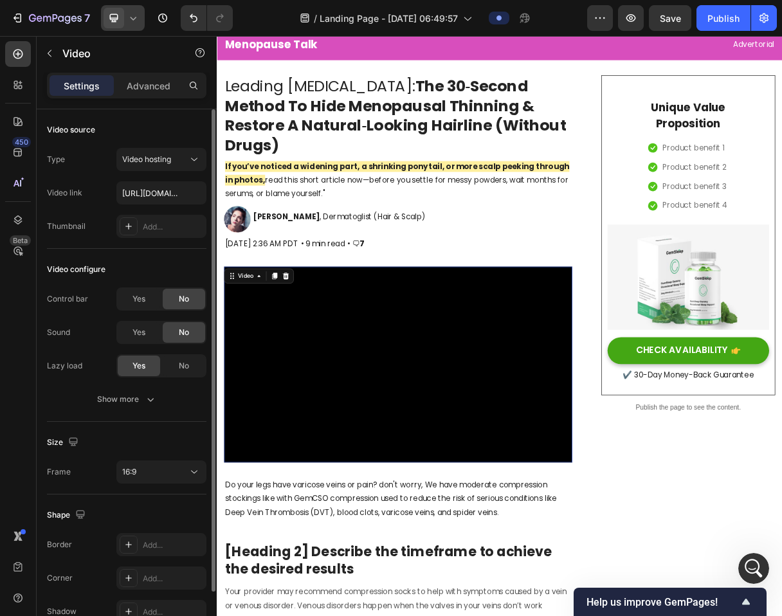
click at [419, 439] on video at bounding box center [463, 484] width 475 height 267
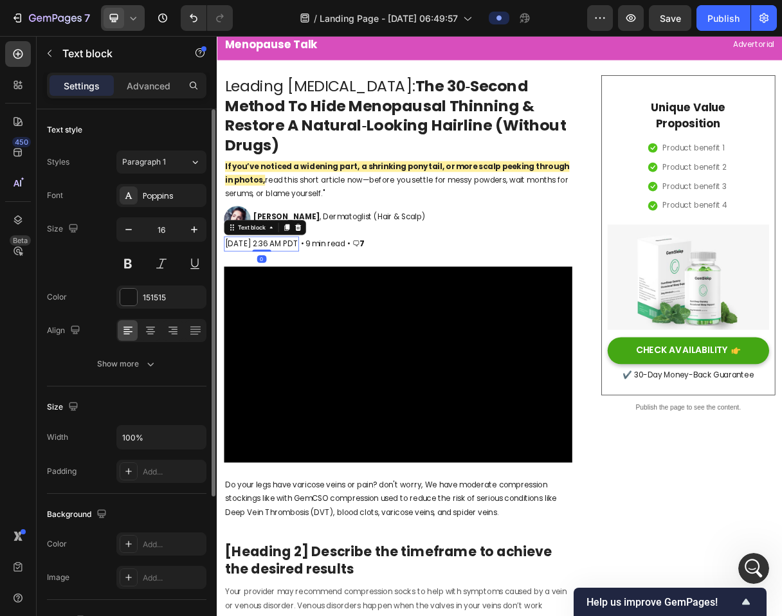
click at [327, 318] on p "[DATE] 2:36 AM PDT" at bounding box center [278, 320] width 100 height 19
click at [329, 329] on div "[DATE] 2:36 AM PDT" at bounding box center [277, 320] width 102 height 21
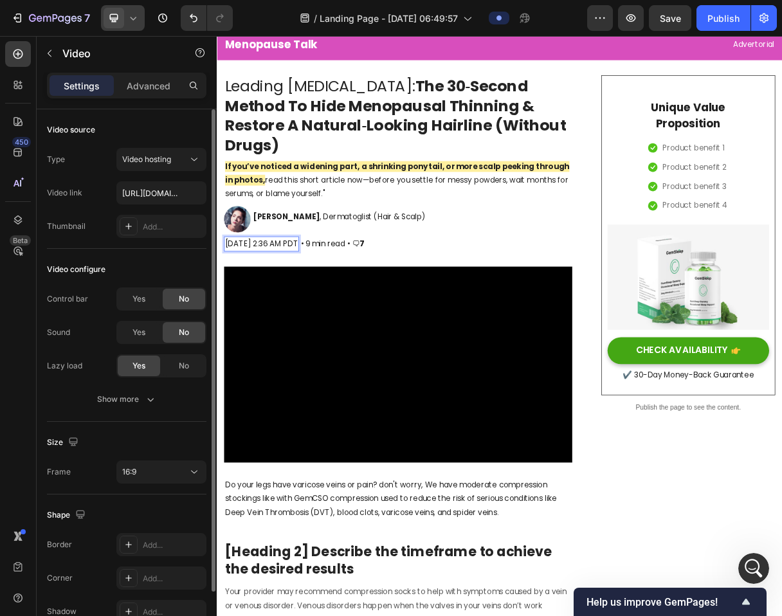
click at [433, 364] on video at bounding box center [463, 484] width 475 height 267
click at [329, 310] on div "[DATE] 2:36 AM PDT" at bounding box center [277, 320] width 102 height 21
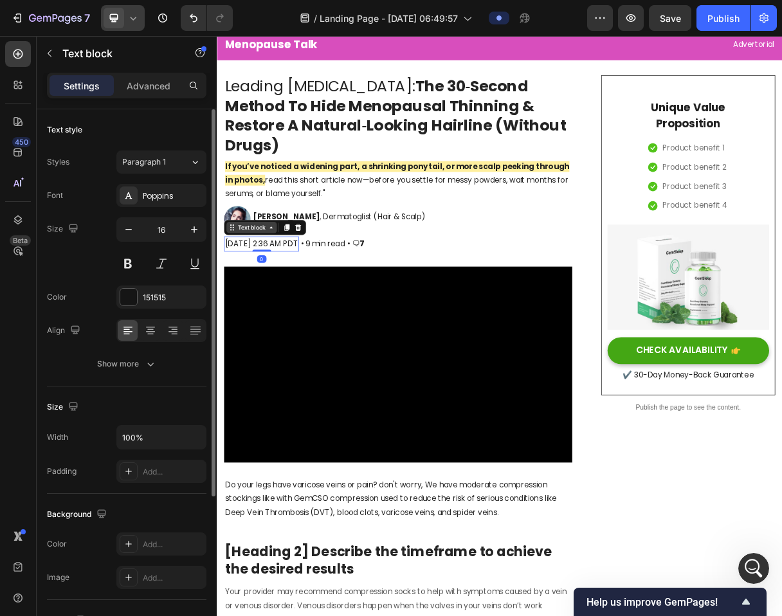
click at [277, 300] on div "Text block" at bounding box center [264, 298] width 43 height 12
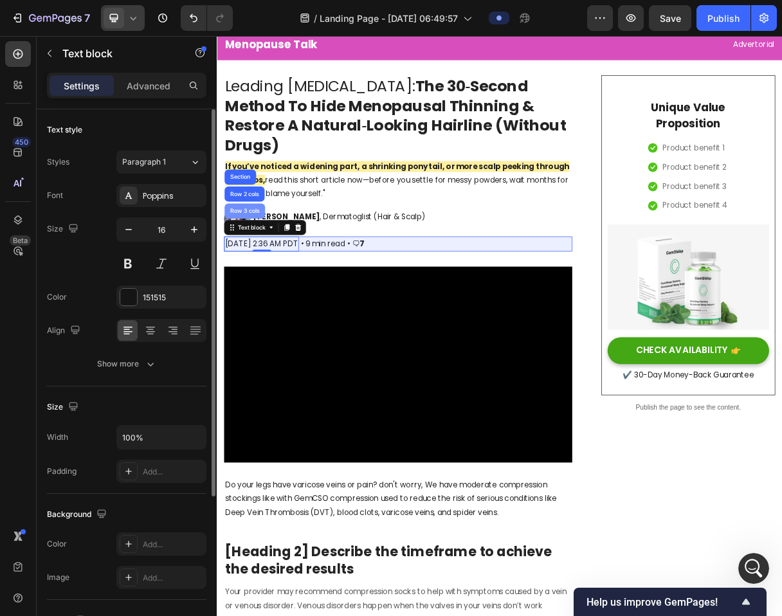
click at [257, 270] on div "Row 3 cols" at bounding box center [254, 275] width 55 height 21
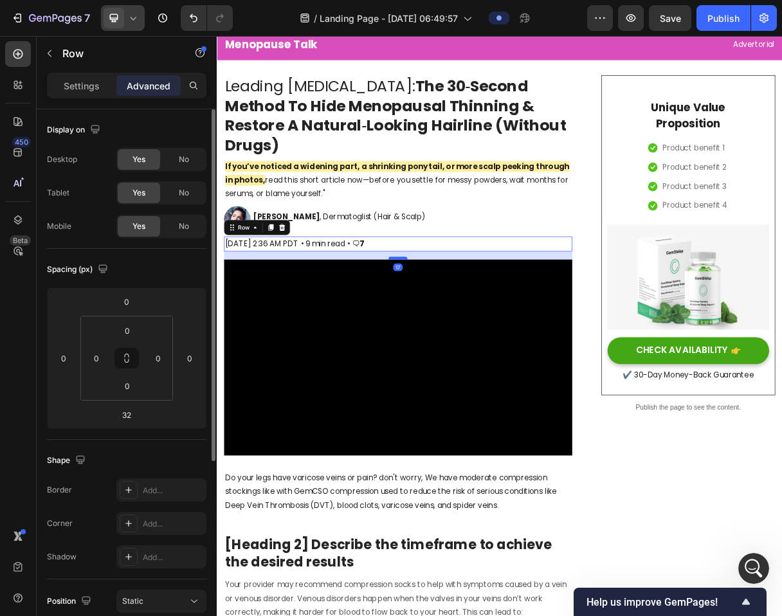
drag, startPoint x: 464, startPoint y: 349, endPoint x: 465, endPoint y: 340, distance: 9.7
click at [465, 340] on div at bounding box center [464, 340] width 26 height 4
type input "17"
click at [512, 242] on p "⁠⁠⁠⁠⁠⁠⁠ If you’ve noticed a widening part, a shrinking ponytail, or more scalp …" at bounding box center [464, 233] width 473 height 55
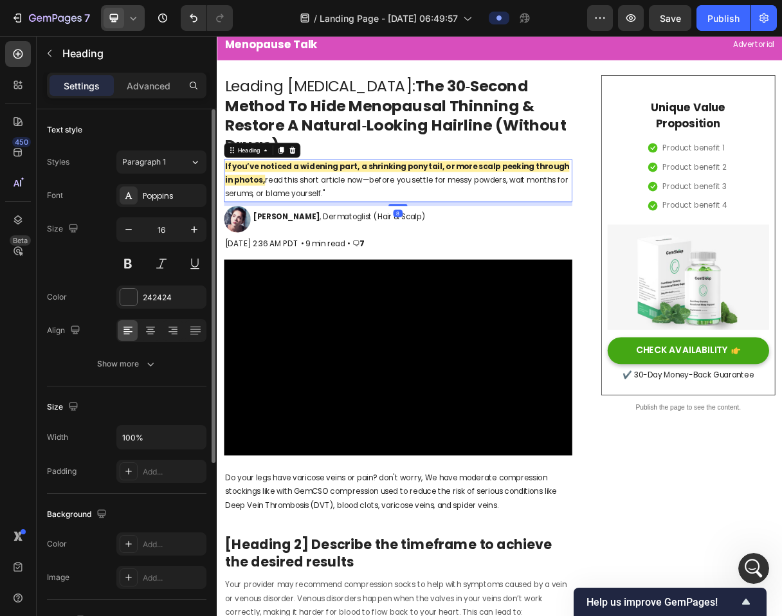
click at [115, 15] on icon at bounding box center [113, 18] width 13 height 13
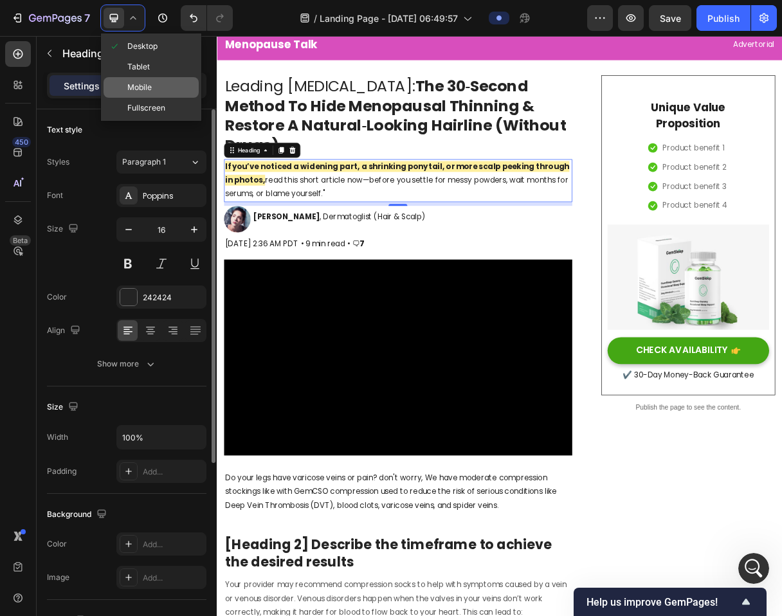
click at [156, 87] on div "Mobile" at bounding box center [151, 87] width 95 height 21
type input "14"
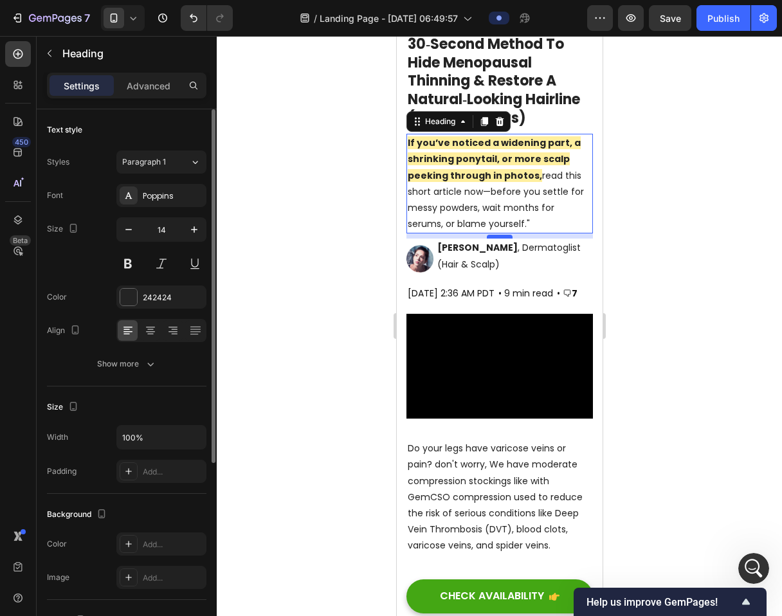
scroll to position [166, 0]
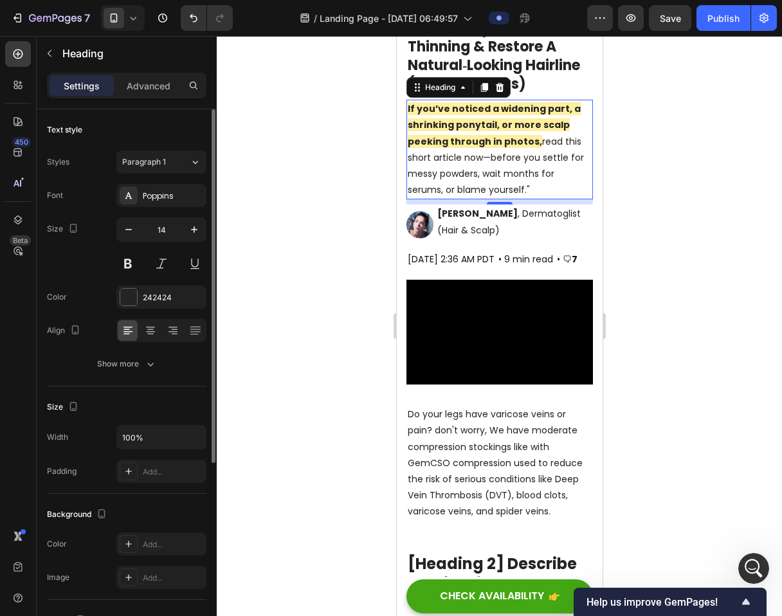
click at [647, 205] on div at bounding box center [499, 326] width 565 height 580
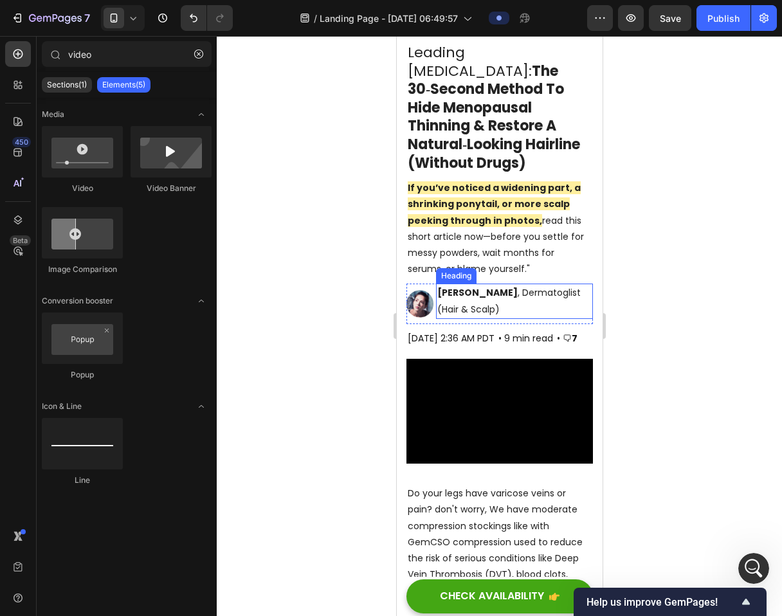
scroll to position [86, 0]
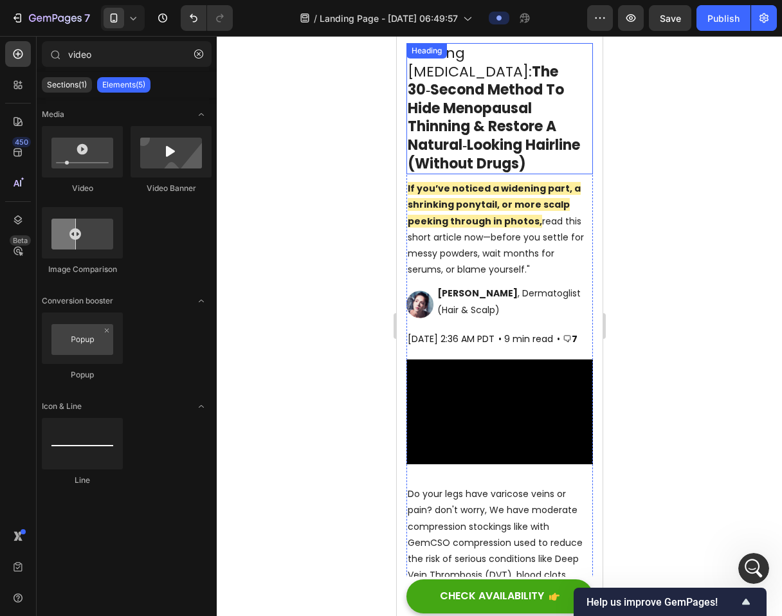
click at [504, 149] on strong "The 30‑Second Method To Hide Menopausal Thinning & Restore A Natural‑Looking Ha…" at bounding box center [493, 118] width 172 height 112
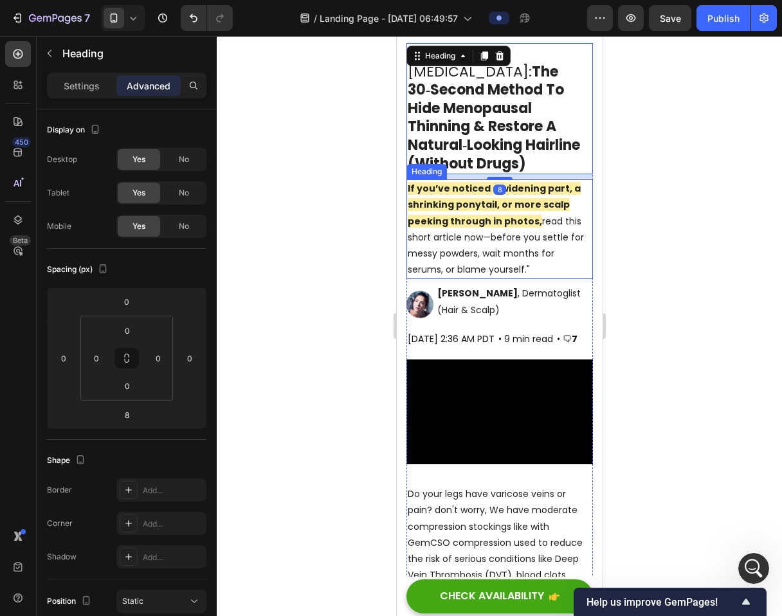
scroll to position [0, 0]
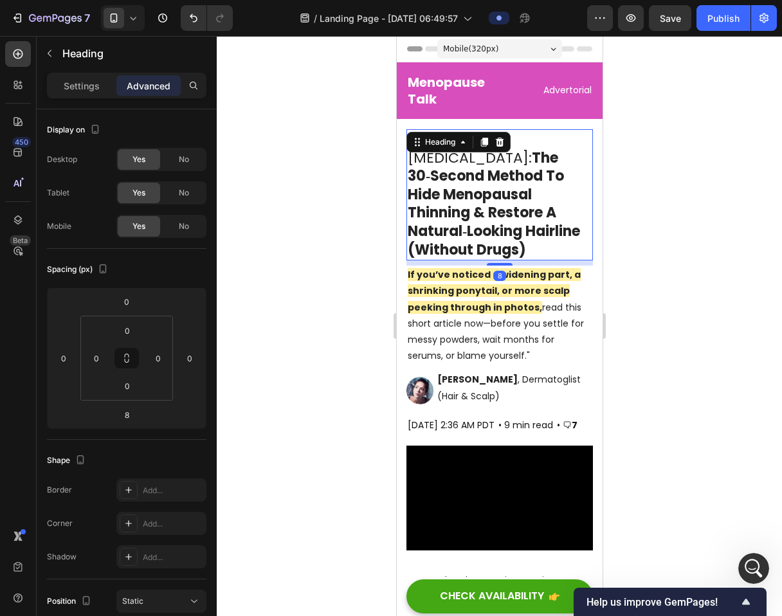
click at [685, 158] on div at bounding box center [499, 326] width 565 height 580
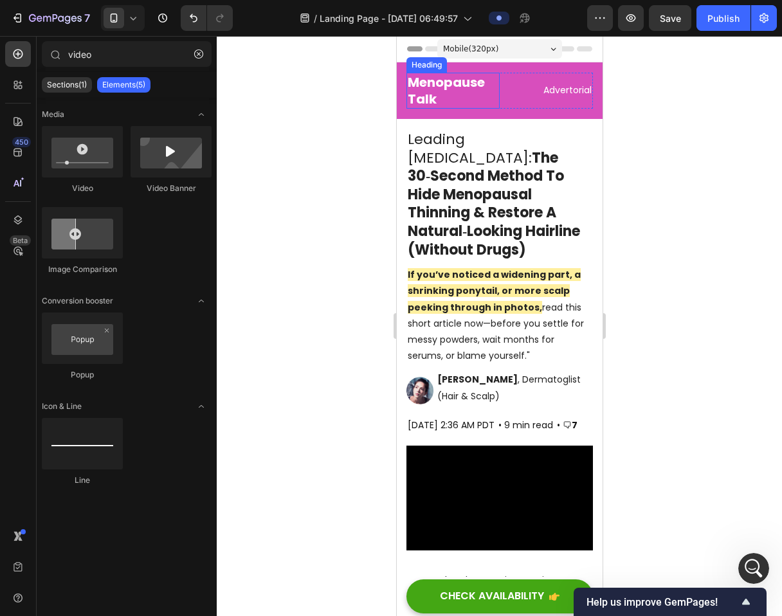
click at [494, 89] on h2 "Menopause Talk" at bounding box center [452, 91] width 93 height 36
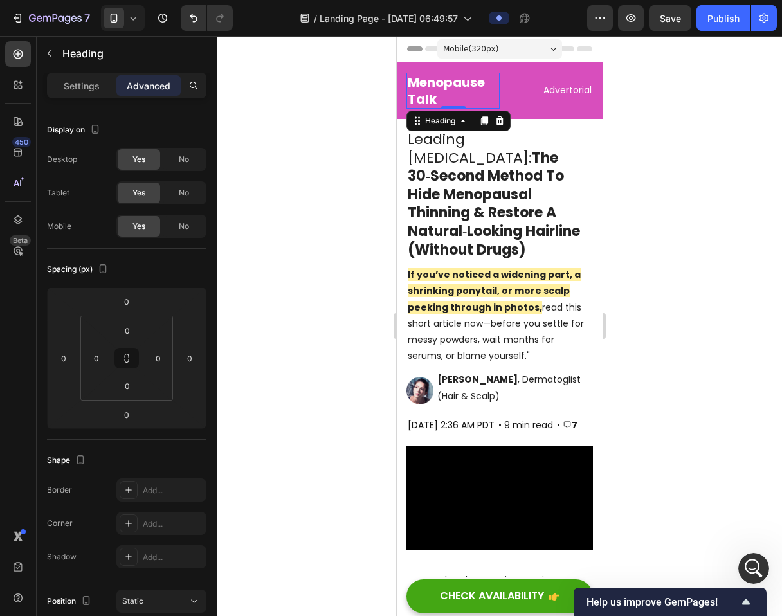
click at [136, 23] on icon at bounding box center [133, 18] width 13 height 13
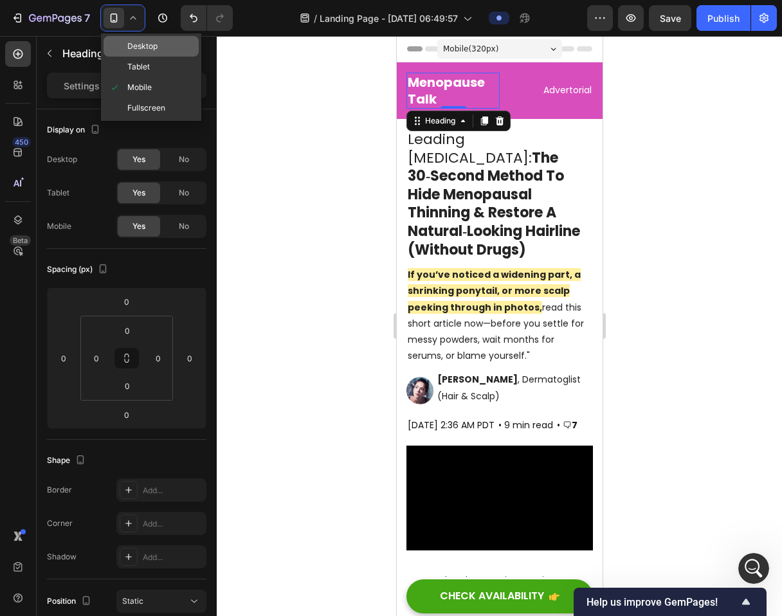
click at [151, 48] on span "Desktop" at bounding box center [142, 46] width 30 height 13
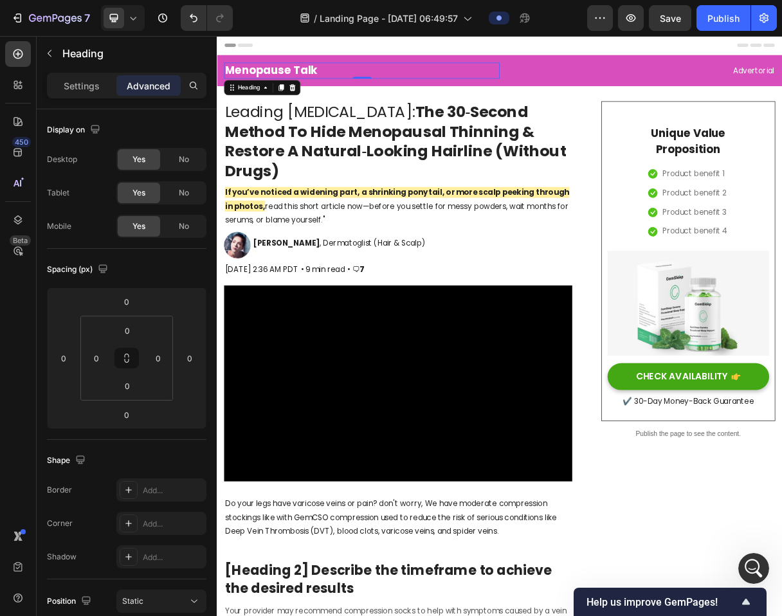
click at [326, 86] on h2 "Menopause Talk" at bounding box center [414, 84] width 376 height 22
click at [324, 82] on p "Menopause Talk" at bounding box center [415, 83] width 374 height 19
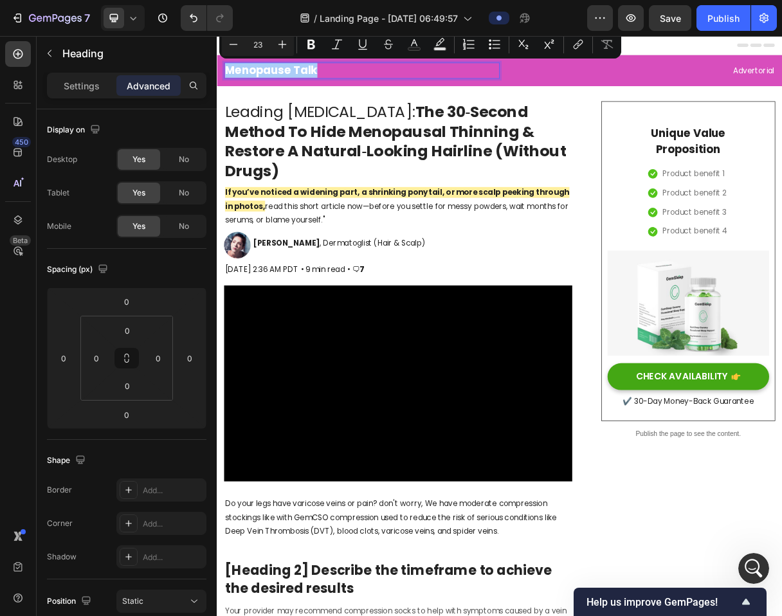
click at [85, 96] on div "Settings Advanced" at bounding box center [127, 86] width 160 height 26
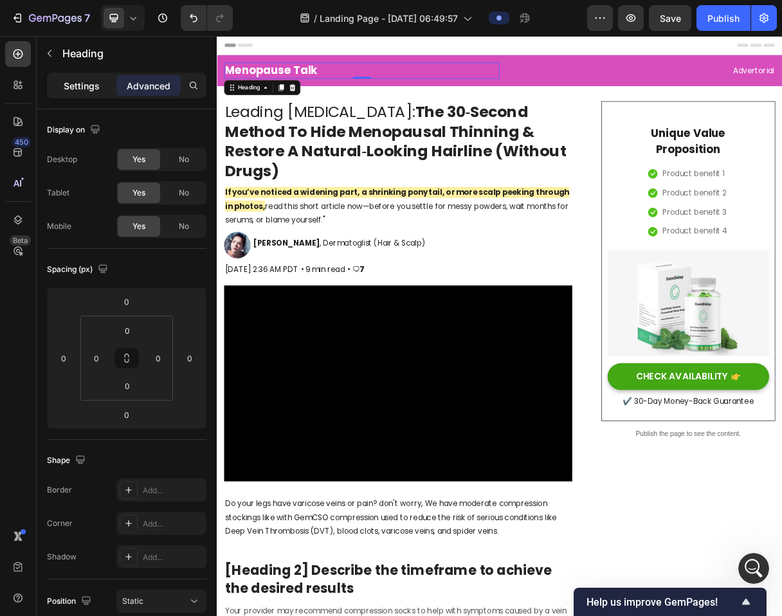
click at [82, 92] on div "Settings" at bounding box center [82, 85] width 64 height 21
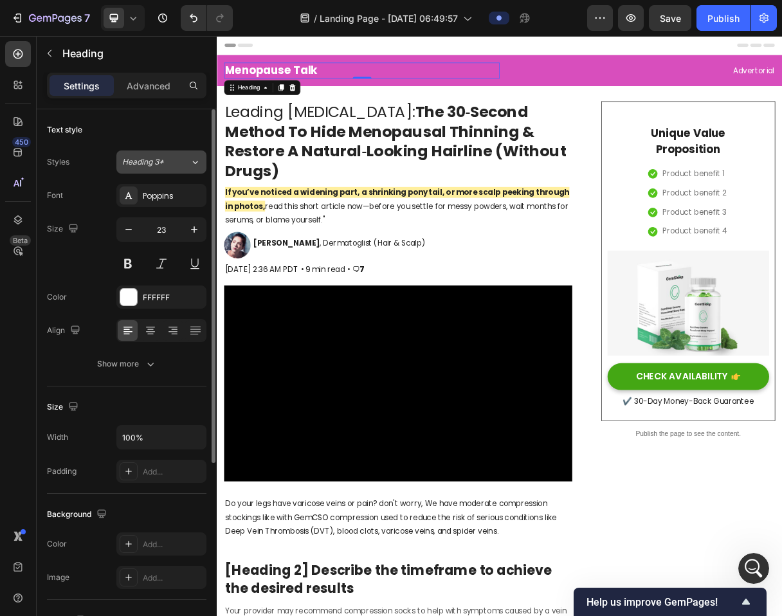
click at [178, 163] on div "Heading 3*" at bounding box center [156, 162] width 68 height 12
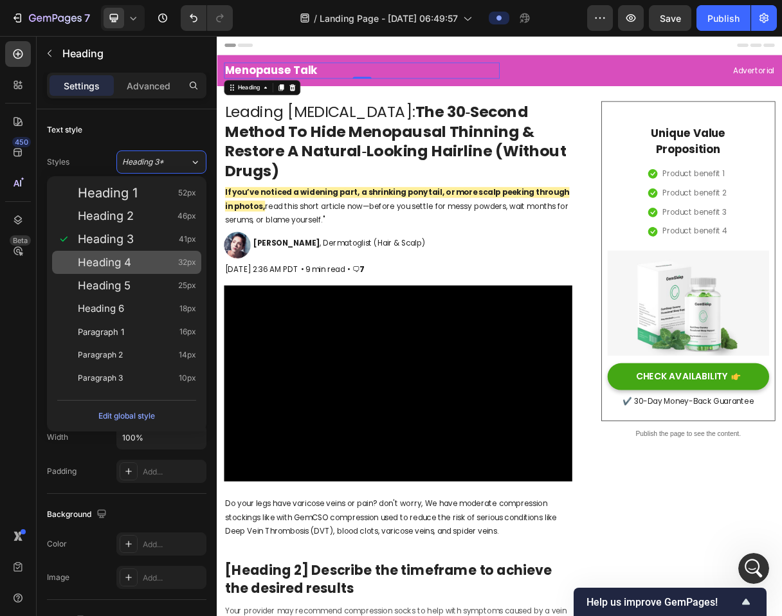
click at [169, 262] on div "Heading 4 32px" at bounding box center [137, 262] width 118 height 13
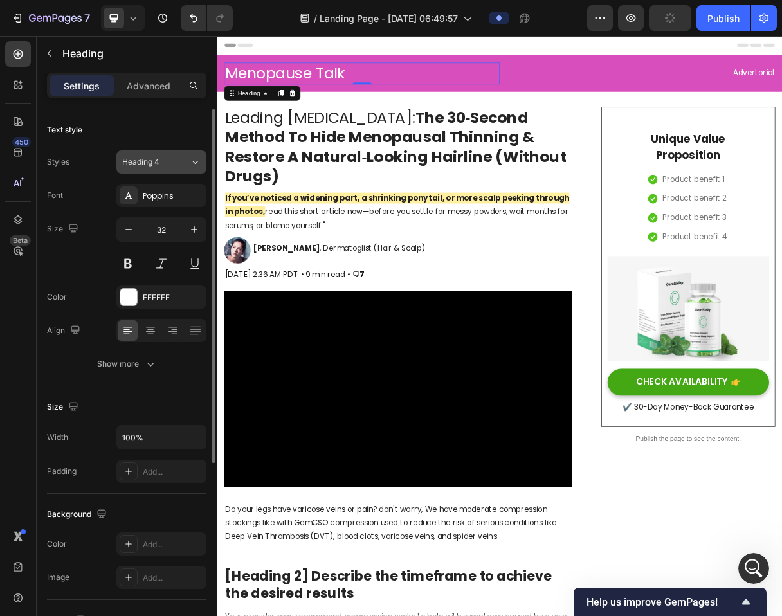
click at [167, 160] on div "Heading 4" at bounding box center [148, 162] width 52 height 12
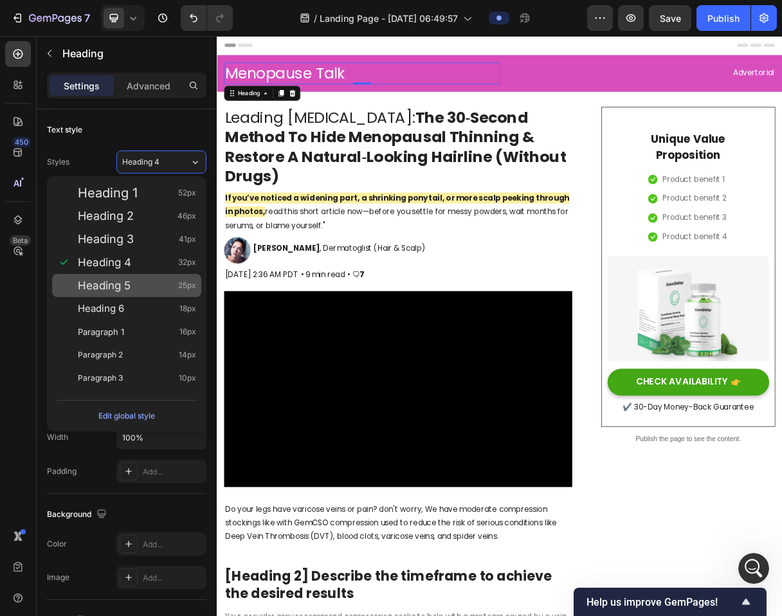
click at [149, 284] on div "Heading 5 25px" at bounding box center [137, 285] width 118 height 13
type input "25"
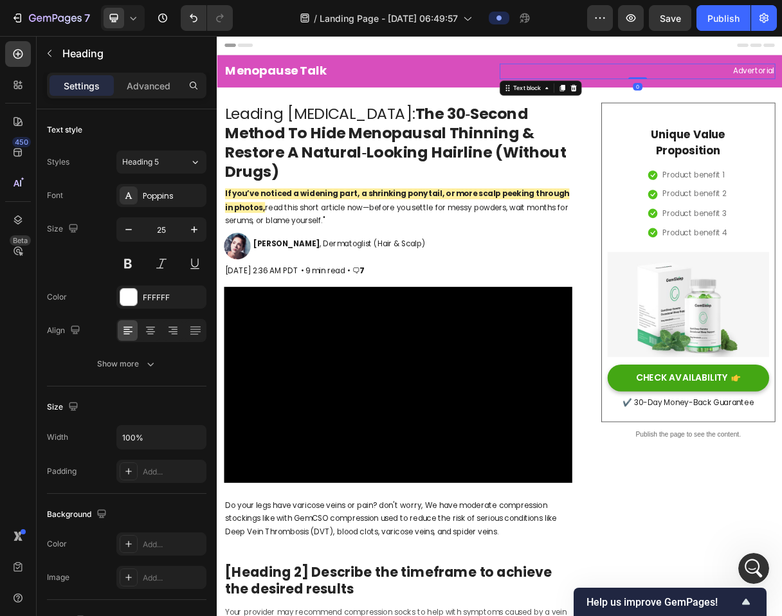
click at [782, 83] on p "Advertorial" at bounding box center [791, 84] width 374 height 19
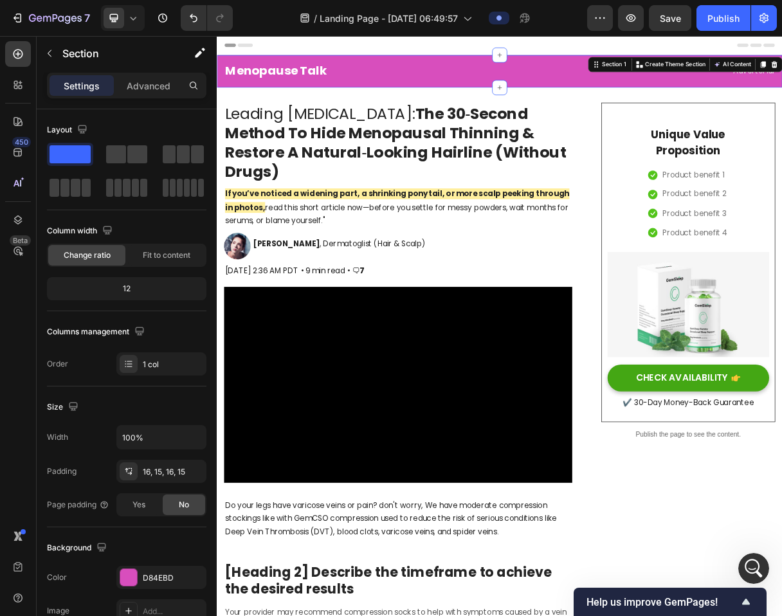
click at [344, 71] on div "Menopause Talk Heading Advertorial Text block Row Section 1 Create Theme Sectio…" at bounding box center [603, 84] width 772 height 44
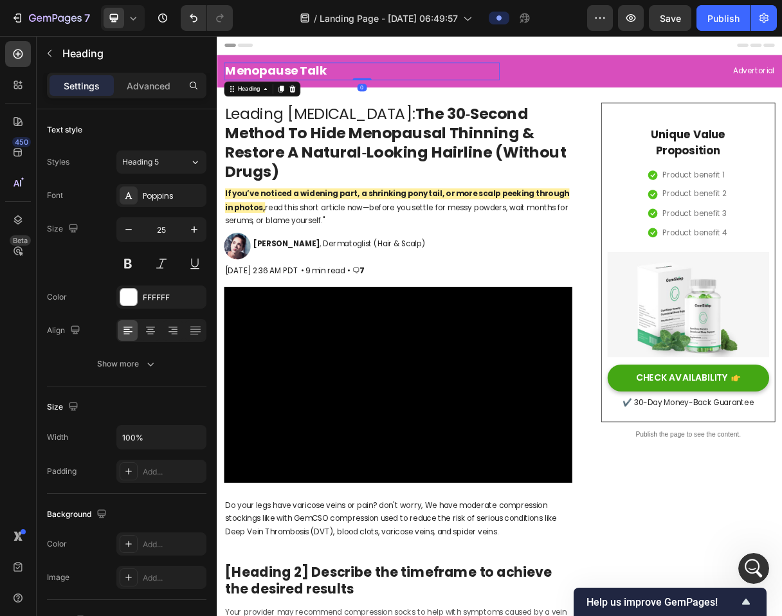
click at [331, 82] on p "Menopause Talk" at bounding box center [415, 84] width 374 height 21
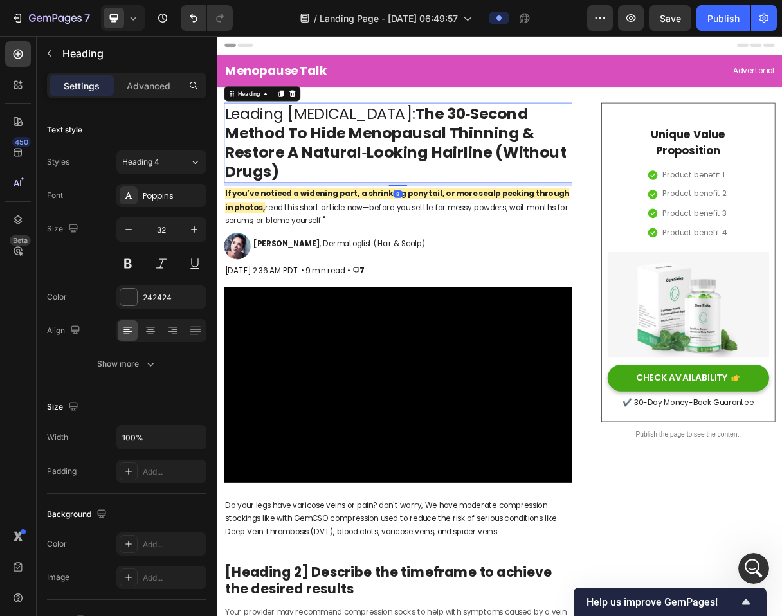
click at [385, 156] on strong "The 30‑Second Method To Hide Menopausal Thinning & Restore A Natural‑Looking Ha…" at bounding box center [461, 181] width 466 height 109
click at [364, 73] on h2 "Menopause Talk" at bounding box center [414, 85] width 376 height 24
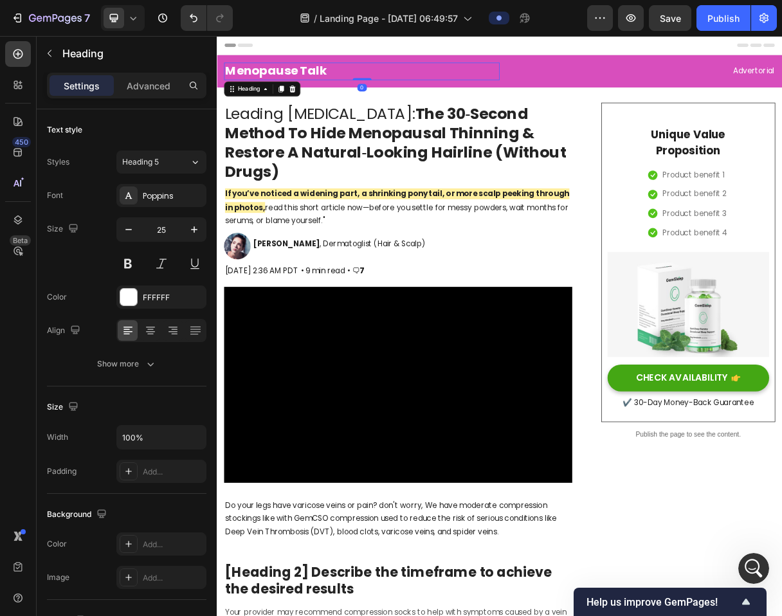
click at [372, 81] on p "Menopause Talk" at bounding box center [415, 84] width 374 height 21
click at [130, 22] on icon at bounding box center [133, 18] width 13 height 13
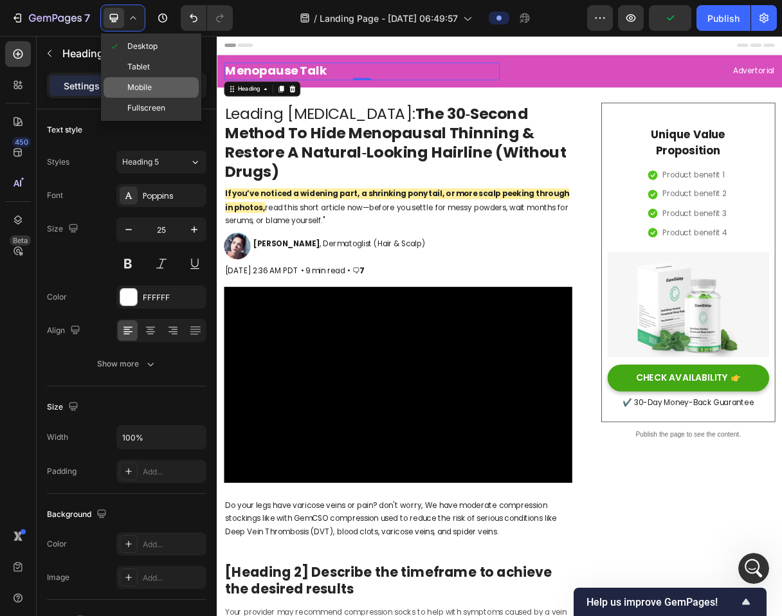
click at [149, 84] on span "Mobile" at bounding box center [139, 87] width 24 height 13
type input "19"
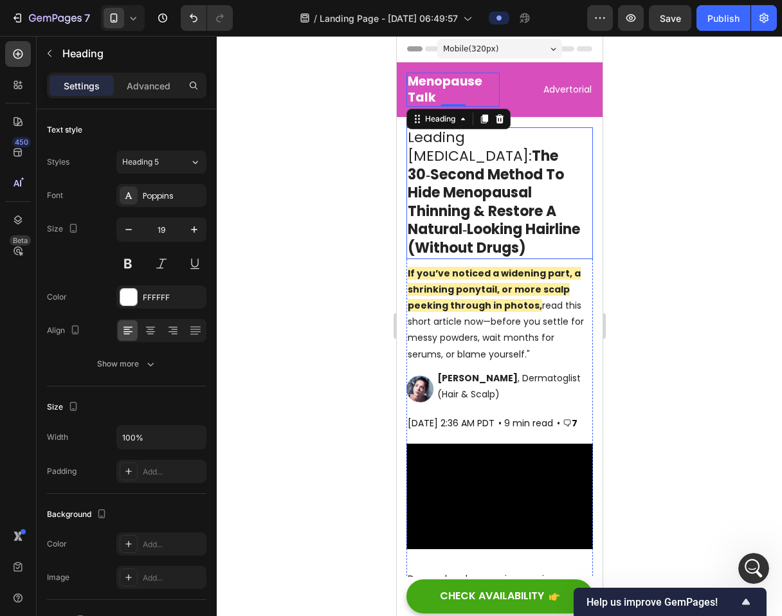
click at [640, 246] on div at bounding box center [499, 326] width 565 height 580
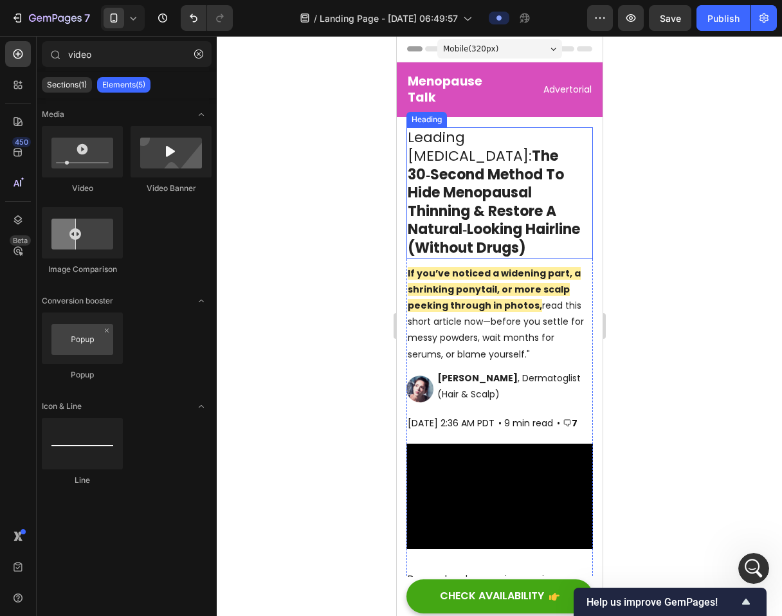
click at [640, 246] on div at bounding box center [499, 326] width 565 height 580
click at [655, 28] on button "Save" at bounding box center [670, 18] width 42 height 26
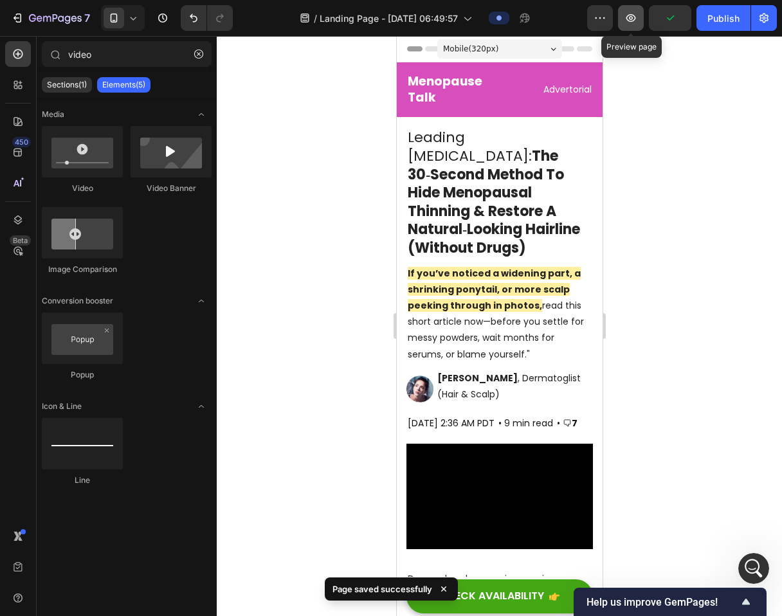
click at [620, 16] on button "button" at bounding box center [631, 18] width 26 height 26
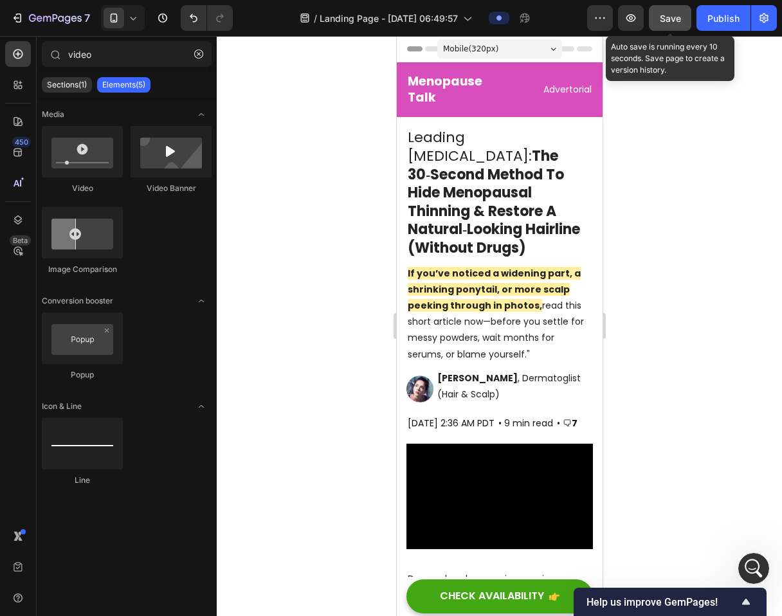
click at [665, 19] on span "Save" at bounding box center [670, 18] width 21 height 11
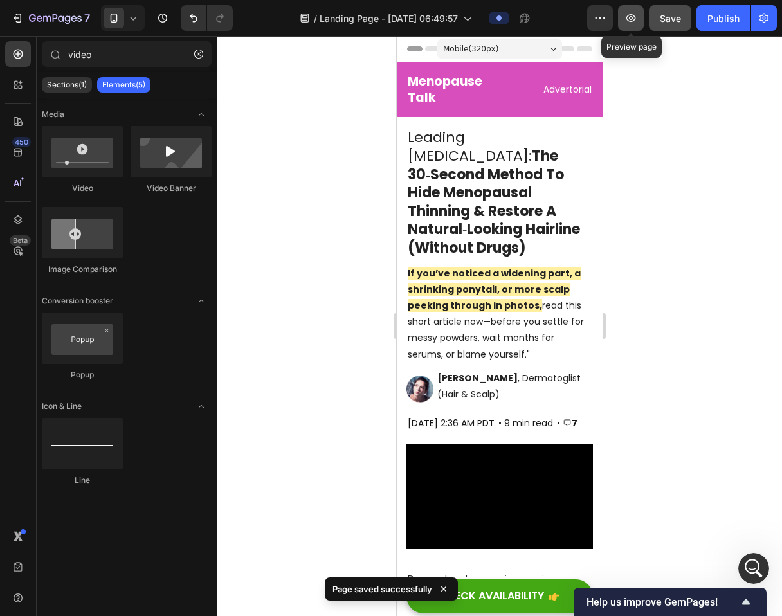
click at [621, 16] on button "button" at bounding box center [631, 18] width 26 height 26
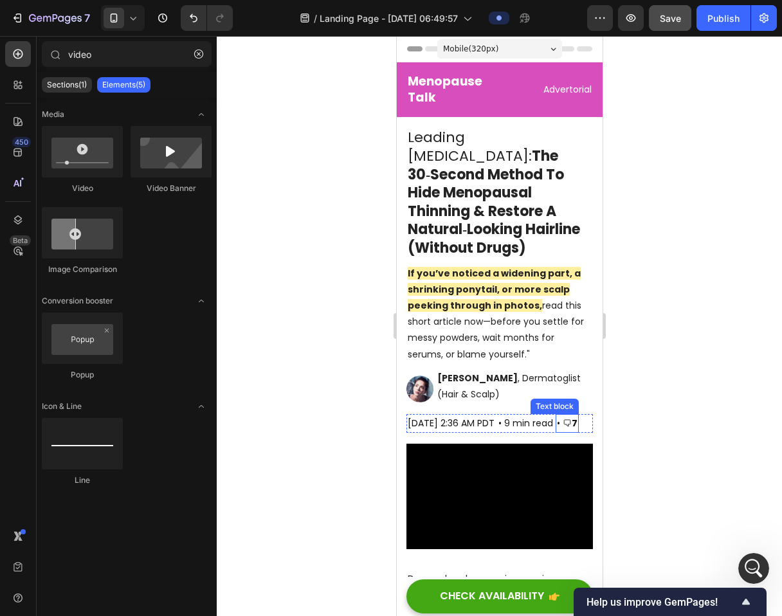
click at [577, 417] on strong "7" at bounding box center [574, 423] width 6 height 13
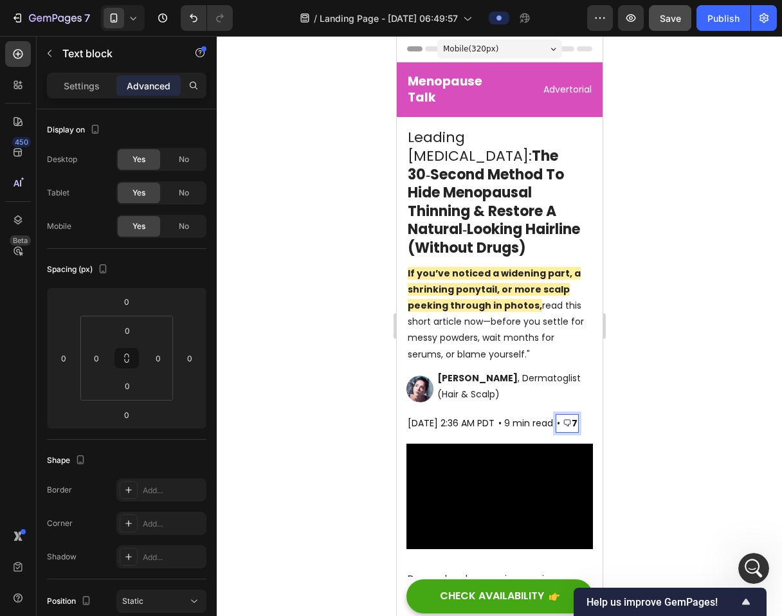
click at [577, 417] on strong "7" at bounding box center [574, 423] width 6 height 13
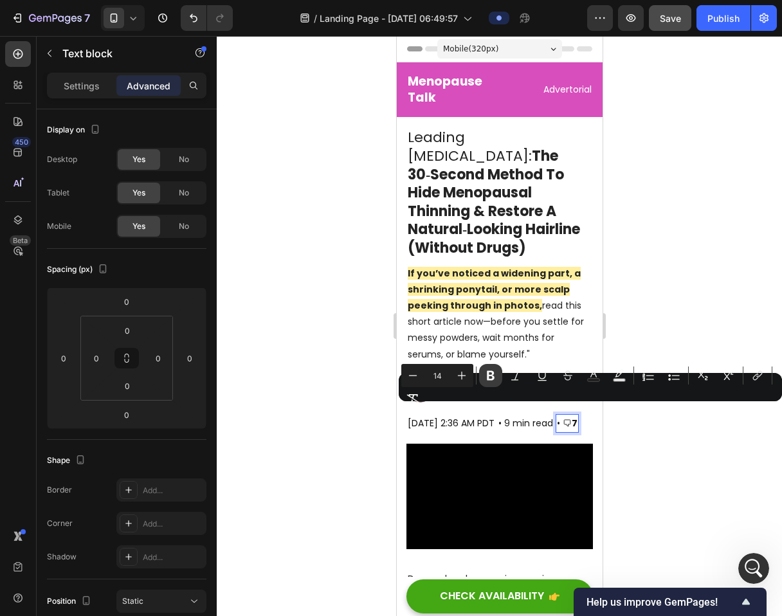
click at [486, 376] on icon "Editor contextual toolbar" at bounding box center [490, 375] width 13 height 13
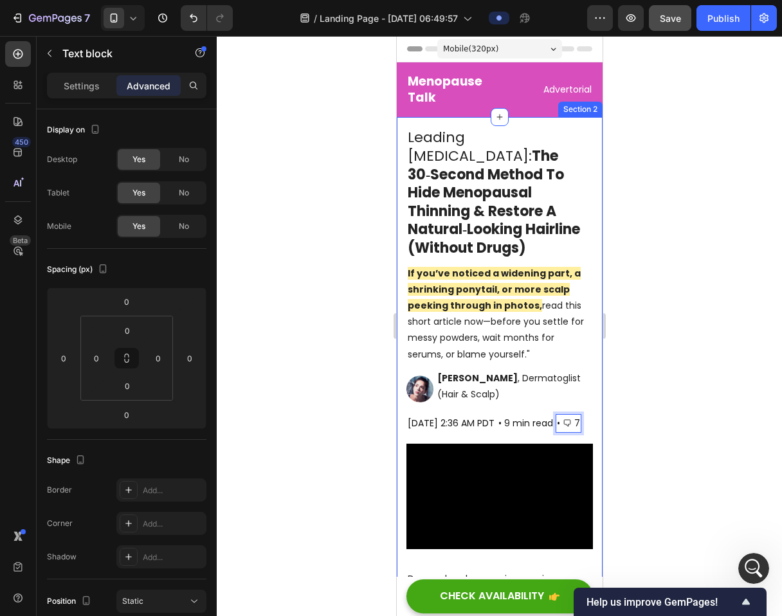
click at [654, 436] on div at bounding box center [499, 326] width 565 height 580
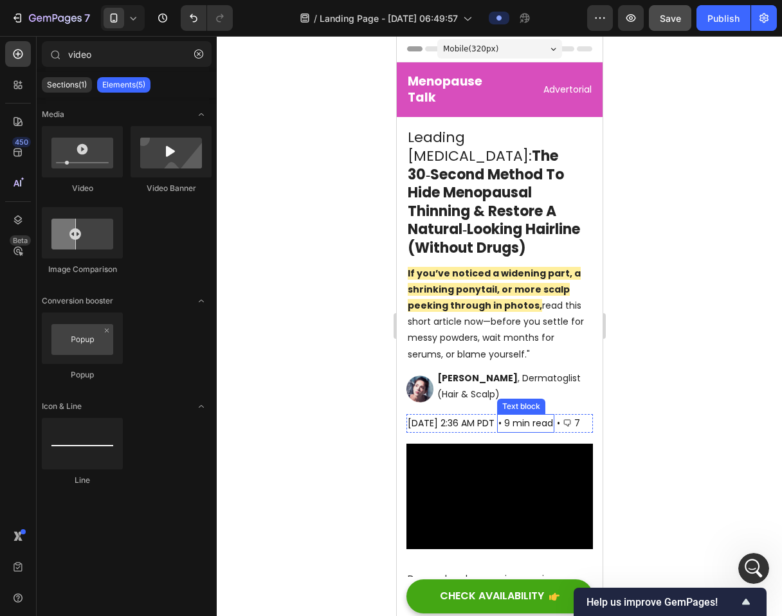
click at [509, 414] on div "• 9 min read" at bounding box center [525, 423] width 57 height 19
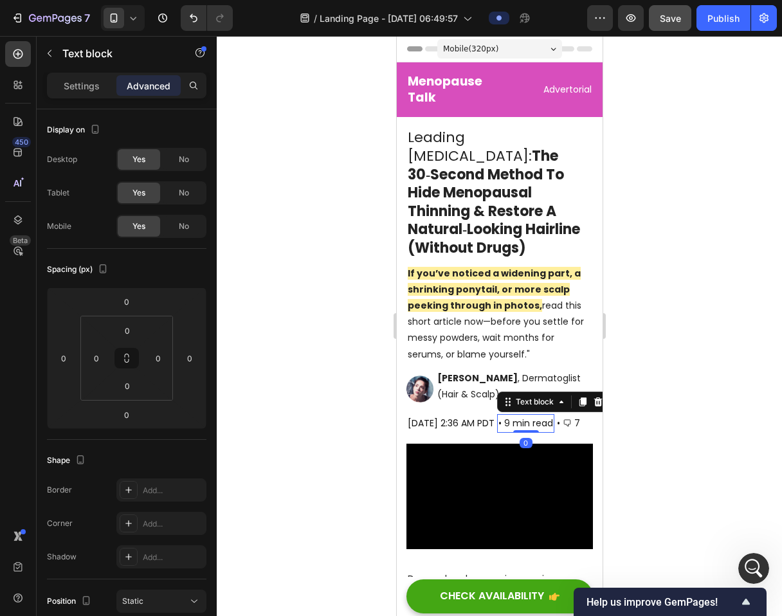
click at [509, 414] on div "• 9 min read" at bounding box center [525, 423] width 57 height 19
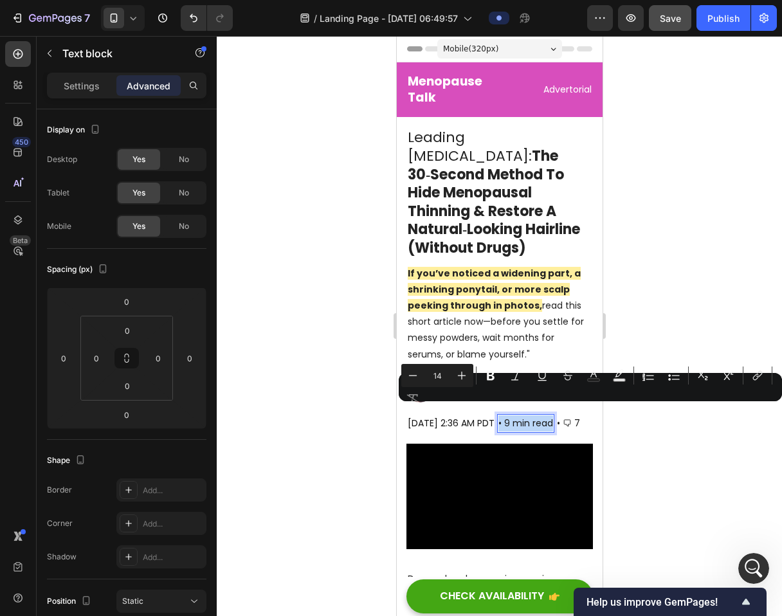
click at [510, 416] on p "• 9 min read" at bounding box center [525, 424] width 55 height 16
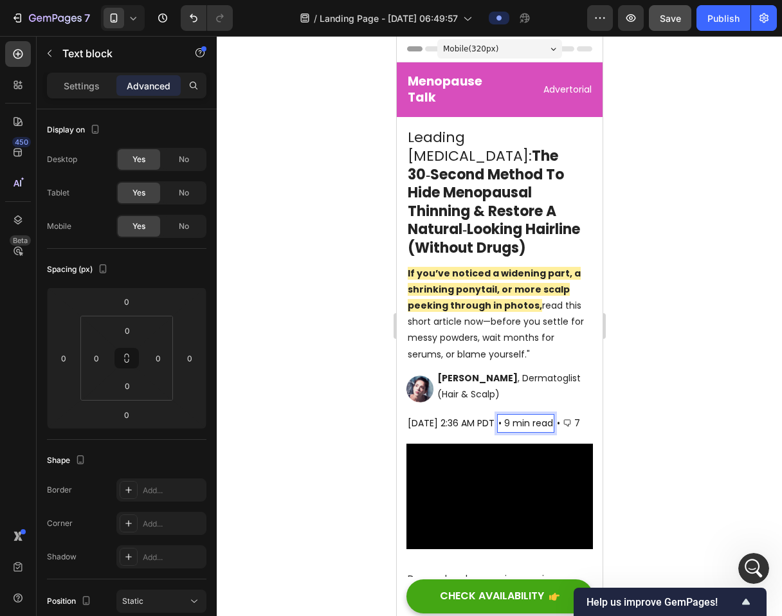
click at [511, 416] on p "• 9 min read" at bounding box center [525, 424] width 55 height 16
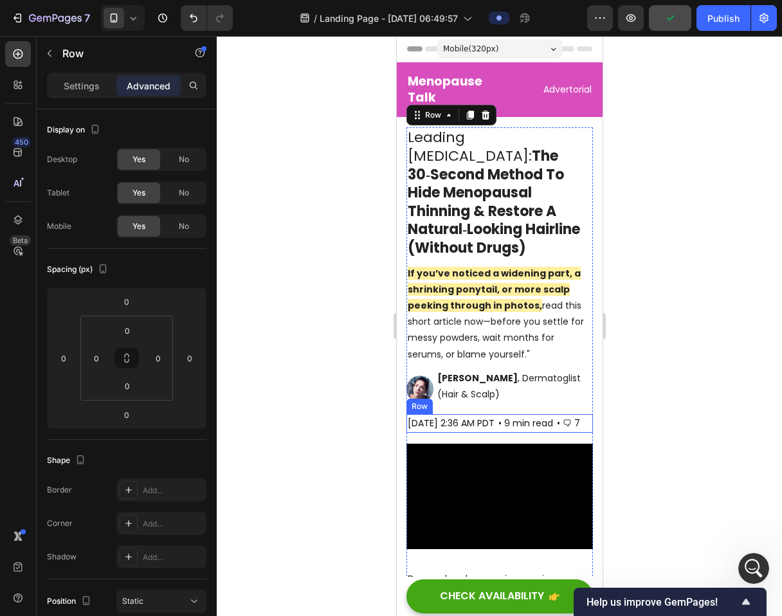
click at [674, 429] on div at bounding box center [499, 326] width 565 height 580
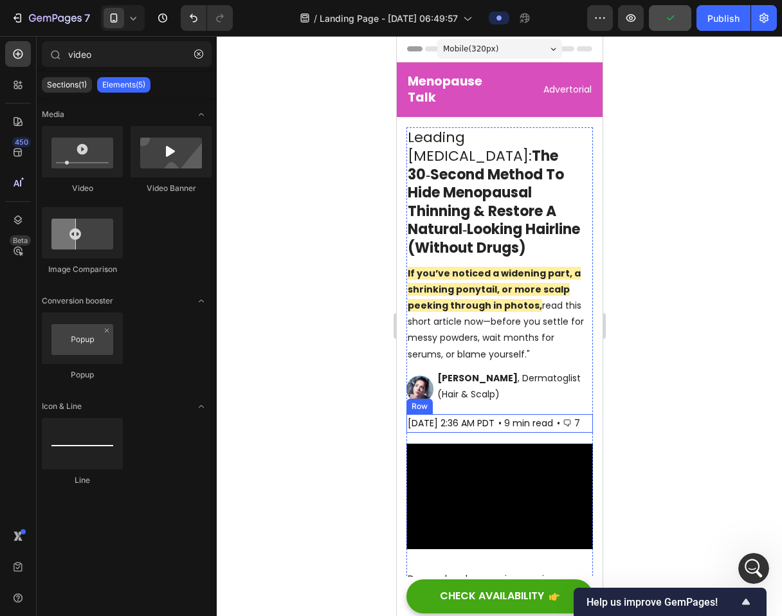
click at [674, 429] on div at bounding box center [499, 326] width 565 height 580
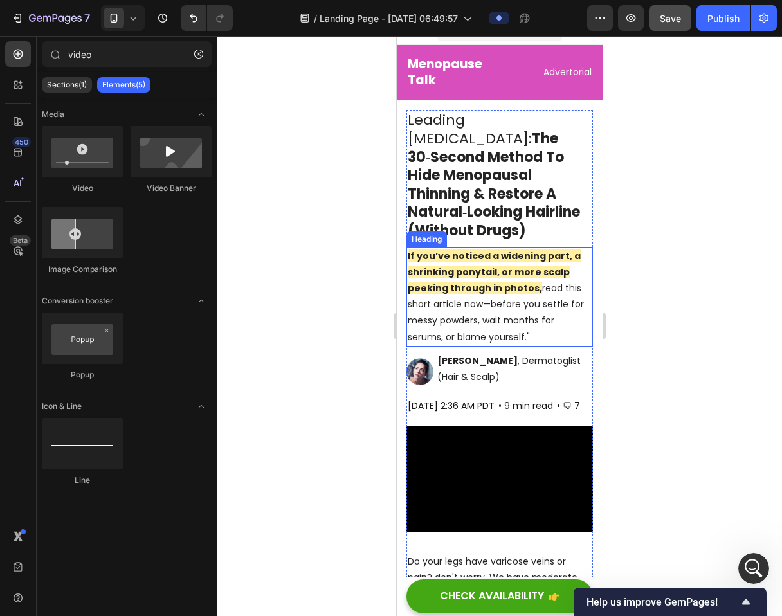
scroll to position [19, 0]
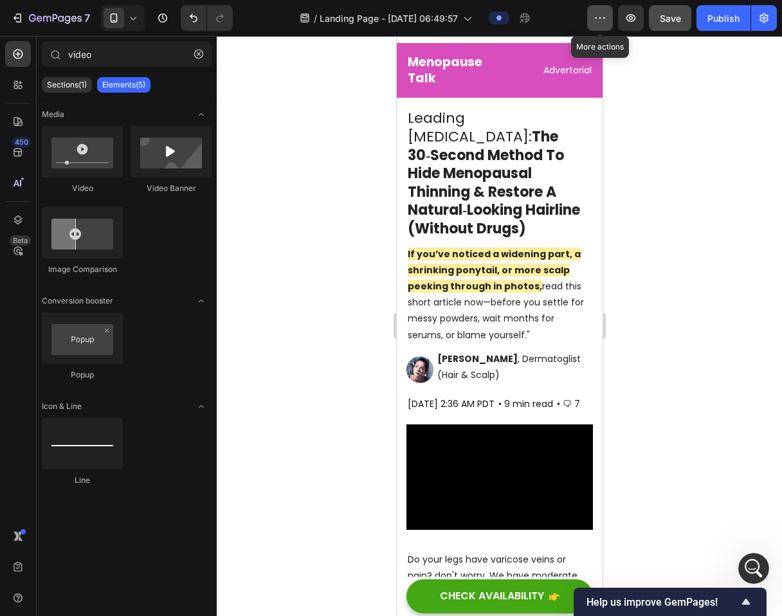
click at [589, 19] on button "button" at bounding box center [600, 18] width 26 height 26
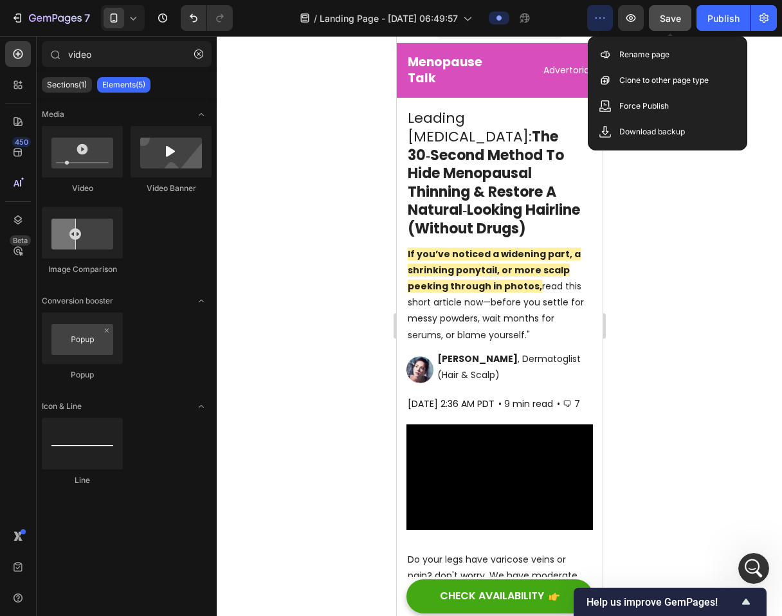
click at [663, 17] on span "Save" at bounding box center [670, 18] width 21 height 11
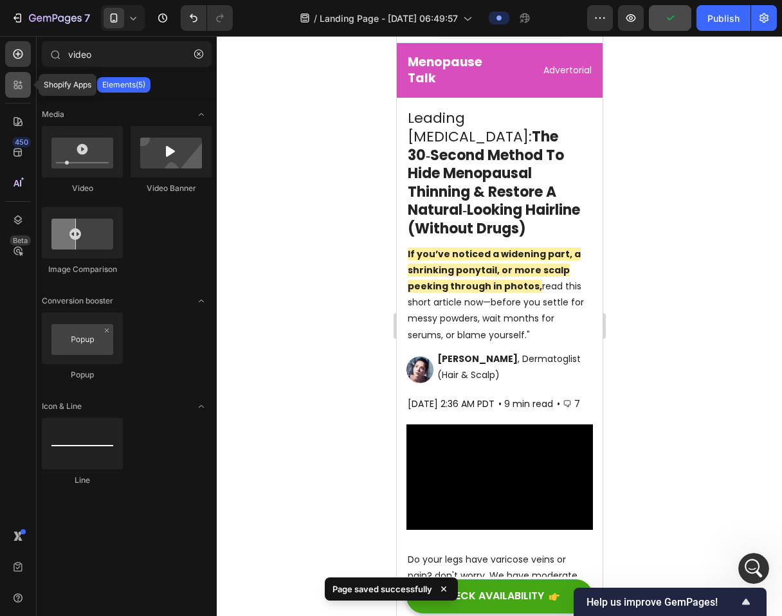
click at [20, 78] on icon at bounding box center [18, 84] width 13 height 13
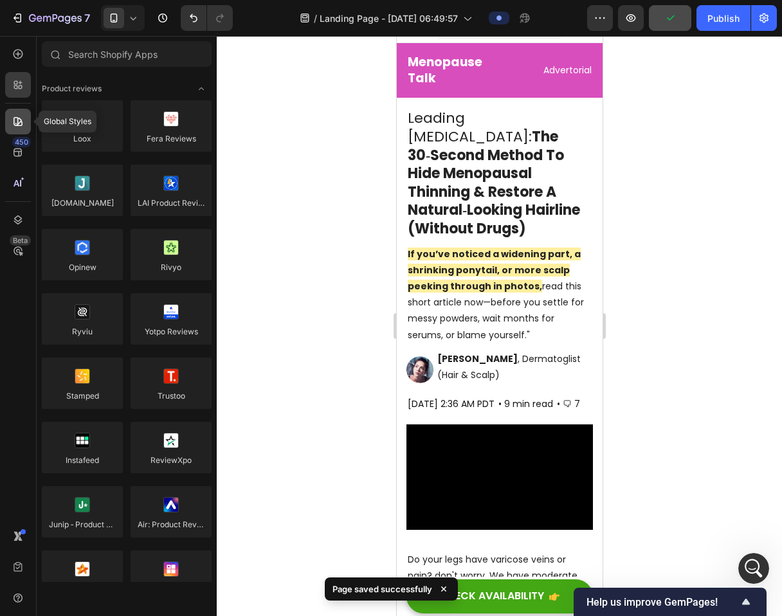
click at [19, 130] on div at bounding box center [18, 122] width 26 height 26
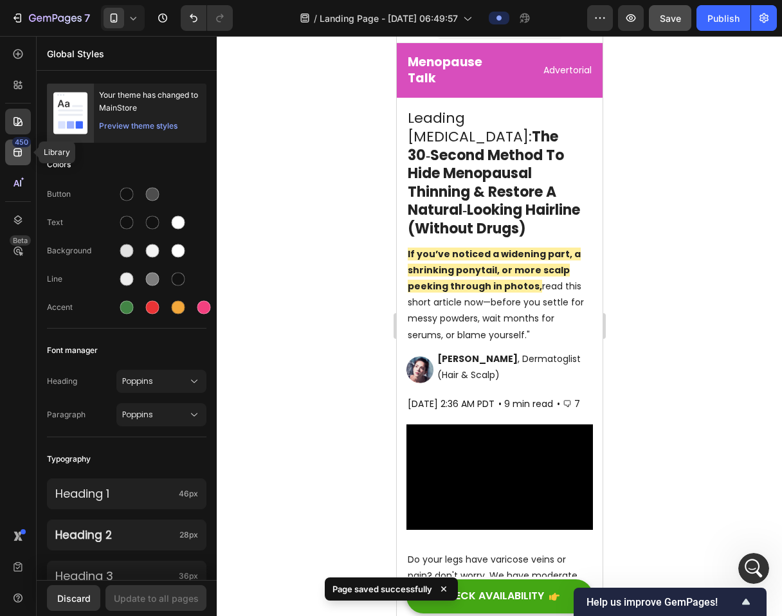
click at [20, 152] on icon at bounding box center [18, 152] width 13 height 13
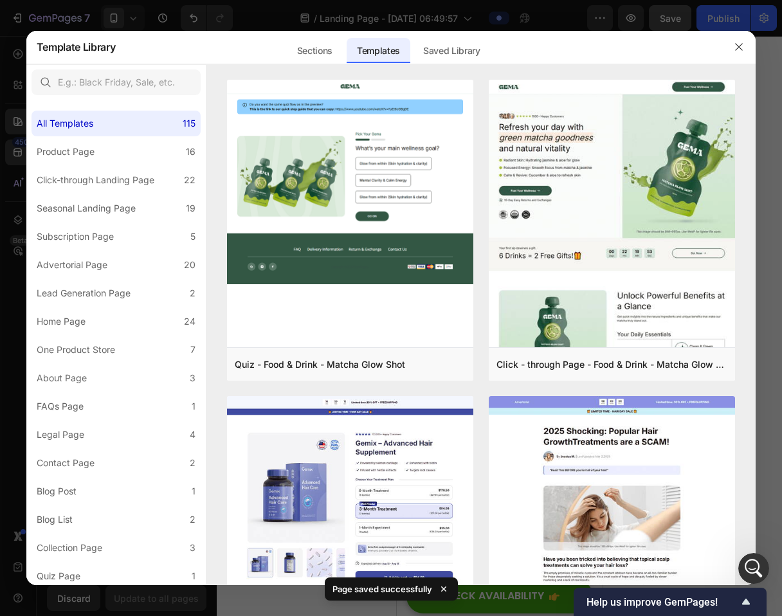
click at [14, 53] on div at bounding box center [391, 308] width 782 height 616
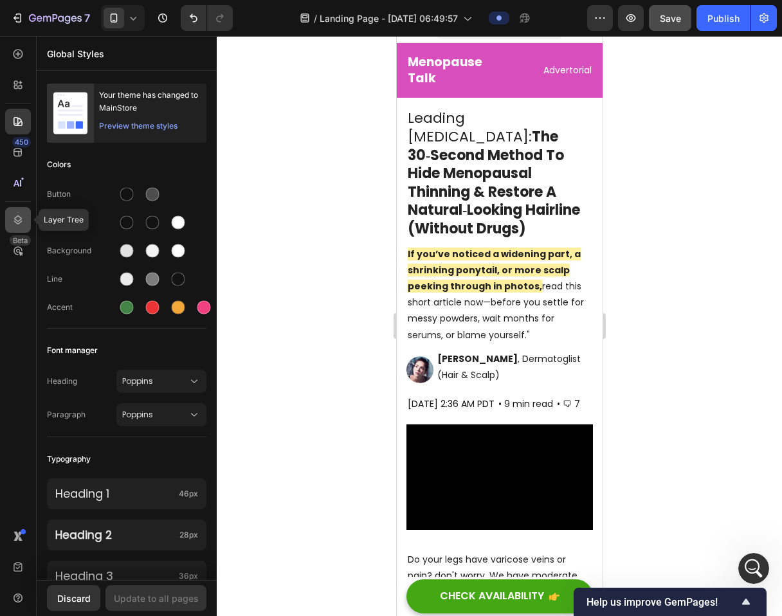
click at [19, 223] on icon at bounding box center [18, 220] width 13 height 13
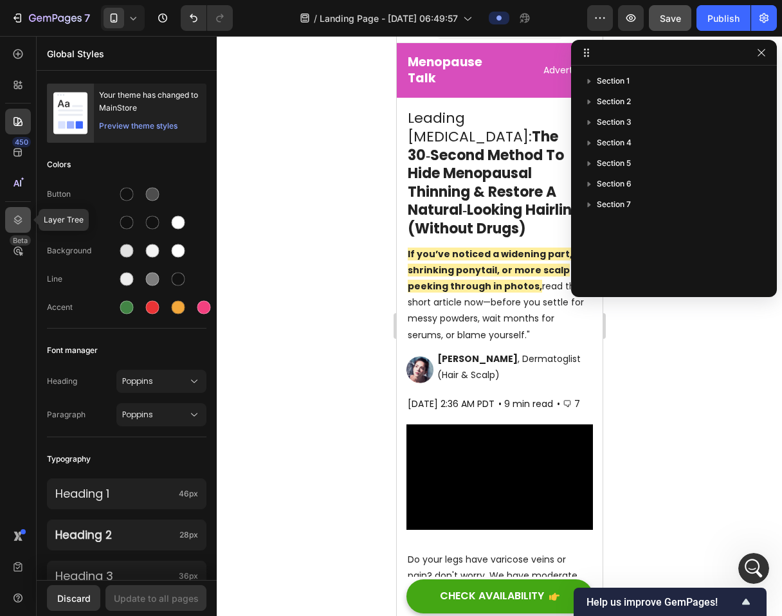
click at [19, 223] on icon at bounding box center [18, 220] width 13 height 13
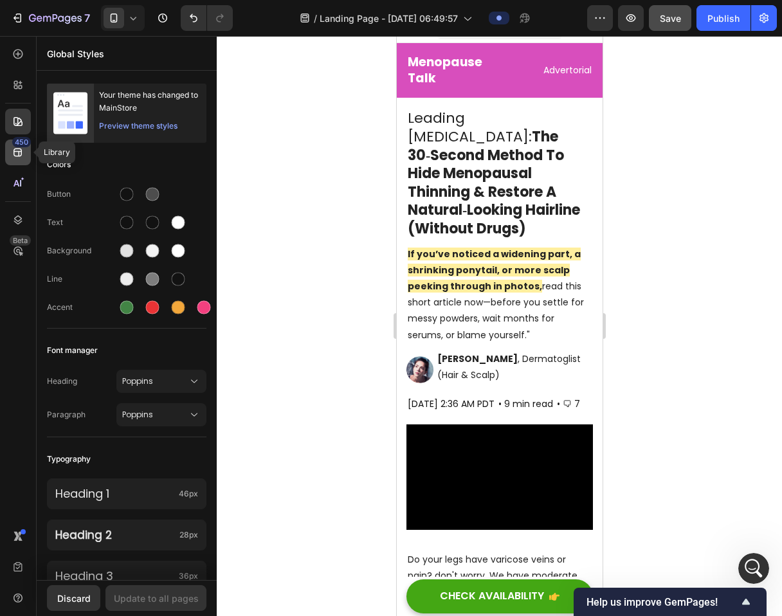
click at [16, 149] on icon at bounding box center [18, 152] width 13 height 13
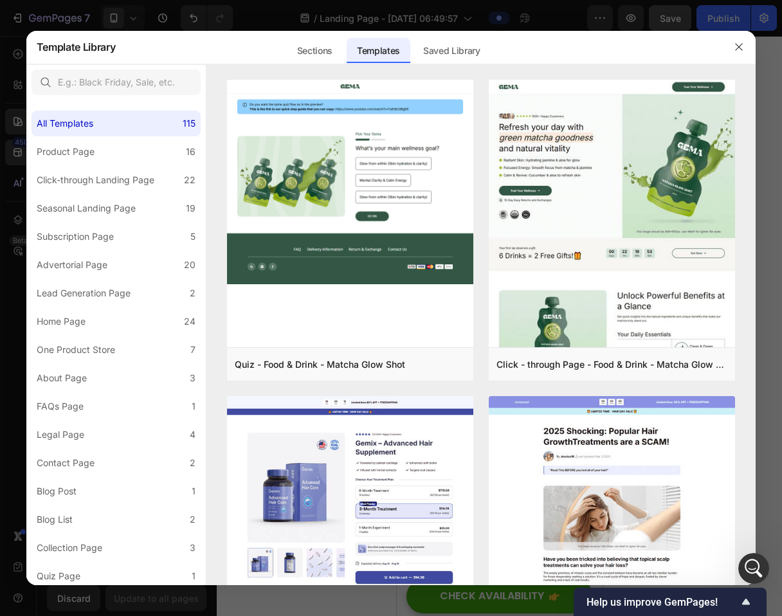
click at [4, 136] on div at bounding box center [391, 308] width 782 height 616
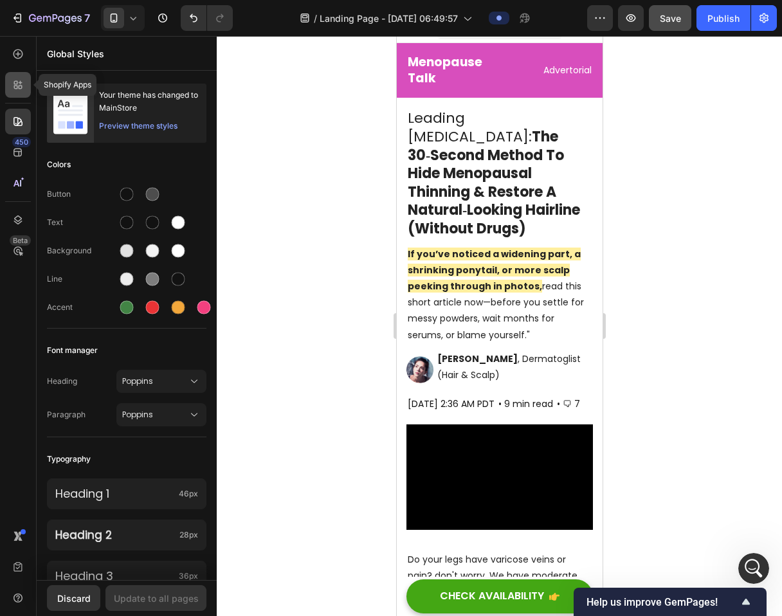
click at [20, 87] on icon at bounding box center [18, 84] width 13 height 13
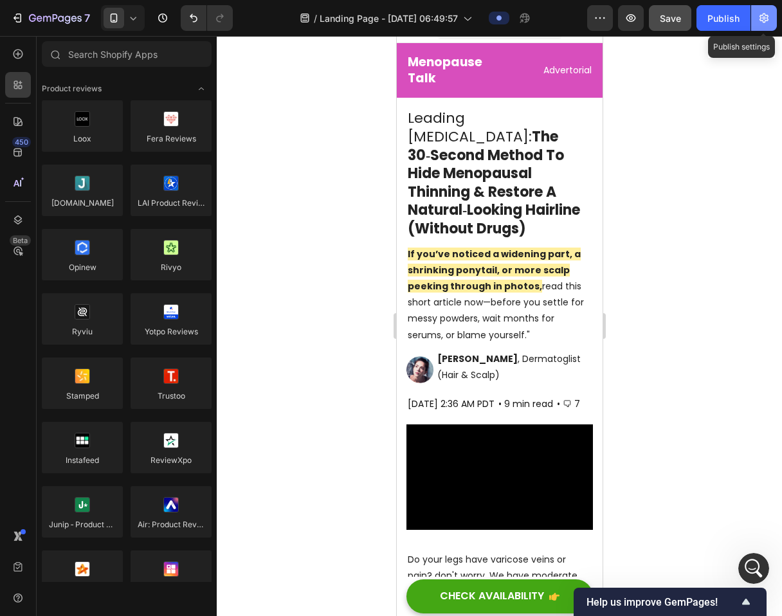
click at [767, 12] on icon "button" at bounding box center [764, 18] width 13 height 13
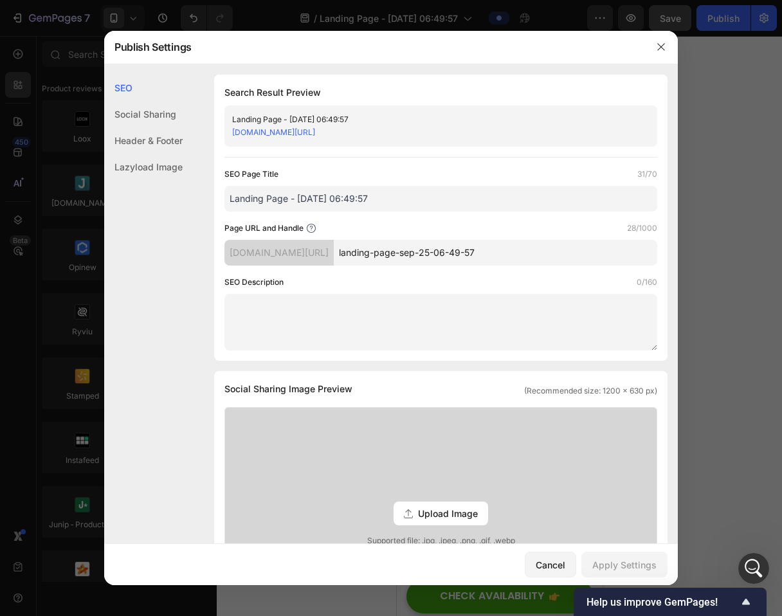
click at [408, 257] on input "landing-page-sep-25-06-49-57" at bounding box center [496, 253] width 324 height 26
type input "menopause-thinning"
click at [351, 196] on input "Landing Page - Sep 25, 06:49:57" at bounding box center [441, 199] width 433 height 26
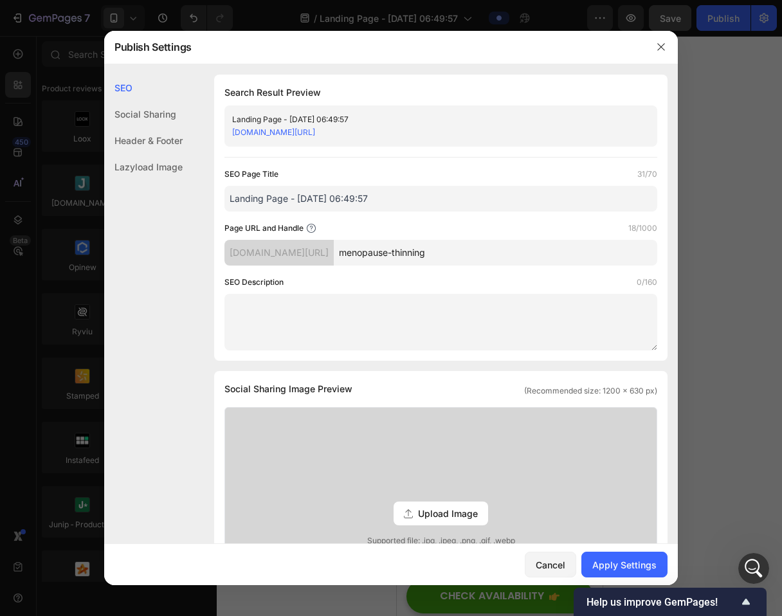
click at [351, 196] on input "Landing Page - Sep 25, 06:49:57" at bounding box center [441, 199] width 433 height 26
paste input "30-Second Method To Hide Menopausal Thinning"
type input "30-Second Method To Hide Menopausal Thinning"
click at [634, 557] on button "Apply Settings" at bounding box center [625, 565] width 86 height 26
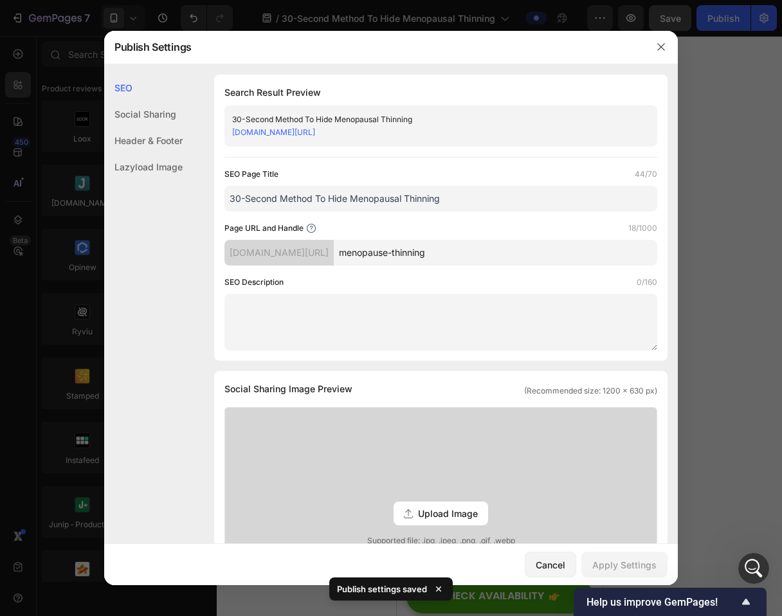
click at [160, 141] on div "Header & Footer" at bounding box center [143, 140] width 78 height 26
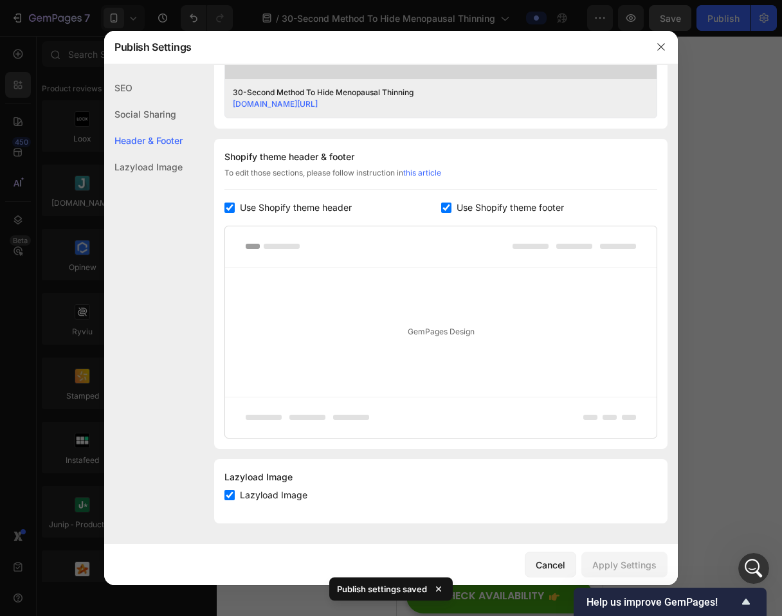
click at [267, 209] on span "Use Shopify theme header" at bounding box center [296, 207] width 112 height 15
checkbox input "false"
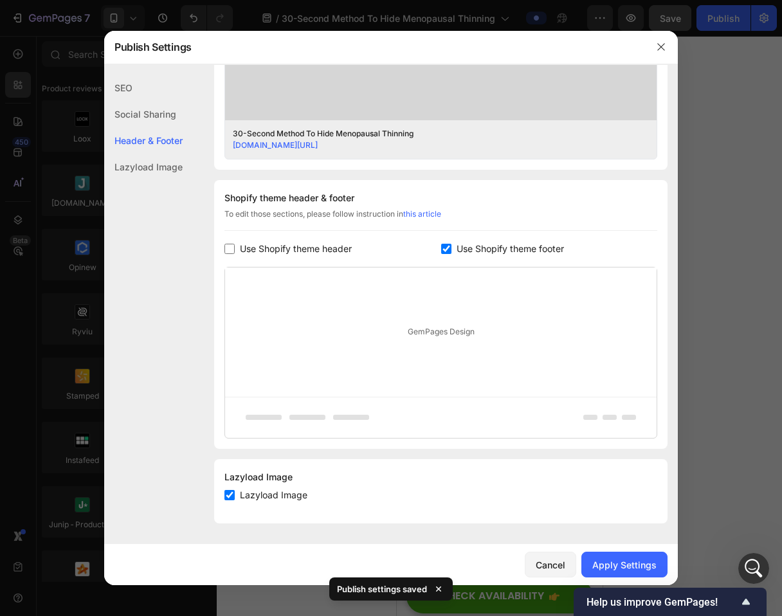
click at [477, 249] on span "Use Shopify theme footer" at bounding box center [510, 248] width 107 height 15
checkbox input "false"
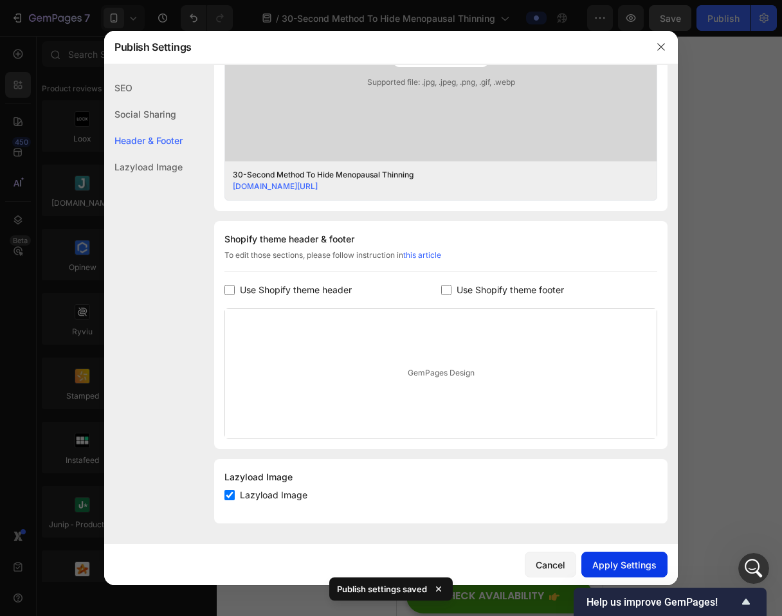
click at [611, 559] on div "Apply Settings" at bounding box center [624, 565] width 64 height 14
click at [747, 262] on div at bounding box center [391, 308] width 782 height 616
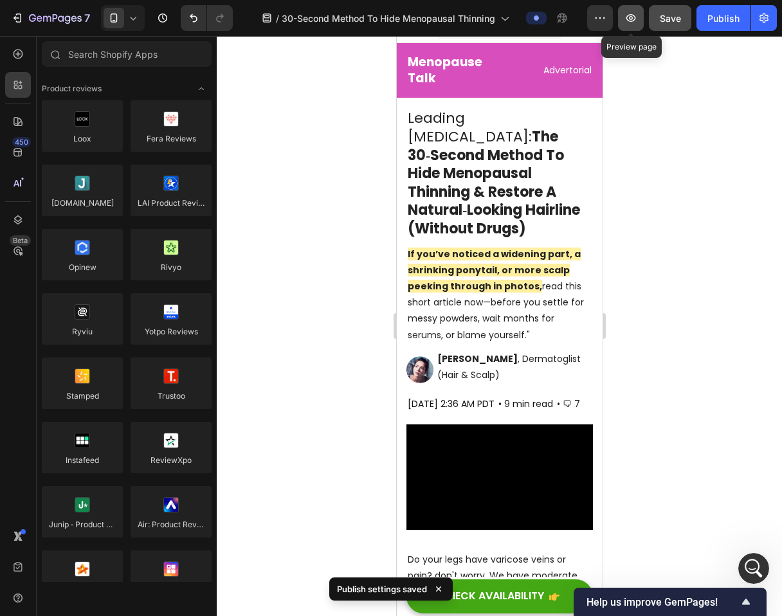
click at [625, 23] on icon "button" at bounding box center [631, 18] width 13 height 13
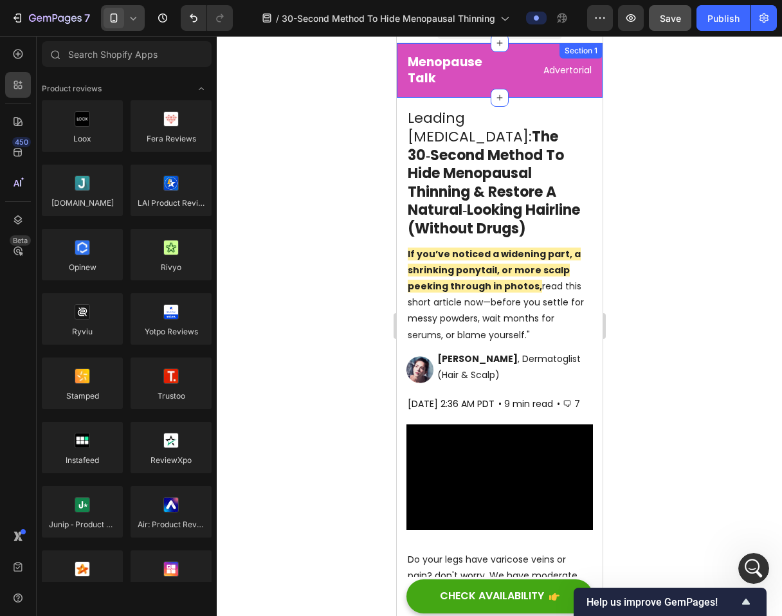
click at [124, 23] on div at bounding box center [123, 18] width 44 height 26
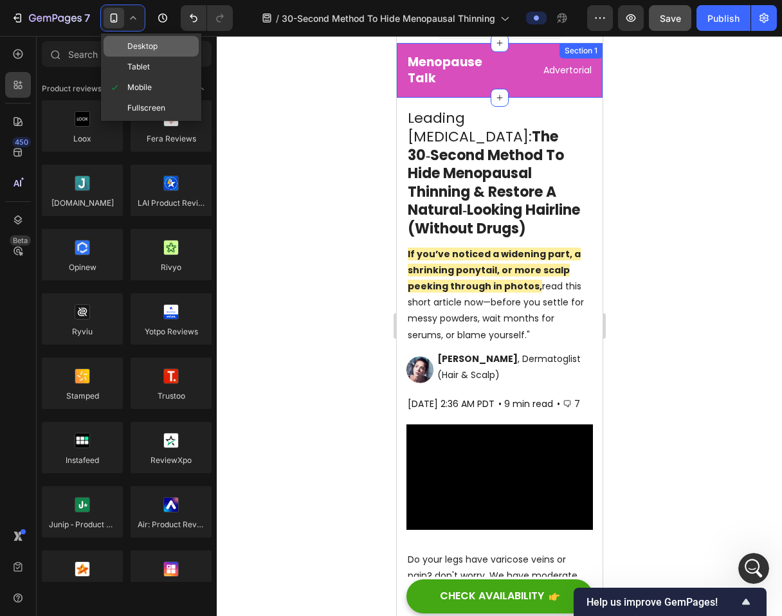
click at [149, 48] on span "Desktop" at bounding box center [142, 46] width 30 height 13
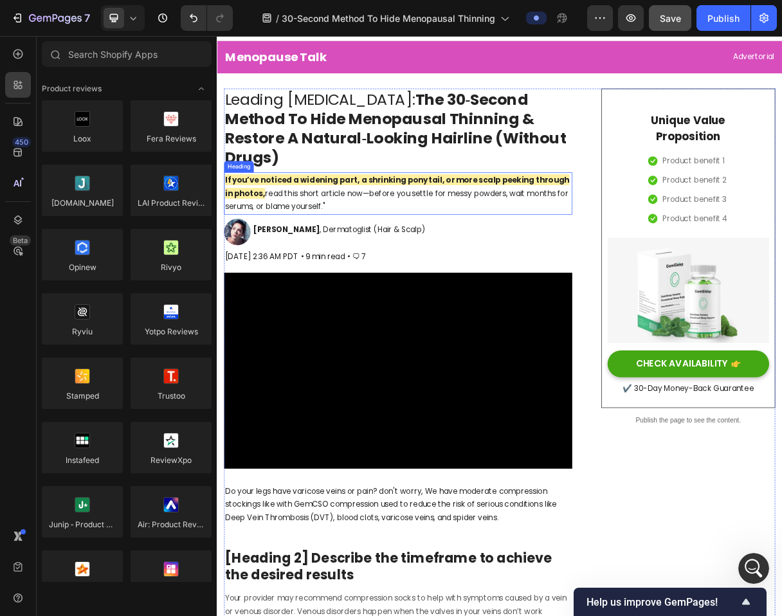
click at [566, 294] on div "Image ⁠⁠⁠⁠⁠⁠⁠ Dr. Maya Chen , Dermatoglist (Hair & Scalp) Heading Row" at bounding box center [463, 304] width 475 height 37
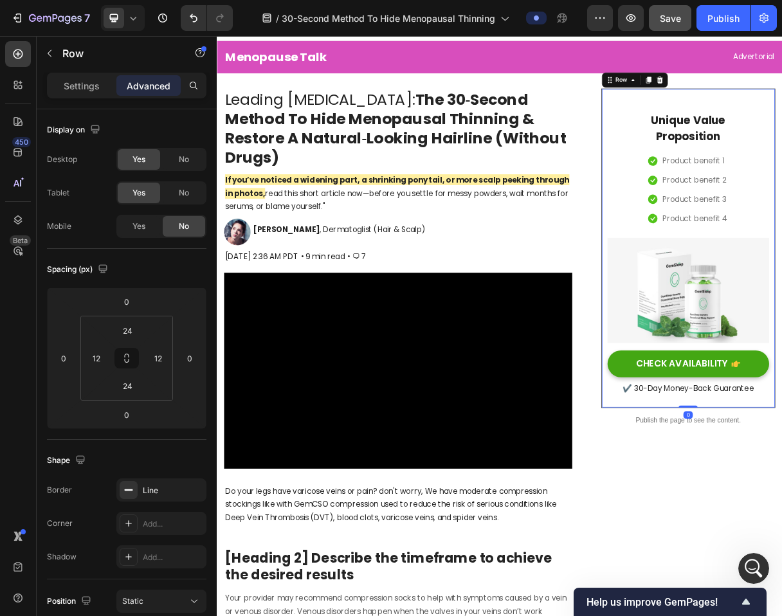
click at [770, 95] on div "Row" at bounding box center [768, 97] width 21 height 12
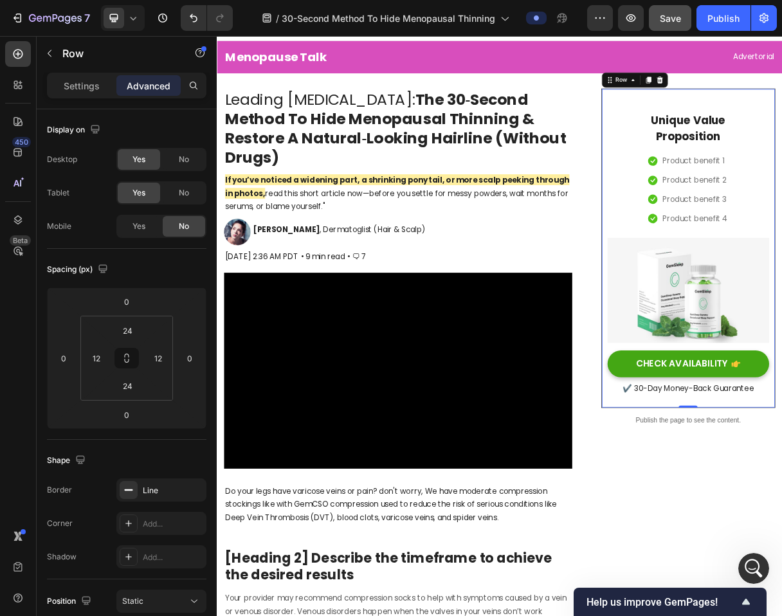
drag, startPoint x: 356, startPoint y: 289, endPoint x: 391, endPoint y: 285, distance: 35.7
click at [391, 286] on div "⁠⁠⁠⁠⁠⁠⁠ Dr. Maya Chen , Dermatoglist (Hair & Scalp) Heading" at bounding box center [384, 304] width 238 height 37
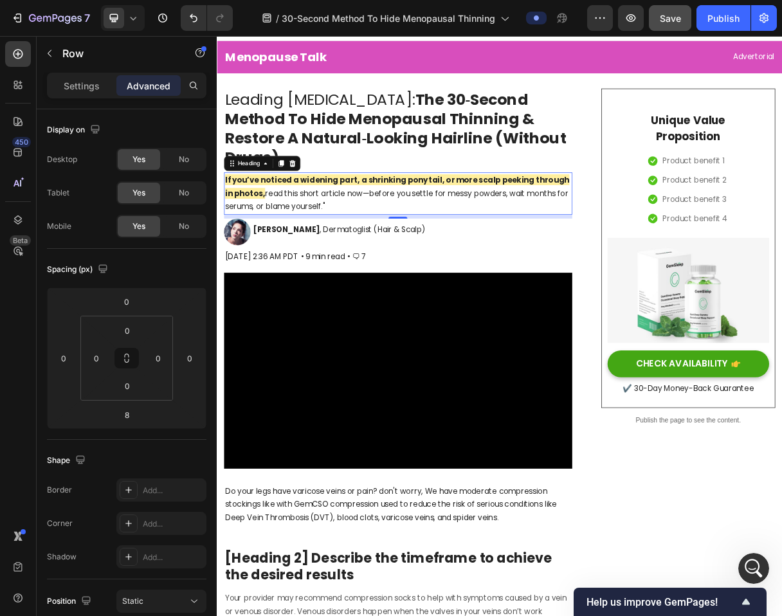
click at [380, 275] on p "⁠⁠⁠⁠⁠⁠⁠ If you’ve noticed a widening part, a shrinking ponytail, or more scalp …" at bounding box center [464, 251] width 473 height 55
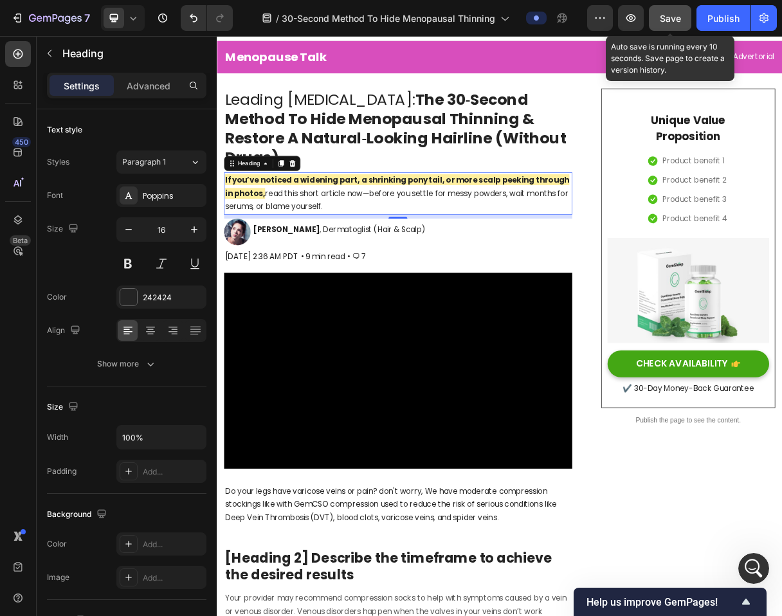
click at [679, 21] on span "Save" at bounding box center [670, 18] width 21 height 11
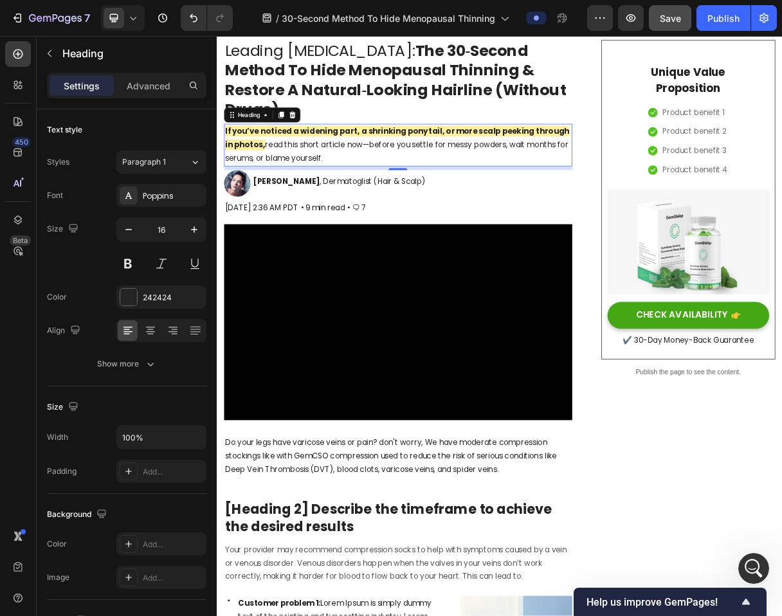
scroll to position [93, 0]
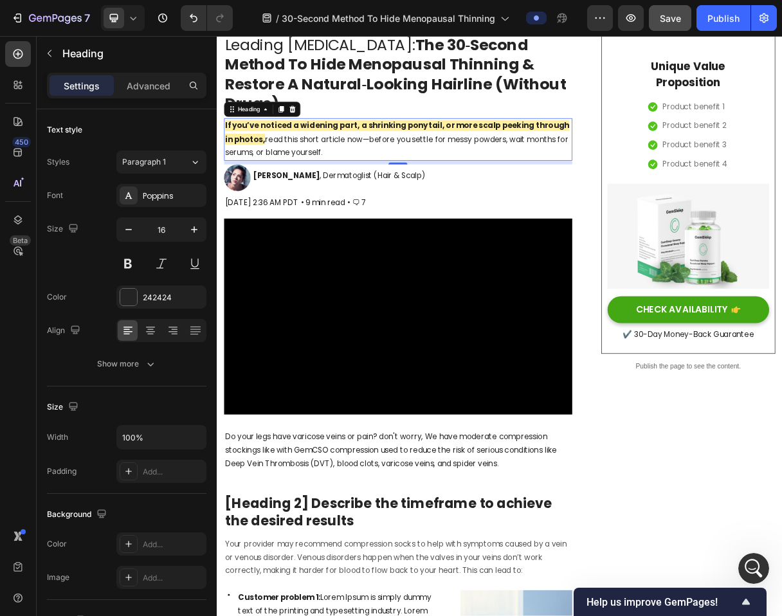
click at [404, 165] on strong "If you’ve noticed a widening part, a shrinking ponytail, or more scalp peeking …" at bounding box center [463, 167] width 470 height 33
drag, startPoint x: 403, startPoint y: 174, endPoint x: 274, endPoint y: 178, distance: 128.7
click at [270, 178] on p "If you’ve noticed a widening part, a shrinking ponytail, or more scalp peeking …" at bounding box center [464, 177] width 473 height 55
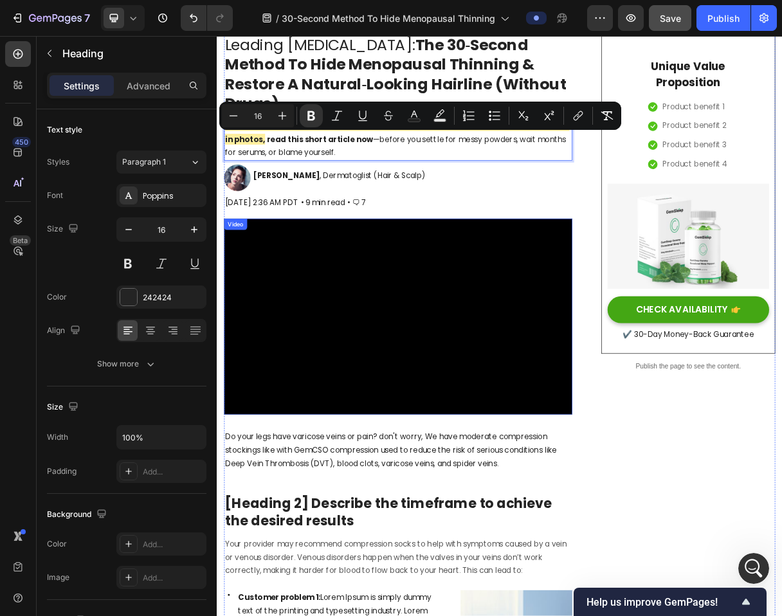
click at [507, 344] on video at bounding box center [463, 419] width 475 height 267
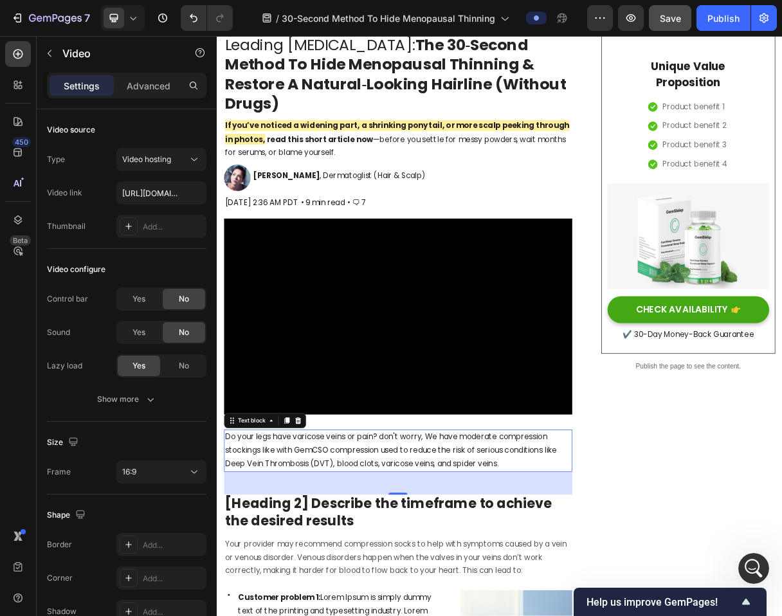
click at [292, 582] on p "Do your legs have varicose veins or pain? don't worry, We have moderate compres…" at bounding box center [464, 602] width 473 height 55
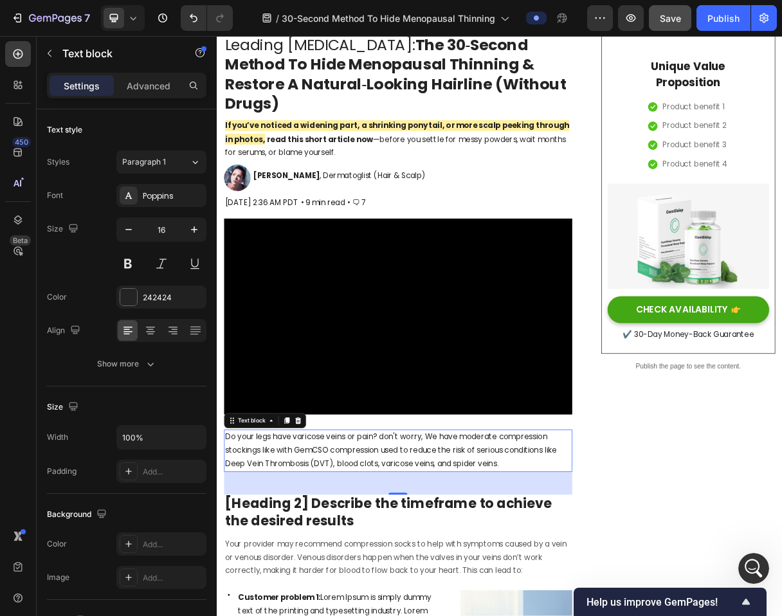
click at [366, 614] on p "Do your legs have varicose veins or pain? don't worry, We have moderate compres…" at bounding box center [464, 602] width 473 height 55
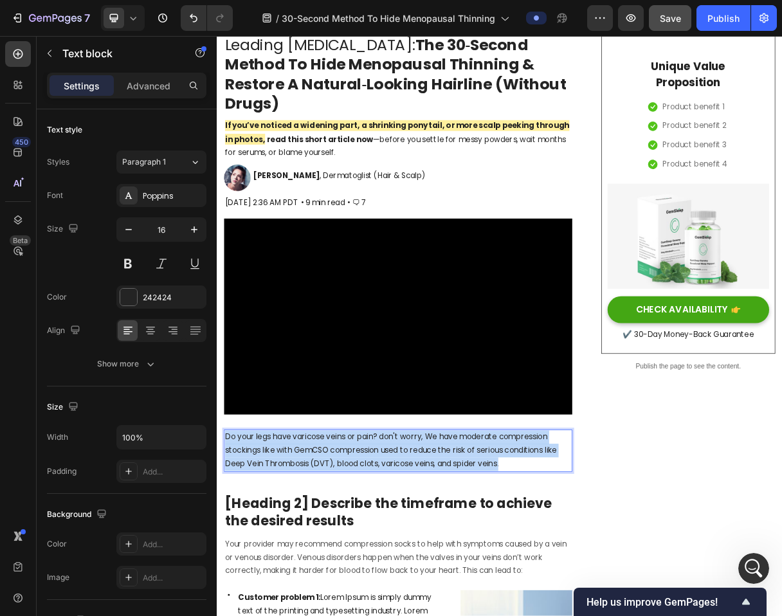
click at [366, 614] on p "Do your legs have varicose veins or pain? don't worry, We have moderate compres…" at bounding box center [464, 602] width 473 height 55
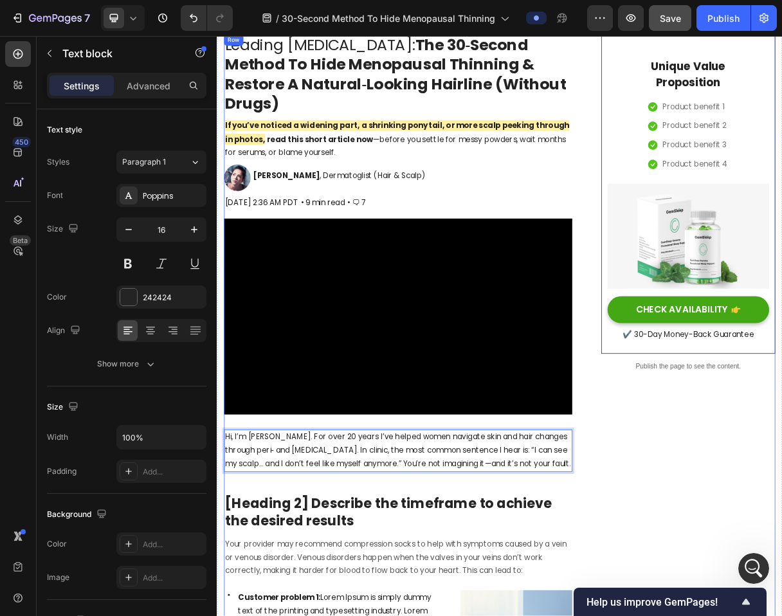
click at [327, 575] on p "Hi, I’m [PERSON_NAME]. For over 20 years I’ve helped women navigate skin and ha…" at bounding box center [464, 602] width 473 height 55
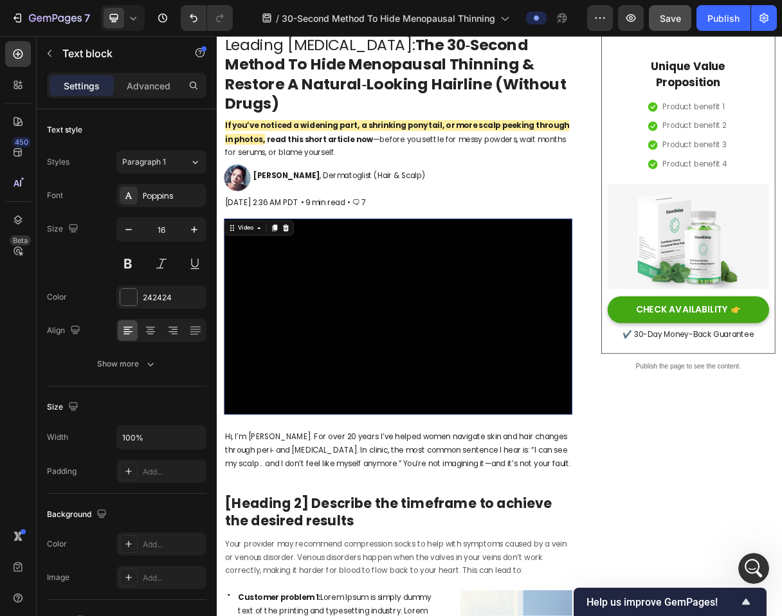
click at [384, 536] on video at bounding box center [463, 419] width 475 height 267
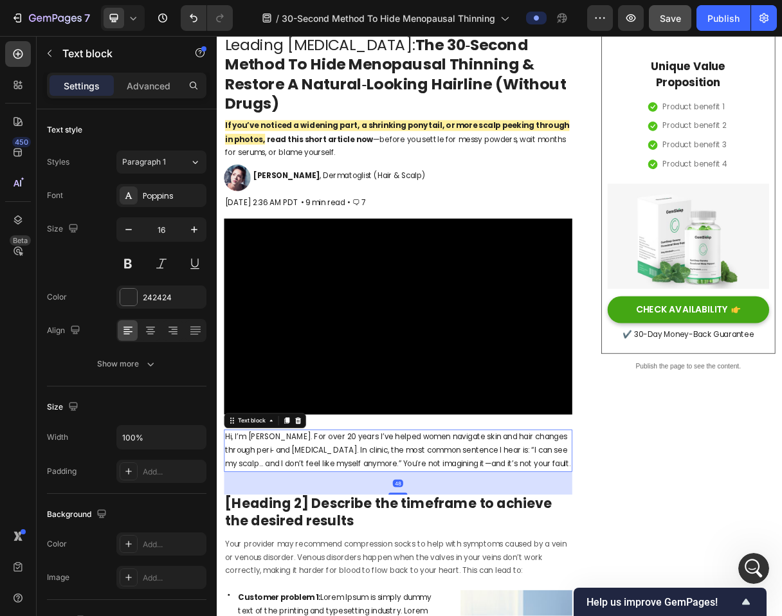
click at [410, 616] on p "Hi, I’m [PERSON_NAME]. For over 20 years I’ve helped women navigate skin and ha…" at bounding box center [464, 602] width 473 height 55
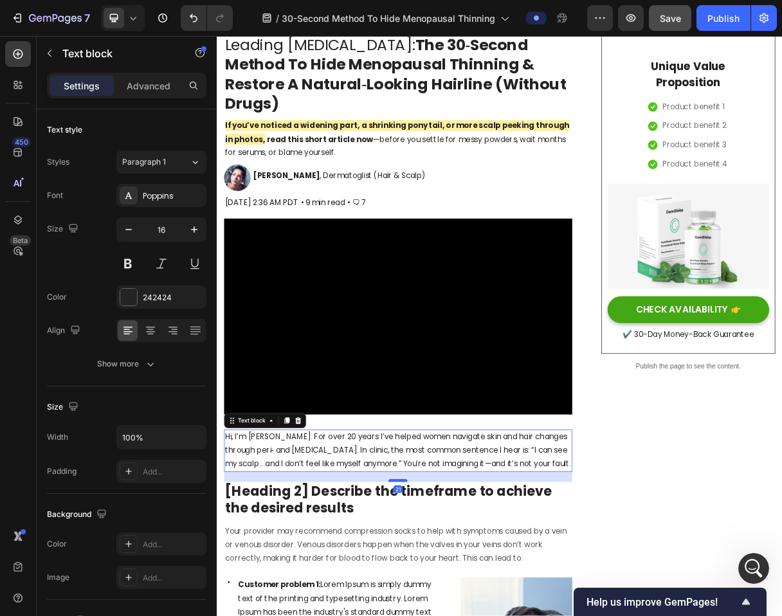
drag, startPoint x: 463, startPoint y: 679, endPoint x: 459, endPoint y: 662, distance: 17.8
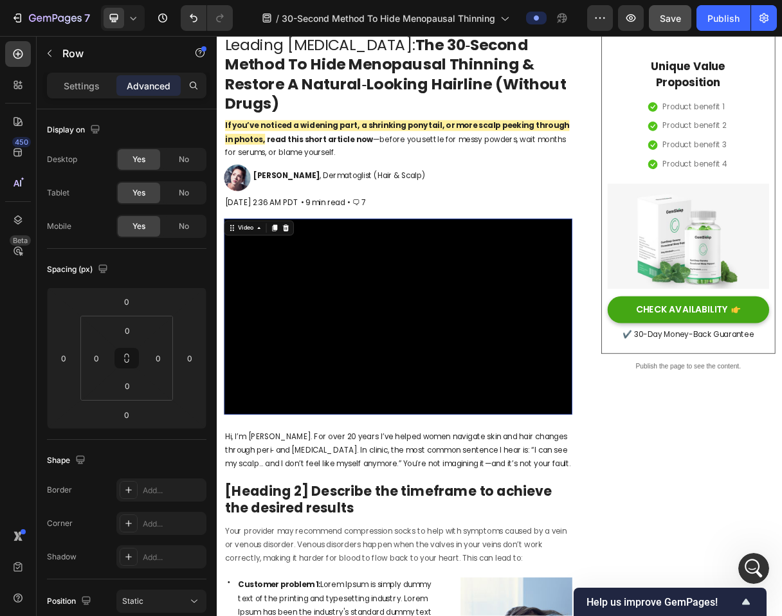
click at [459, 513] on video at bounding box center [463, 419] width 475 height 267
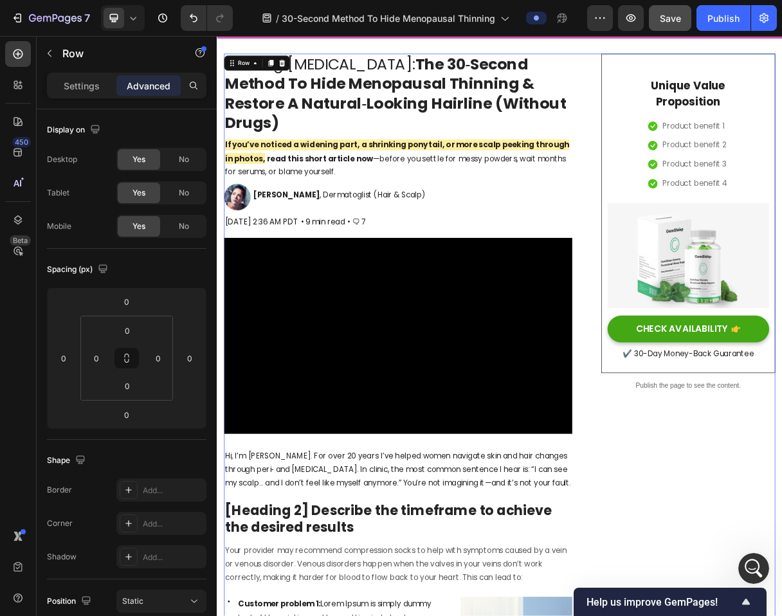
scroll to position [66, 0]
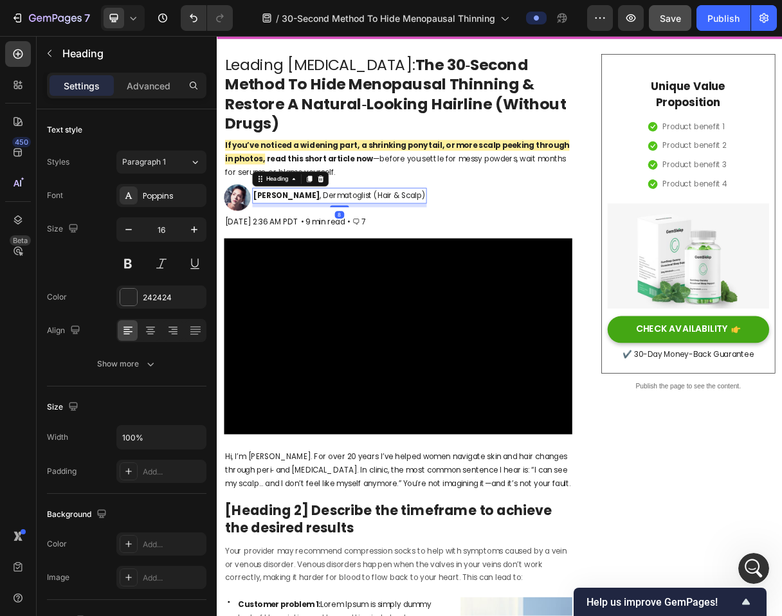
click at [488, 251] on p "⁠⁠⁠⁠⁠⁠⁠ Dr. Maya Chen , Dermatoglist (Hair & Scalp)" at bounding box center [383, 254] width 235 height 19
click at [521, 252] on div "Image ⁠⁠⁠⁠⁠⁠⁠ Dr. Maya Chen , Dermatoglist (Hair & Scalp) Heading 8 Row" at bounding box center [463, 257] width 475 height 37
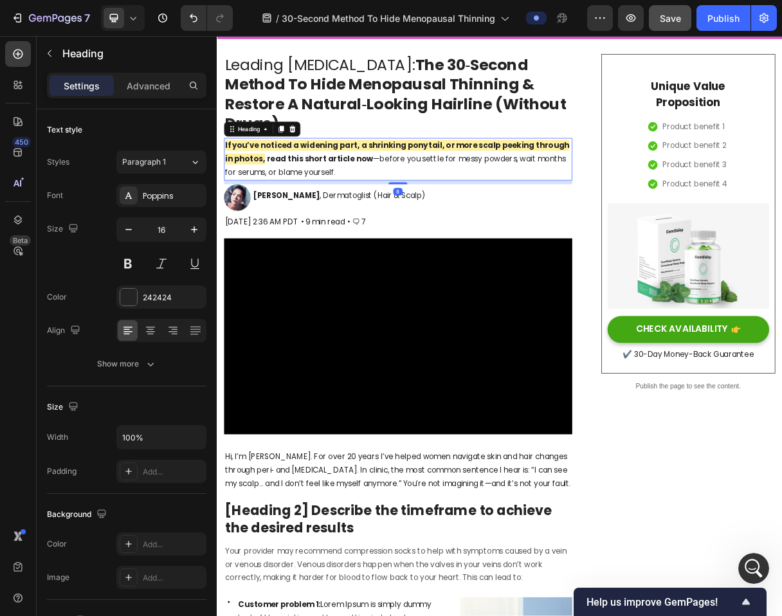
click at [484, 180] on strong "If you’ve noticed a widening part, a shrinking ponytail, or more scalp peeking …" at bounding box center [463, 194] width 470 height 33
click at [378, 277] on div "Text block" at bounding box center [354, 272] width 48 height 15
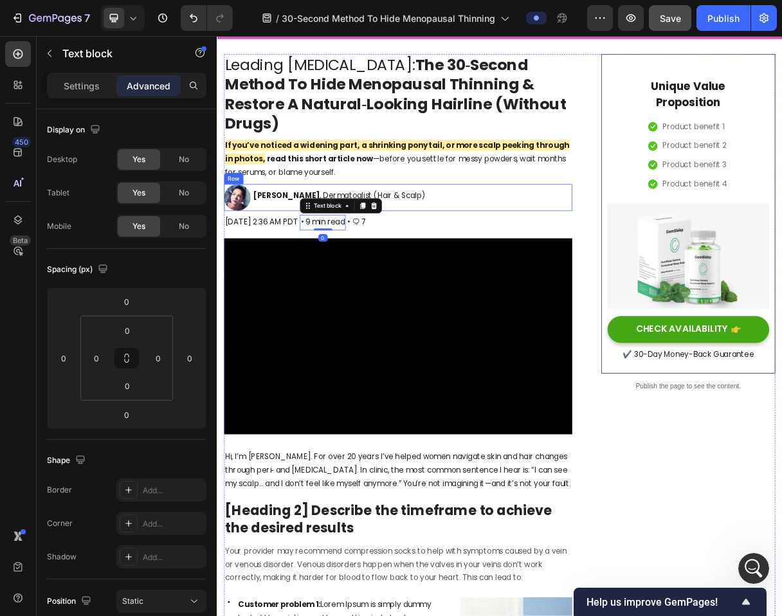
click at [385, 265] on div "⁠⁠⁠⁠⁠⁠⁠ Dr. Maya Chen , Dermatoglist (Hair & Scalp) Heading" at bounding box center [384, 257] width 238 height 37
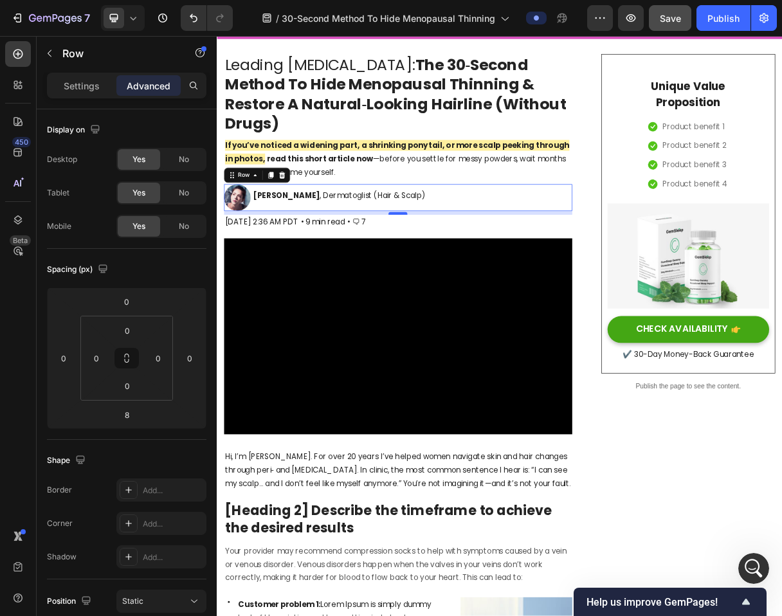
click at [468, 278] on div at bounding box center [464, 279] width 26 height 4
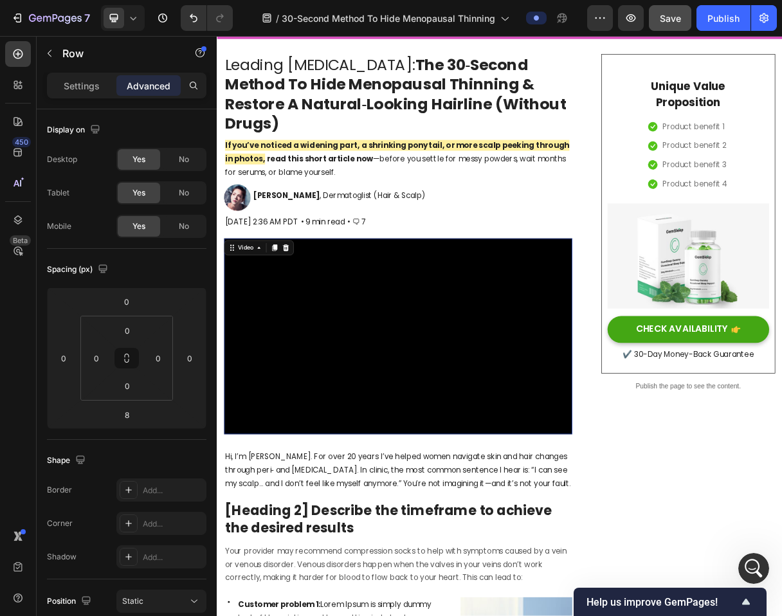
click at [419, 319] on video at bounding box center [463, 446] width 475 height 267
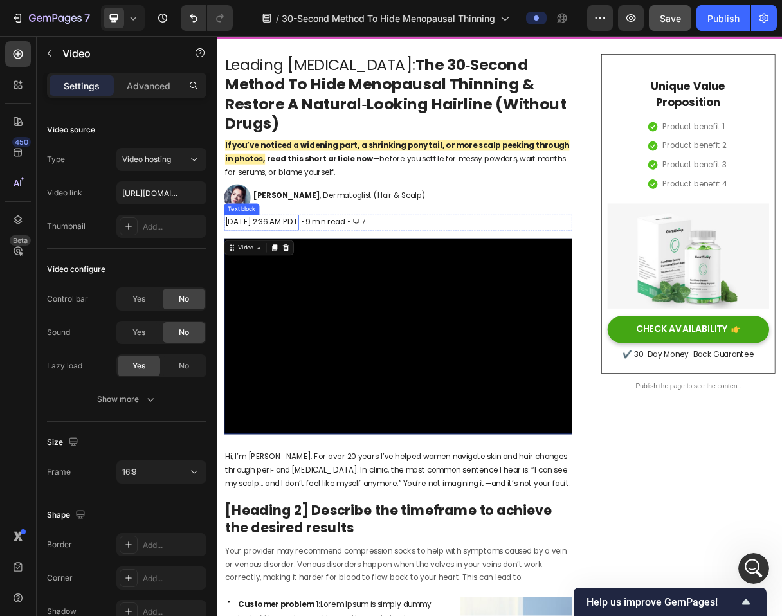
click at [327, 294] on p "[DATE] 2:36 AM PDT" at bounding box center [278, 291] width 100 height 19
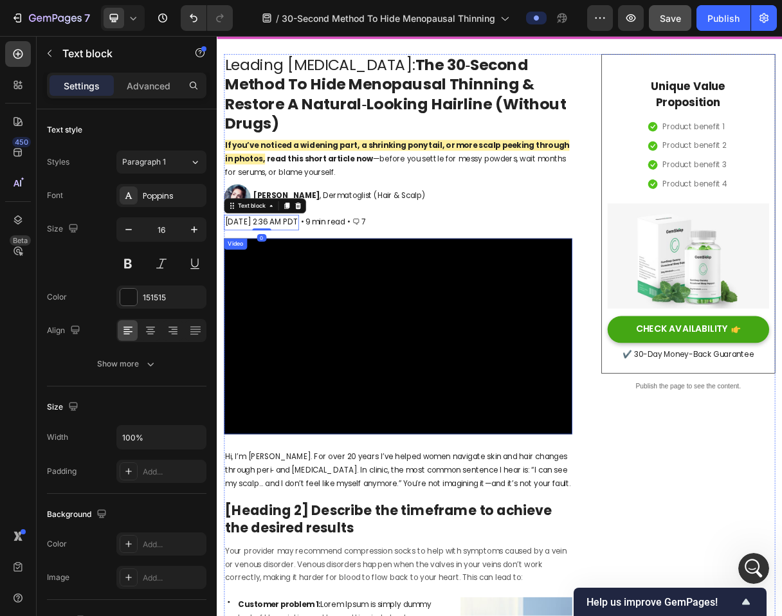
click at [545, 405] on video at bounding box center [463, 446] width 475 height 267
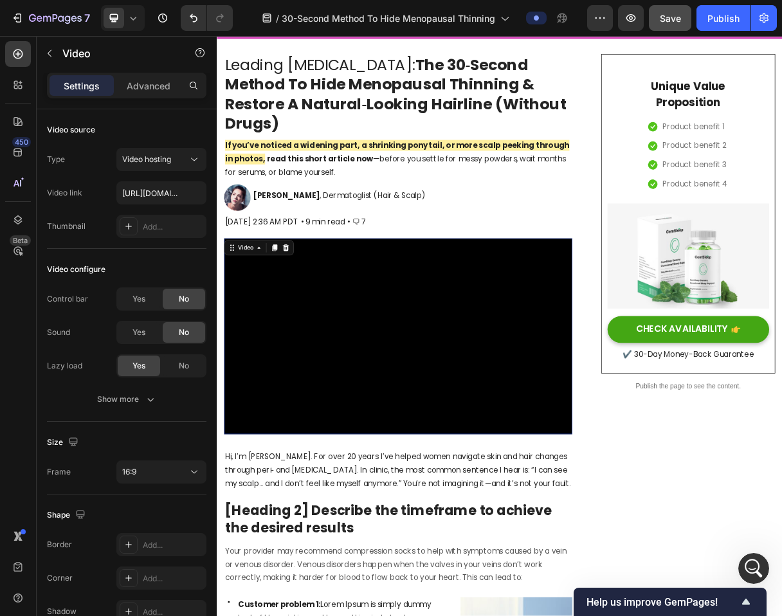
click at [410, 575] on video at bounding box center [463, 446] width 475 height 267
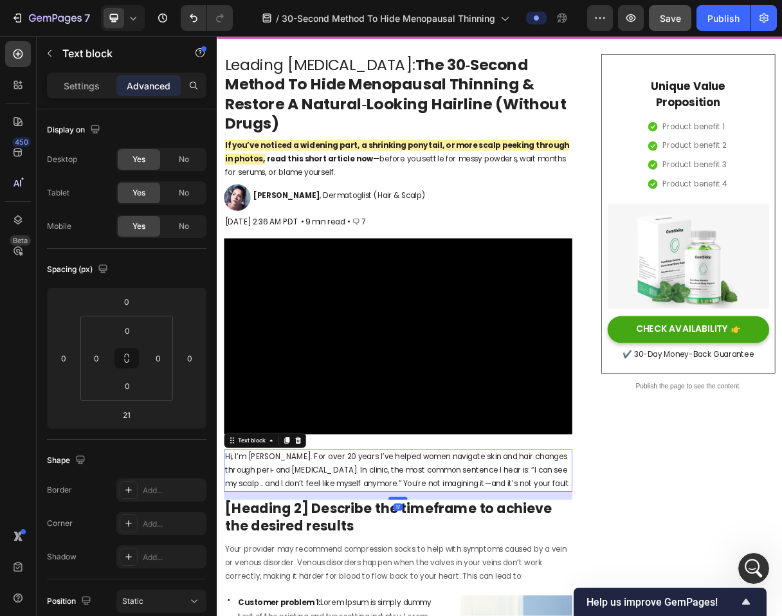
type input "17"
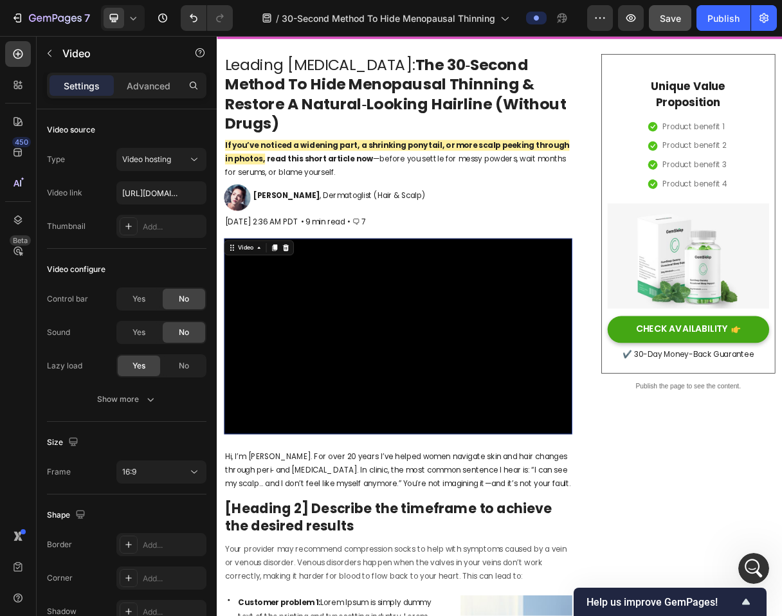
click at [458, 520] on video at bounding box center [463, 446] width 475 height 267
click at [457, 534] on video at bounding box center [463, 446] width 475 height 267
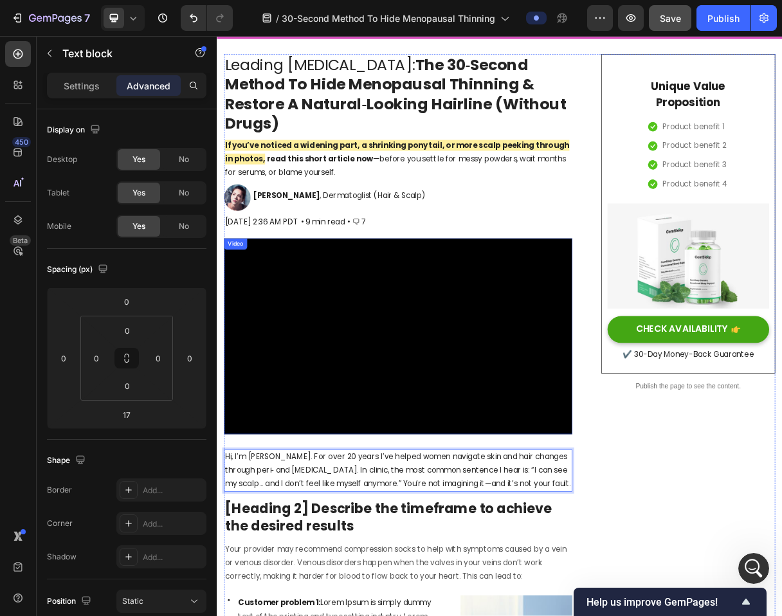
click at [437, 515] on video at bounding box center [463, 446] width 475 height 267
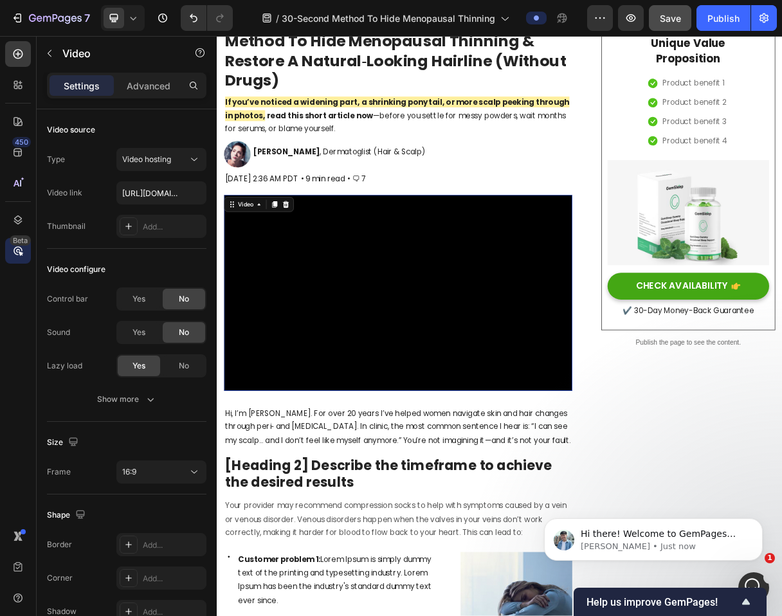
scroll to position [127, 0]
click at [318, 578] on p "Hi, I’m [PERSON_NAME]. For over 20 years I’ve helped women navigate skin and ha…" at bounding box center [464, 570] width 473 height 55
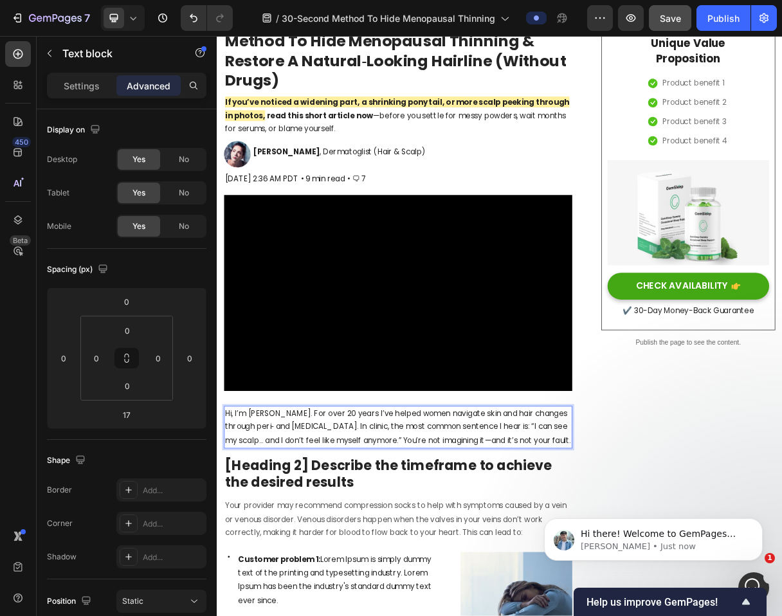
click at [306, 598] on p "Hi, I’m [PERSON_NAME]. For over 20 years I’ve helped women navigate skin and ha…" at bounding box center [464, 570] width 473 height 55
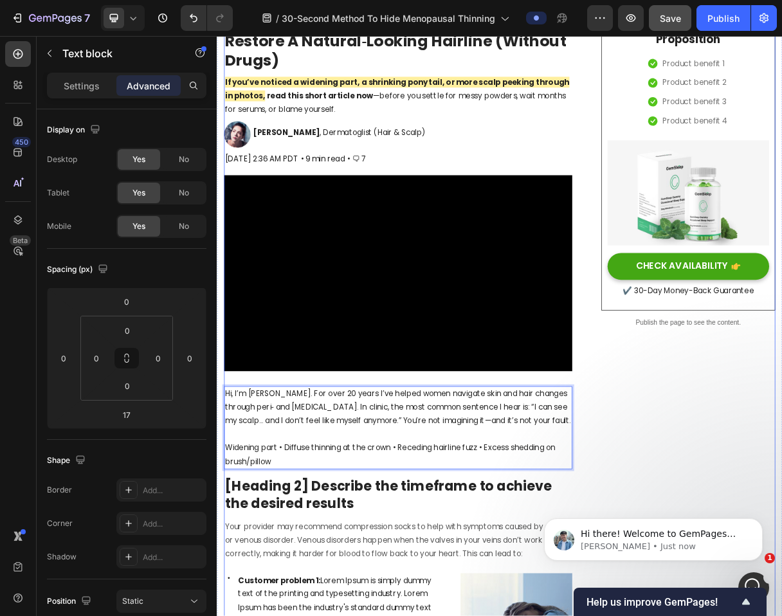
scroll to position [77, 0]
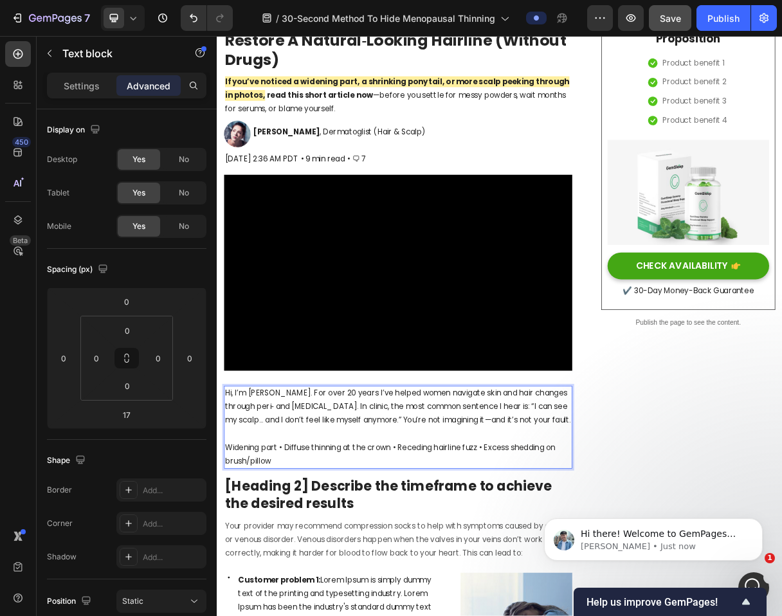
click at [300, 616] on p "Widening part • Diffuse thinning at the crown • Receding hairline fuzz • Excess…" at bounding box center [464, 607] width 473 height 37
click at [304, 616] on p "Widening part • Diffuse thinning at the crown • Receding hairline fuzz • Excess…" at bounding box center [464, 607] width 473 height 37
click at [320, 616] on p "Widening part • Diffuse thinning at the crown • Receding hairline fuzz • Excess…" at bounding box center [464, 607] width 473 height 37
click at [312, 616] on p "Widening part • Diffuse thinning at the crown • Receding hairline fuzz • Excess…" at bounding box center [464, 607] width 473 height 37
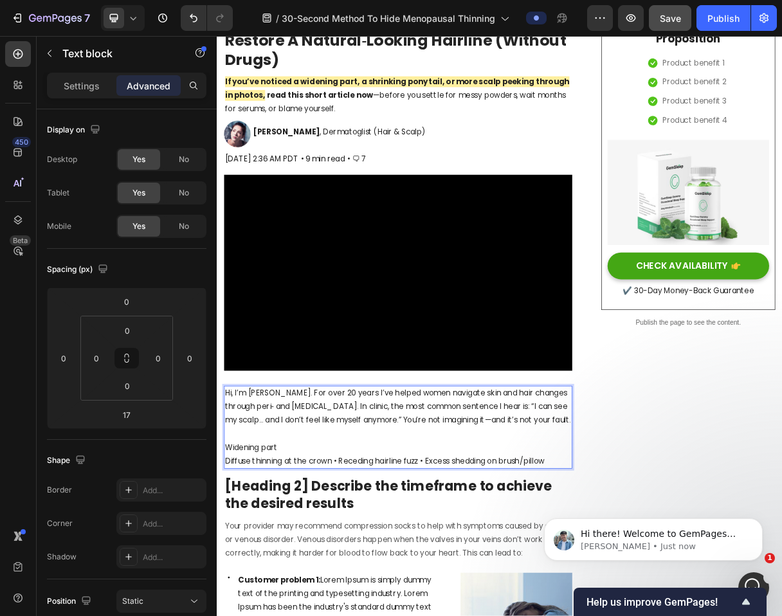
click at [383, 616] on p "Diffuse thinning at the crown • Receding hairline fuzz • Excess shedding on bru…" at bounding box center [464, 617] width 473 height 19
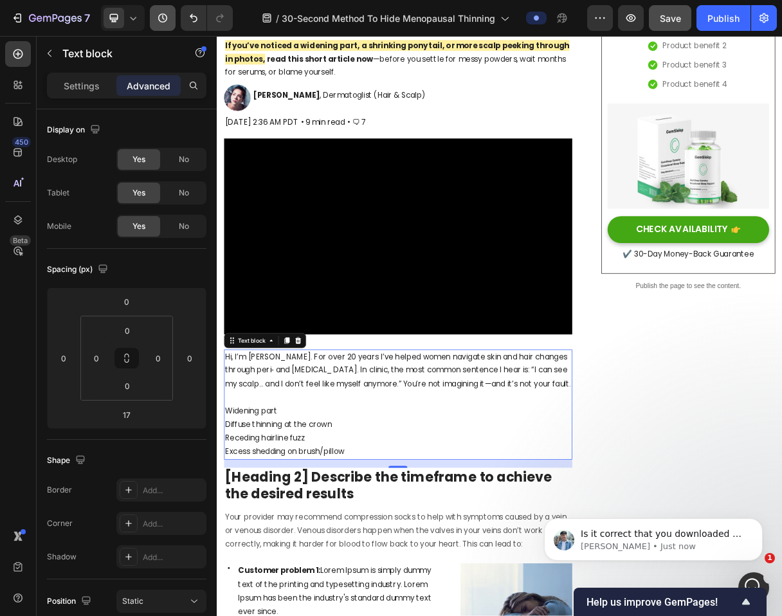
scroll to position [181, 0]
click at [243, 558] on p "Widening part" at bounding box center [464, 549] width 473 height 19
click at [233, 558] on p "Widening part" at bounding box center [464, 549] width 473 height 19
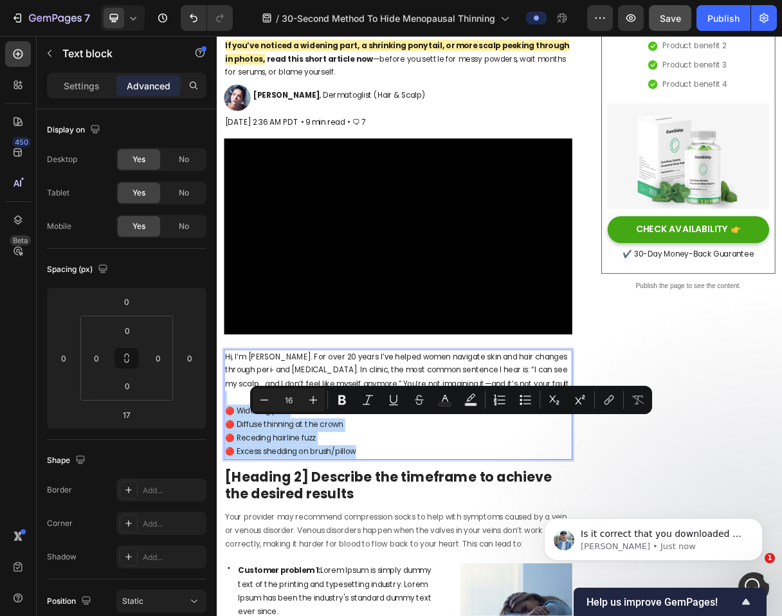
drag, startPoint x: 416, startPoint y: 617, endPoint x: 202, endPoint y: 554, distance: 223.3
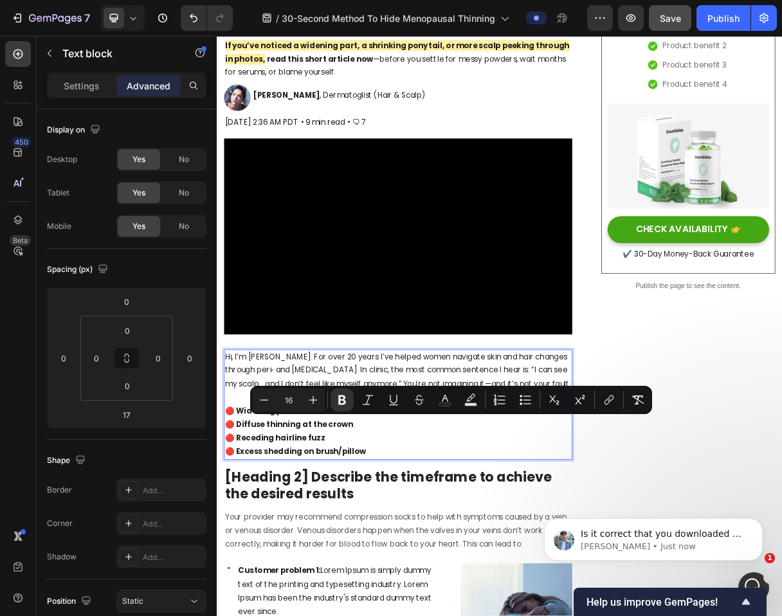
click at [335, 574] on strong "🔴 Diffuse thinning at the crown" at bounding box center [315, 567] width 175 height 15
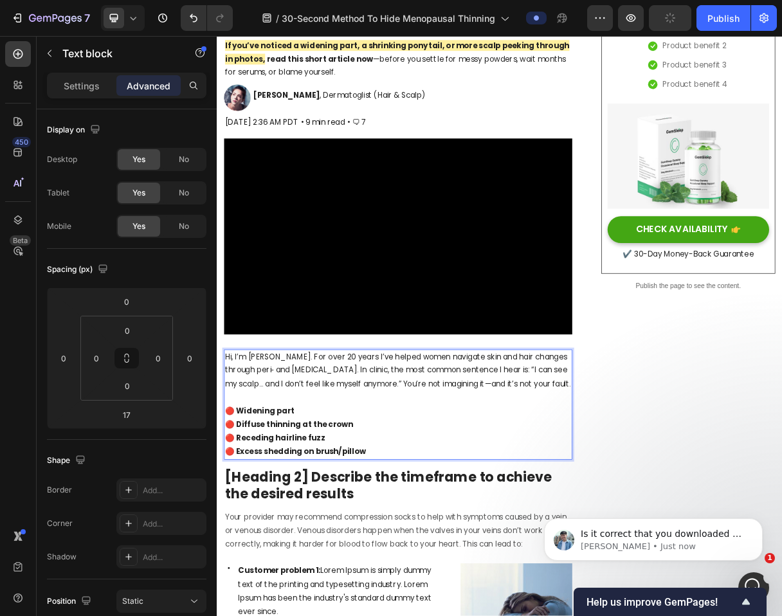
click at [428, 614] on p "🔴 Excess shedding on brush/pillow" at bounding box center [464, 604] width 473 height 19
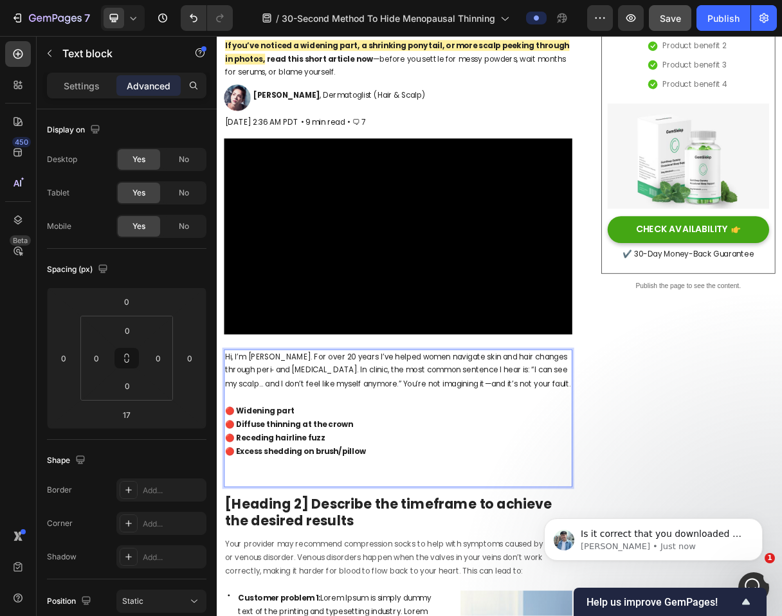
click at [313, 611] on strong "🔴 Excess shedding on brush/pillow" at bounding box center [324, 603] width 192 height 15
click at [372, 595] on p "🔴 Receding hairline fuzz" at bounding box center [464, 585] width 473 height 19
click at [329, 521] on p "Hi, I’m [PERSON_NAME]. For over 20 years I’ve helped women navigate skin and ha…" at bounding box center [464, 493] width 473 height 55
click at [262, 558] on p "🔴 Widening part" at bounding box center [464, 549] width 473 height 19
click at [270, 616] on p "Rich Text Editor. Editing area: main" at bounding box center [464, 623] width 473 height 19
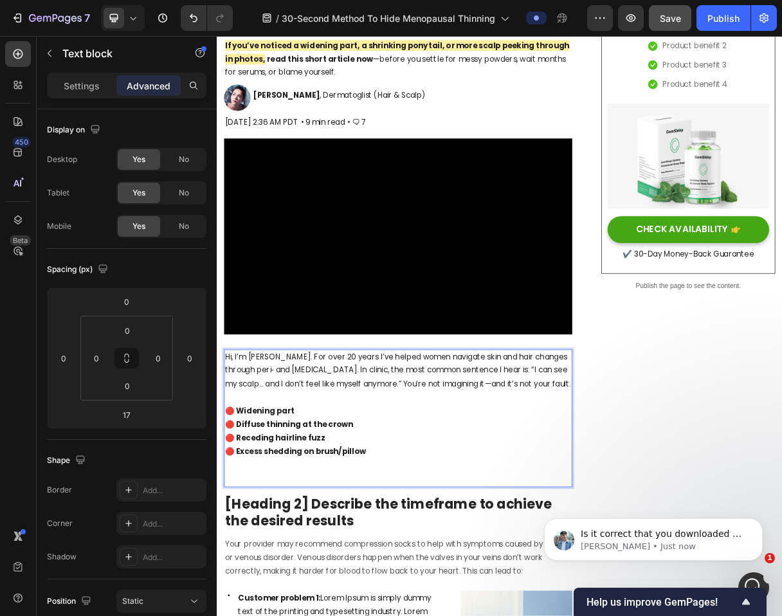
click at [259, 616] on p "Rich Text Editor. Editing area: main" at bounding box center [464, 623] width 473 height 19
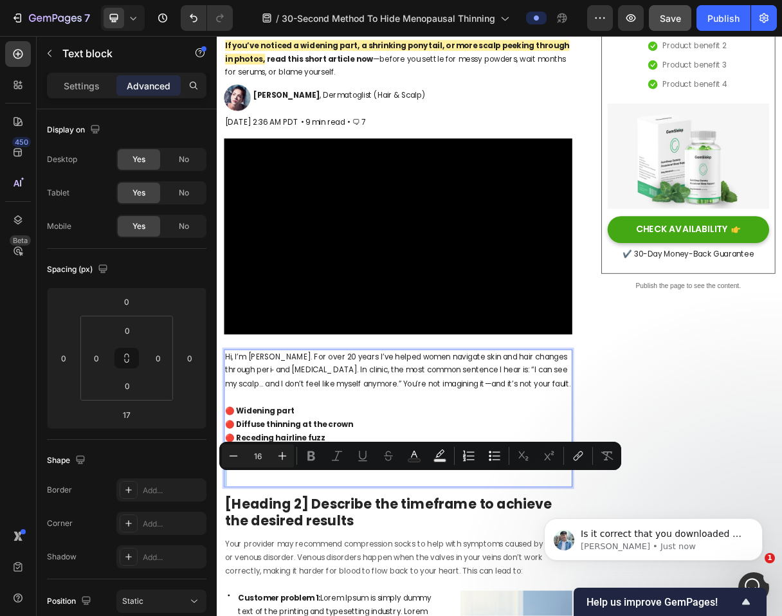
click at [259, 616] on p "Rich Text Editor. Editing area: main" at bounding box center [464, 623] width 473 height 19
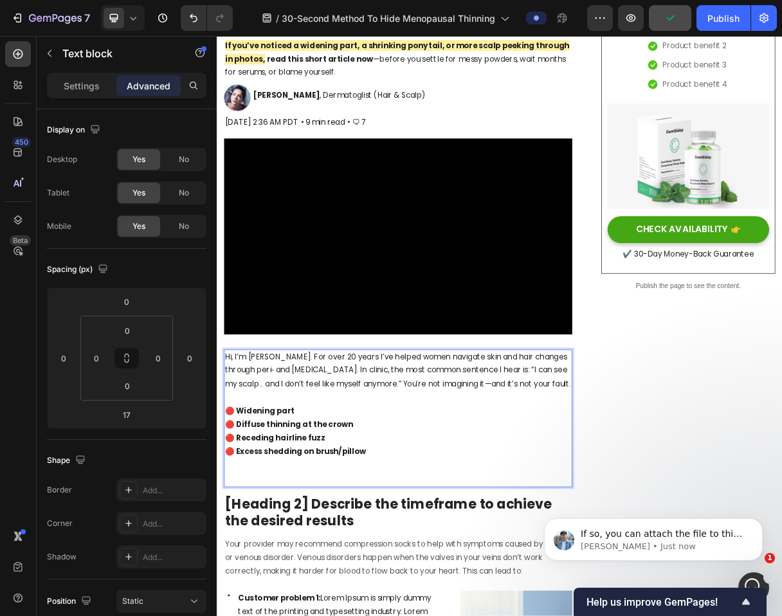
click at [231, 616] on p "Rich Text Editor. Editing area: main" at bounding box center [464, 623] width 473 height 19
click at [316, 616] on p "Rich Text Editor. Editing area: main" at bounding box center [464, 623] width 473 height 19
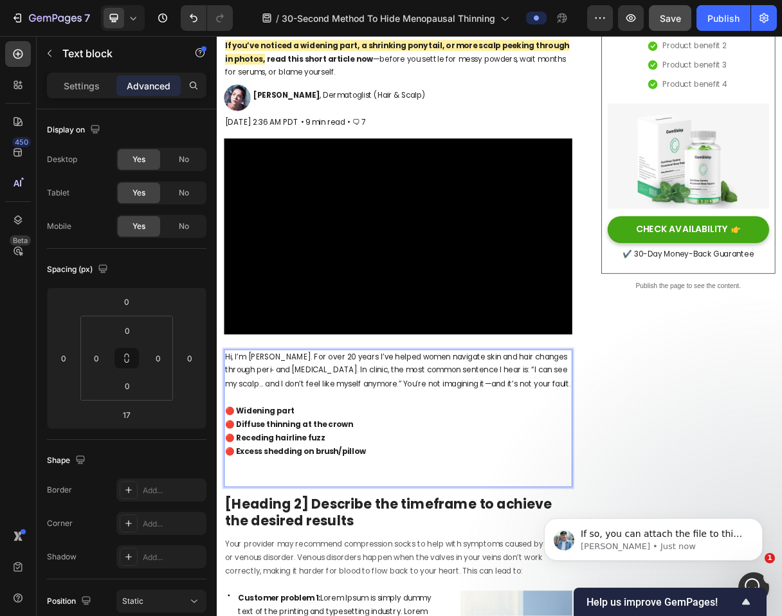
drag, startPoint x: 316, startPoint y: 643, endPoint x: 316, endPoint y: 652, distance: 9.6
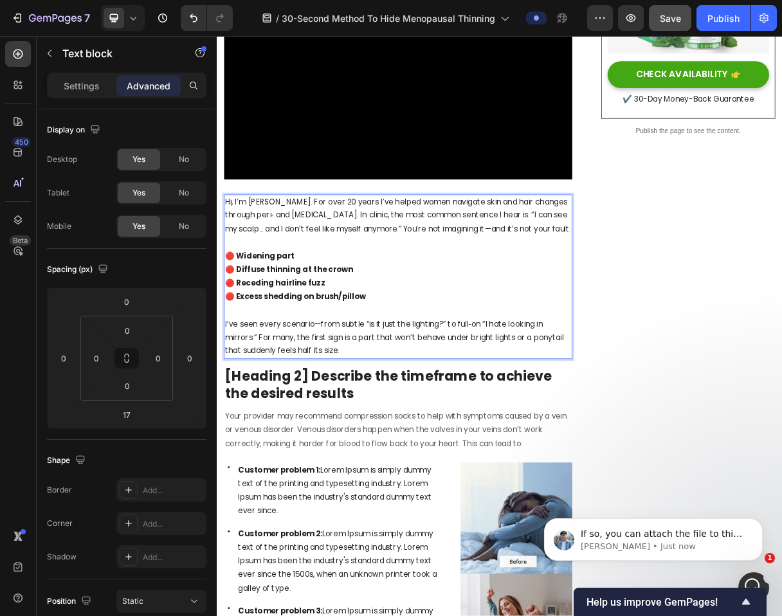
scroll to position [446, 0]
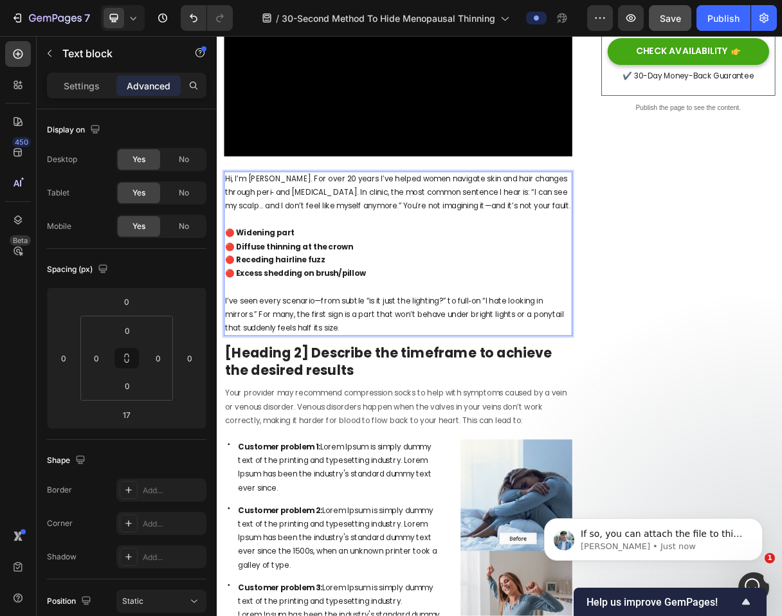
click at [534, 408] on p "I’ve seen every scenario—from subtle “is it just the lighting?” to full‑on “I h…" at bounding box center [464, 416] width 473 height 55
click at [491, 237] on p "Hi, I’m [PERSON_NAME]. For over 20 years I’ve helped women navigate skin and ha…" at bounding box center [464, 250] width 473 height 55
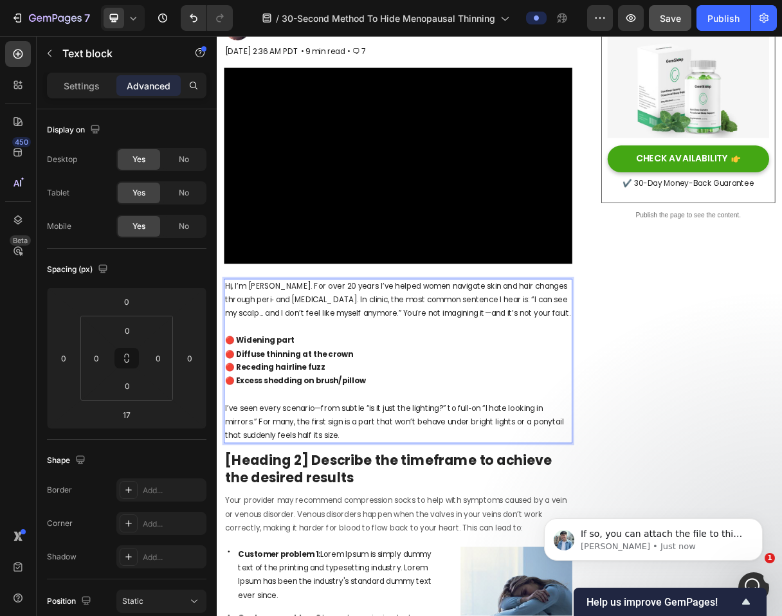
scroll to position [298, 0]
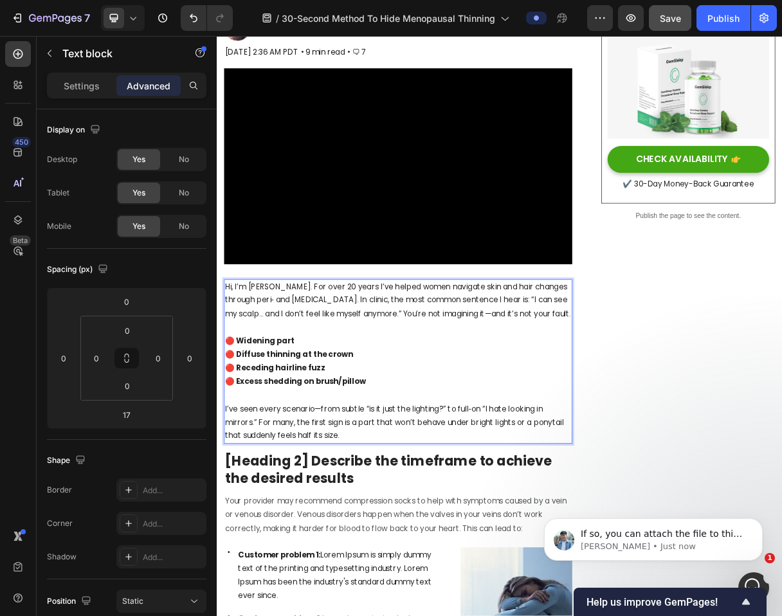
click at [491, 237] on video at bounding box center [463, 213] width 475 height 267
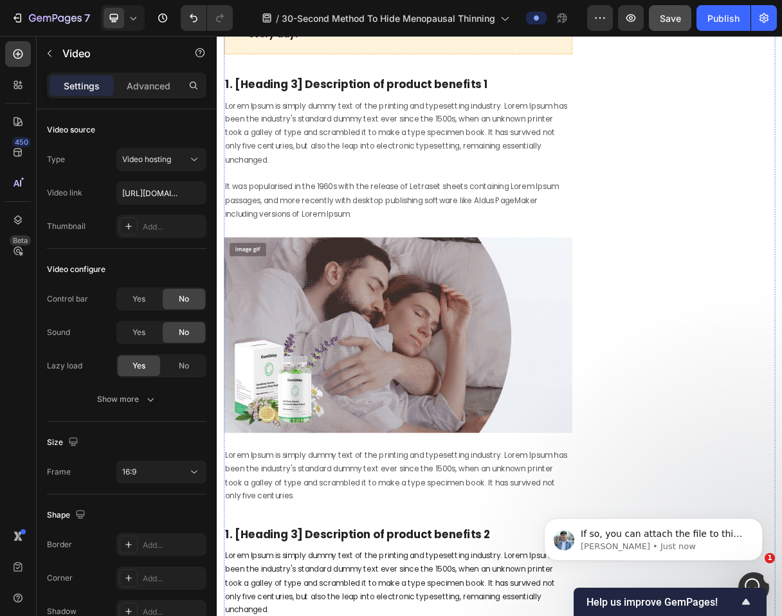
scroll to position [1682, 0]
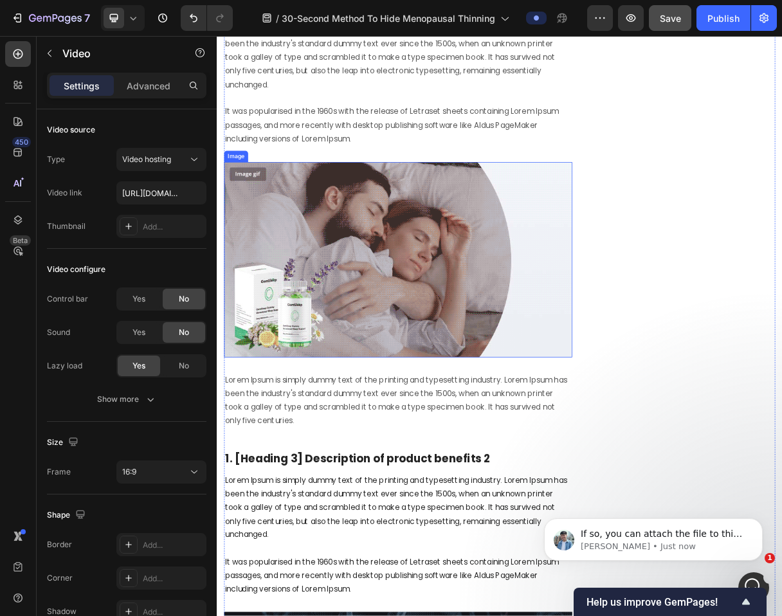
click at [312, 399] on img at bounding box center [463, 341] width 475 height 267
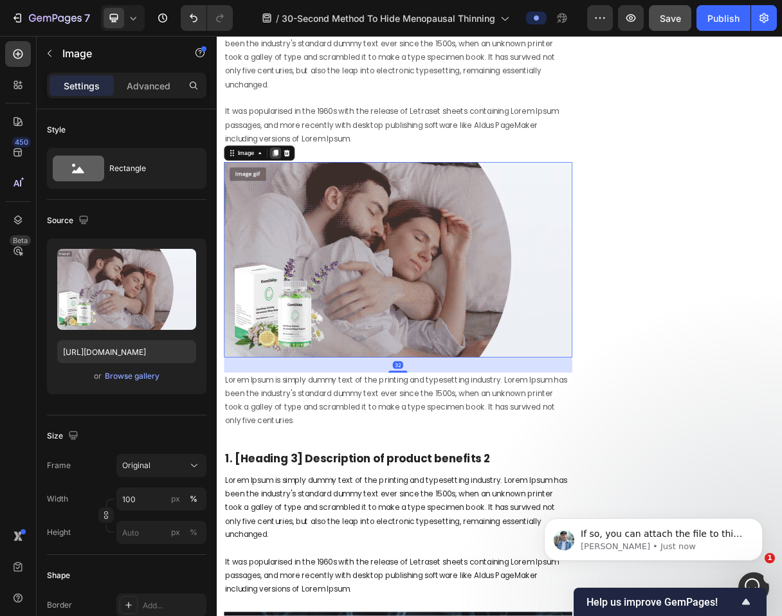
click at [294, 201] on icon at bounding box center [296, 196] width 10 height 10
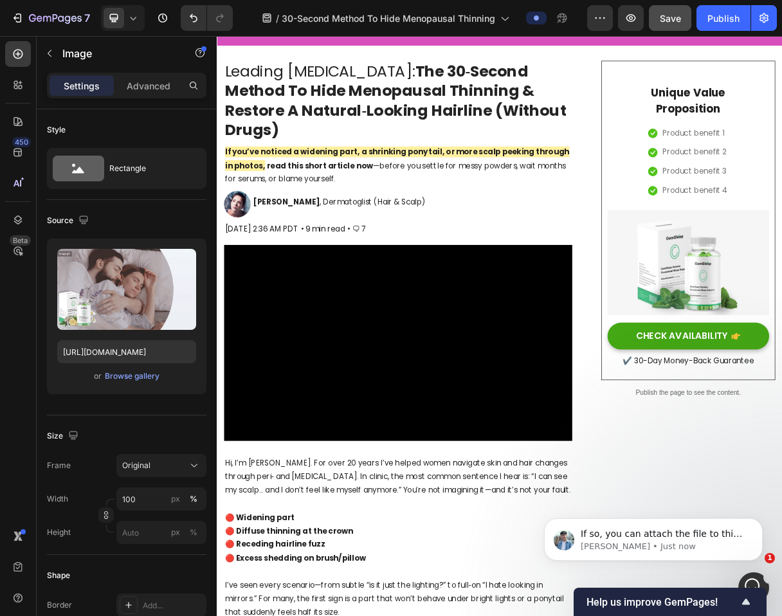
scroll to position [52, 0]
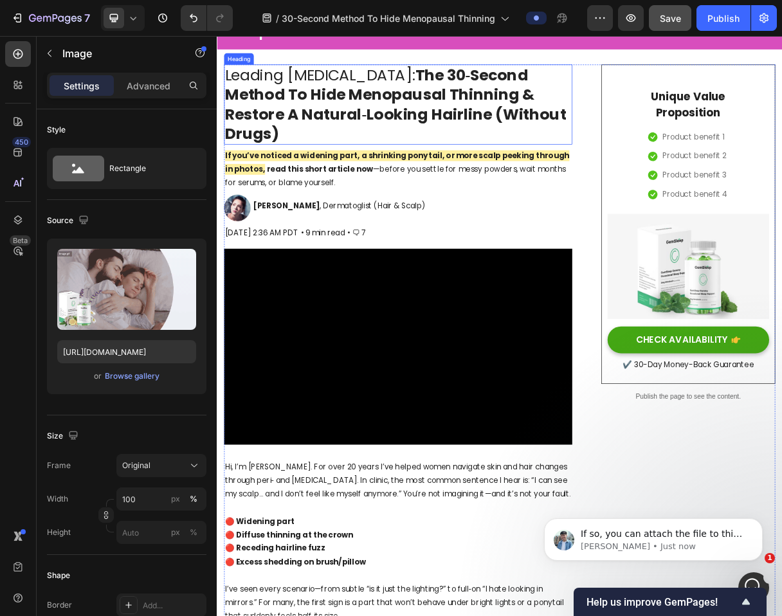
click at [364, 122] on strong "The 30‑Second Method To Hide Menopausal Thinning & Restore A Natural‑Looking Ha…" at bounding box center [461, 129] width 466 height 109
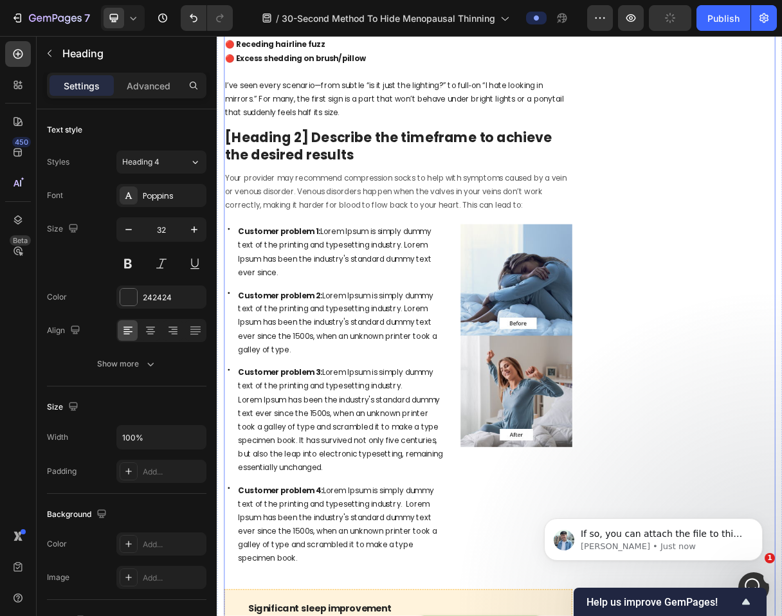
scroll to position [743, 0]
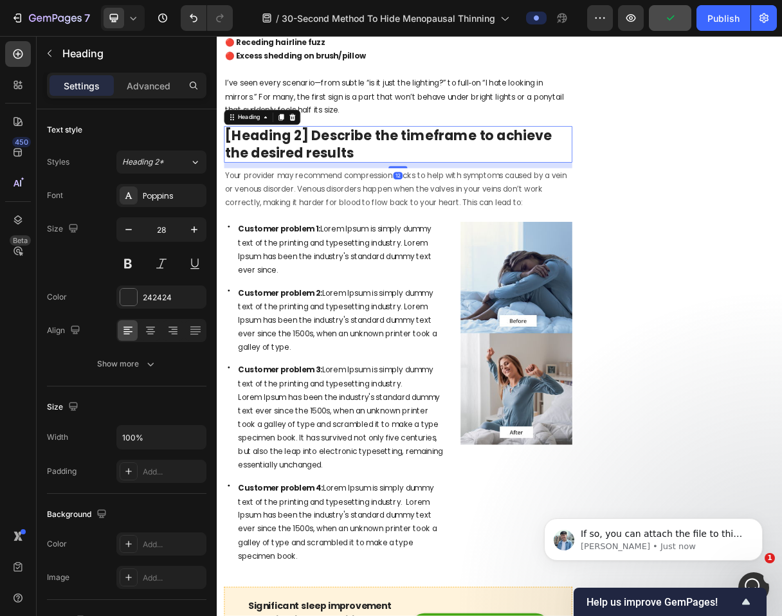
click at [360, 192] on p "[Heading 2] Describe the timeframe to achieve the desired results" at bounding box center [464, 184] width 473 height 47
click at [303, 152] on icon at bounding box center [304, 147] width 10 height 10
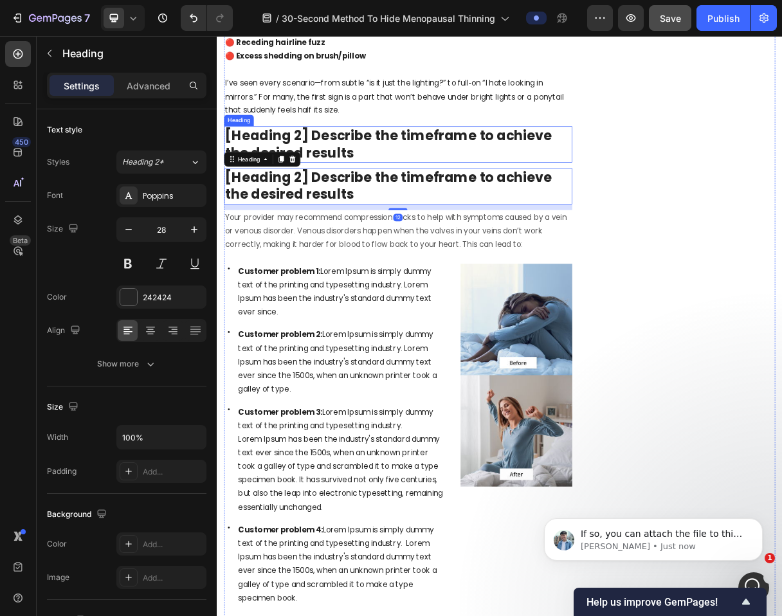
click at [345, 183] on p "[Heading 2] Describe the timeframe to achieve the desired results" at bounding box center [464, 184] width 473 height 47
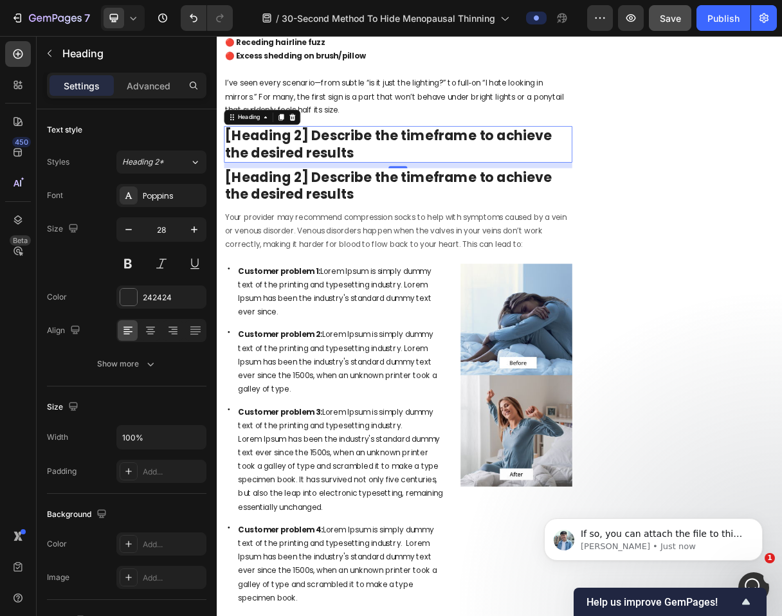
click at [366, 206] on p "[Heading 2] Describe the timeframe to achieve the desired results" at bounding box center [464, 184] width 473 height 47
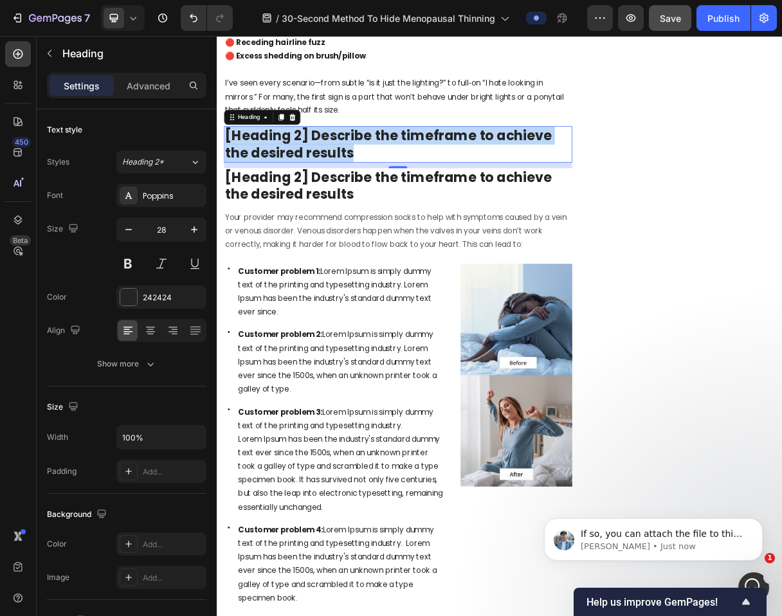
click at [366, 206] on p "[Heading 2] Describe the timeframe to achieve the desired results" at bounding box center [464, 184] width 473 height 47
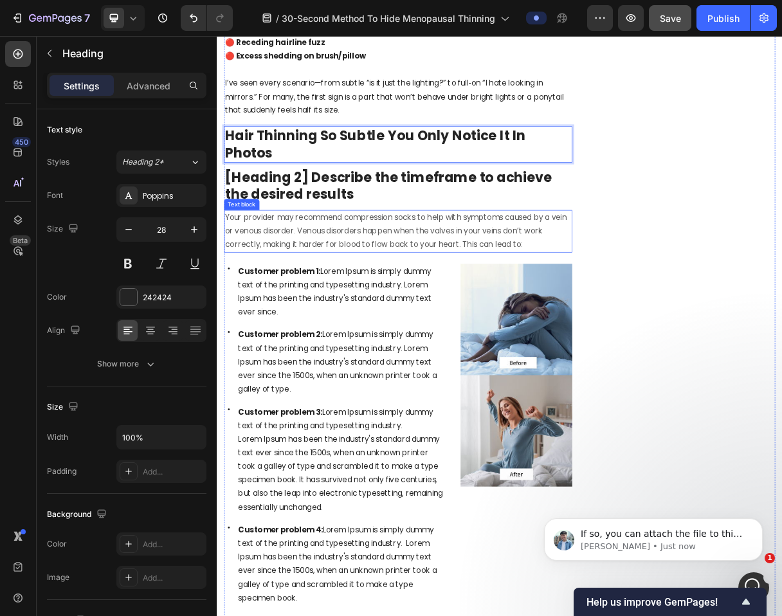
click at [482, 304] on p "Your provider may recommend compression socks to help with symptoms caused by a…" at bounding box center [464, 302] width 473 height 55
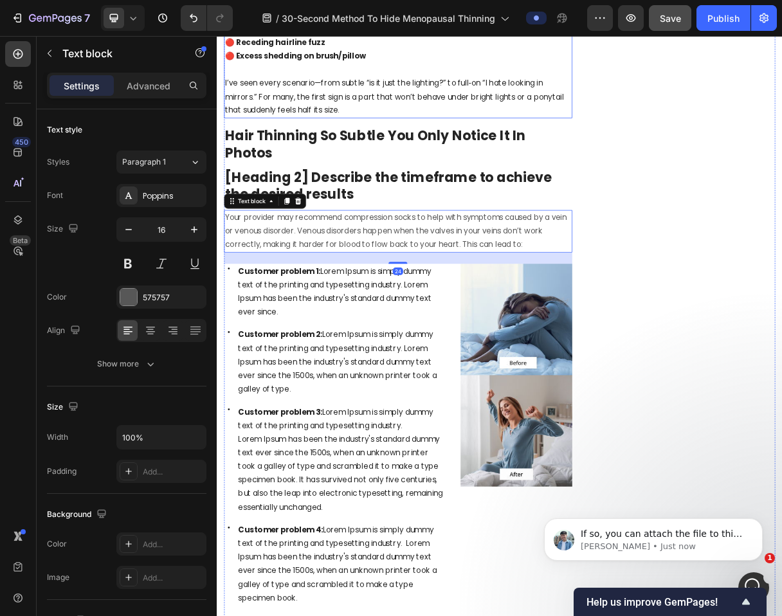
click at [561, 116] on p "I’ve seen every scenario—from subtle “is it just the lighting?” to full‑on “I h…" at bounding box center [464, 119] width 473 height 55
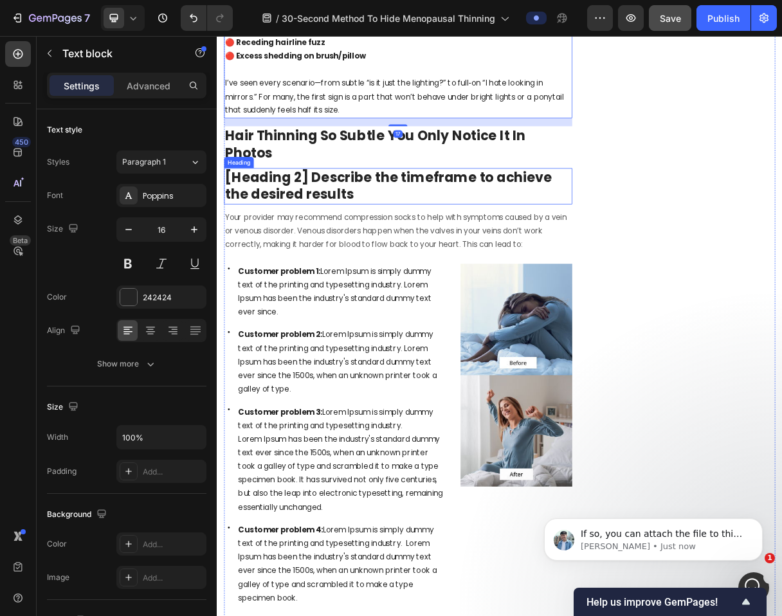
click at [515, 218] on p "[Heading 2] Describe the timeframe to achieve the desired results" at bounding box center [464, 241] width 473 height 47
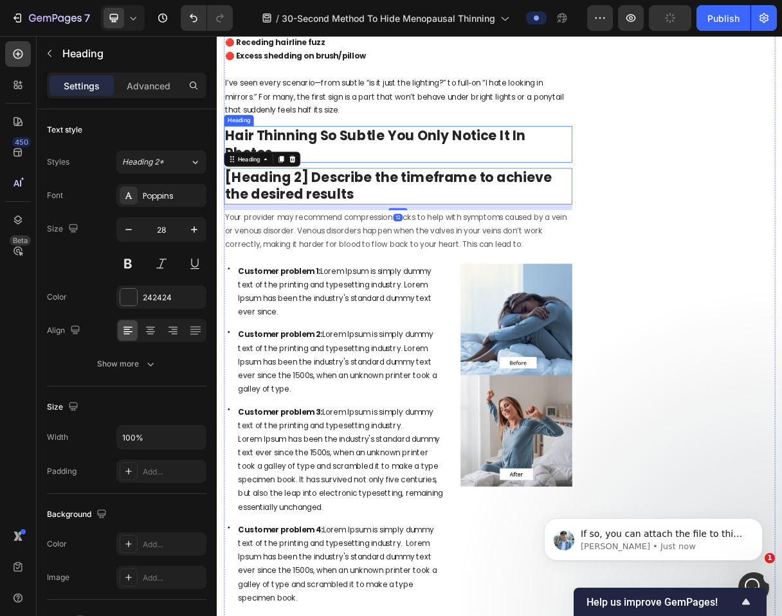
click at [390, 191] on p "Hair Thinning So Subtle You Only Notice It In Photos" at bounding box center [464, 184] width 473 height 47
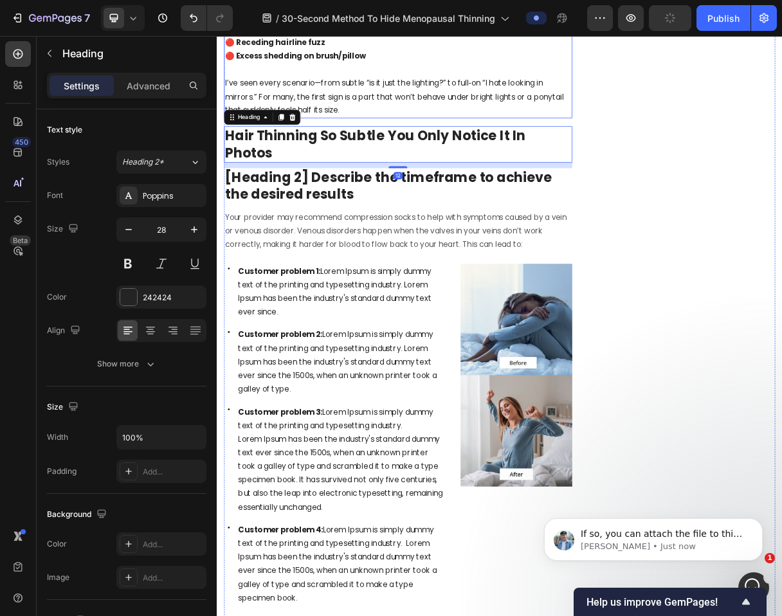
click at [360, 122] on p "I’ve seen every scenario—from subtle “is it just the lighting?” to full‑on “I h…" at bounding box center [464, 119] width 473 height 55
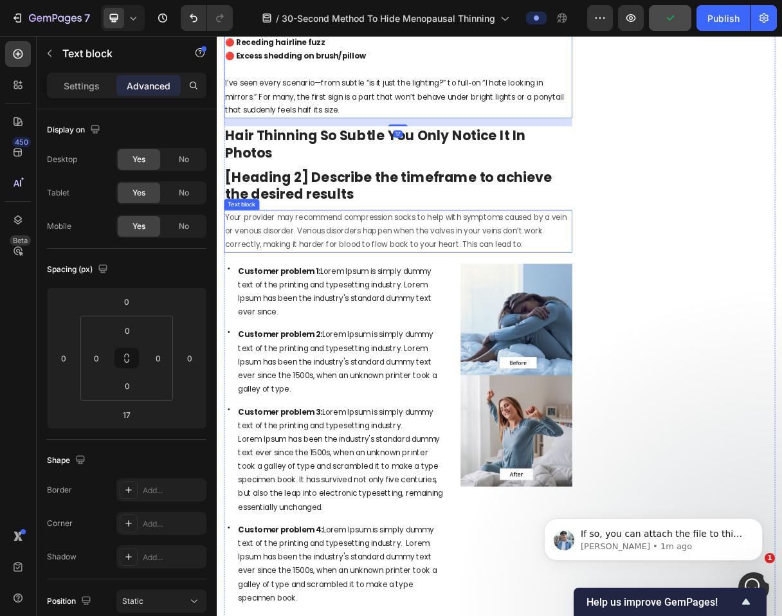
click at [354, 296] on p "Your provider may recommend compression socks to help with symptoms caused by a…" at bounding box center [464, 302] width 473 height 55
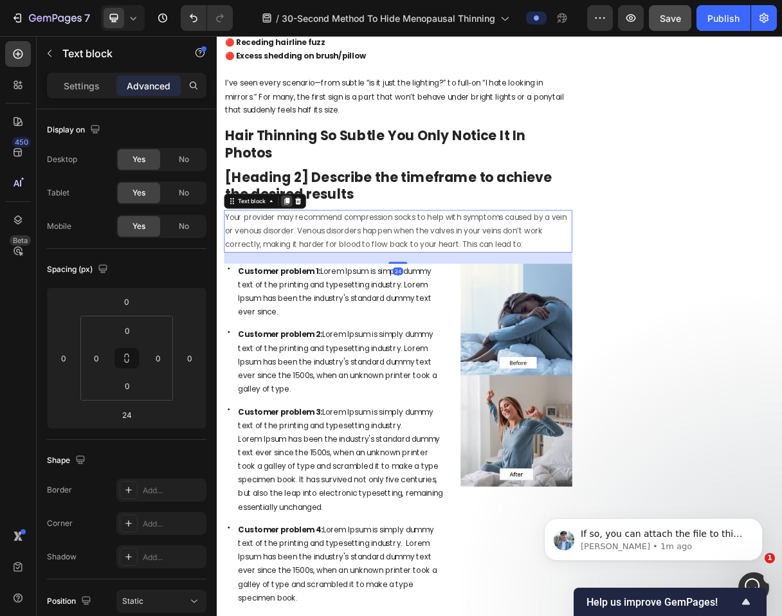
click at [309, 257] on icon at bounding box center [312, 261] width 7 height 9
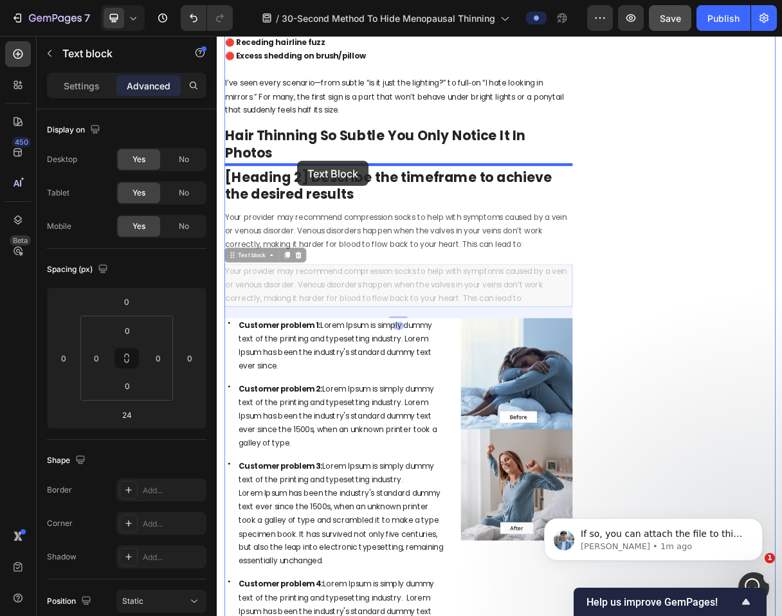
drag, startPoint x: 239, startPoint y: 334, endPoint x: 324, endPoint y: 206, distance: 153.6
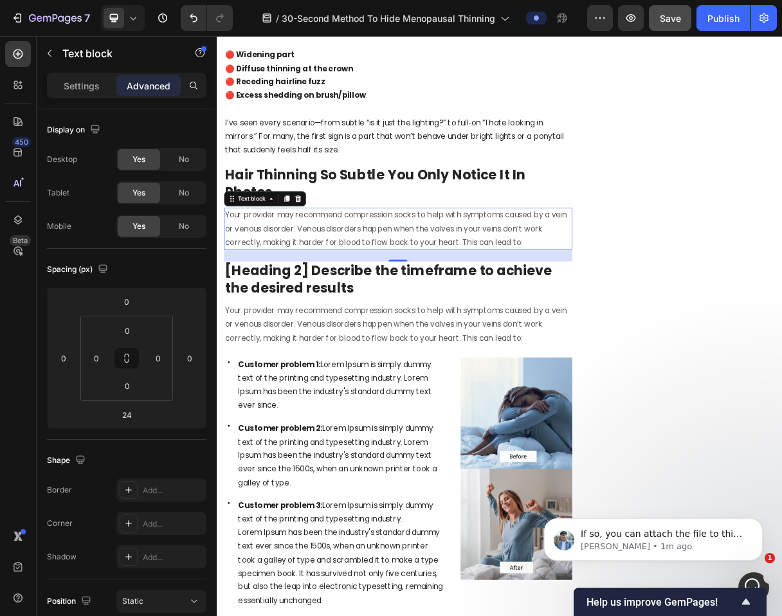
click at [551, 246] on p "Hair Thinning So Subtle You Only Notice It In Photos" at bounding box center [464, 238] width 473 height 47
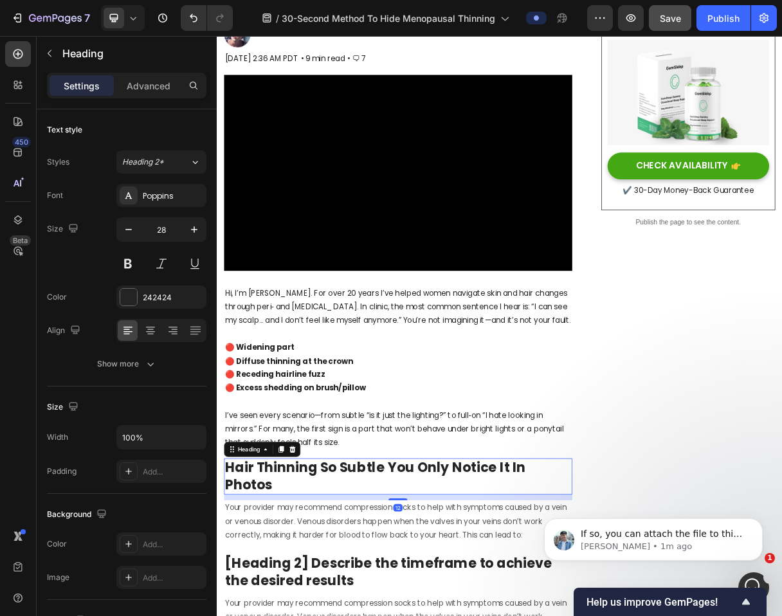
scroll to position [227, 0]
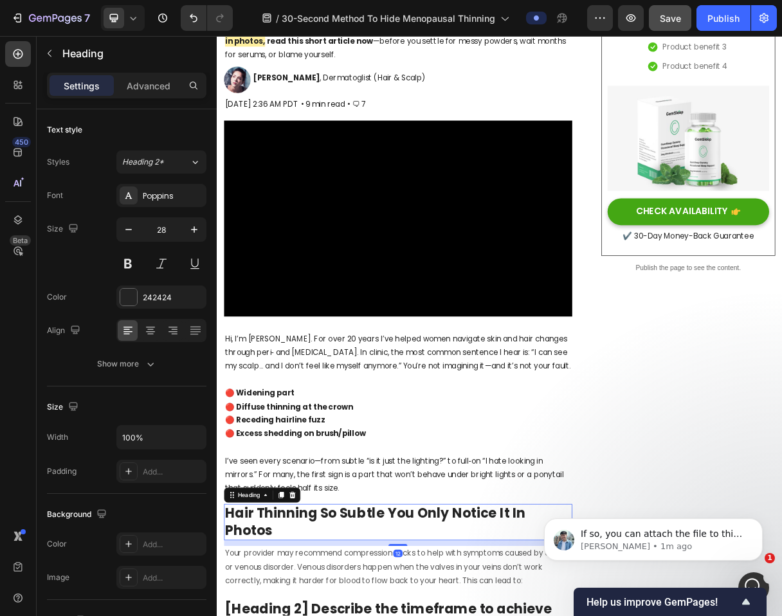
click at [551, 246] on video at bounding box center [463, 285] width 475 height 267
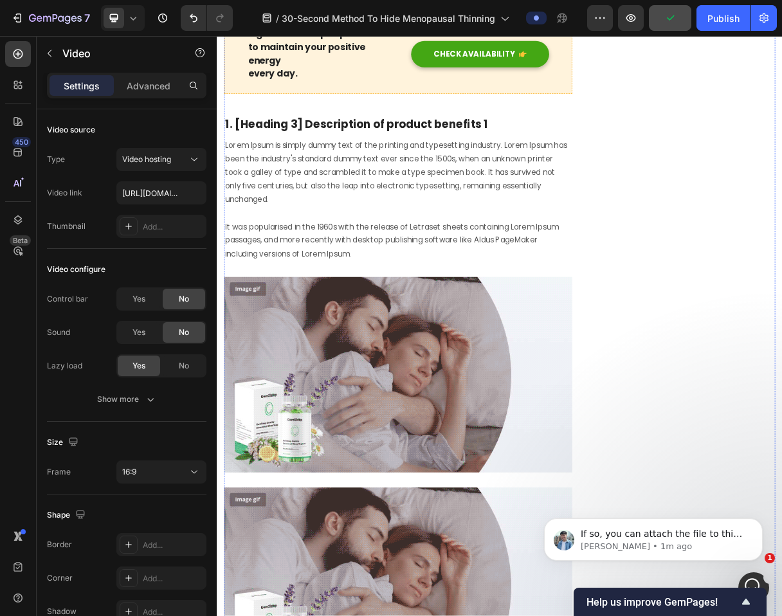
scroll to position [1665, 0]
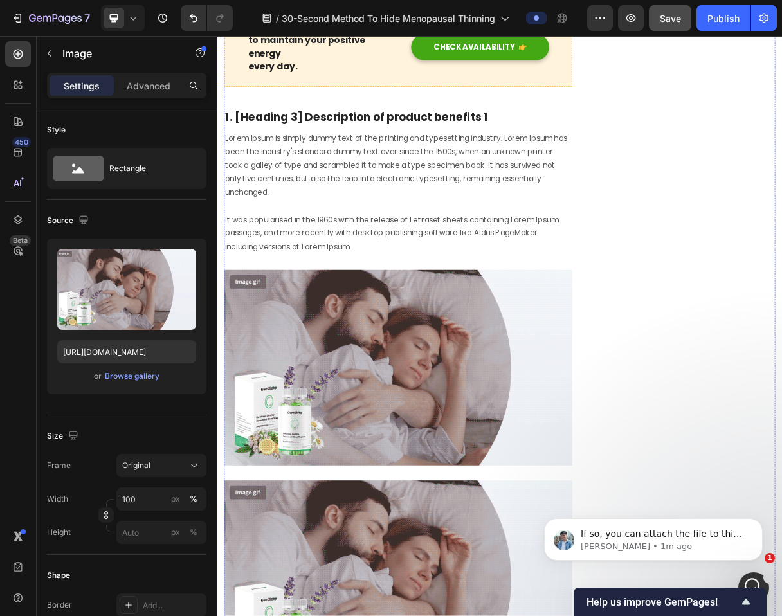
click at [406, 533] on img at bounding box center [463, 489] width 475 height 267
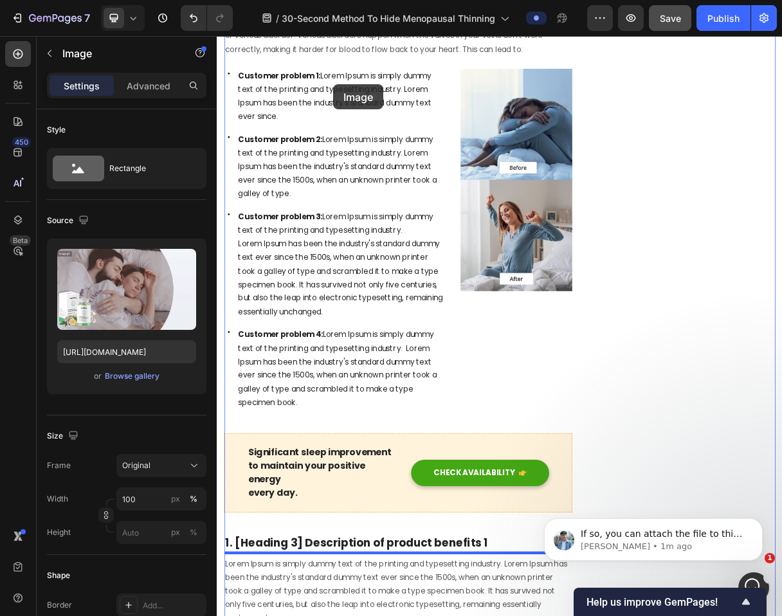
scroll to position [736, 0]
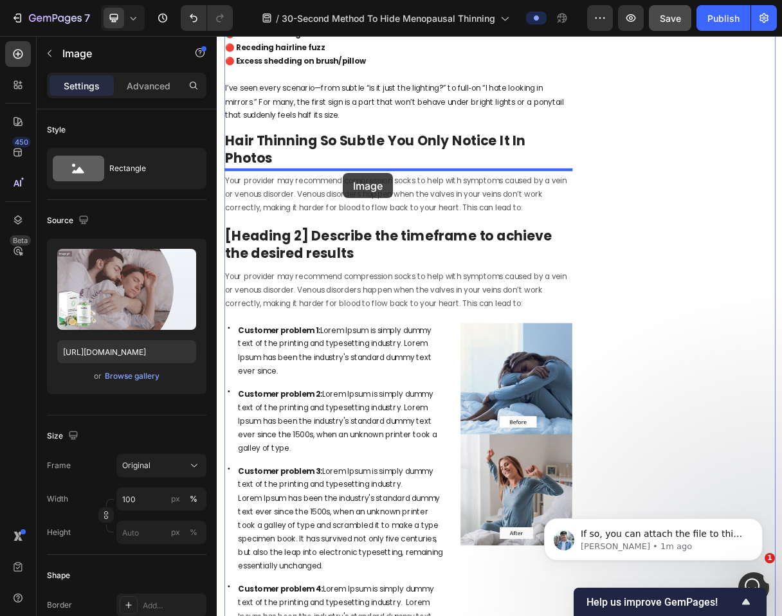
drag, startPoint x: 253, startPoint y: 342, endPoint x: 389, endPoint y: 223, distance: 180.1
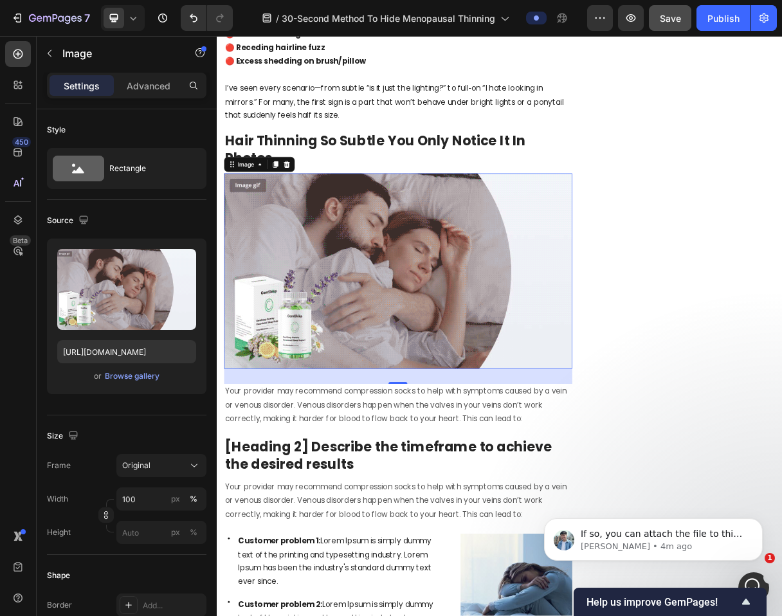
click at [324, 392] on img at bounding box center [463, 357] width 475 height 267
click at [130, 378] on div "Browse gallery" at bounding box center [132, 377] width 55 height 12
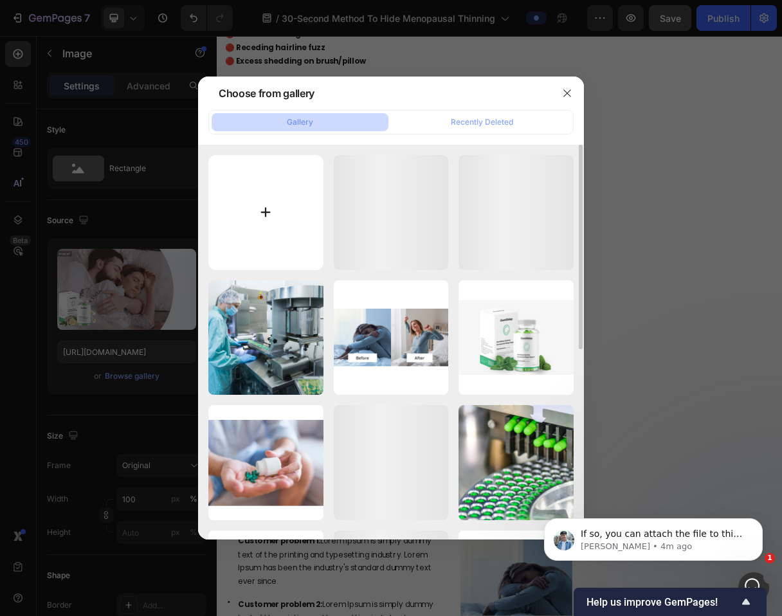
click at [270, 210] on input "file" at bounding box center [265, 212] width 115 height 115
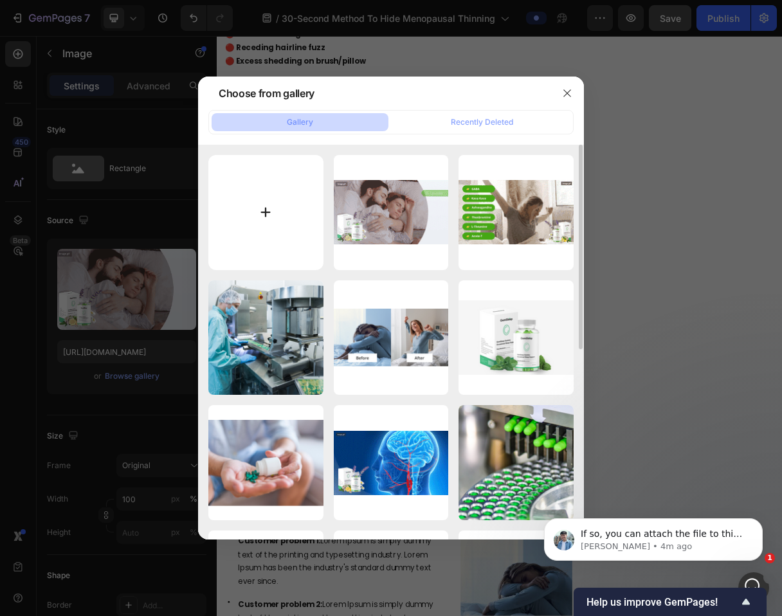
type input "C:\fakepath\Untitled design (71).png"
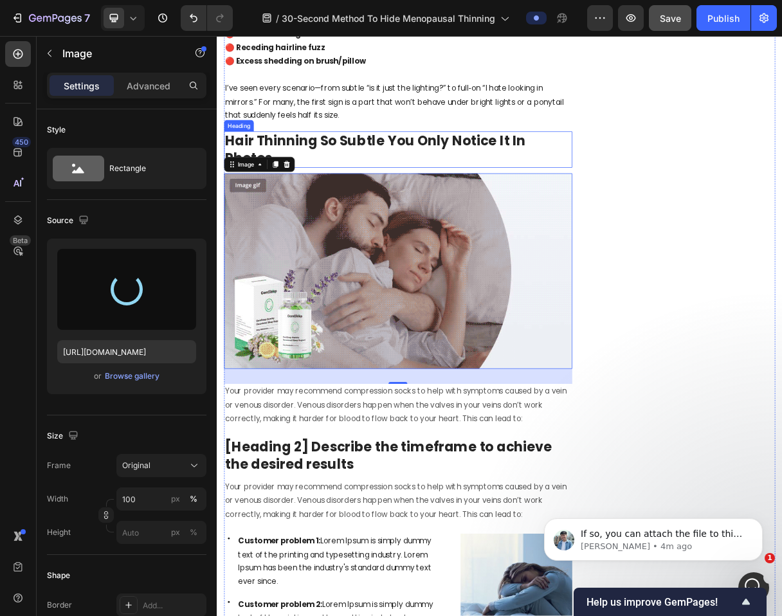
type input "https://cdn.shopify.com/s/files/1/0707/3703/5519/files/gempages_521383907128509…"
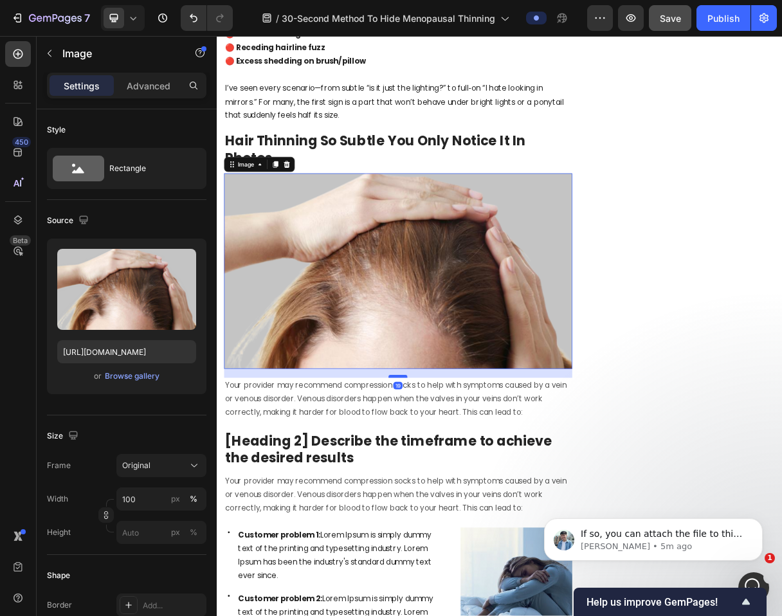
drag, startPoint x: 463, startPoint y: 503, endPoint x: 463, endPoint y: 495, distance: 8.4
click at [463, 499] on div at bounding box center [464, 501] width 26 height 4
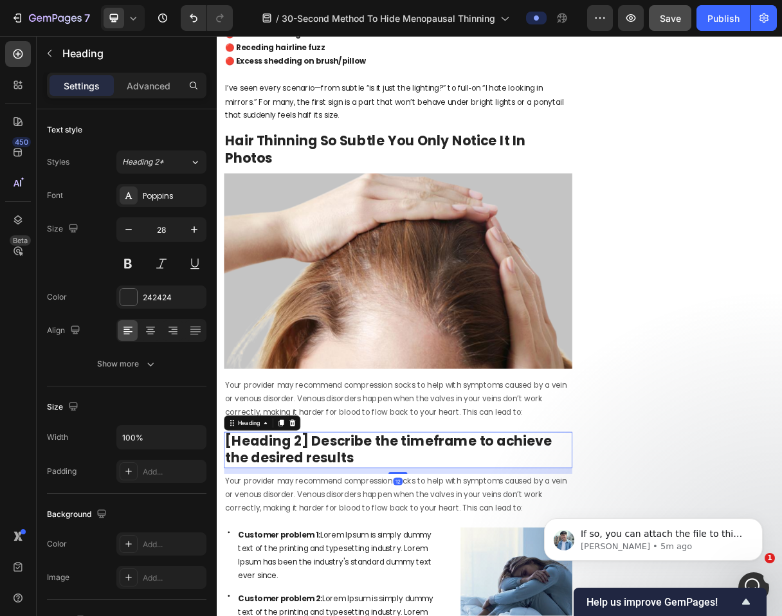
click at [398, 583] on p "[Heading 2] Describe the timeframe to achieve the desired results" at bounding box center [464, 601] width 473 height 47
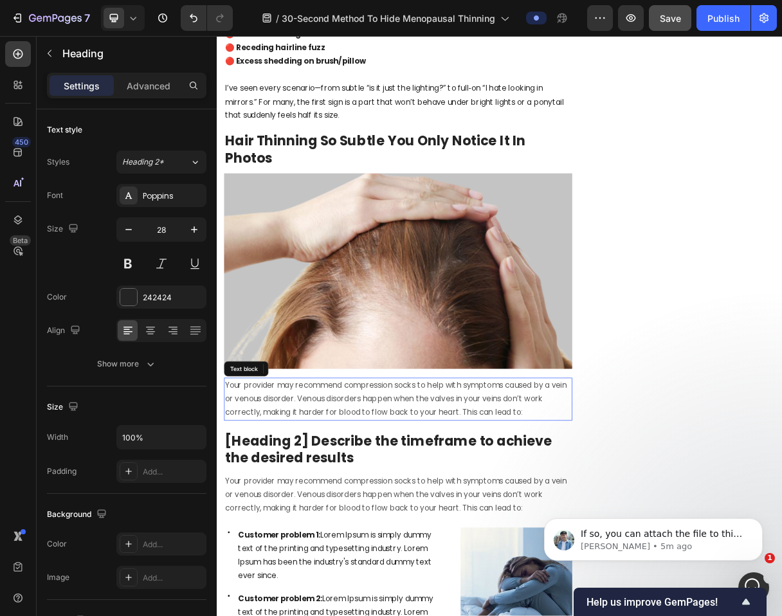
click at [302, 515] on p "Your provider may recommend compression socks to help with symptoms caused by a…" at bounding box center [464, 531] width 473 height 55
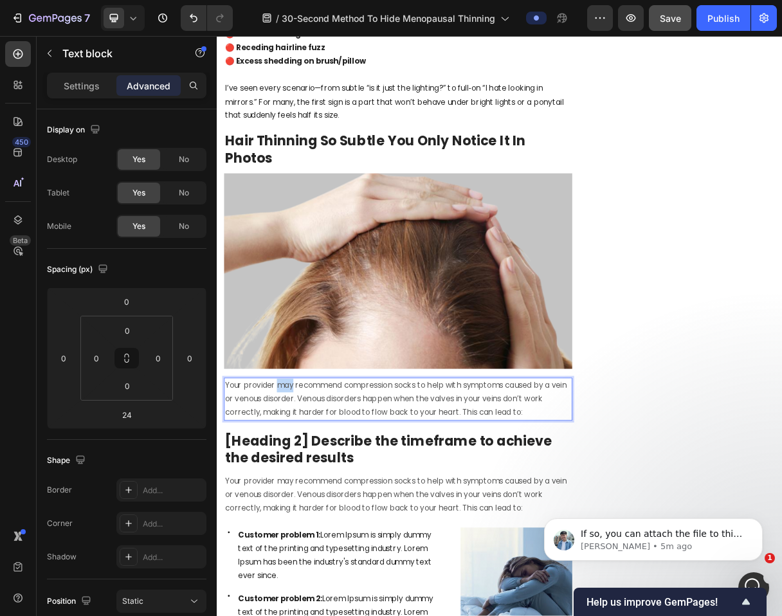
click at [302, 515] on p "Your provider may recommend compression socks to help with symptoms caused by a…" at bounding box center [464, 531] width 473 height 55
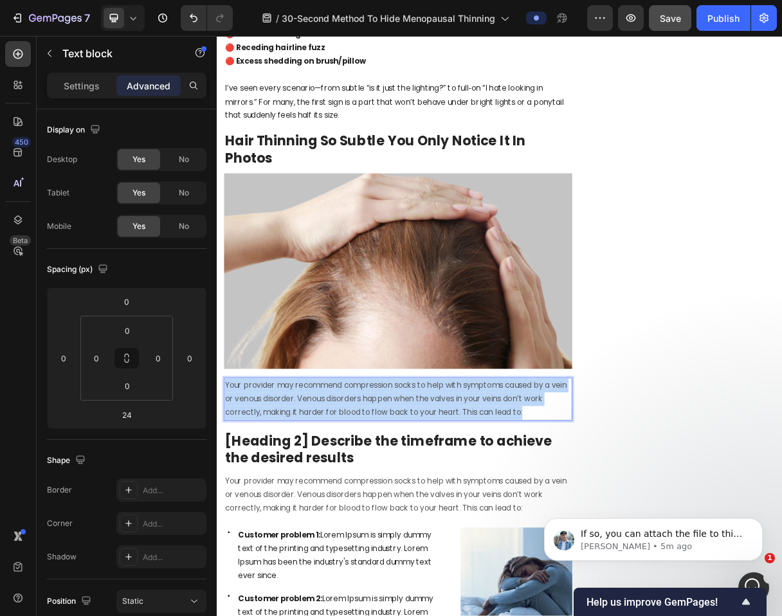
click at [302, 515] on p "Your provider may recommend compression socks to help with symptoms caused by a…" at bounding box center [464, 531] width 473 height 55
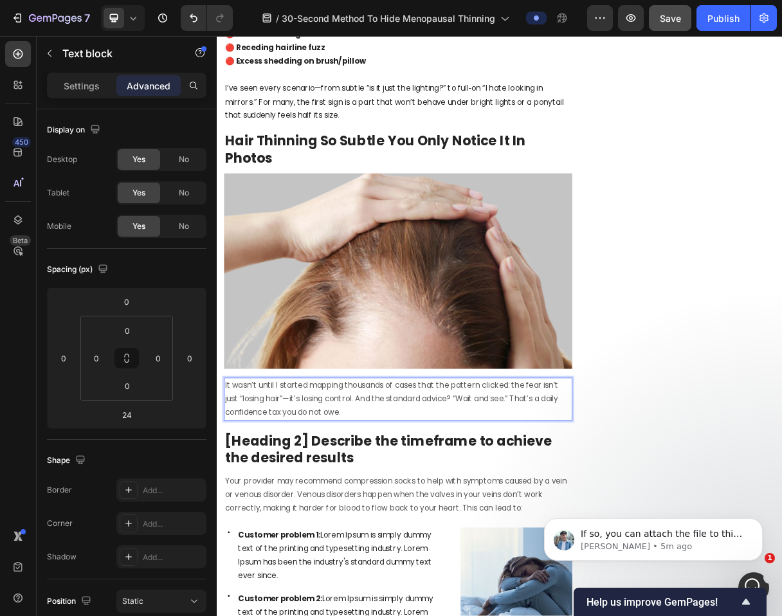
click at [324, 522] on p "It wasn’t until I started mapping thousands of cases that the pattern clicked: …" at bounding box center [464, 531] width 473 height 55
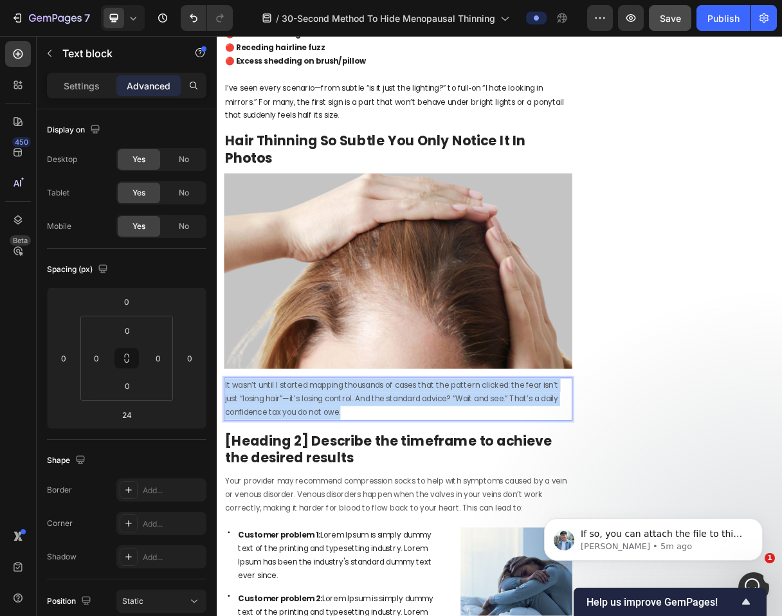
click at [324, 522] on p "It wasn’t until I started mapping thousands of cases that the pattern clicked: …" at bounding box center [464, 531] width 473 height 55
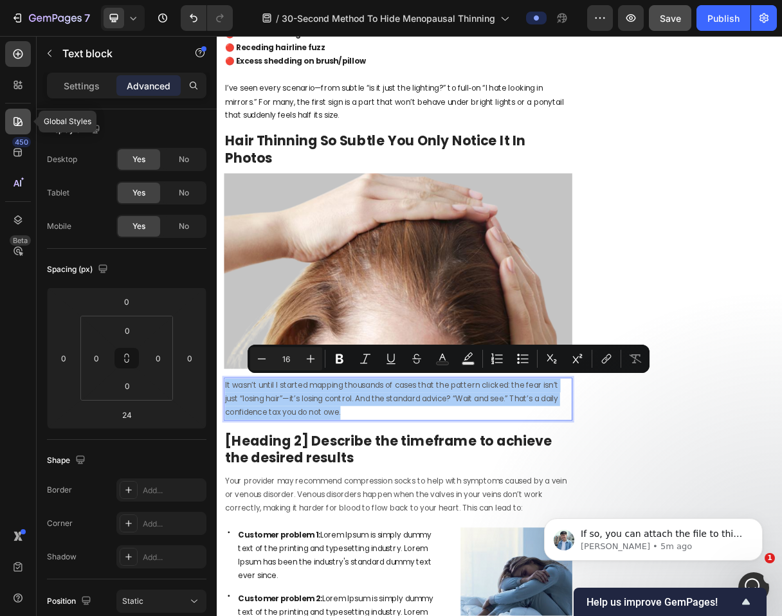
click at [19, 118] on icon at bounding box center [18, 121] width 9 height 9
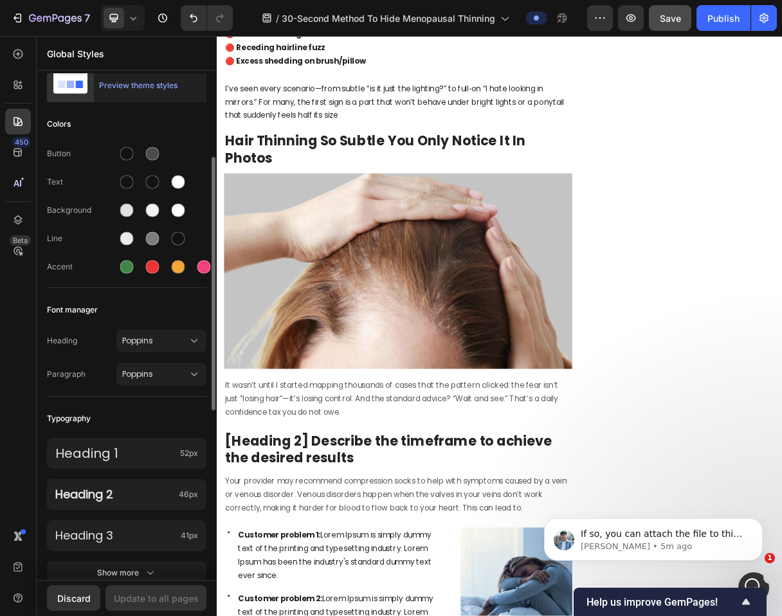
scroll to position [39, 0]
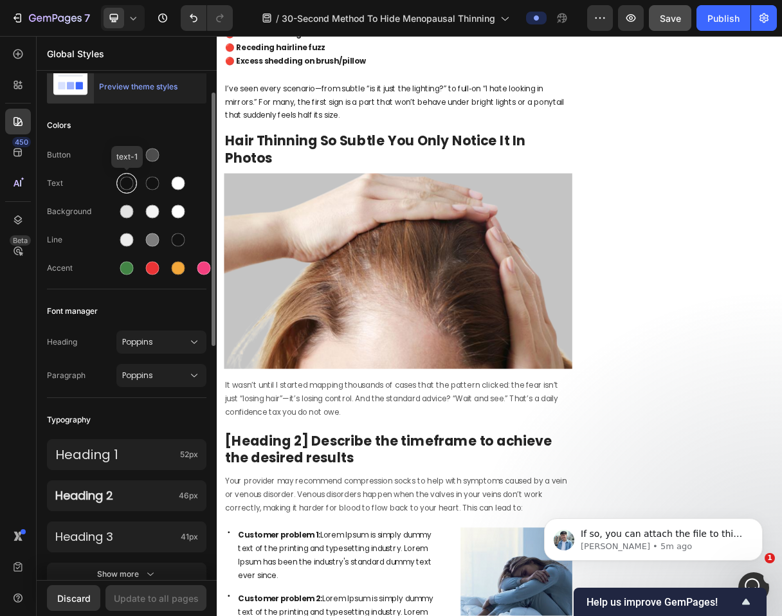
click at [127, 178] on div at bounding box center [127, 184] width 14 height 14
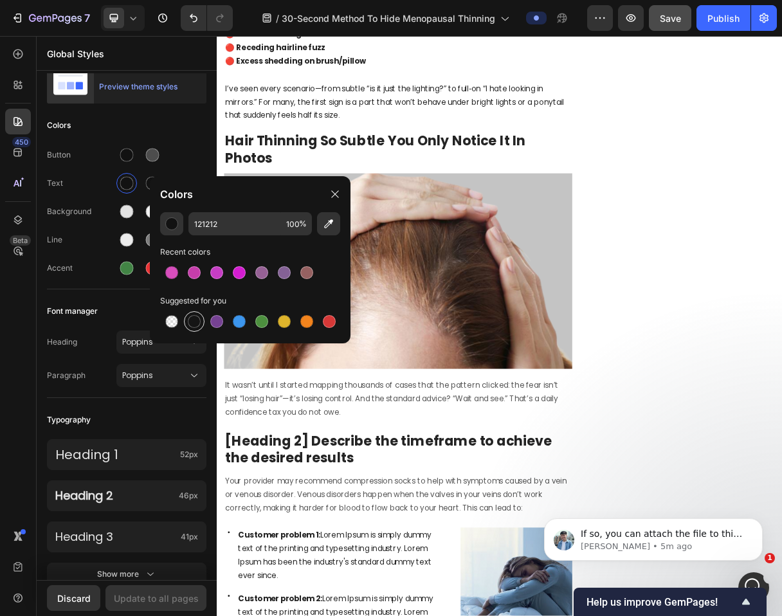
click at [194, 316] on div at bounding box center [194, 321] width 13 height 13
click at [174, 222] on div "button" at bounding box center [171, 223] width 13 height 13
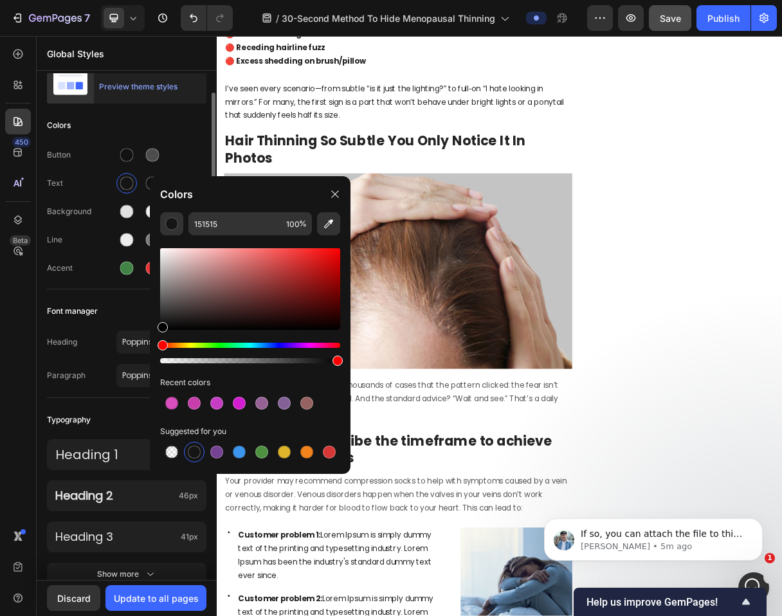
drag, startPoint x: 194, startPoint y: 298, endPoint x: 106, endPoint y: 383, distance: 122.8
click at [106, 0] on div "7 Version history / 30-Second Method To Hide Menopausal Thinning Preview Save P…" at bounding box center [391, 0] width 782 height 0
type input "000000"
click at [122, 147] on div at bounding box center [126, 155] width 21 height 21
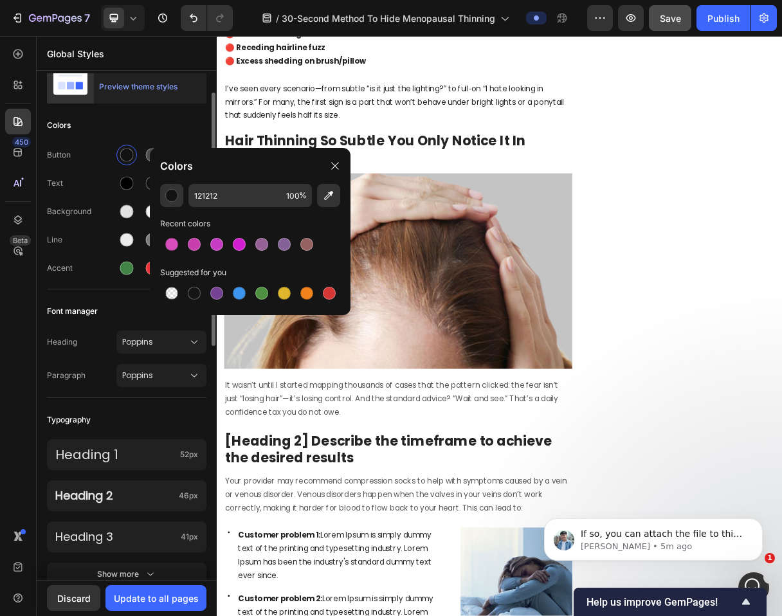
click at [187, 120] on div "Colors" at bounding box center [127, 125] width 160 height 23
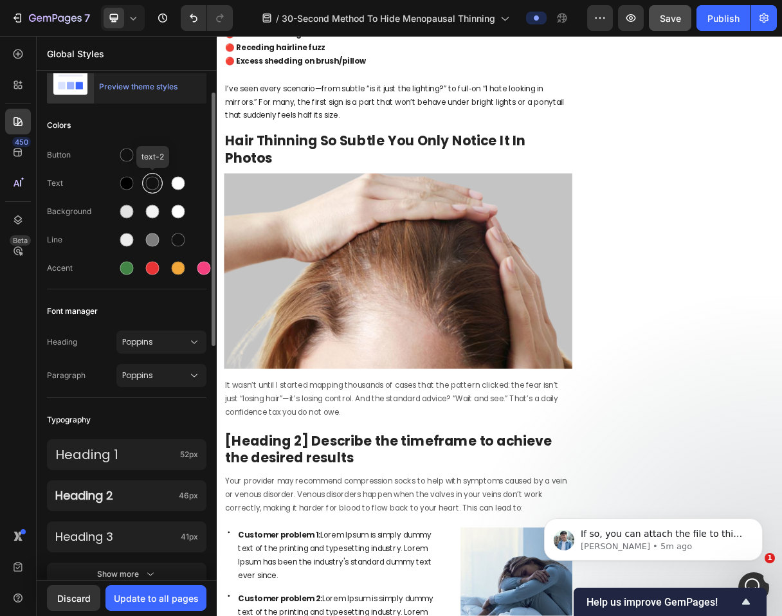
click at [154, 184] on div at bounding box center [153, 184] width 14 height 14
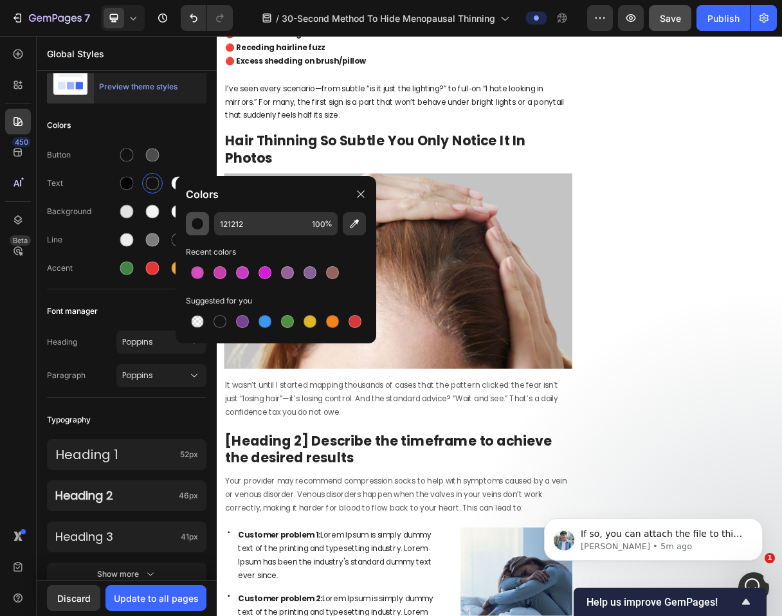
click at [194, 221] on div "button" at bounding box center [197, 223] width 13 height 13
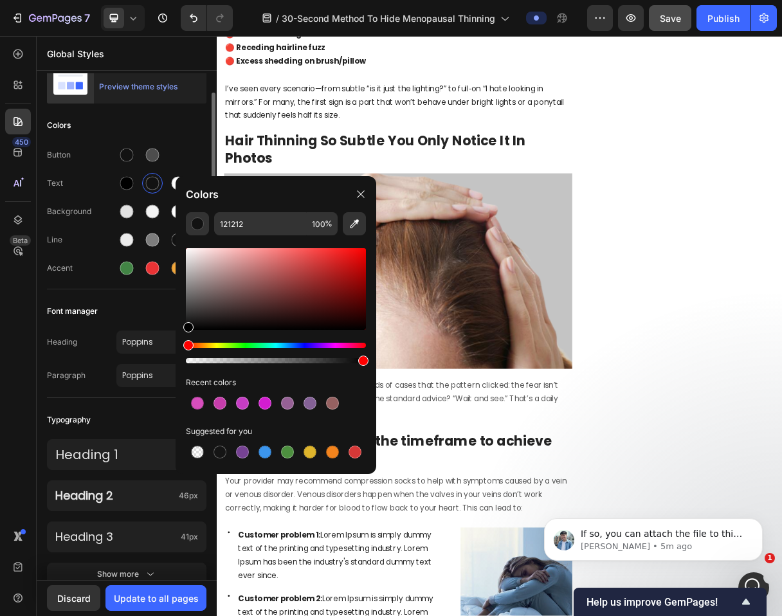
drag, startPoint x: 225, startPoint y: 293, endPoint x: 120, endPoint y: 419, distance: 164.0
click at [120, 0] on div "7 Version history / 30-Second Method To Hide Menopausal Thinning Preview Save P…" at bounding box center [391, 0] width 782 height 0
type input "000000"
click at [197, 134] on div "Colors" at bounding box center [127, 125] width 160 height 23
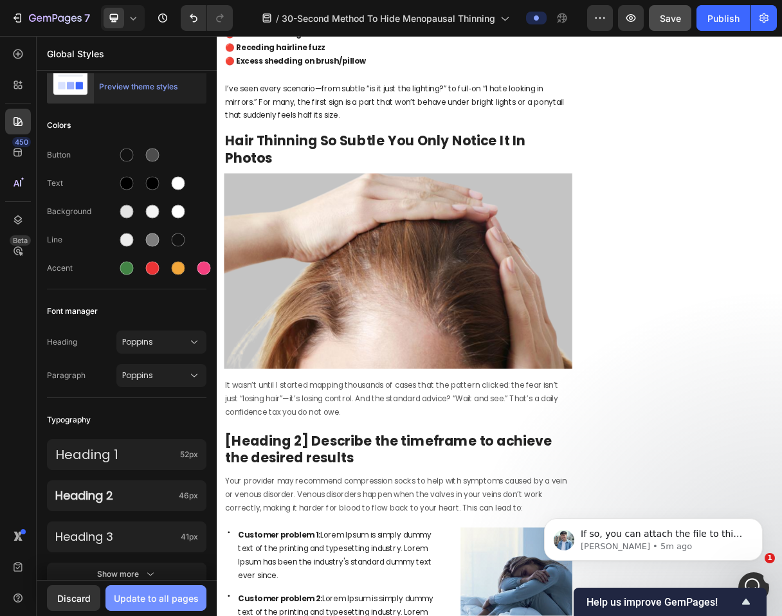
click at [169, 599] on div "Update to all pages" at bounding box center [156, 599] width 85 height 14
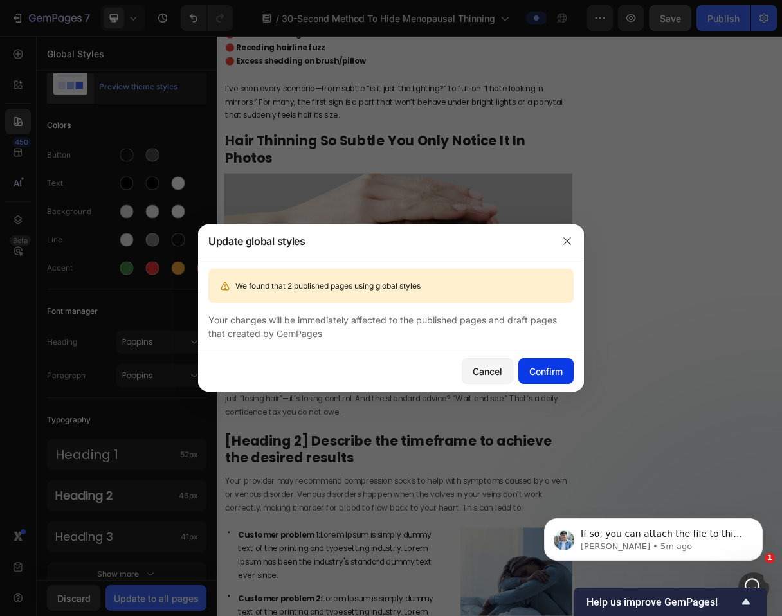
click at [551, 371] on div "Confirm" at bounding box center [545, 372] width 33 height 14
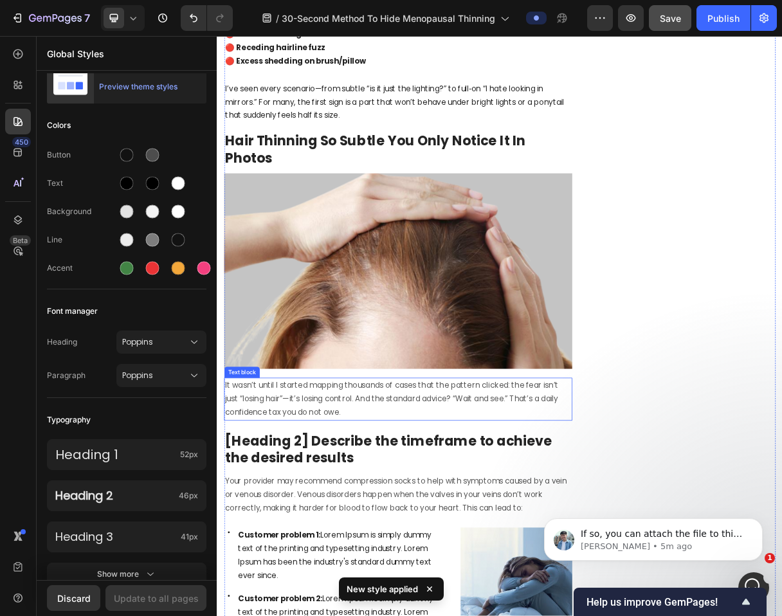
click at [347, 524] on p "It wasn’t until I started mapping thousands of cases that the pattern clicked: …" at bounding box center [464, 531] width 473 height 55
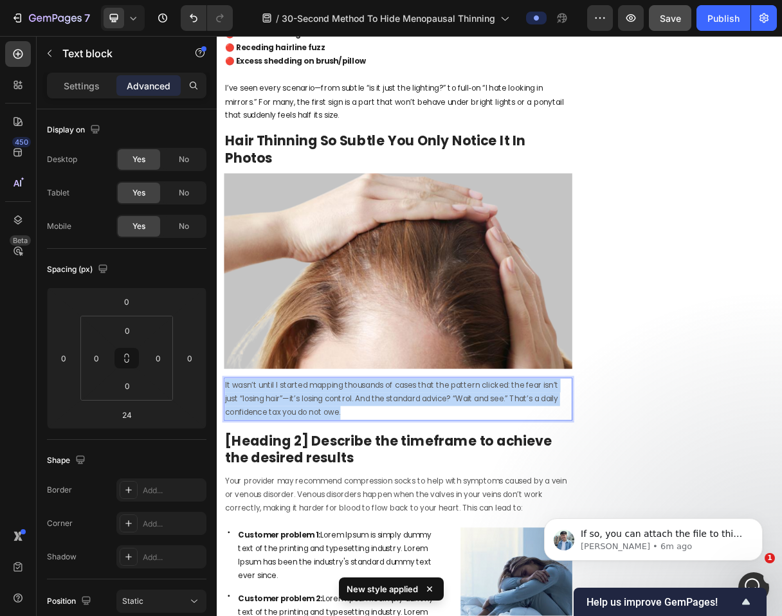
click at [347, 524] on p "It wasn’t until I started mapping thousands of cases that the pattern clicked: …" at bounding box center [464, 531] width 473 height 55
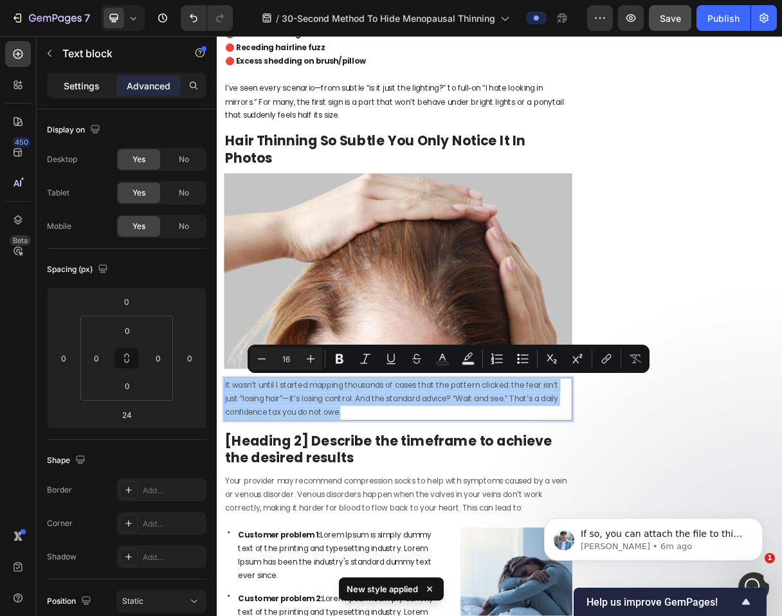
click at [82, 82] on p "Settings" at bounding box center [82, 86] width 36 height 14
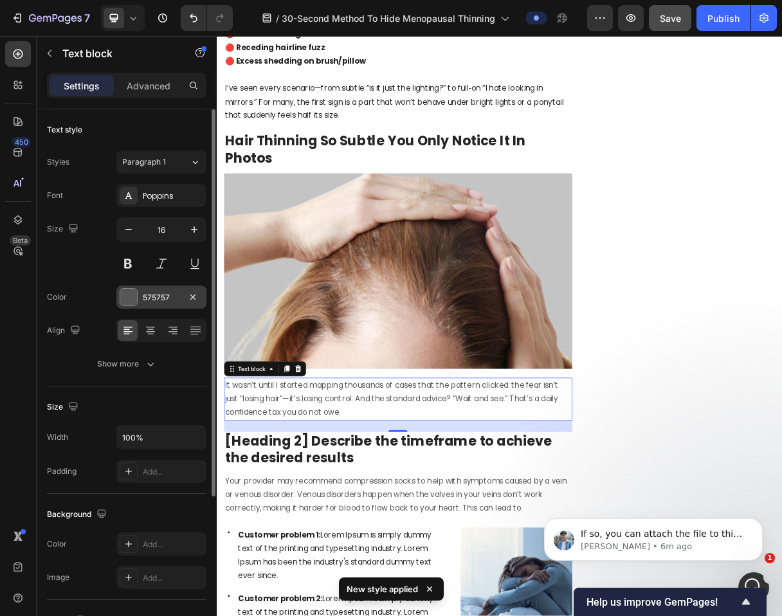
click at [128, 297] on div at bounding box center [128, 297] width 17 height 17
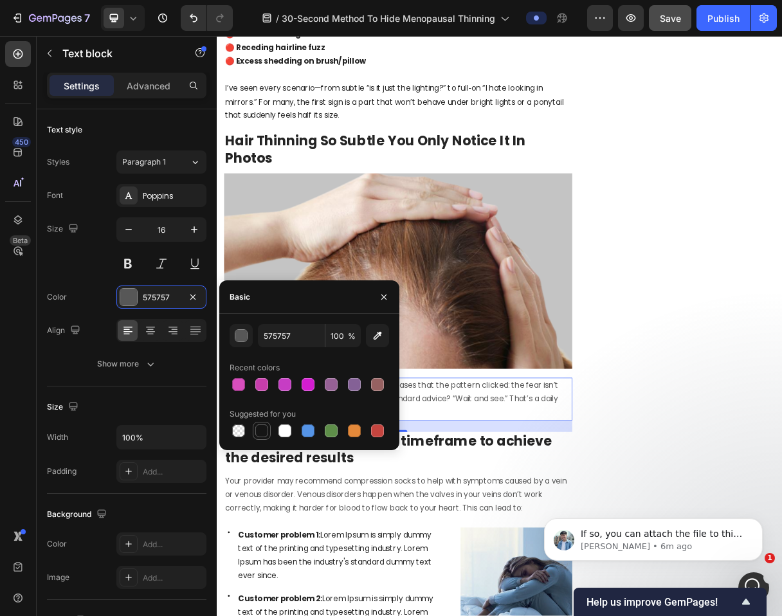
click at [264, 429] on div at bounding box center [261, 431] width 13 height 13
click at [280, 335] on input "151515" at bounding box center [291, 335] width 67 height 23
type input "000000"
click at [432, 266] on img at bounding box center [463, 357] width 475 height 267
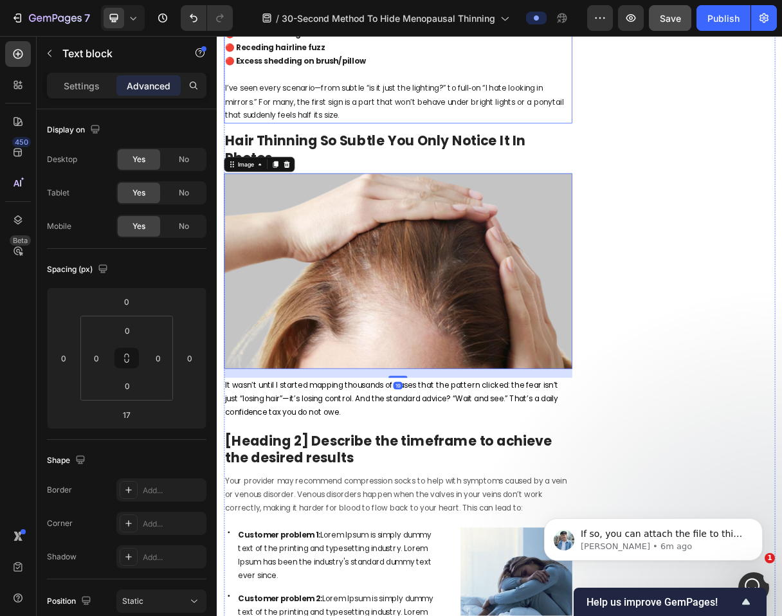
click at [401, 152] on p "I’ve seen every scenario—from subtle “is it just the lighting?” to full‑on “I h…" at bounding box center [464, 126] width 473 height 55
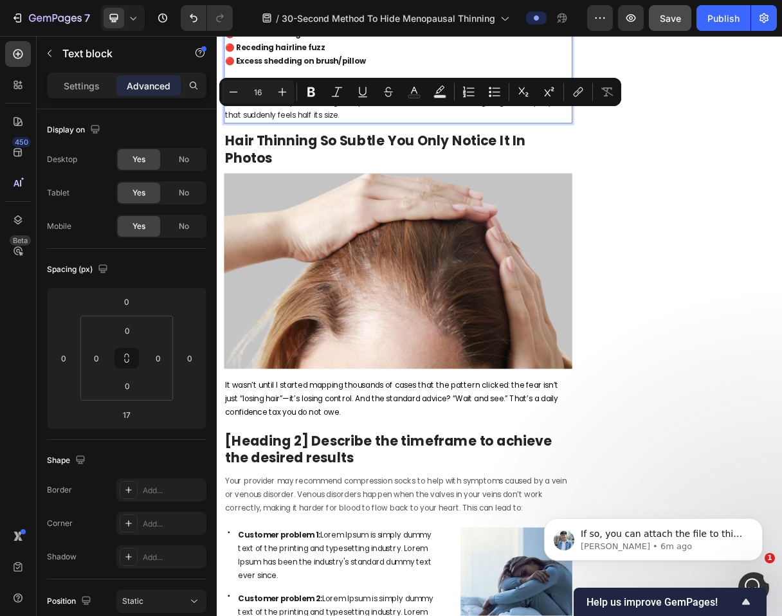
click at [324, 142] on p "I’ve seen every scenario—from subtle “is it just the lighting?” to full‑on “I h…" at bounding box center [464, 126] width 473 height 55
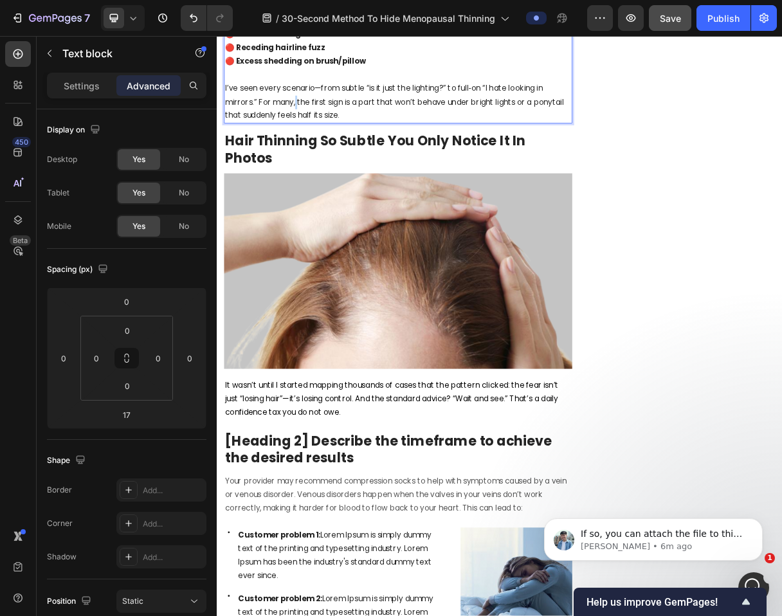
click at [324, 142] on p "I’ve seen every scenario—from subtle “is it just the lighting?” to full‑on “I h…" at bounding box center [464, 126] width 473 height 55
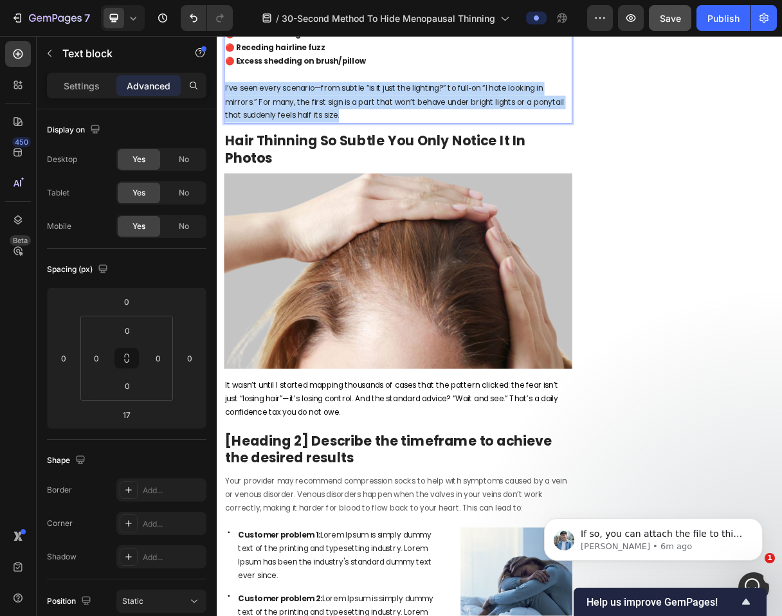
click at [324, 142] on p "I’ve seen every scenario—from subtle “is it just the lighting?” to full‑on “I h…" at bounding box center [464, 126] width 473 height 55
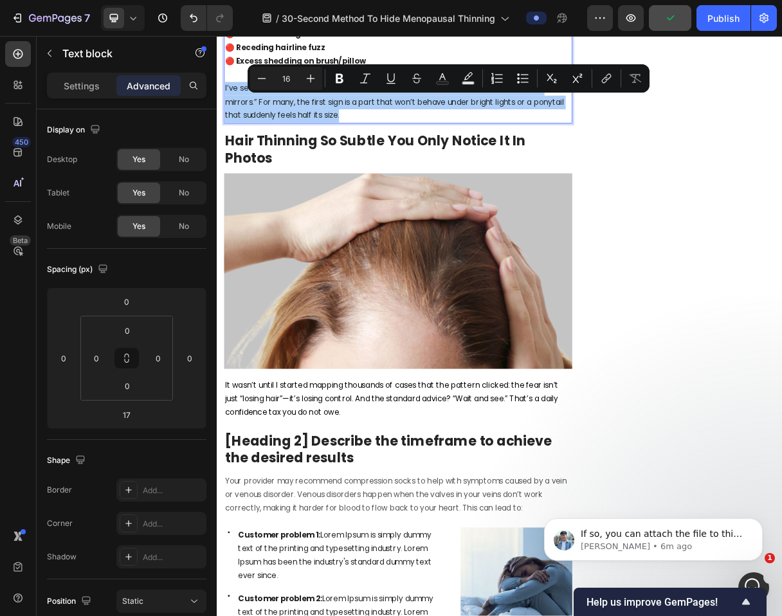
click at [290, 79] on input "16" at bounding box center [286, 78] width 26 height 15
click at [100, 78] on div "Settings" at bounding box center [82, 85] width 64 height 21
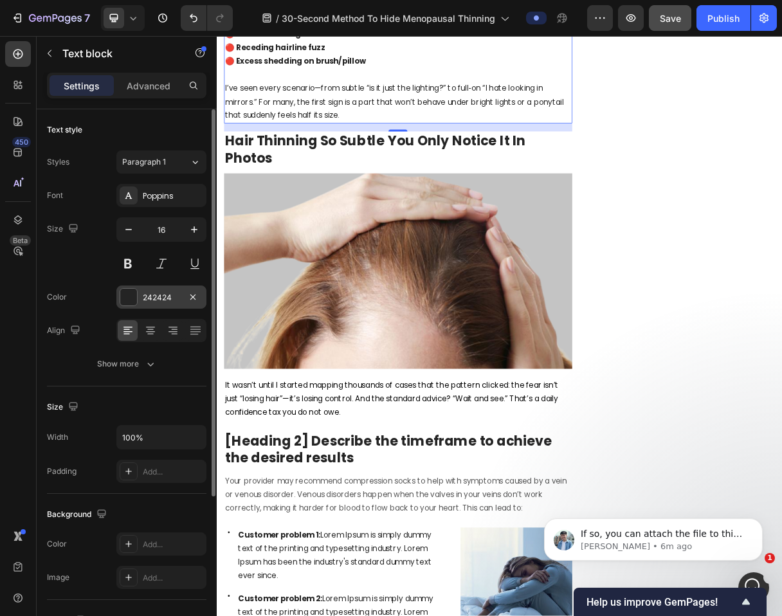
click at [171, 291] on div "242424" at bounding box center [161, 297] width 90 height 23
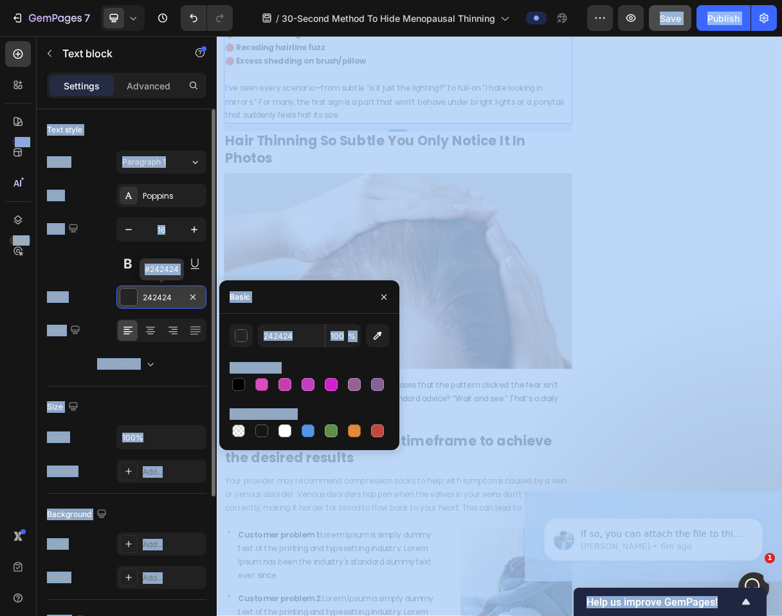
click at [158, 298] on div "242424" at bounding box center [161, 298] width 37 height 12
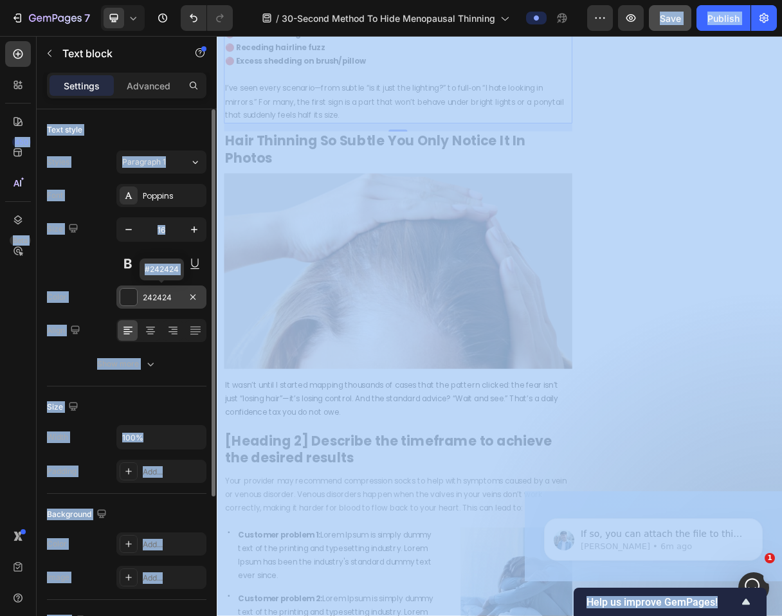
click at [144, 295] on div "242424" at bounding box center [161, 298] width 37 height 12
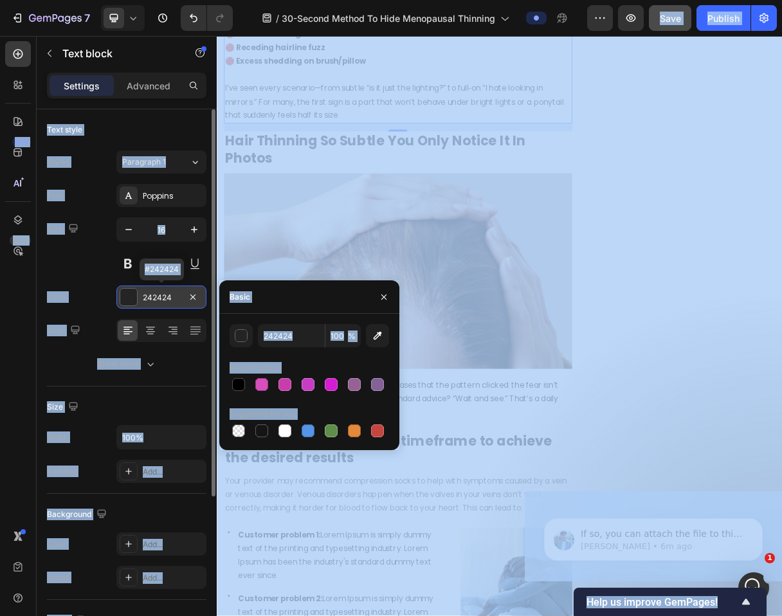
click at [144, 295] on div "242424" at bounding box center [161, 298] width 37 height 12
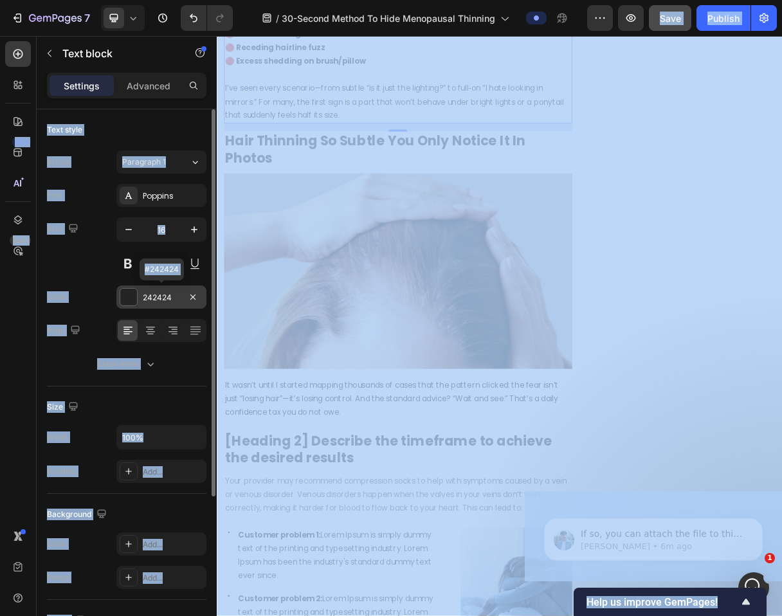
click at [144, 295] on div "242424" at bounding box center [161, 298] width 37 height 12
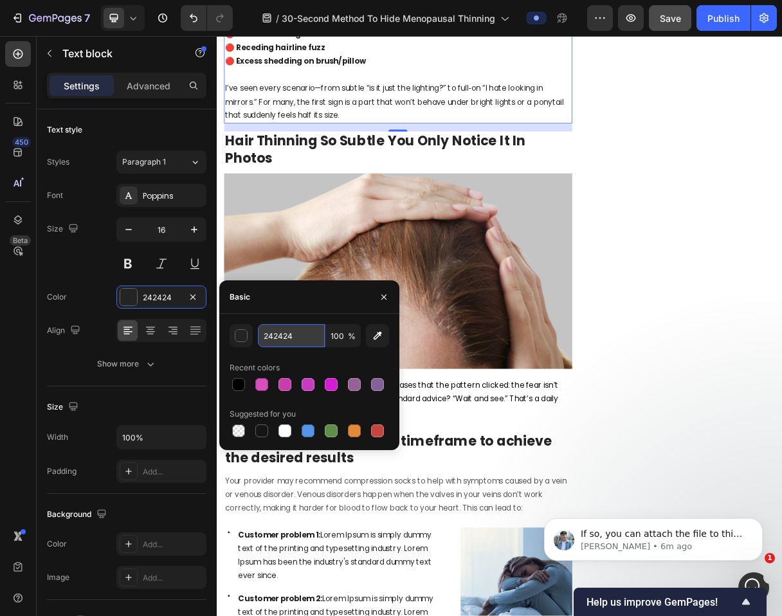
click at [297, 331] on input "242424" at bounding box center [291, 335] width 67 height 23
paste input "000000"
type input "000000"
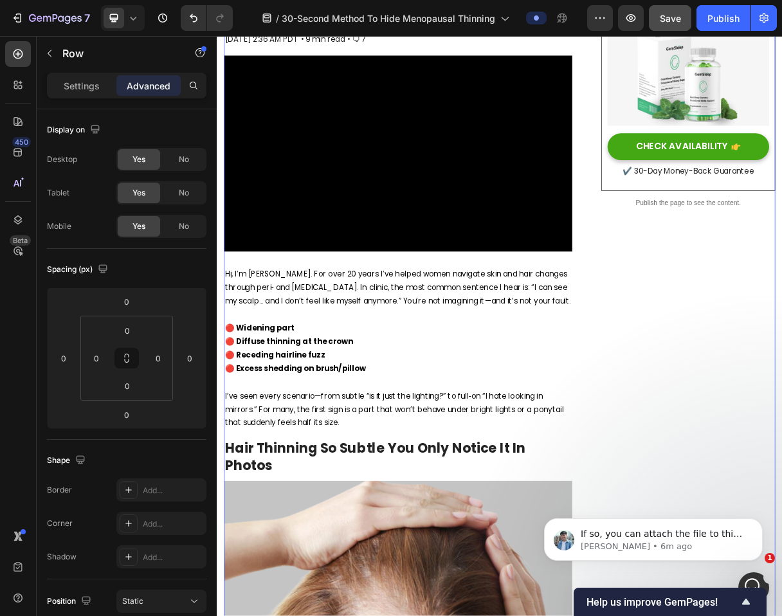
scroll to position [261, 0]
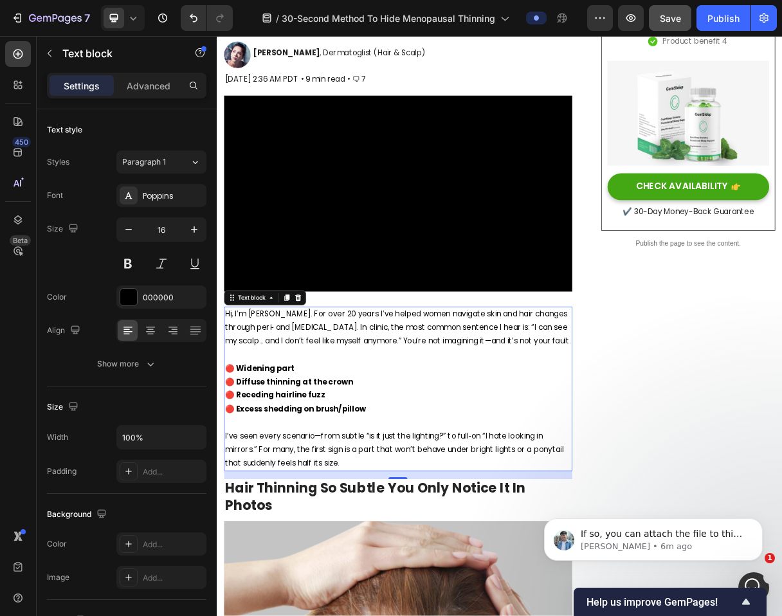
click at [380, 417] on p "Hi, I’m [PERSON_NAME]. For over 20 years I’ve helped women navigate skin and ha…" at bounding box center [464, 434] width 473 height 55
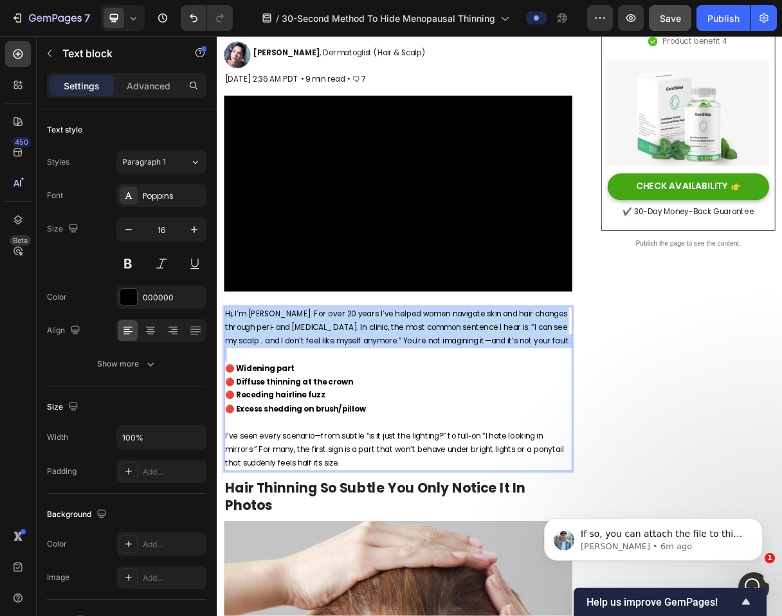
click at [380, 417] on p "Hi, I’m [PERSON_NAME]. For over 20 years I’ve helped women navigate skin and ha…" at bounding box center [464, 434] width 473 height 55
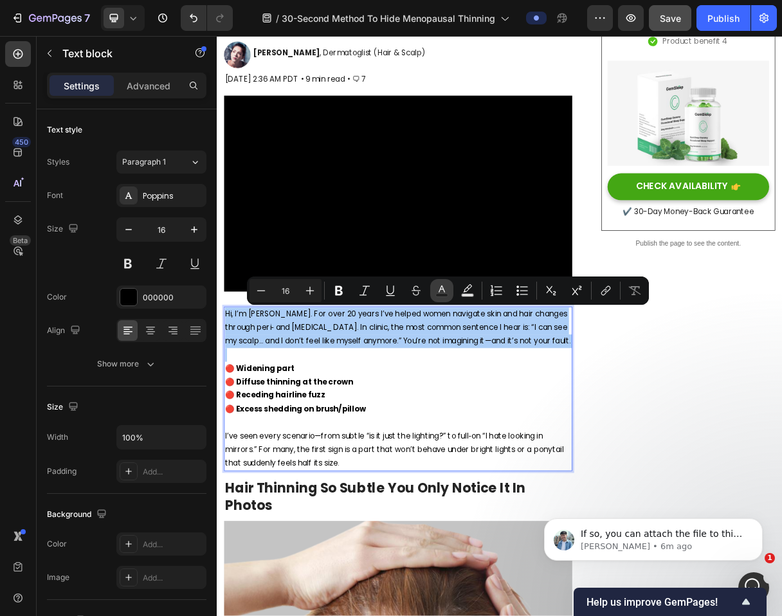
click at [445, 296] on rect "Editor contextual toolbar" at bounding box center [442, 295] width 12 height 3
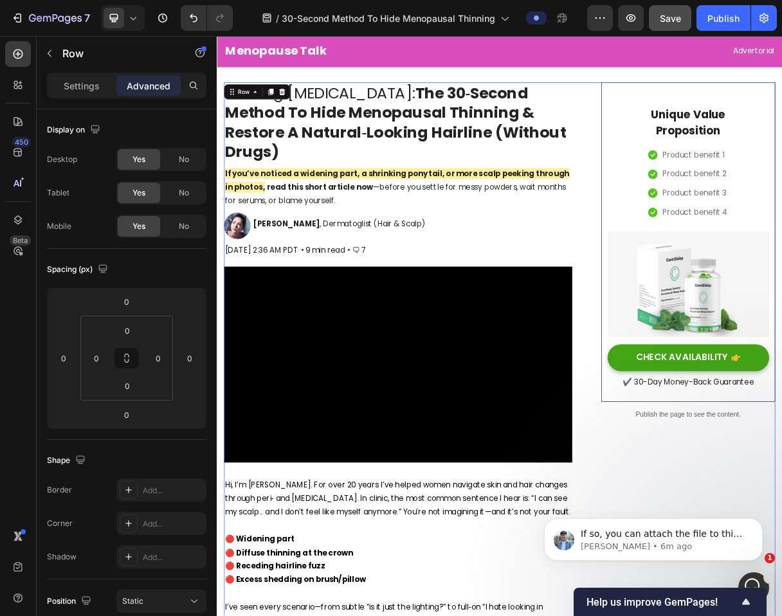
scroll to position [26, 0]
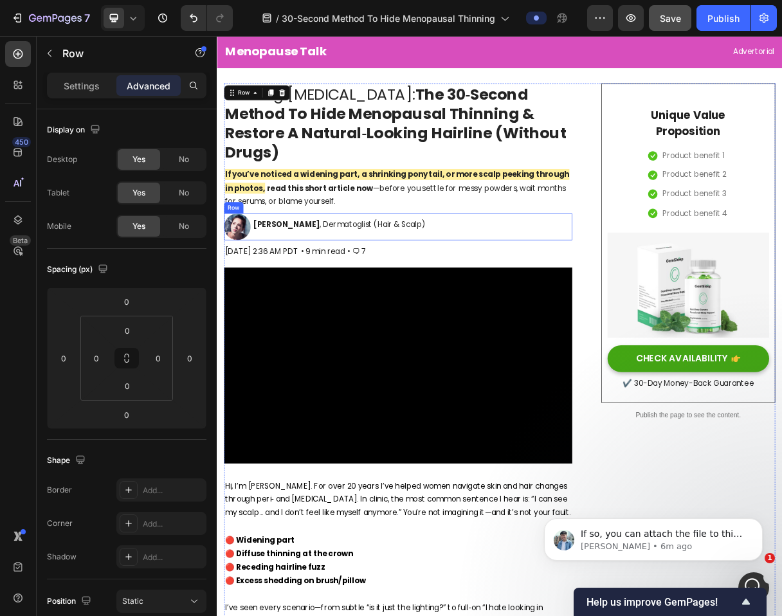
click at [405, 315] on div "⁠⁠⁠⁠⁠⁠⁠ Dr. Maya Chen , Dermatoglist (Hair & Scalp) Heading" at bounding box center [384, 297] width 238 height 37
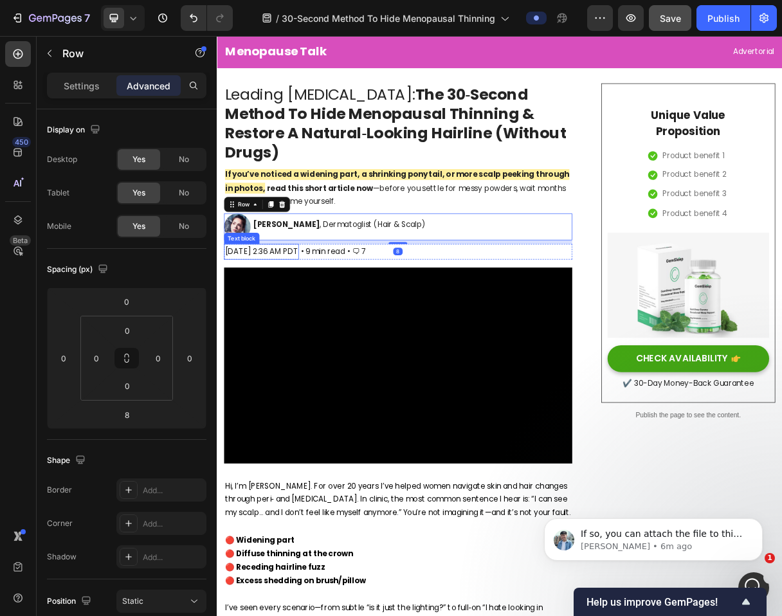
click at [327, 330] on p "[DATE] 2:36 AM PDT" at bounding box center [278, 331] width 100 height 19
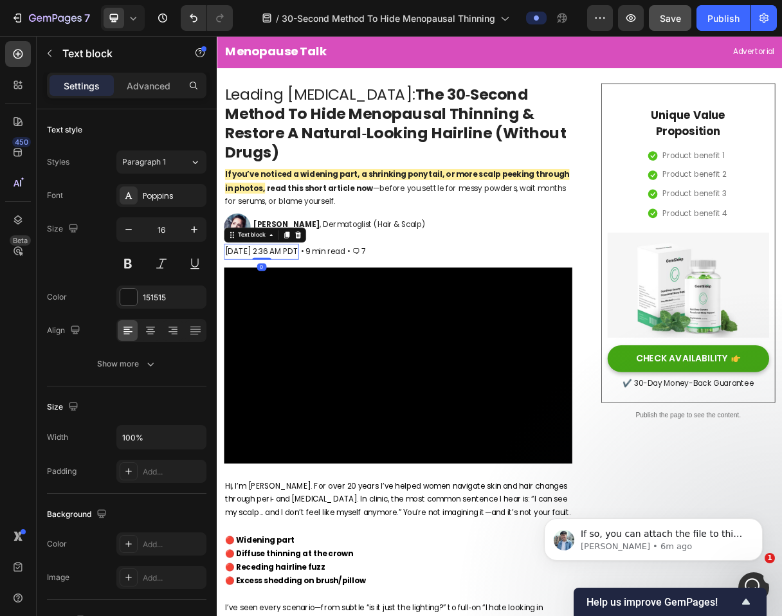
click at [327, 330] on p "[DATE] 2:36 AM PDT" at bounding box center [278, 331] width 100 height 19
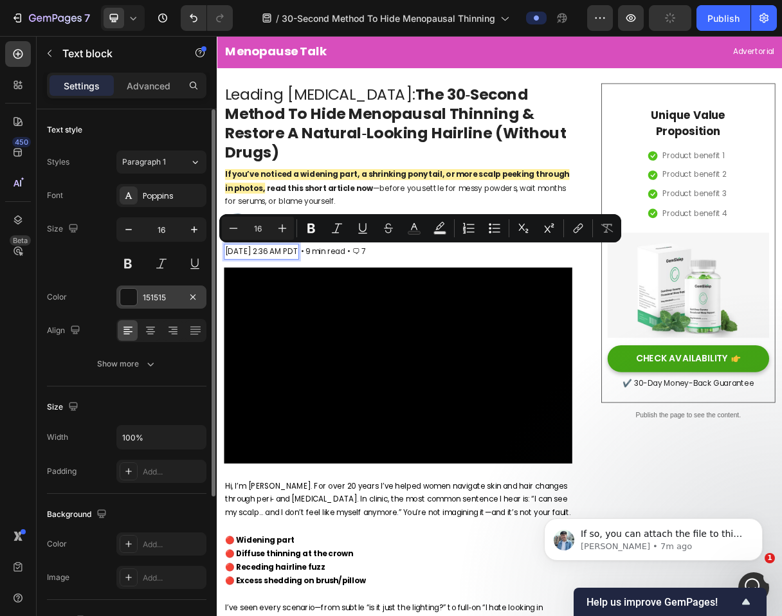
click at [132, 298] on div at bounding box center [128, 297] width 17 height 17
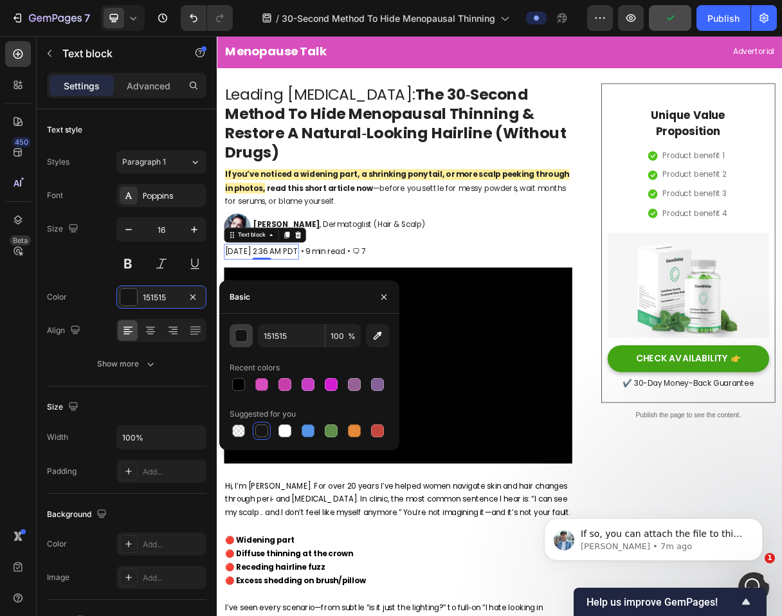
click at [241, 340] on div "button" at bounding box center [241, 336] width 13 height 13
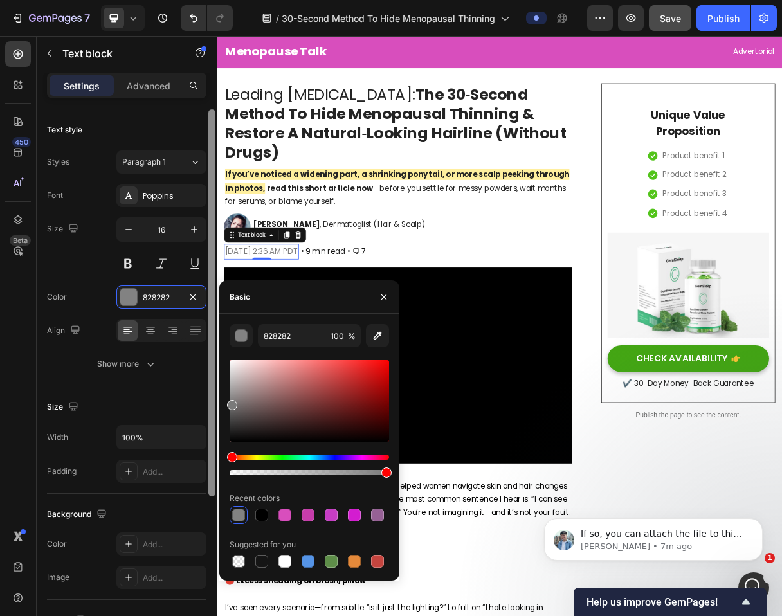
drag, startPoint x: 234, startPoint y: 438, endPoint x: 216, endPoint y: 403, distance: 40.0
click at [216, 403] on div "450 Beta Sections(30) Elements(83) Section Element Hero Section Product Detail …" at bounding box center [108, 326] width 217 height 580
type input "7A7A7A"
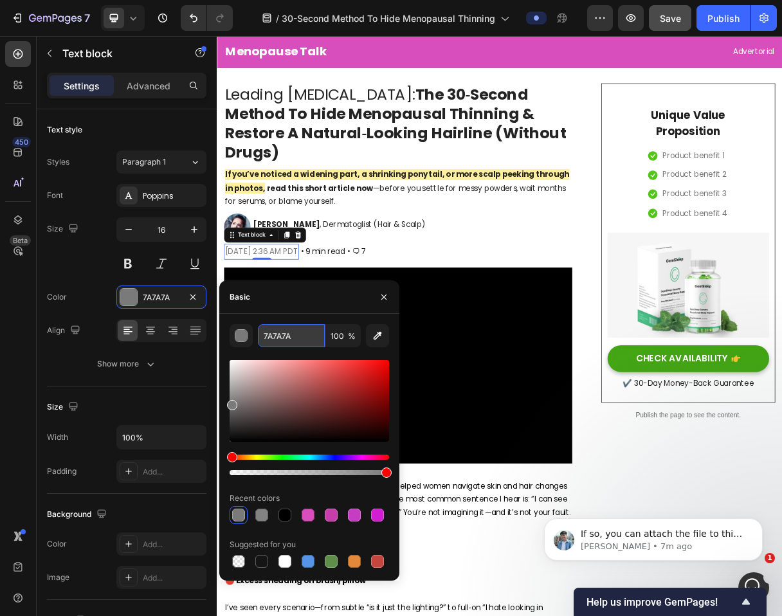
click at [284, 330] on input "7A7A7A" at bounding box center [291, 335] width 67 height 23
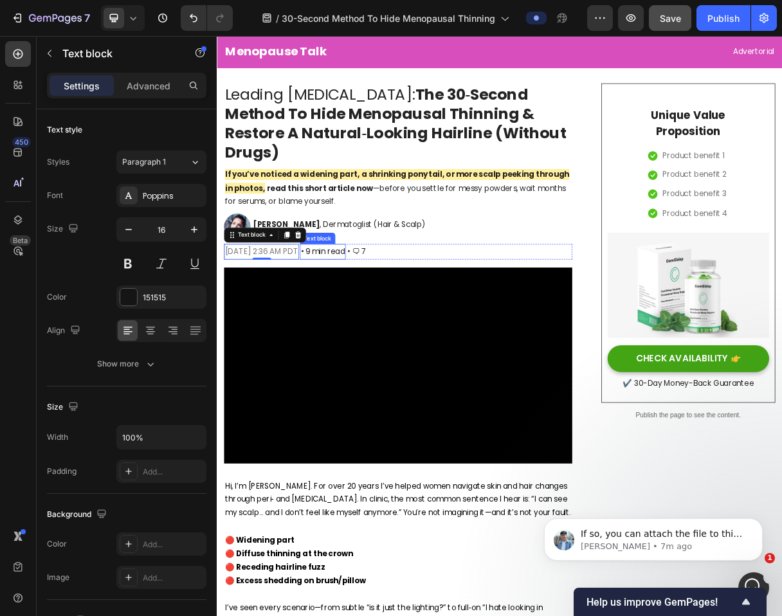
click at [391, 331] on p "• 9 min read" at bounding box center [361, 331] width 60 height 19
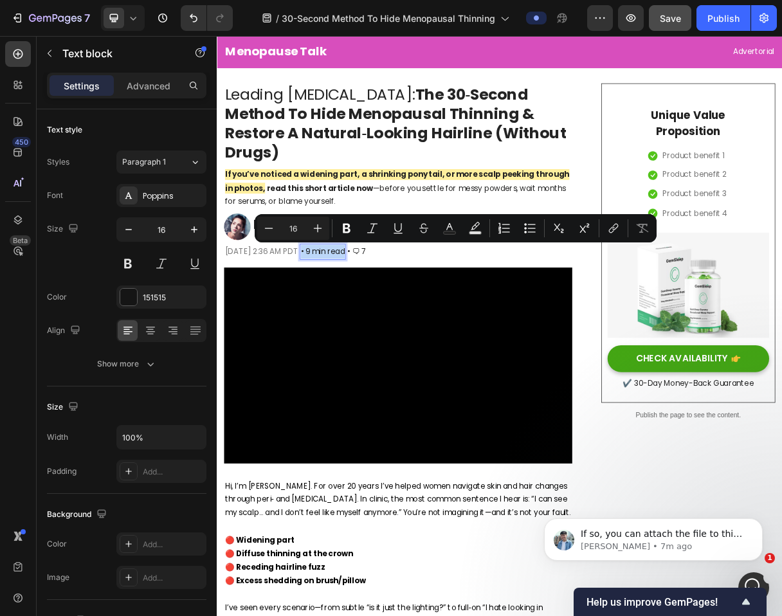
click at [391, 331] on p "• 9 min read" at bounding box center [361, 331] width 60 height 19
drag, startPoint x: 448, startPoint y: 331, endPoint x: 498, endPoint y: 331, distance: 50.2
click at [391, 331] on p "• 9 min read" at bounding box center [361, 331] width 60 height 19
click at [454, 233] on rect "Editor contextual toolbar" at bounding box center [452, 233] width 12 height 3
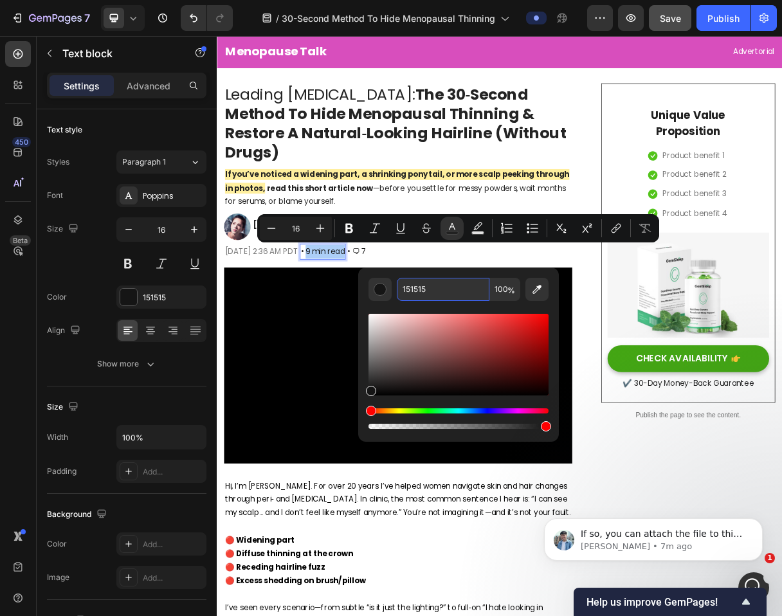
click at [418, 297] on input "151515" at bounding box center [443, 289] width 93 height 23
paste input "7A7A7A"
type input "7A7A7A"
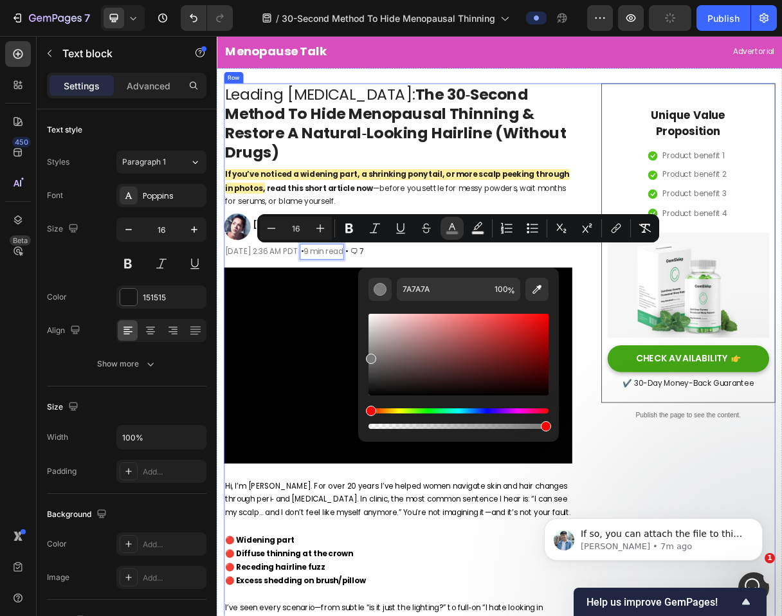
click at [545, 341] on div "Wed, September 24, 2025 at 2:36 AM PDT Text block • 9 min read Text block 0 • 🗨…" at bounding box center [463, 330] width 475 height 21
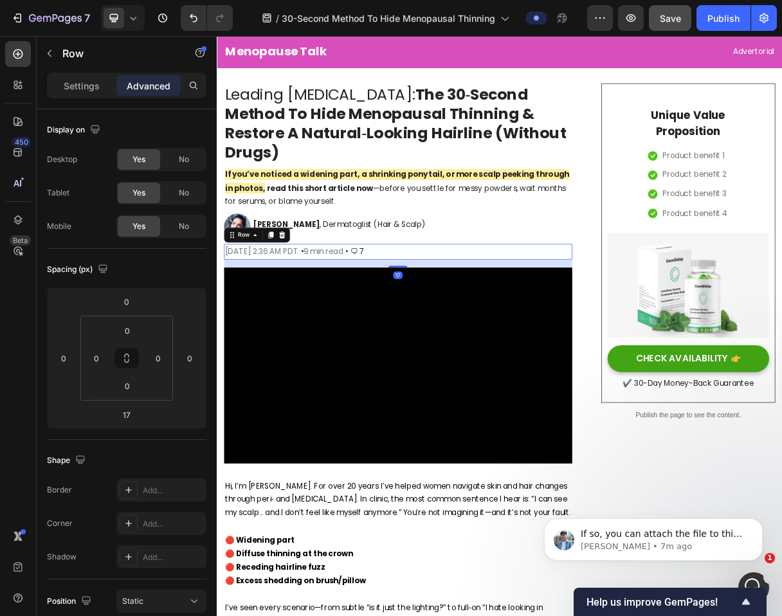
click at [533, 326] on div "Wed, September 24, 2025 at 2:36 AM PDT Text block • 9 min read Text block • 🗨 7…" at bounding box center [463, 330] width 475 height 21
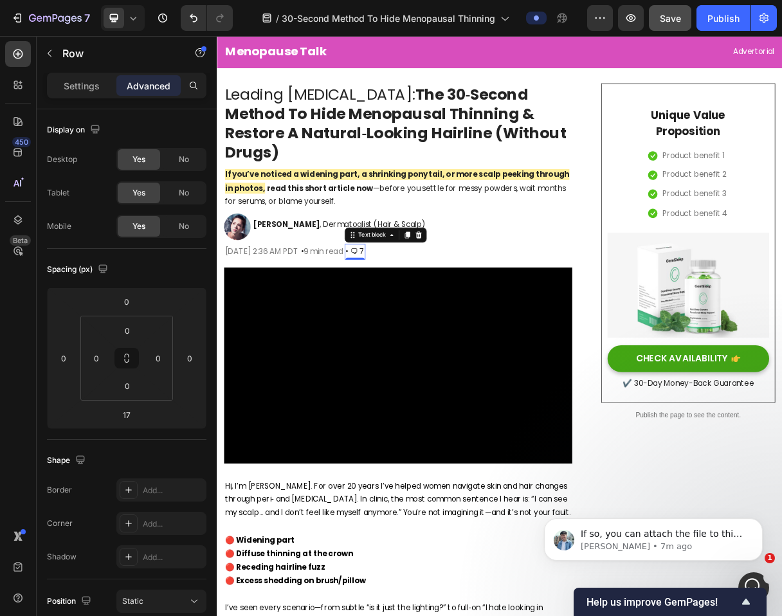
click at [418, 330] on p "• 🗨 7" at bounding box center [405, 331] width 26 height 19
click at [418, 329] on p "• 🗨 7" at bounding box center [405, 331] width 26 height 19
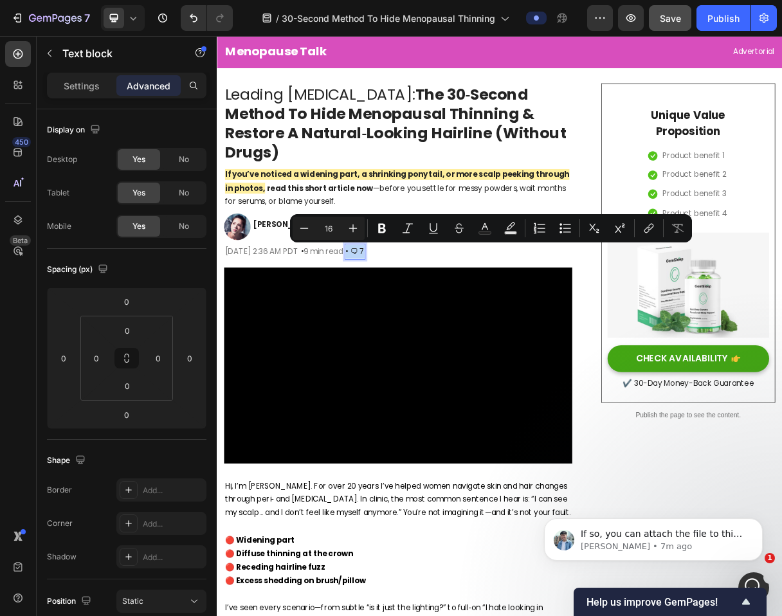
click at [418, 329] on p "• 🗨 7" at bounding box center [405, 331] width 26 height 19
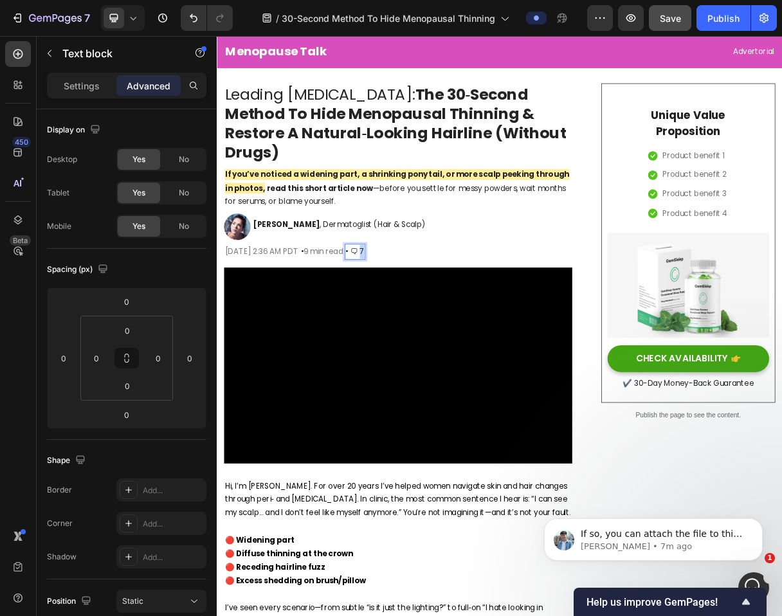
click at [418, 331] on p "• 🗨 7" at bounding box center [405, 331] width 26 height 19
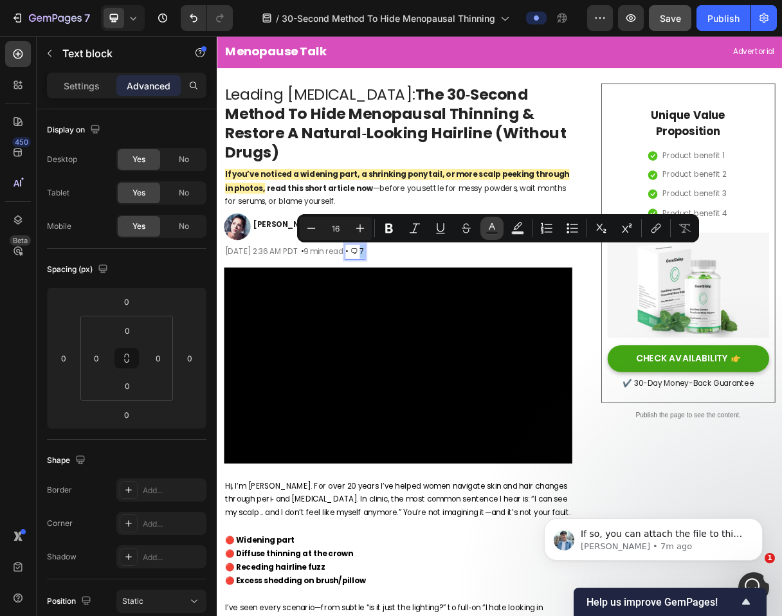
click at [491, 226] on icon "Editor contextual toolbar" at bounding box center [492, 228] width 13 height 13
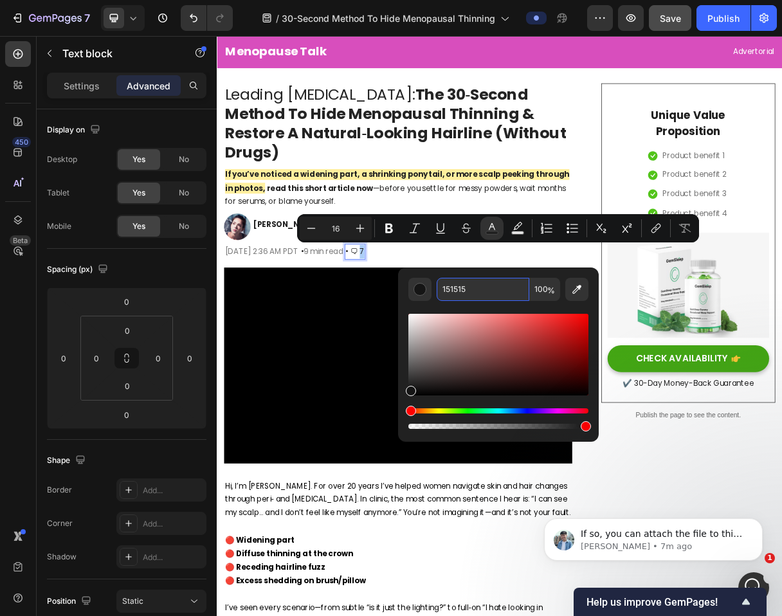
click at [480, 291] on input "151515" at bounding box center [483, 289] width 93 height 23
paste input "7A7A7A"
type input "7A7A7A"
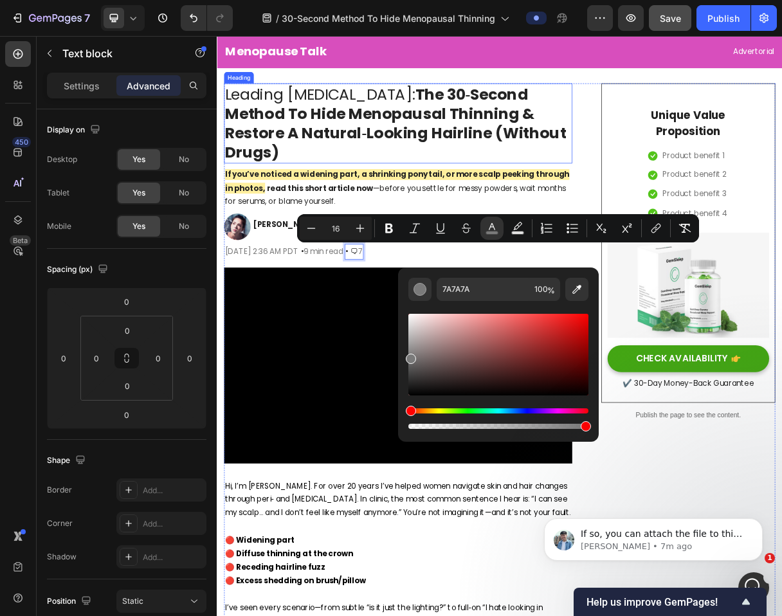
click at [583, 179] on strong "The 30‑Second Method To Hide Menopausal Thinning & Restore A Natural‑Looking Ha…" at bounding box center [461, 155] width 466 height 109
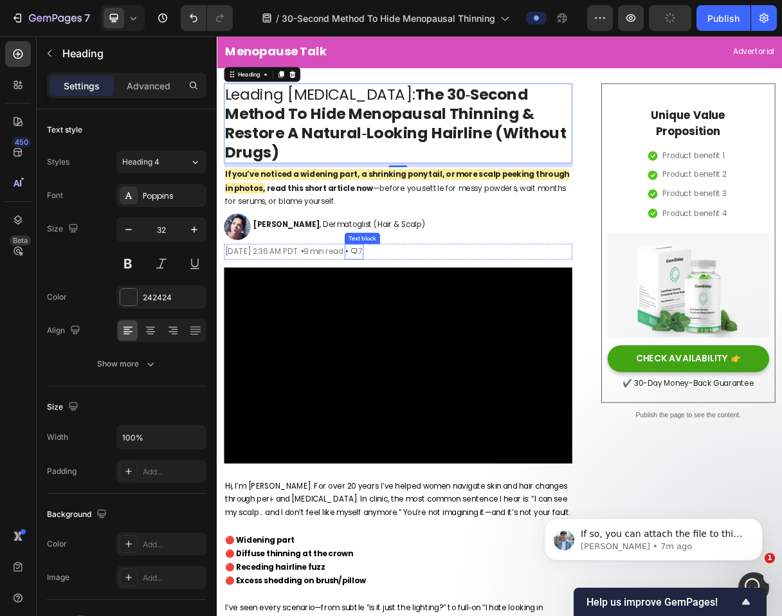
click at [416, 333] on p "• 🗨 7" at bounding box center [403, 331] width 23 height 19
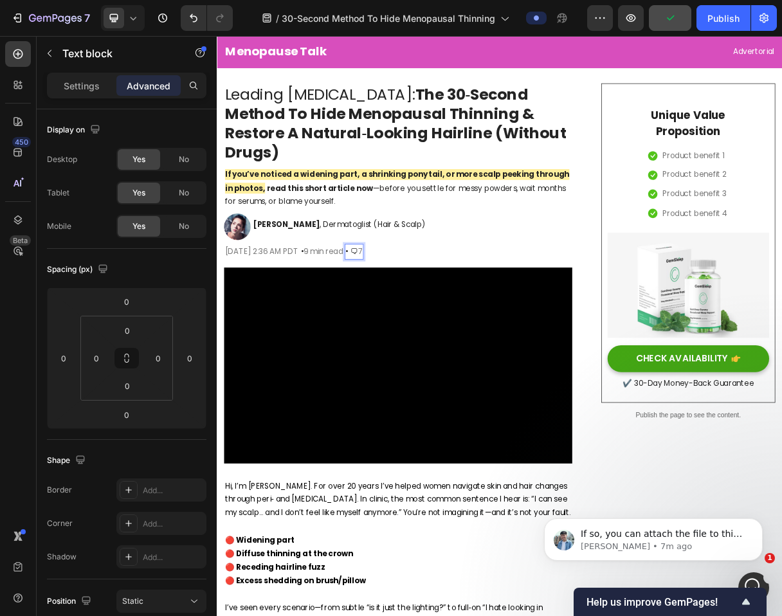
click at [416, 333] on span "7" at bounding box center [412, 330] width 6 height 15
drag, startPoint x: 522, startPoint y: 333, endPoint x: 514, endPoint y: 334, distance: 7.7
click at [416, 334] on p "• 🗨 7" at bounding box center [403, 331] width 23 height 19
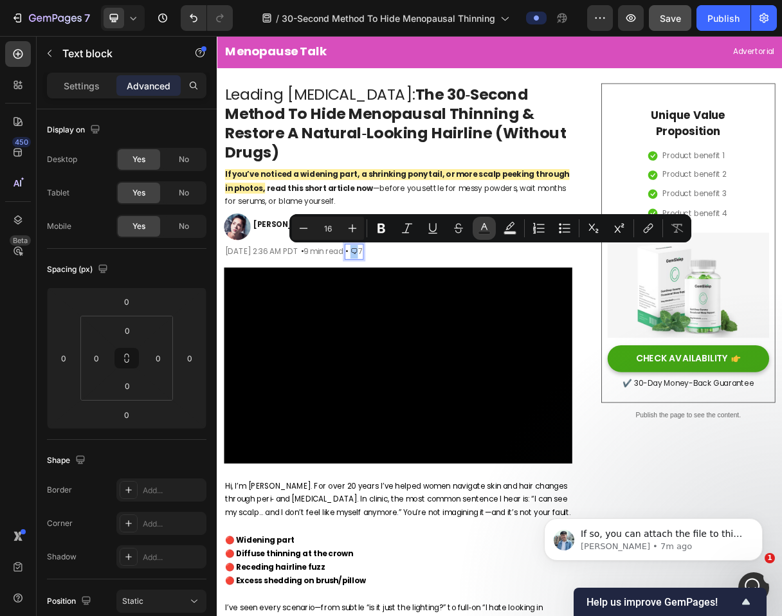
click at [480, 232] on rect "Editor contextual toolbar" at bounding box center [485, 233] width 12 height 3
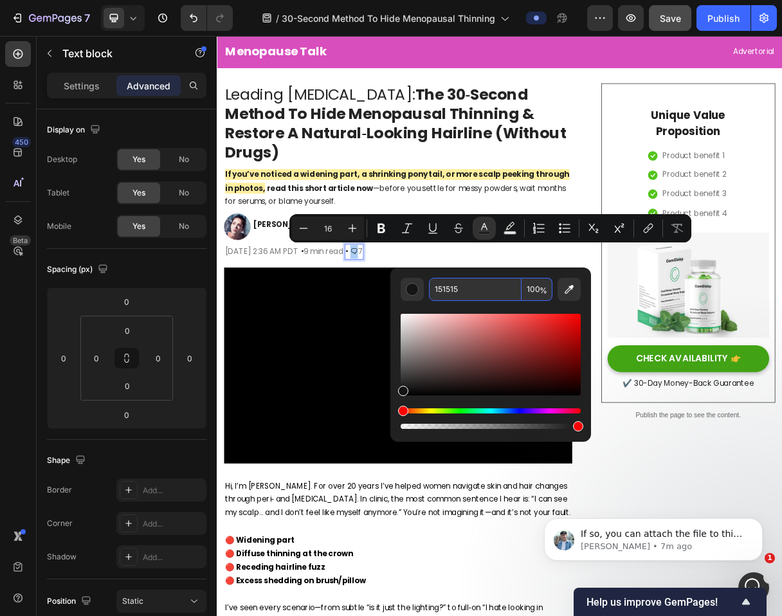
click at [470, 294] on input "151515" at bounding box center [475, 289] width 93 height 23
paste input "7A7A7A"
type input "7A7A7A"
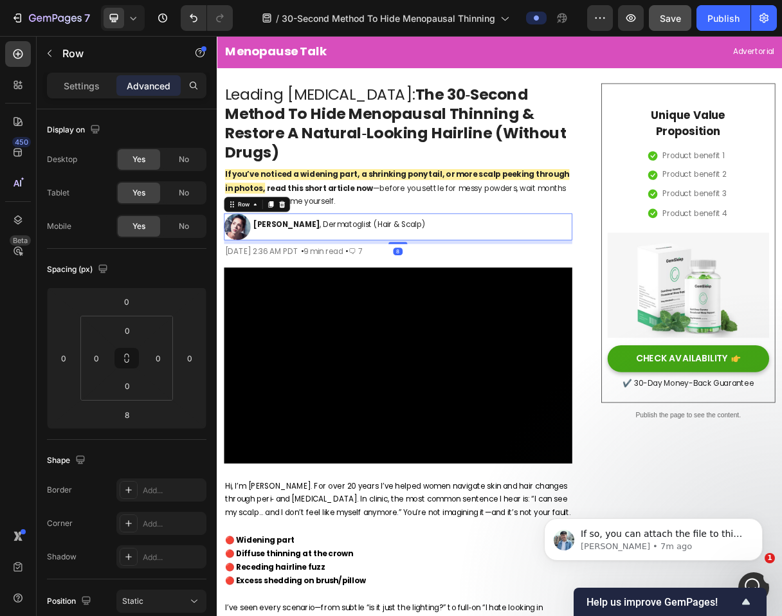
click at [619, 286] on div "Image ⁠⁠⁠⁠⁠⁠⁠ Dr. Maya Chen , Dermatoglist (Hair & Scalp) Heading Row 8" at bounding box center [463, 297] width 475 height 37
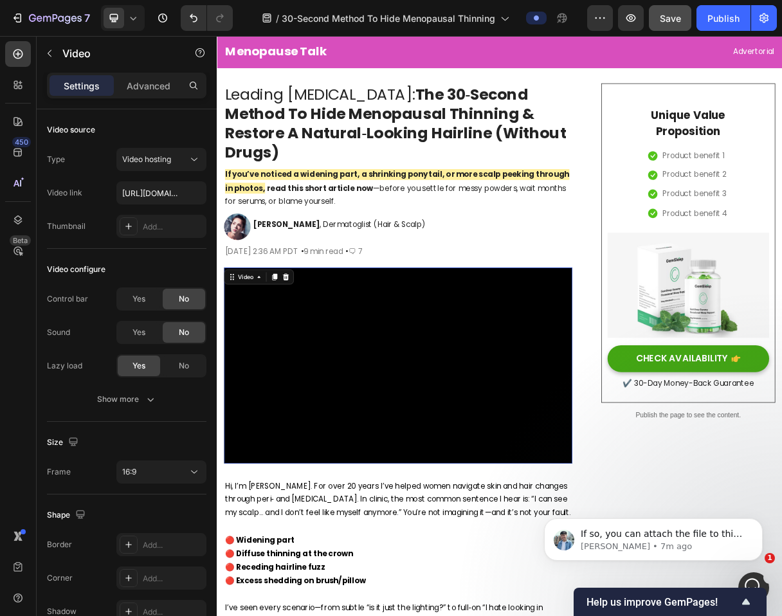
click at [638, 491] on video at bounding box center [463, 486] width 475 height 267
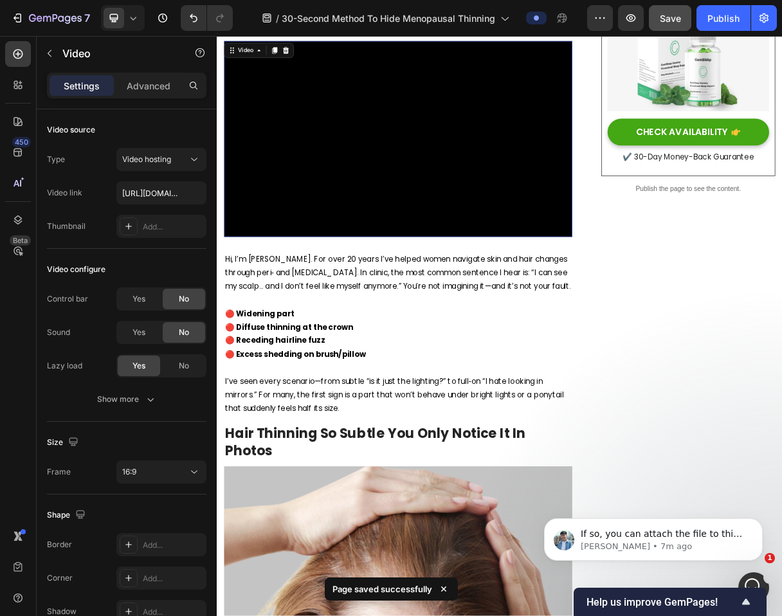
scroll to position [455, 0]
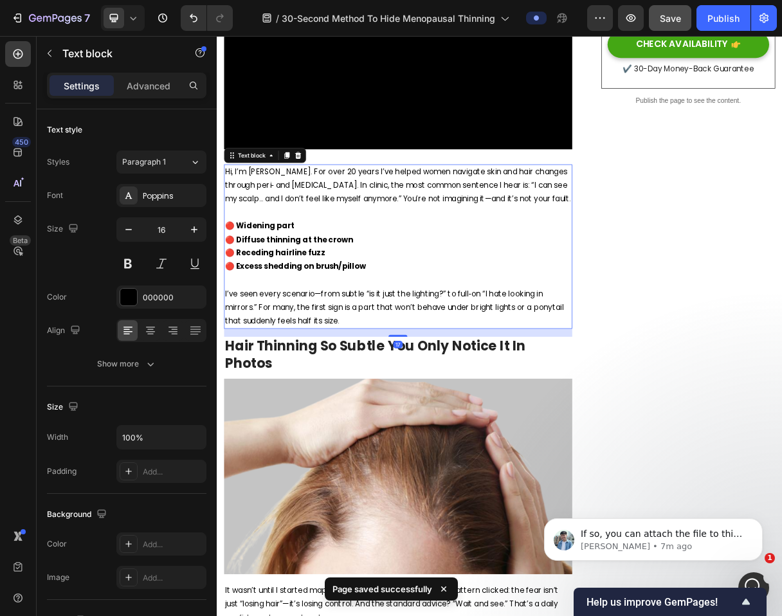
click at [342, 268] on p "Hi, I’m [PERSON_NAME]. For over 20 years I’ve helped women navigate skin and ha…" at bounding box center [464, 240] width 473 height 55
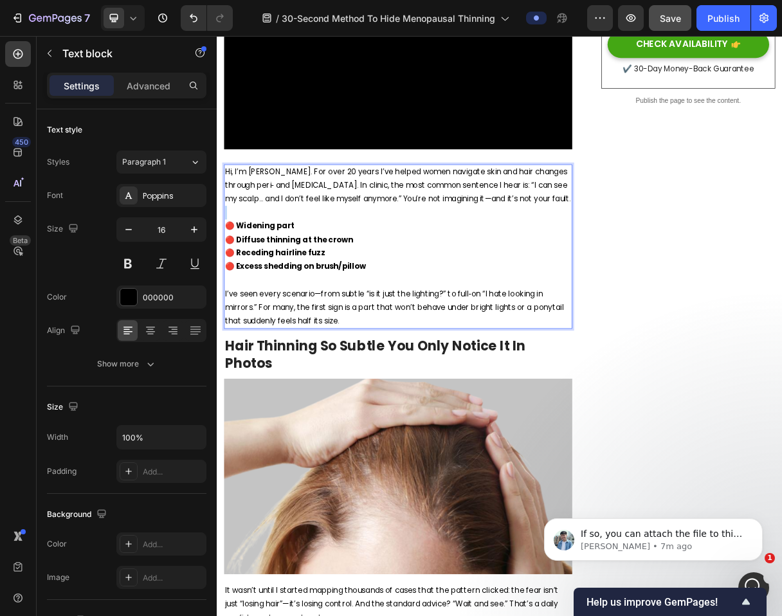
click at [319, 287] on p "Rich Text Editor. Editing area: main" at bounding box center [464, 277] width 473 height 19
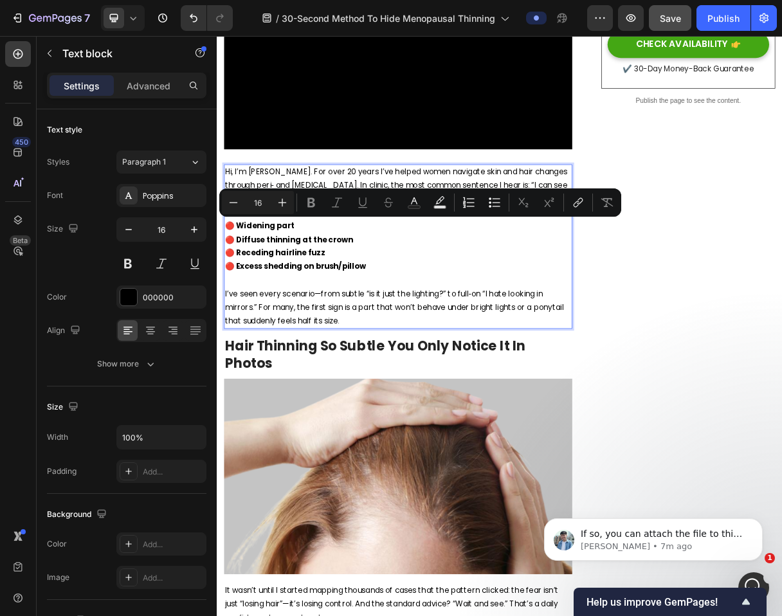
click at [302, 380] on p "Rich Text Editor. Editing area: main" at bounding box center [464, 370] width 473 height 19
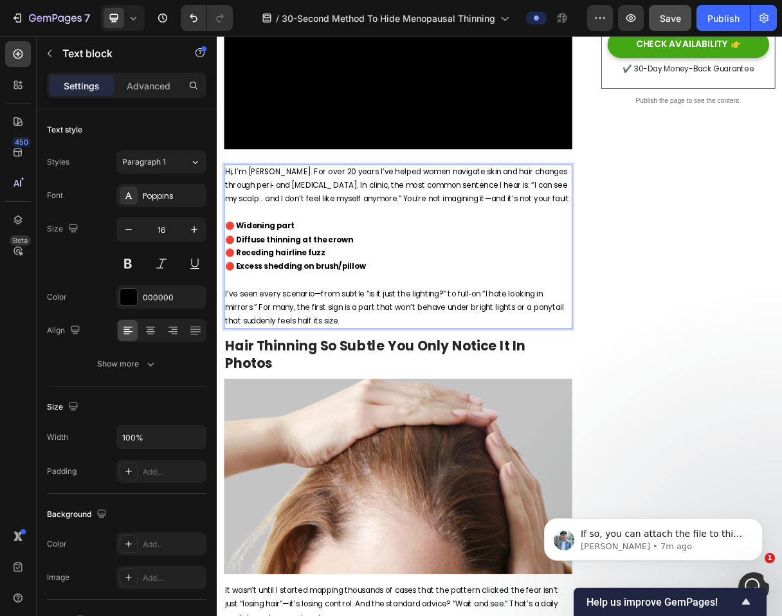
click at [327, 435] on p "I’ve seen every scenario—from subtle “is it just the lighting?” to full‑on “I h…" at bounding box center [464, 407] width 473 height 55
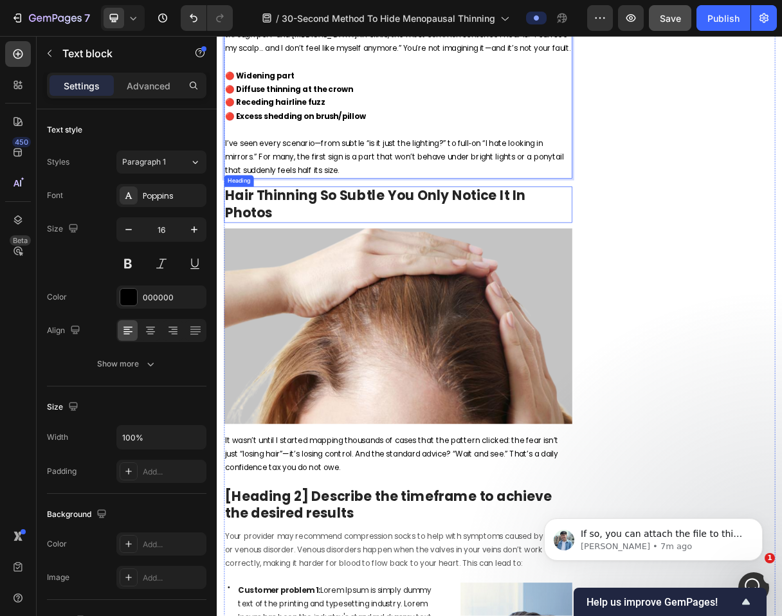
scroll to position [713, 0]
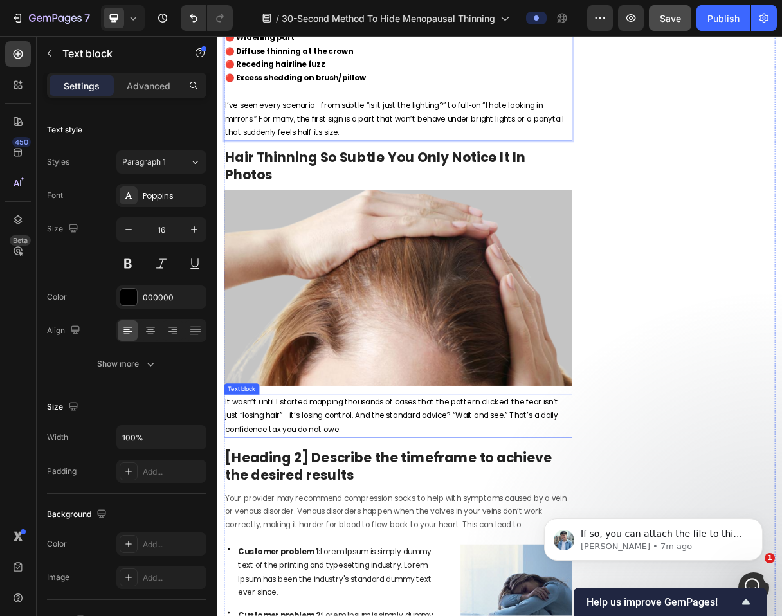
click at [528, 535] on p "It wasn’t until I started mapping thousands of cases that the pattern clicked: …" at bounding box center [464, 555] width 473 height 55
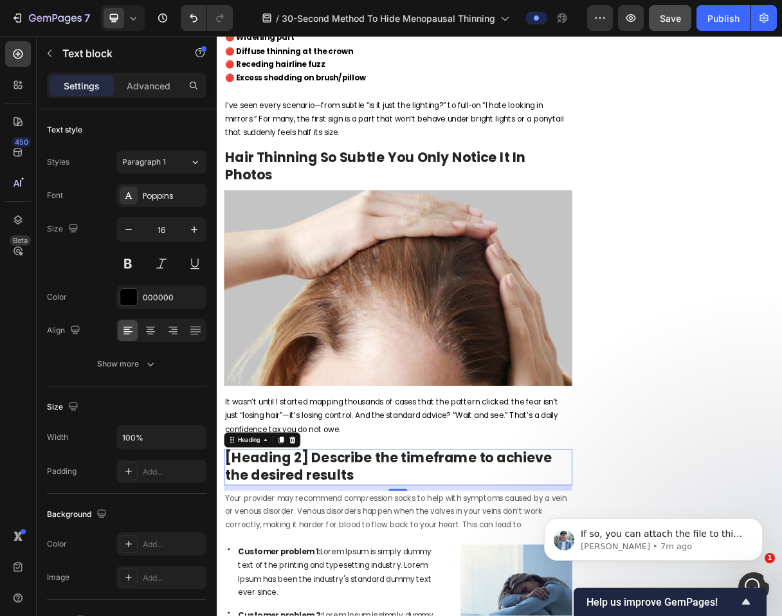
click at [402, 616] on p "[Heading 2] Describe the timeframe to achieve the desired results" at bounding box center [464, 624] width 473 height 47
click at [396, 616] on p "[Heading 2] Describe the timeframe to achieve the desired results" at bounding box center [464, 624] width 473 height 47
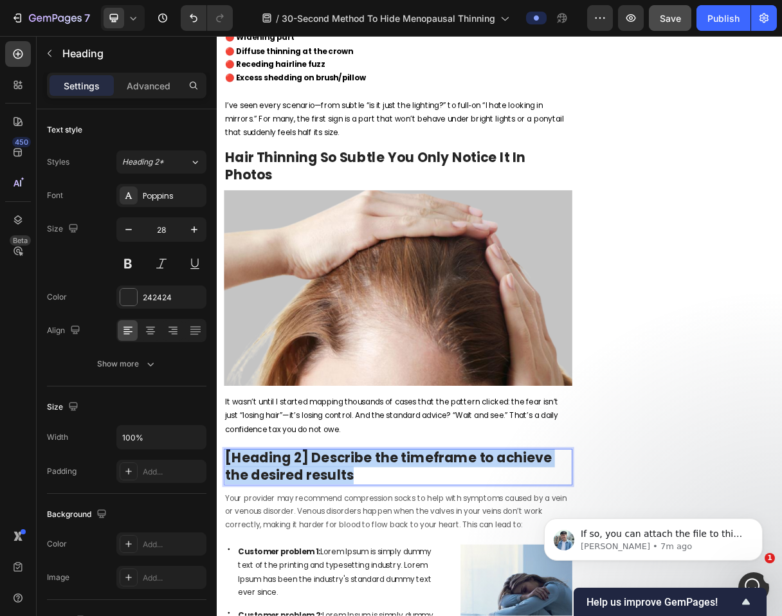
click at [396, 616] on p "[Heading 2] Describe the timeframe to achieve the desired results" at bounding box center [464, 624] width 473 height 47
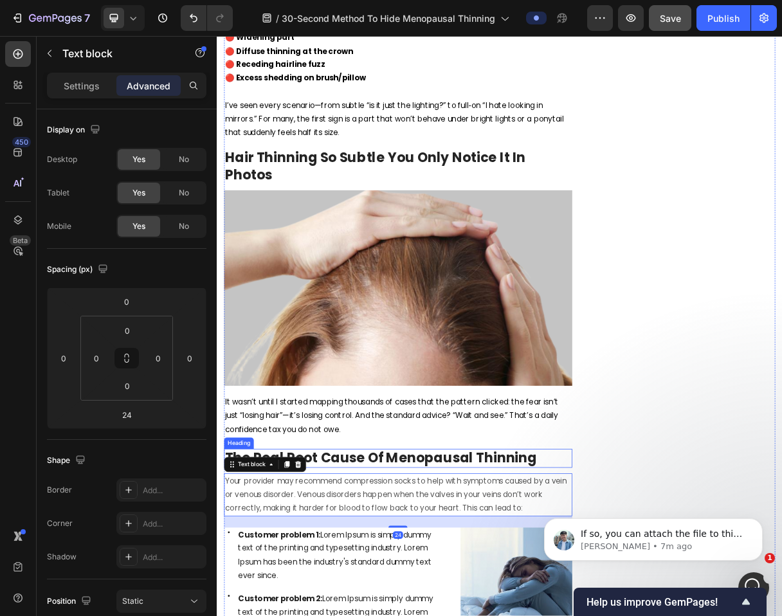
click at [93, 84] on p "Settings" at bounding box center [82, 86] width 36 height 14
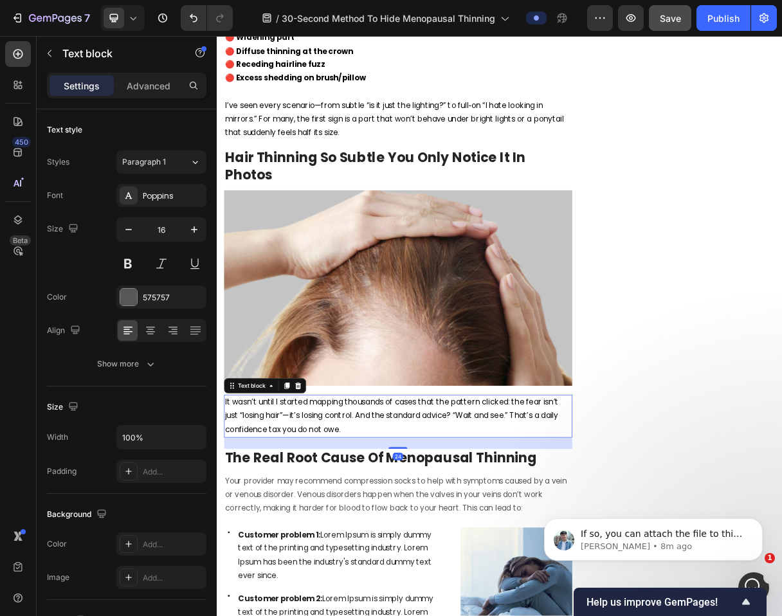
click at [391, 553] on p "It wasn’t until I started mapping thousands of cases that the pattern clicked: …" at bounding box center [464, 555] width 473 height 55
click at [309, 509] on icon at bounding box center [312, 514] width 10 height 10
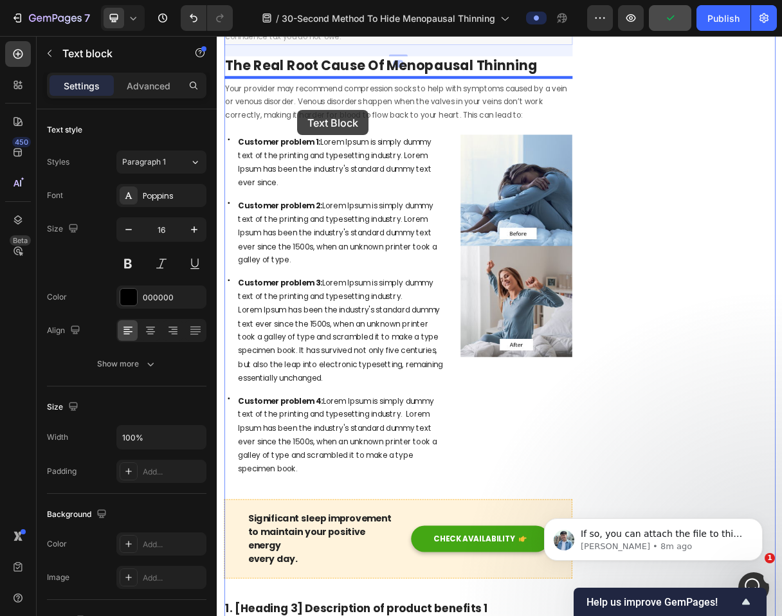
scroll to position [1281, 0]
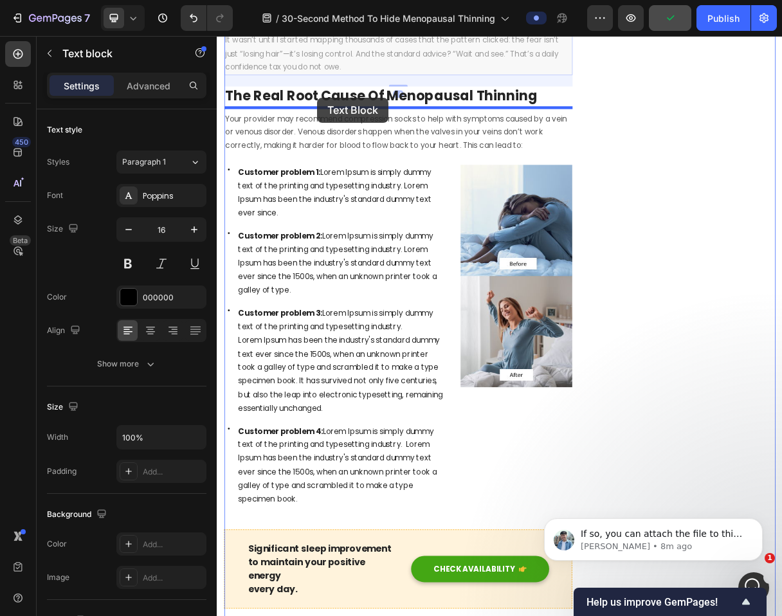
drag, startPoint x: 253, startPoint y: 582, endPoint x: 354, endPoint y: 120, distance: 472.0
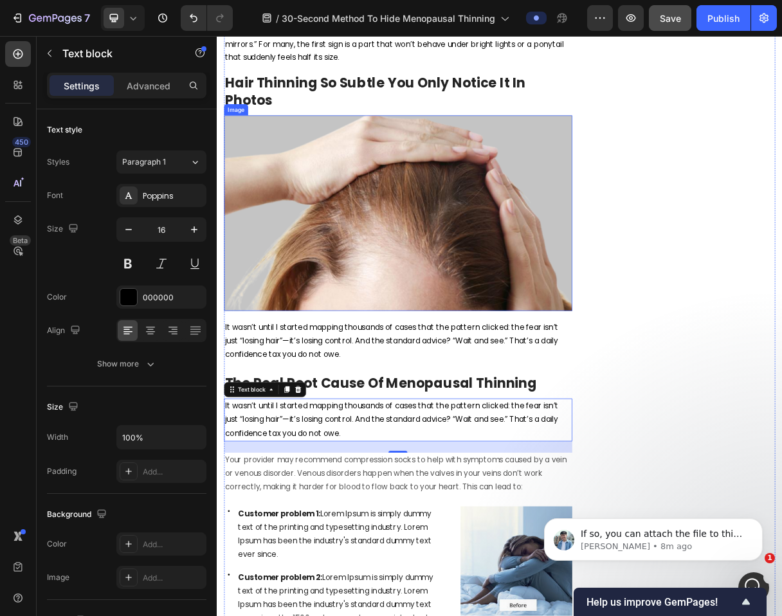
click at [458, 225] on img at bounding box center [463, 278] width 475 height 267
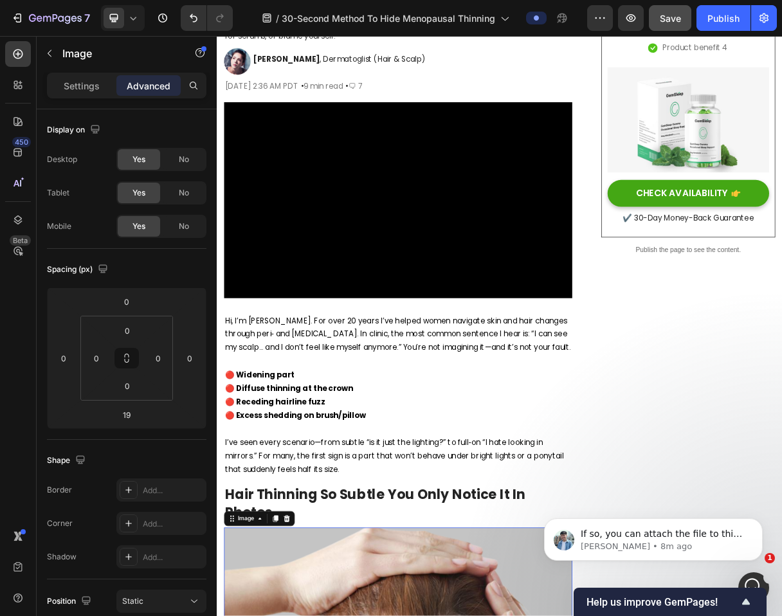
scroll to position [255, 0]
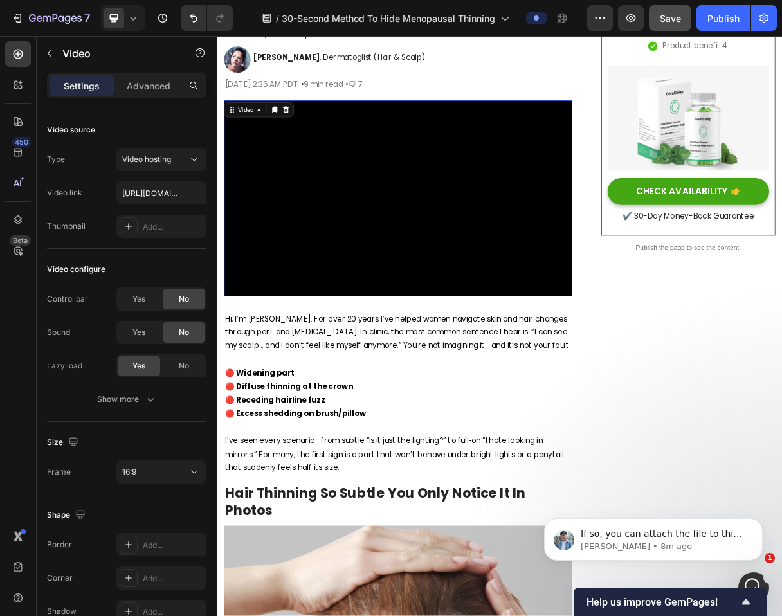
click at [371, 192] on video at bounding box center [463, 257] width 475 height 267
click at [295, 134] on icon at bounding box center [295, 137] width 7 height 9
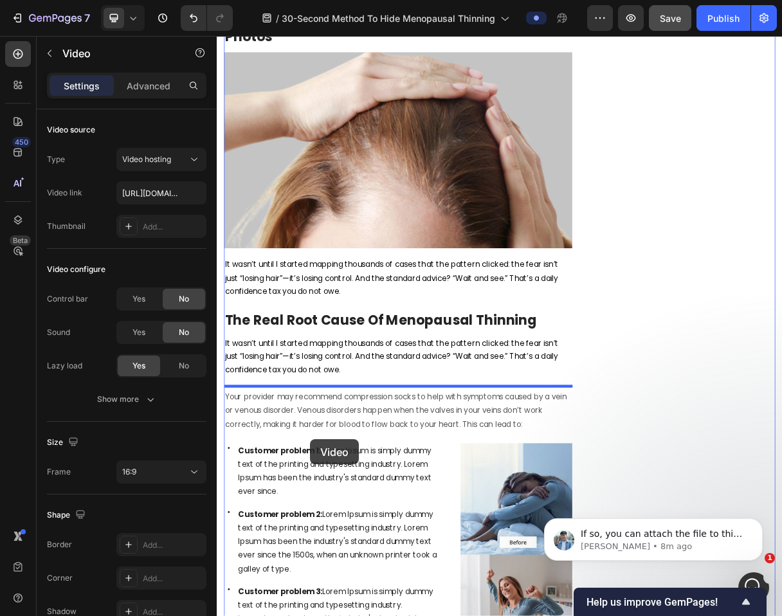
scroll to position [1234, 0]
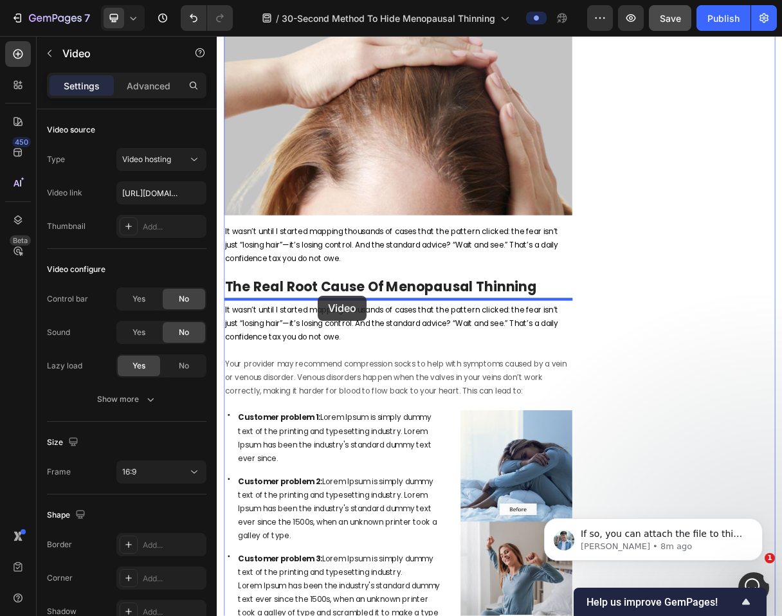
drag, startPoint x: 247, startPoint y: 419, endPoint x: 354, endPoint y: 390, distance: 111.1
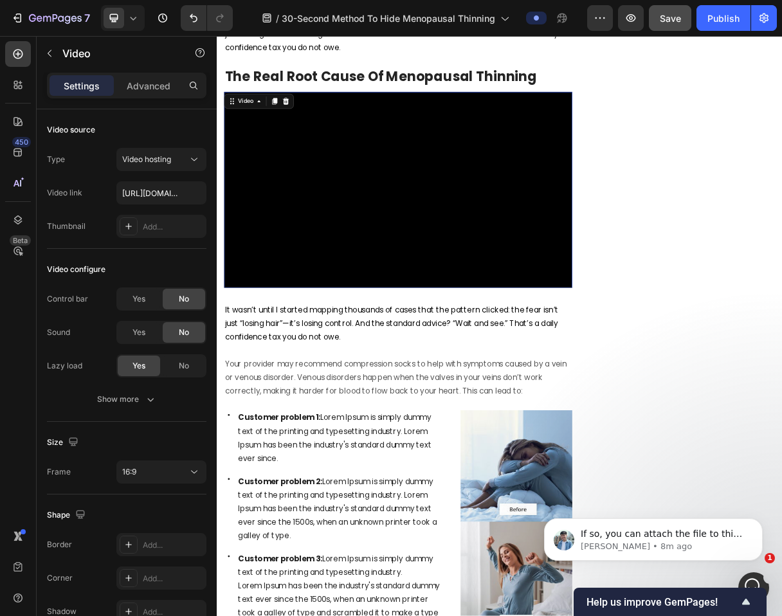
scroll to position [946, 0]
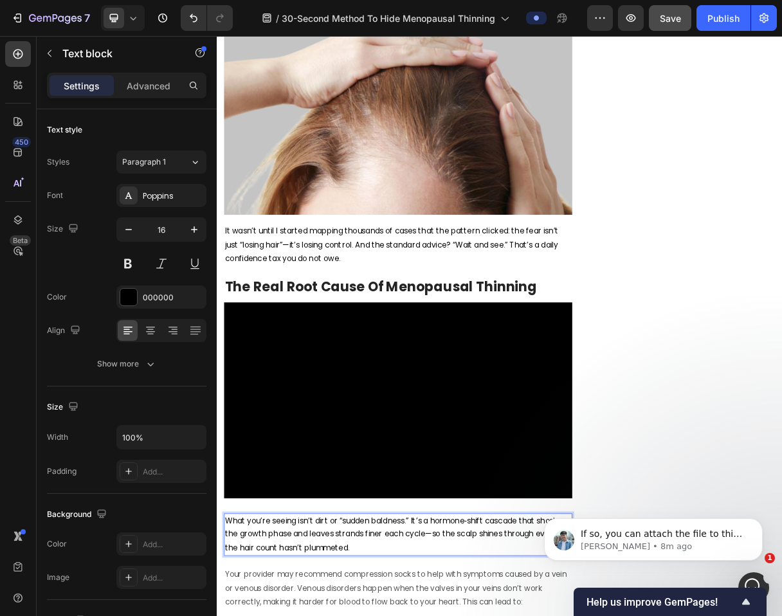
click at [684, 446] on div "If so, you can attach the file to this email so we can help generate a backup t…" at bounding box center [653, 480] width 237 height 161
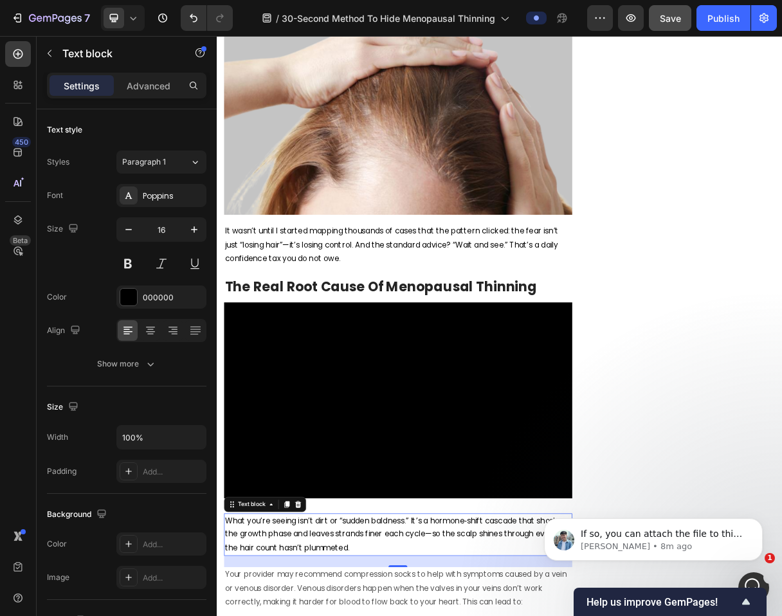
click at [684, 446] on div "If so, you can attach the file to this email so we can help generate a backup t…" at bounding box center [653, 480] width 237 height 161
click at [754, 571] on html at bounding box center [752, 586] width 31 height 31
click at [692, 543] on p "Liam • 8m ago" at bounding box center [664, 547] width 166 height 12
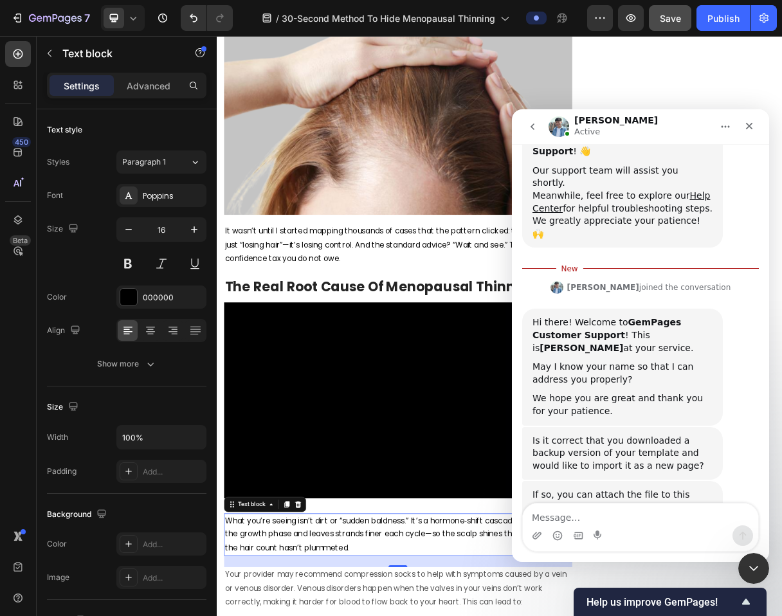
scroll to position [208, 0]
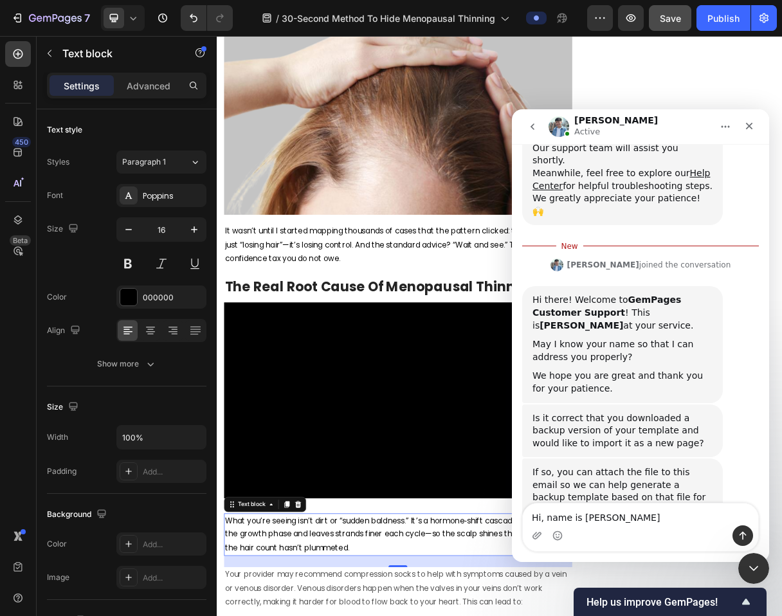
type textarea "Hi, name is [PERSON_NAME]"
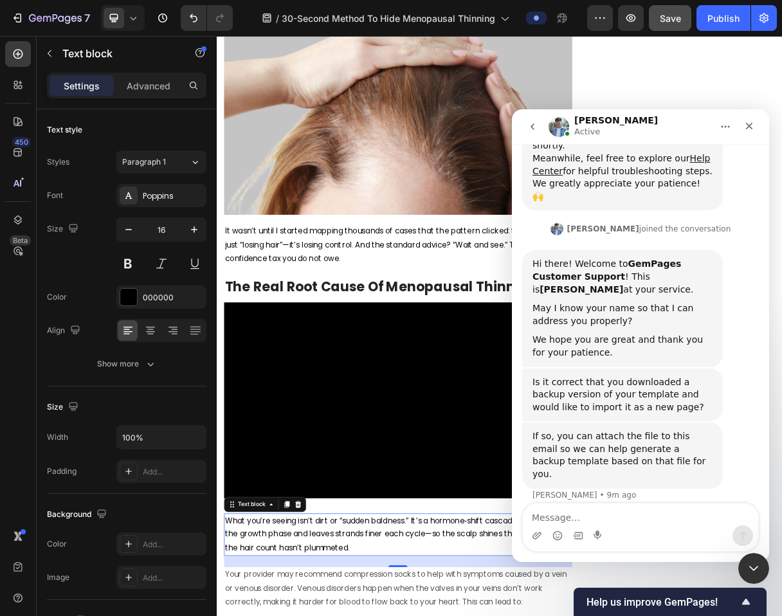
scroll to position [225, 0]
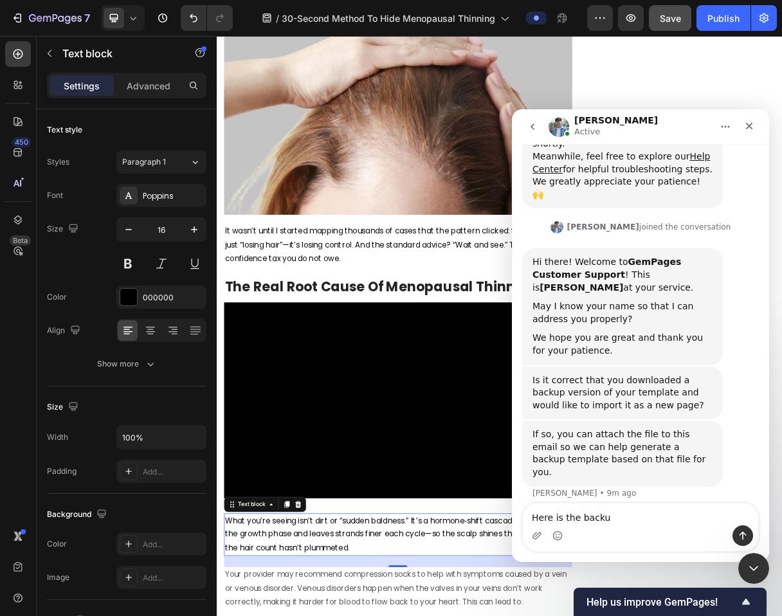
type textarea "Here is the backup"
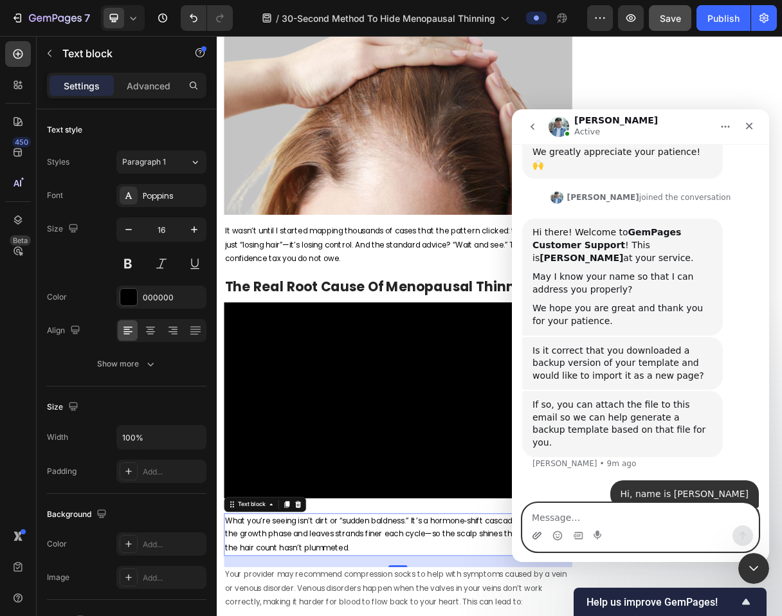
click at [535, 538] on icon "Upload attachment" at bounding box center [537, 536] width 10 height 10
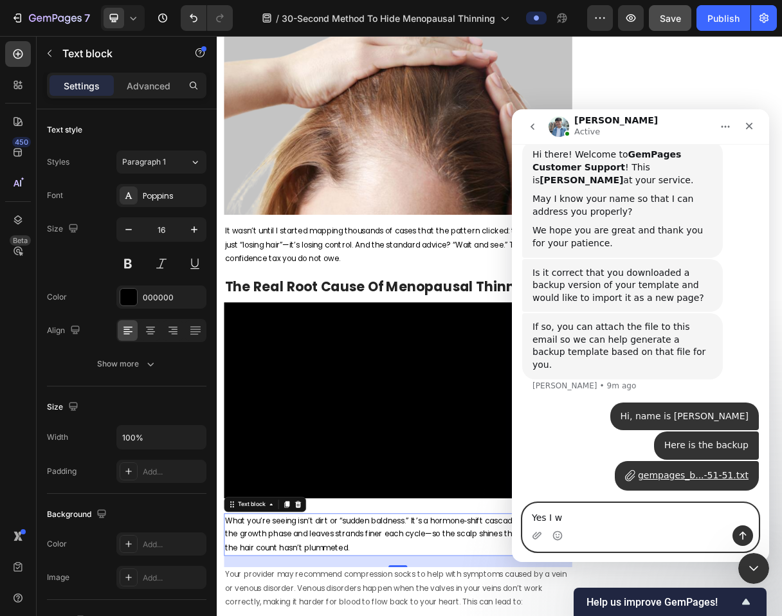
scroll to position [335, 0]
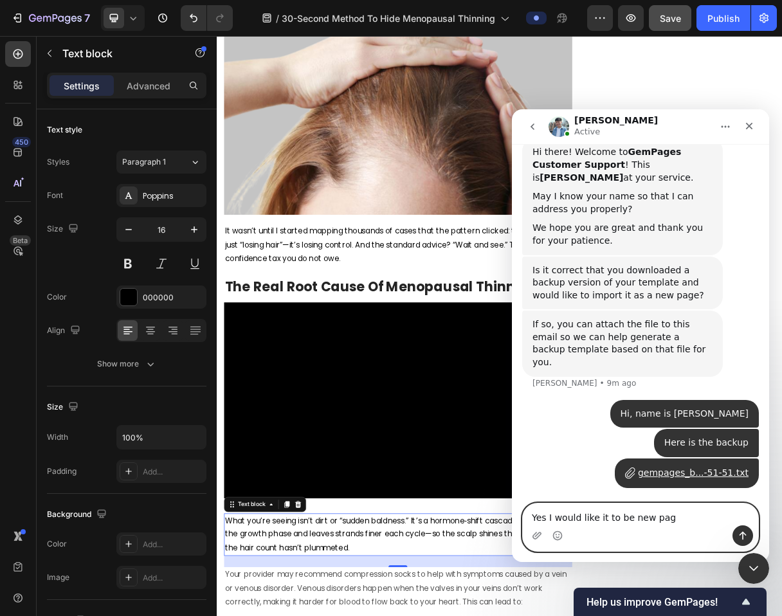
type textarea "Yes I would like it to be new page"
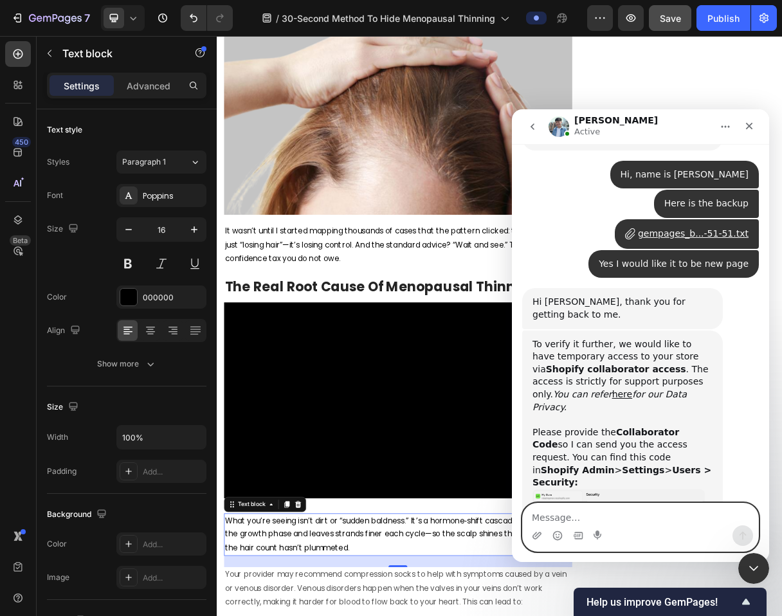
scroll to position [564, 0]
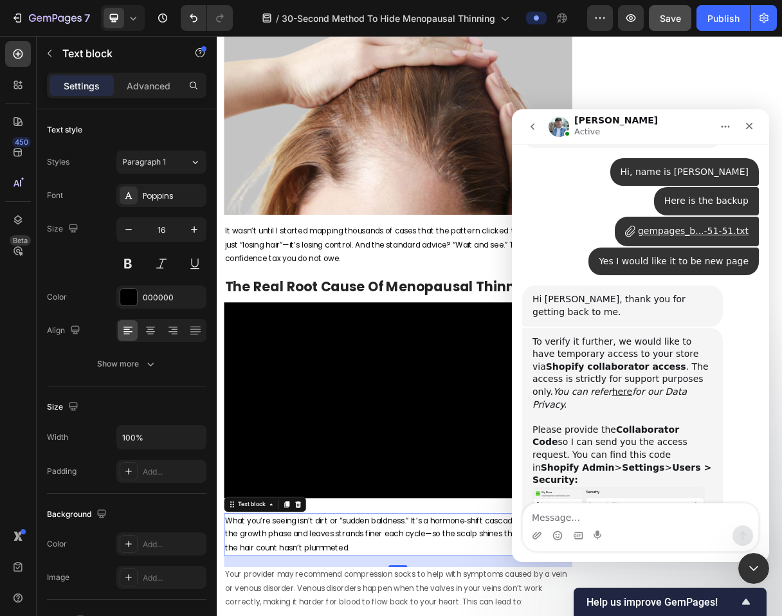
click at [665, 9] on button "Save" at bounding box center [670, 18] width 42 height 26
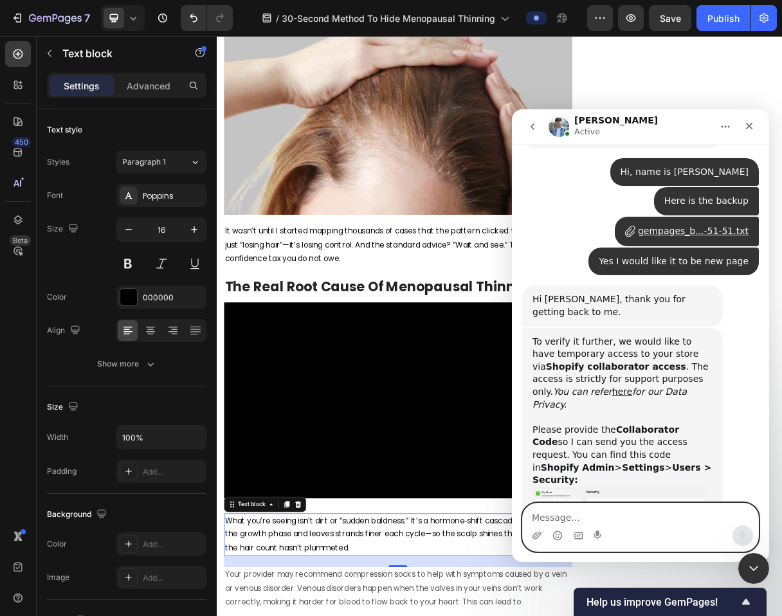
click at [623, 511] on textarea "Message…" at bounding box center [640, 515] width 235 height 22
type textarea "8007"
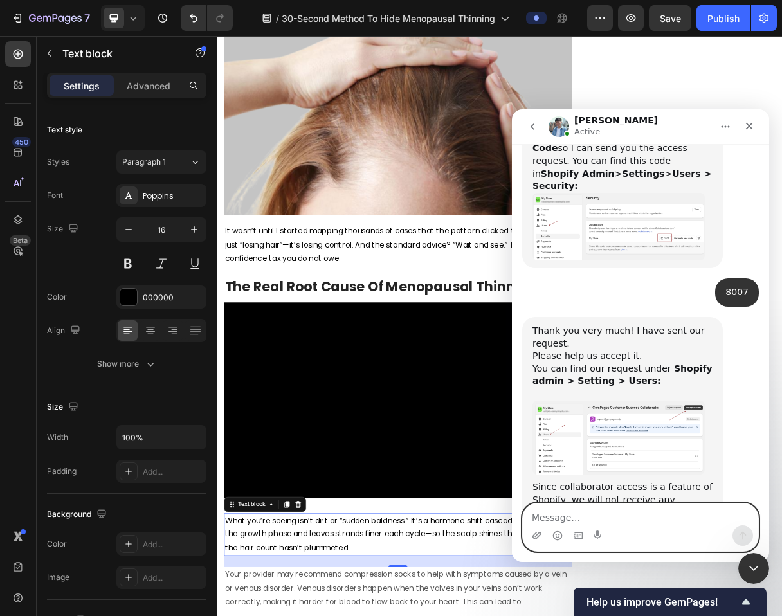
scroll to position [859, 0]
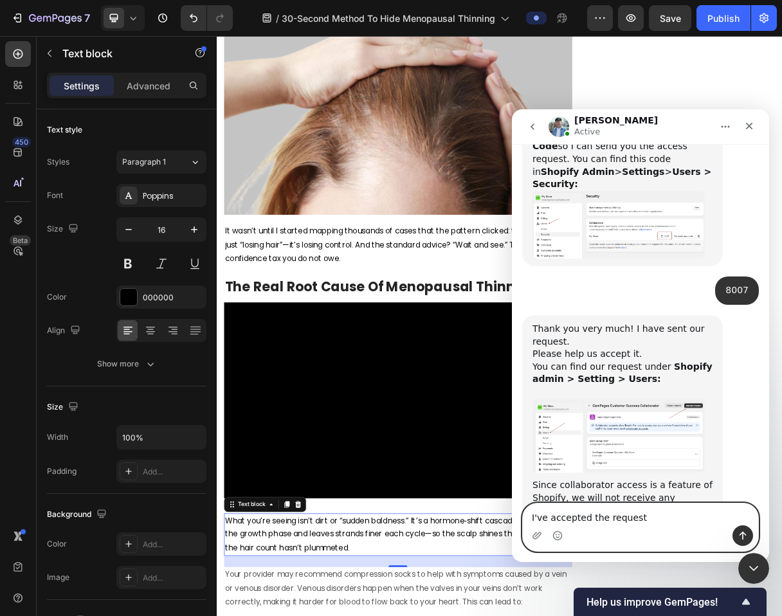
type textarea "I've accepted the request!"
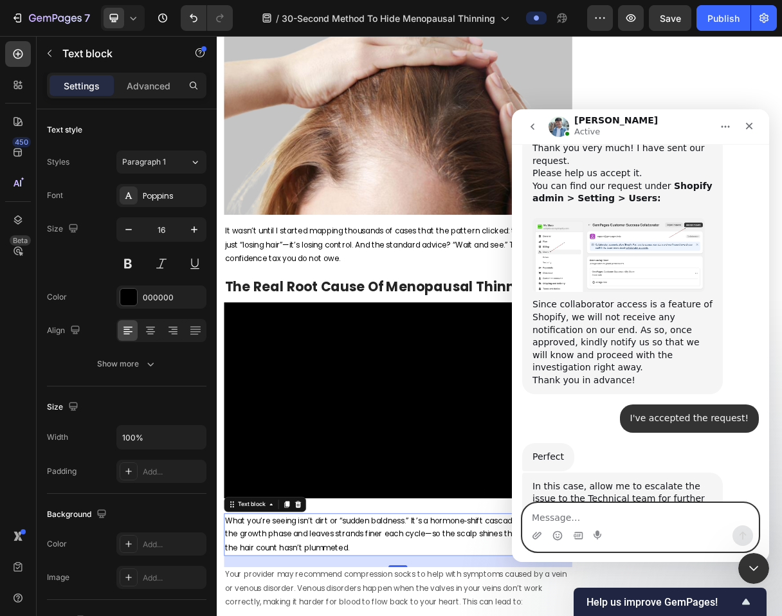
scroll to position [1054, 0]
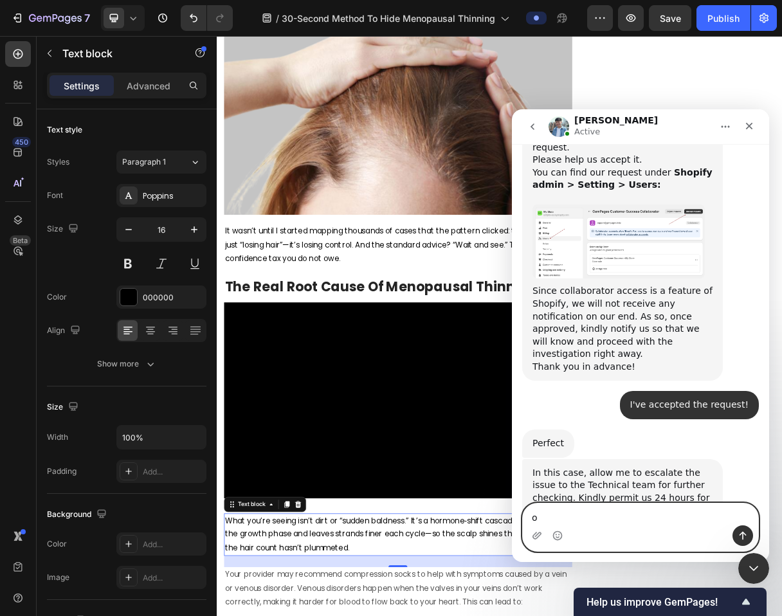
type textarea "ok"
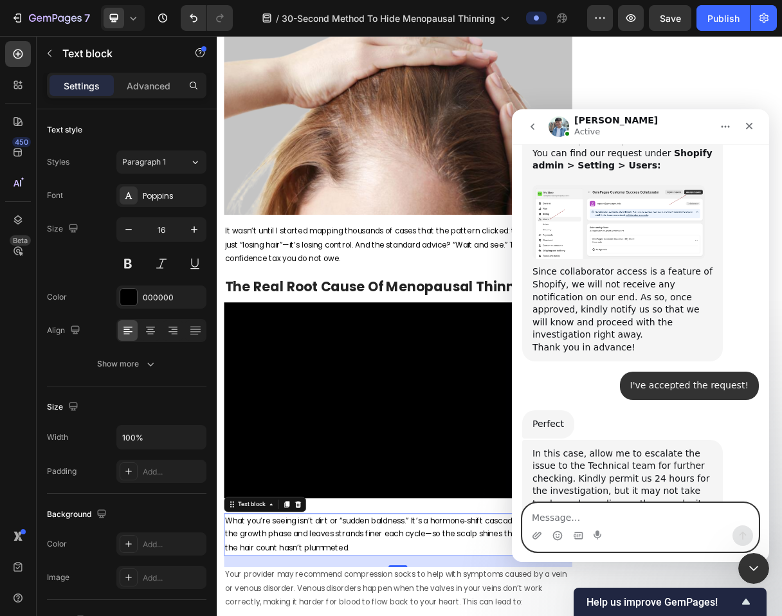
scroll to position [1092, 0]
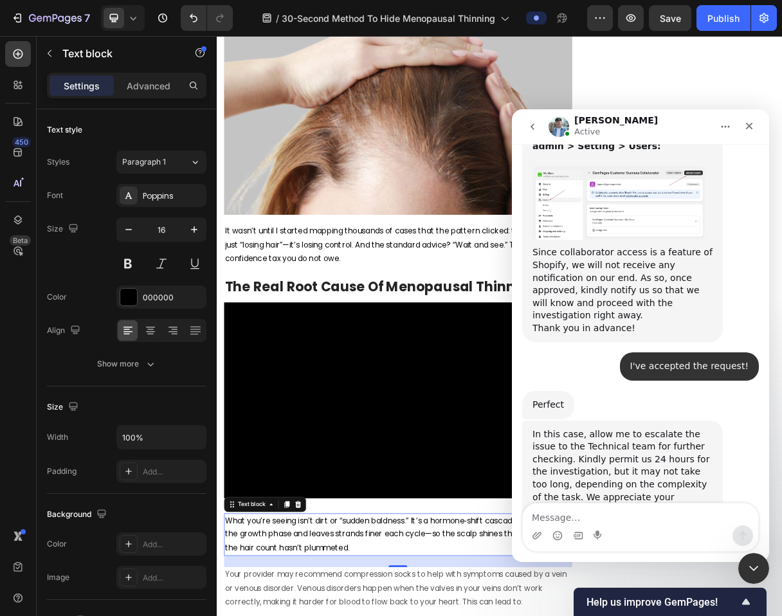
click at [766, 130] on nav "Liam Active" at bounding box center [640, 126] width 257 height 35
click at [756, 124] on div "Close" at bounding box center [749, 126] width 23 height 23
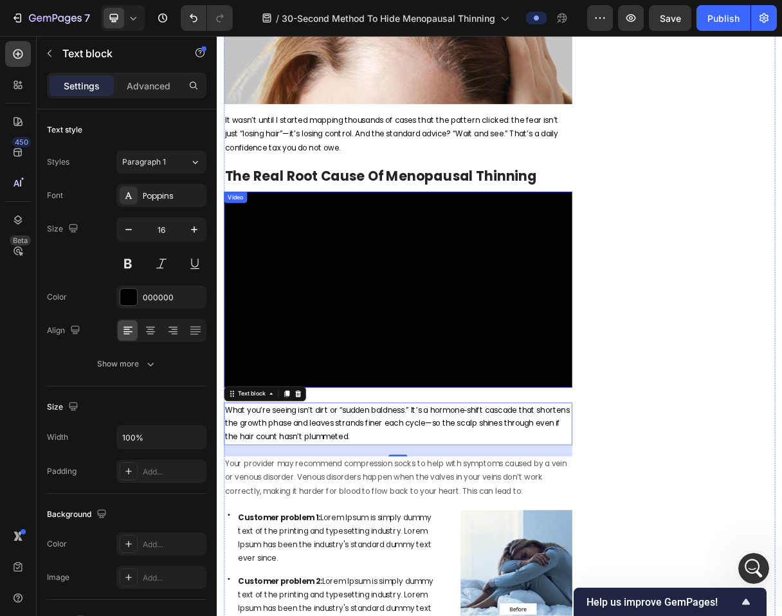
scroll to position [1098, 0]
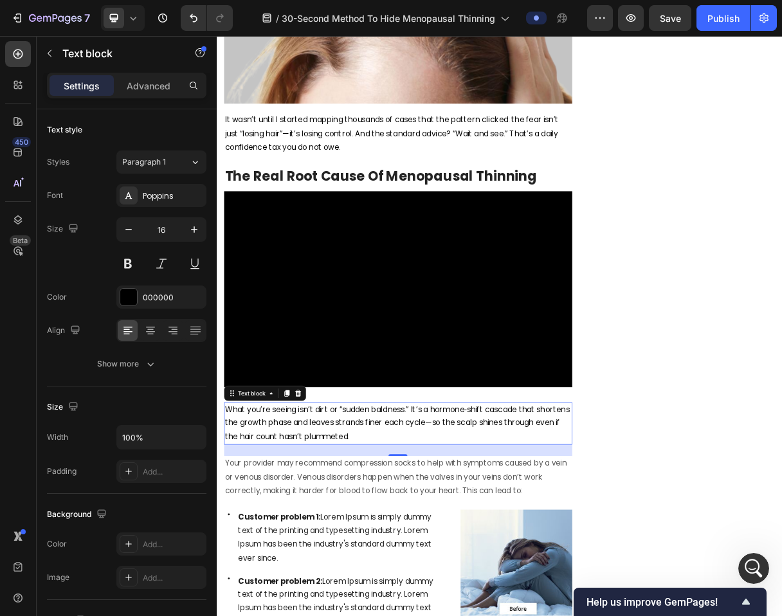
click at [664, 13] on span "Save" at bounding box center [670, 18] width 21 height 11
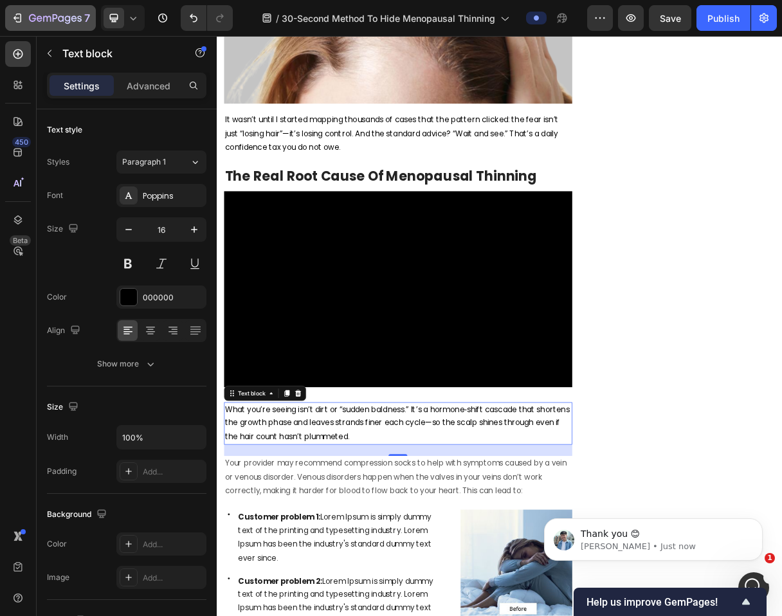
scroll to position [1130, 0]
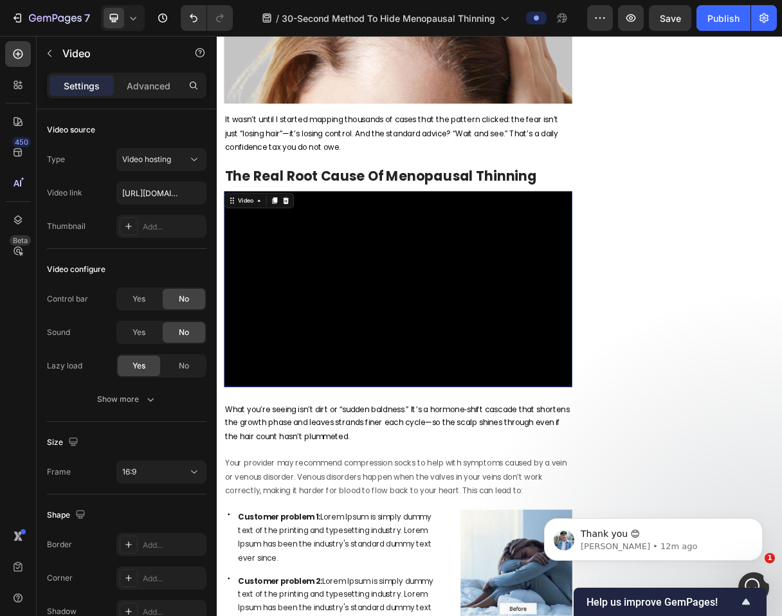
click at [610, 394] on video at bounding box center [463, 381] width 475 height 267
click at [363, 451] on video at bounding box center [463, 381] width 475 height 267
click at [562, 333] on video at bounding box center [463, 381] width 475 height 267
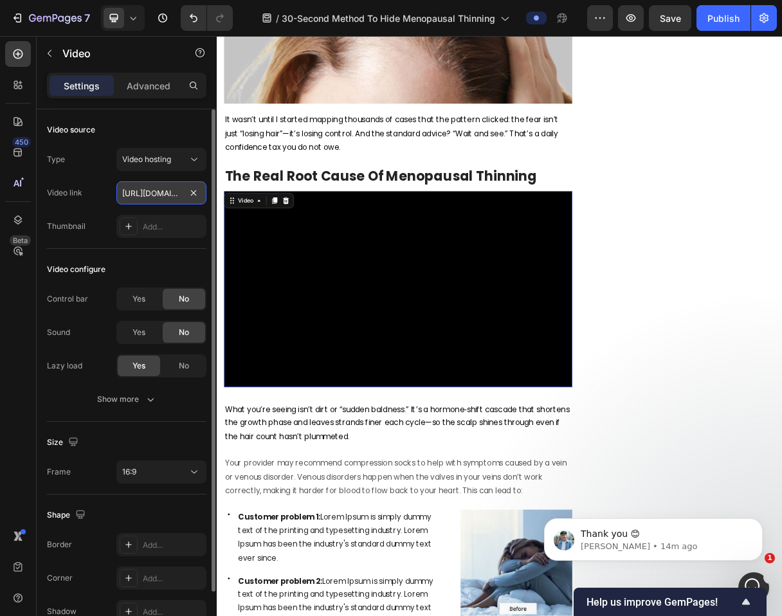
click at [169, 194] on input "https://cdn.shopify.com/videos/c/o/v/cf4e170f4a35468387f6af0502801b0a.mp4" at bounding box center [161, 192] width 90 height 23
paste input "https://cdn.shopify.com/videos/c/o/v/bbc1d7d71952451f9b837478cf711433.mp4"
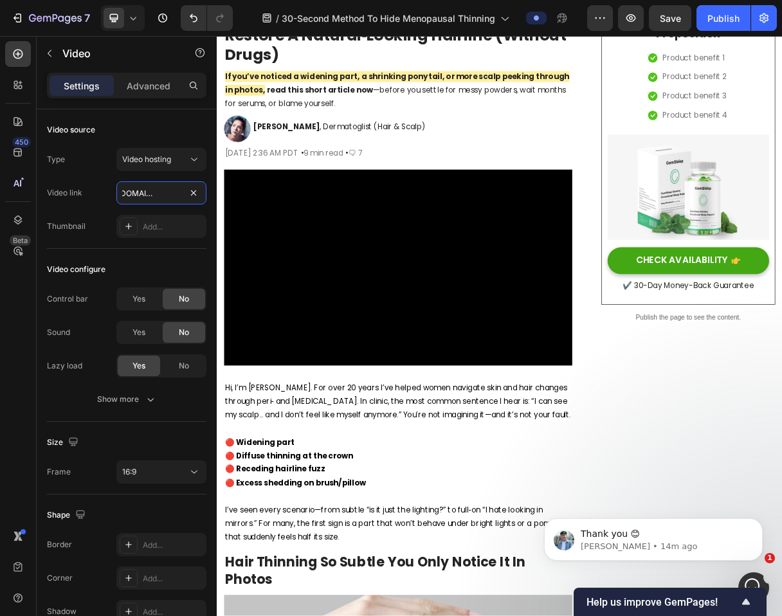
scroll to position [60, 0]
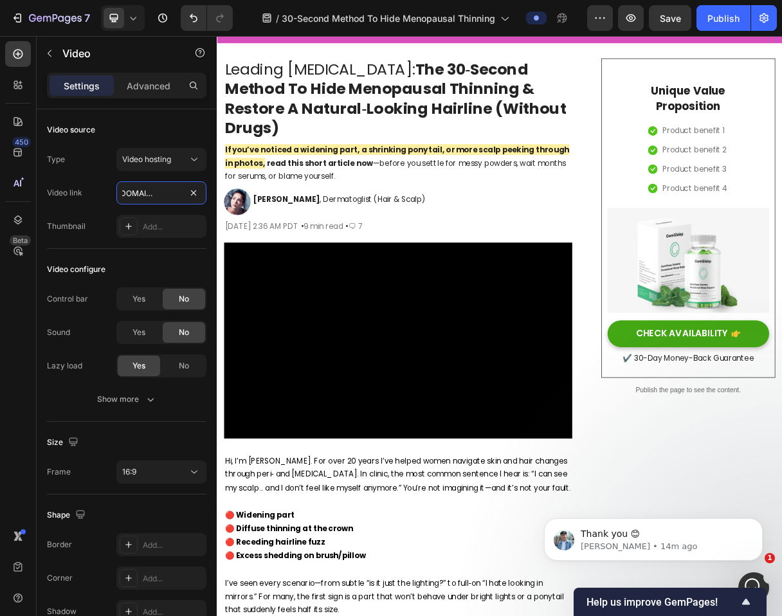
type input "https://cdn.shopify.com/videos/c/o/v/bbc1d7d71952451f9b837478cf711433.mp4"
click at [678, 21] on span "Save" at bounding box center [670, 18] width 21 height 11
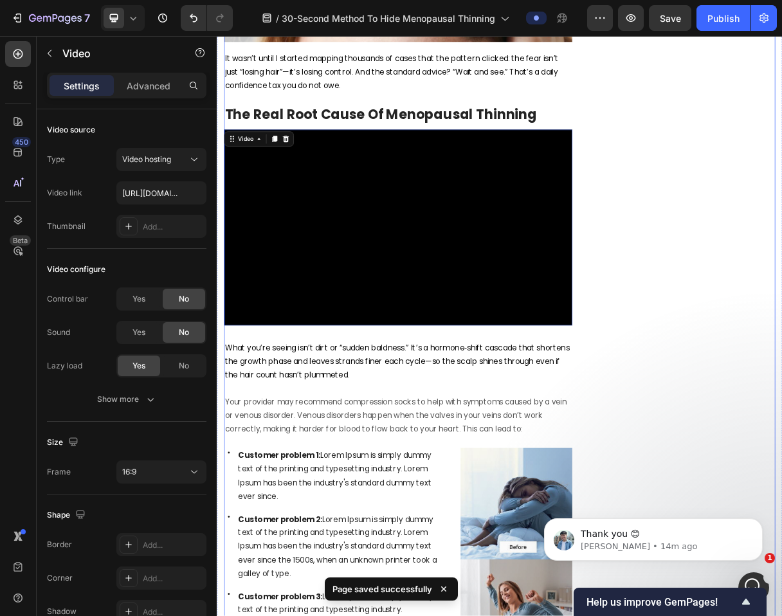
scroll to position [1100, 0]
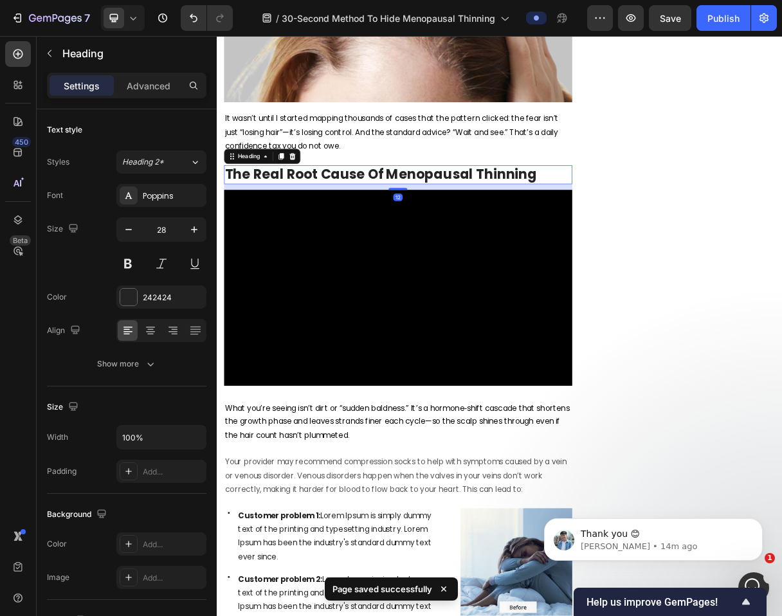
click at [477, 220] on p "The Real Root Cause Of Menopausal Thinning" at bounding box center [464, 225] width 473 height 23
click at [302, 196] on icon at bounding box center [304, 200] width 7 height 9
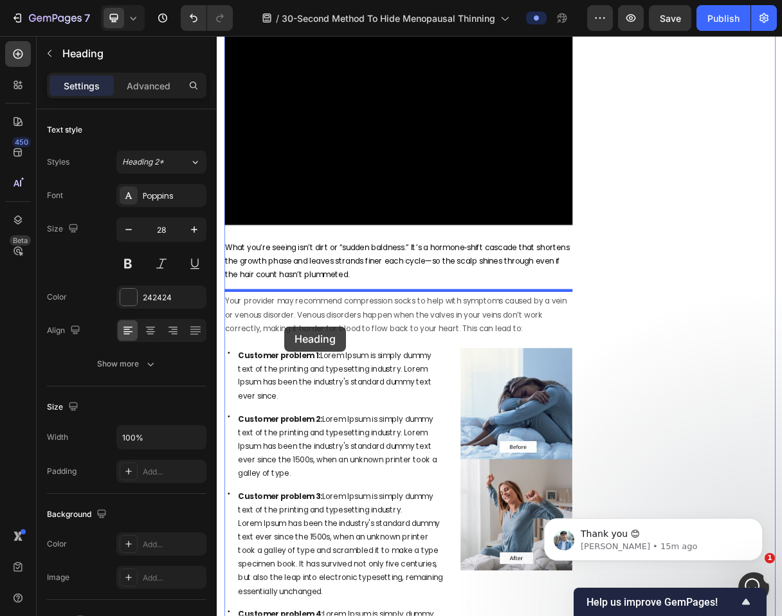
scroll to position [1604, 0]
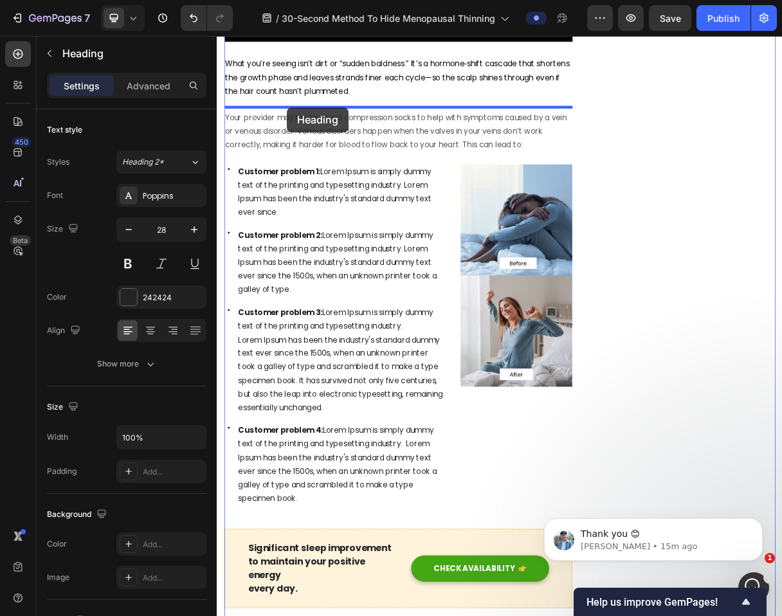
drag, startPoint x: 246, startPoint y: 230, endPoint x: 313, endPoint y: 133, distance: 117.9
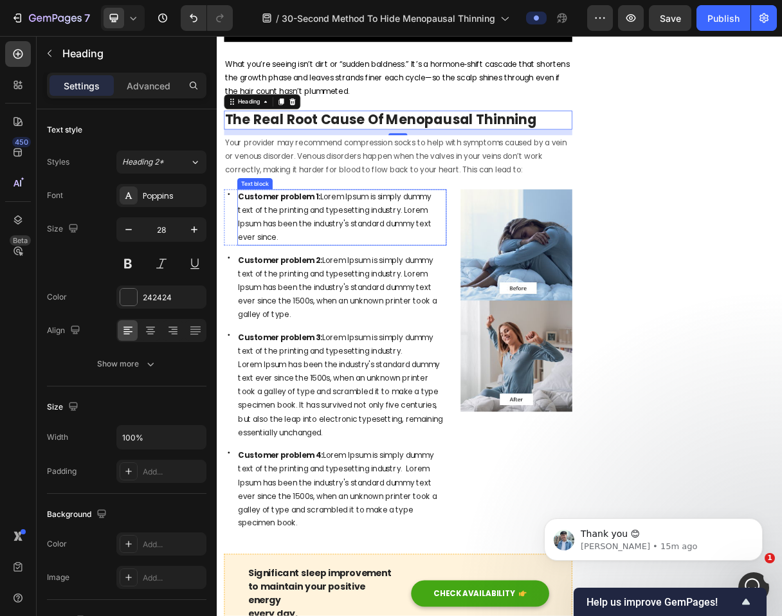
click at [375, 289] on span "Customer problem 1: Lorem Ipsum is simply dummy text of the printing and typese…" at bounding box center [378, 283] width 264 height 70
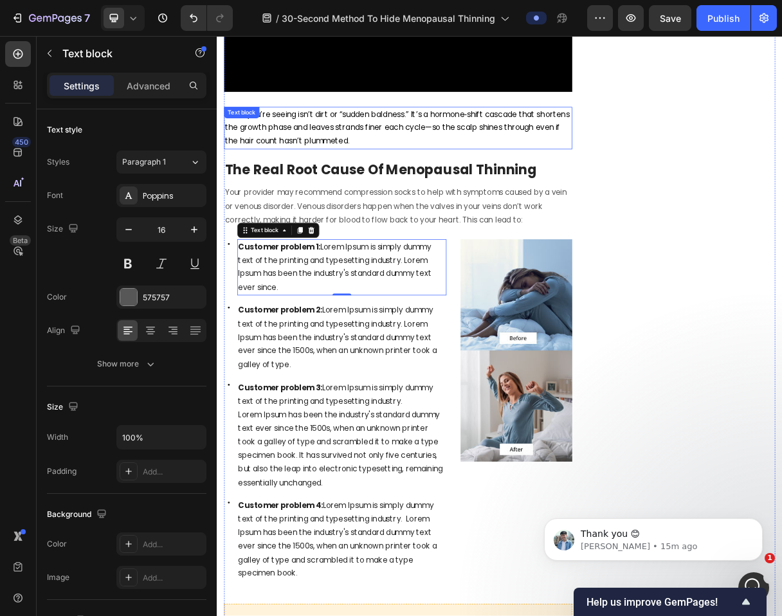
scroll to position [1496, 0]
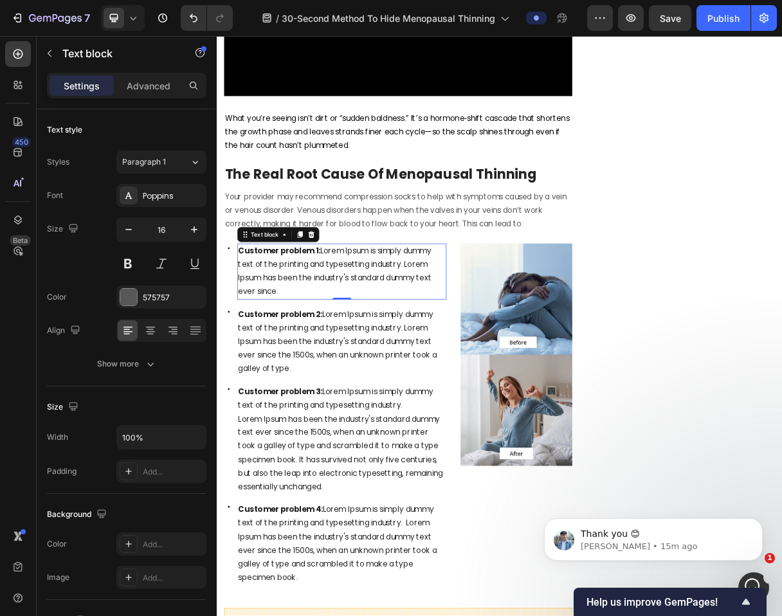
click at [371, 216] on h2 "The Real Root Cause Of Menopausal Thinning" at bounding box center [463, 225] width 475 height 26
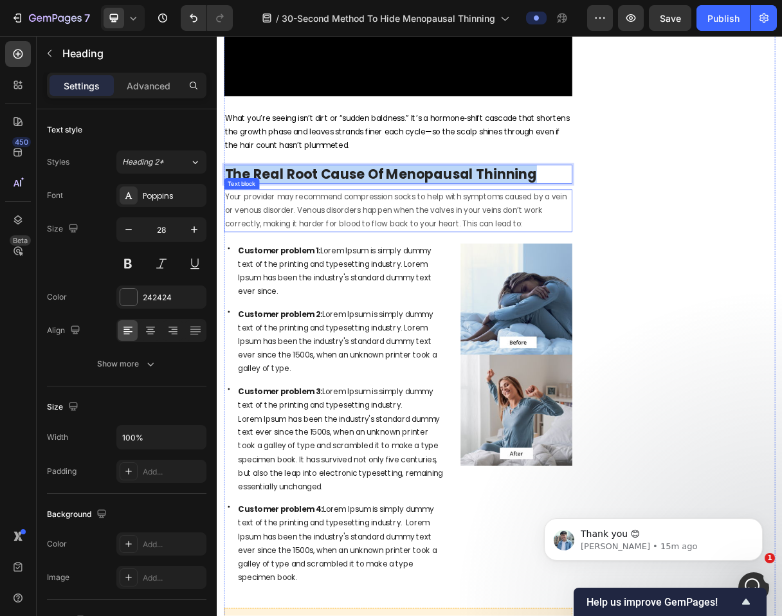
click at [371, 216] on p "The Real Root Cause Of Menopausal Thinning" at bounding box center [464, 225] width 473 height 23
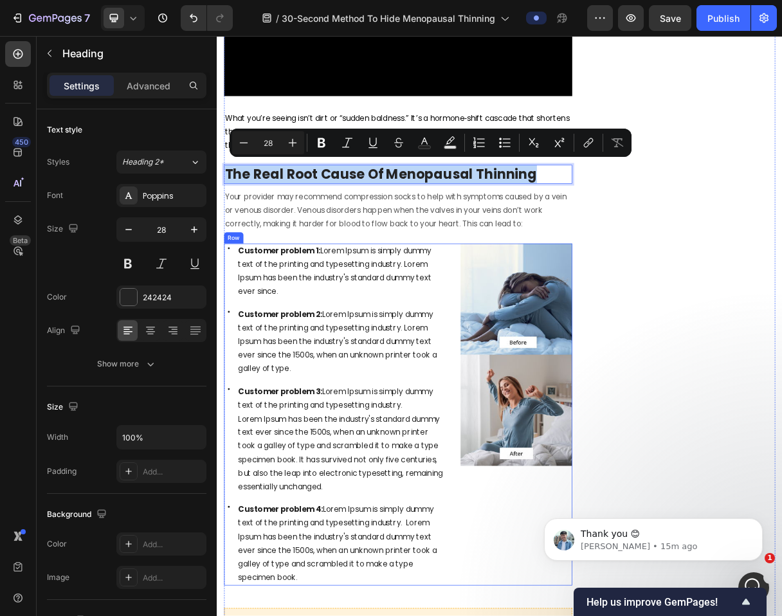
drag, startPoint x: 389, startPoint y: 396, endPoint x: 389, endPoint y: 385, distance: 10.9
click at [389, 396] on div "Icon Customer problem 1: Lorem Ipsum is simply dummy text of the printing and t…" at bounding box center [378, 553] width 304 height 467
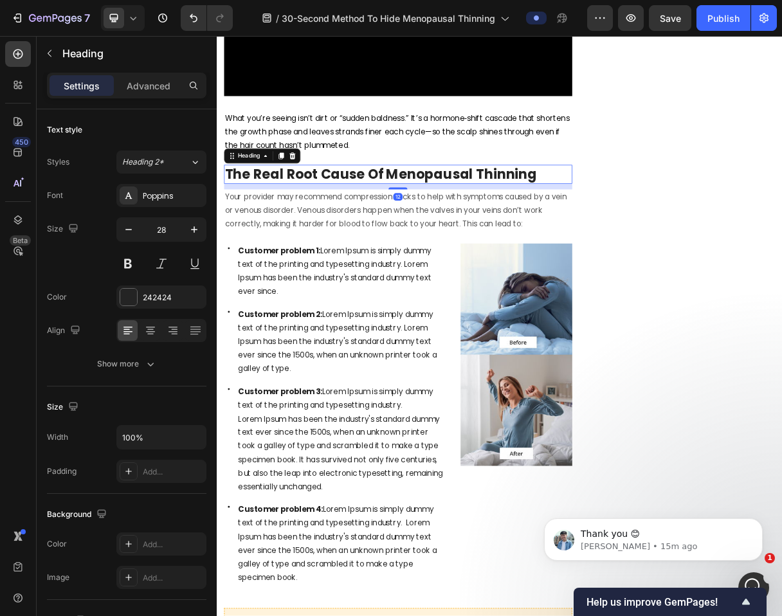
click at [366, 221] on p "The Real Root Cause Of Menopausal Thinning" at bounding box center [464, 225] width 473 height 23
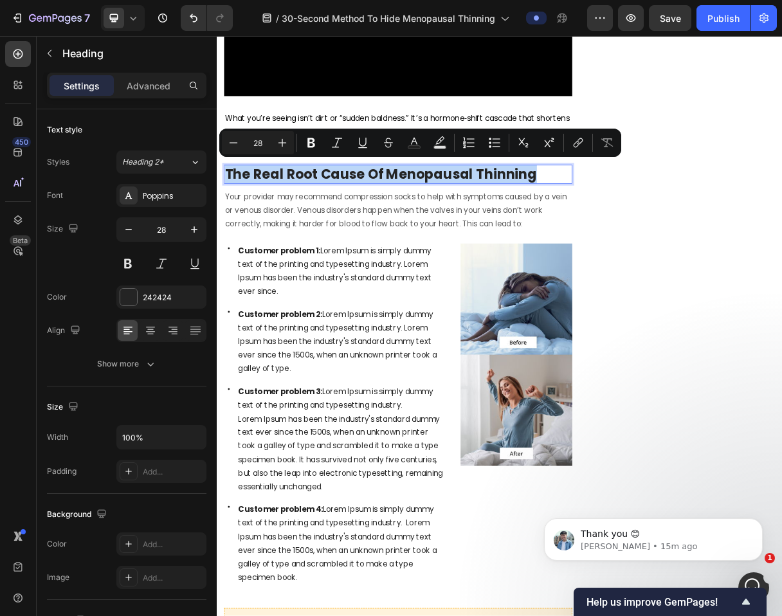
click at [366, 221] on p "The Real Root Cause Of Menopausal Thinning" at bounding box center [464, 225] width 473 height 23
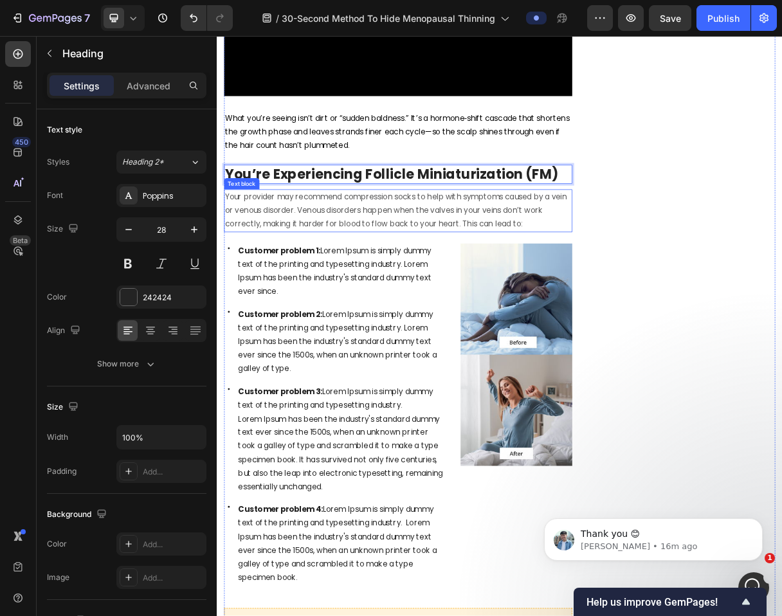
click at [416, 266] on p "Your provider may recommend compression socks to help with symptoms caused by a…" at bounding box center [464, 274] width 473 height 55
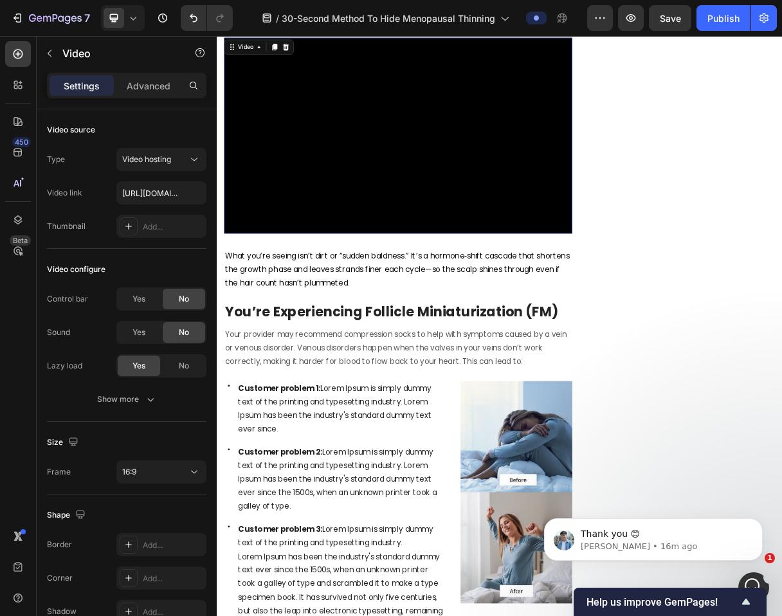
scroll to position [1287, 0]
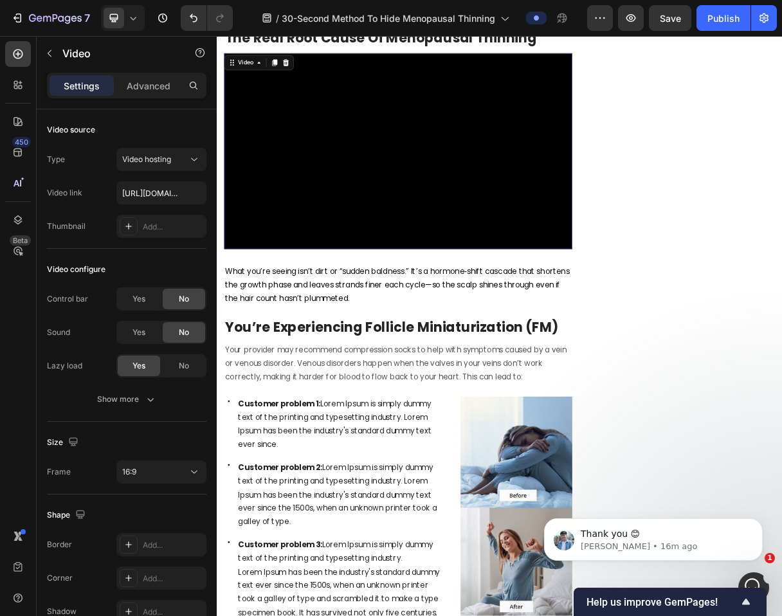
click at [461, 105] on video at bounding box center [463, 193] width 475 height 267
click at [297, 76] on div "Video" at bounding box center [273, 72] width 95 height 21
click at [298, 73] on icon at bounding box center [295, 73] width 10 height 10
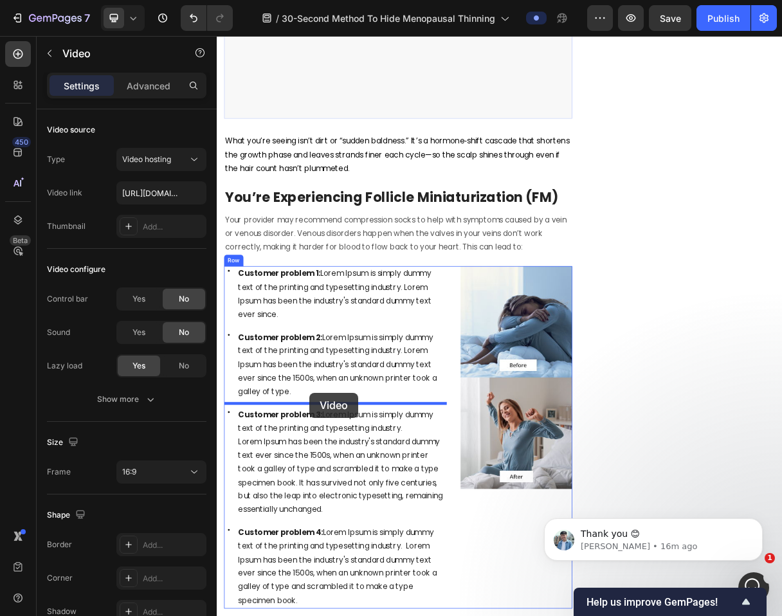
scroll to position [1759, 0]
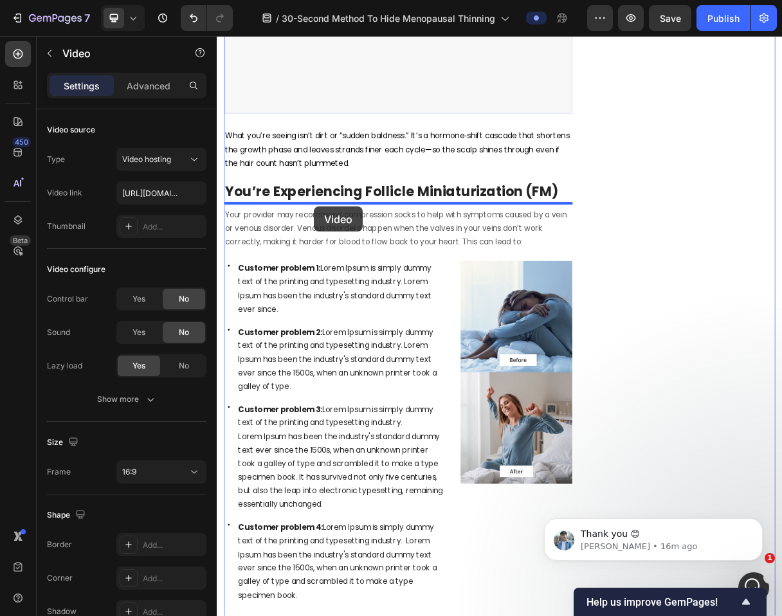
drag, startPoint x: 244, startPoint y: 358, endPoint x: 349, endPoint y: 270, distance: 137.9
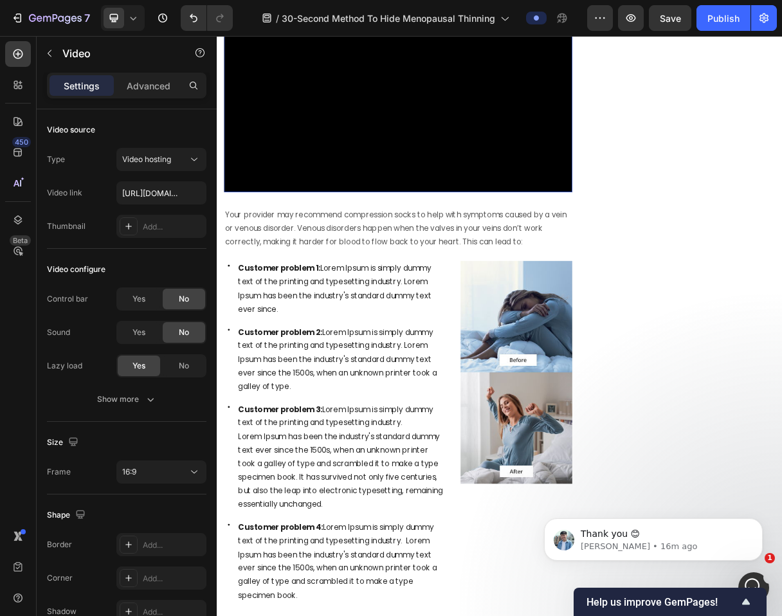
scroll to position [1472, 0]
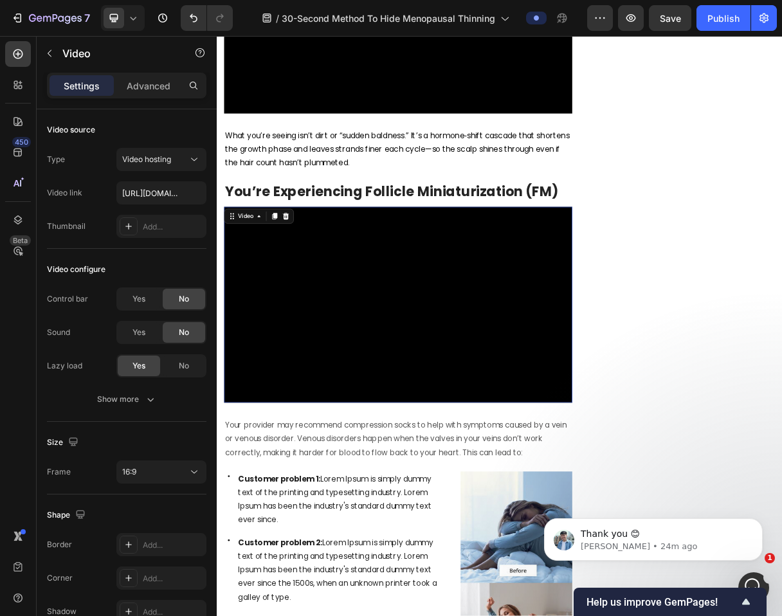
click at [399, 355] on video at bounding box center [463, 403] width 475 height 267
click at [391, 377] on video at bounding box center [463, 403] width 475 height 267
click at [332, 410] on video at bounding box center [463, 403] width 475 height 267
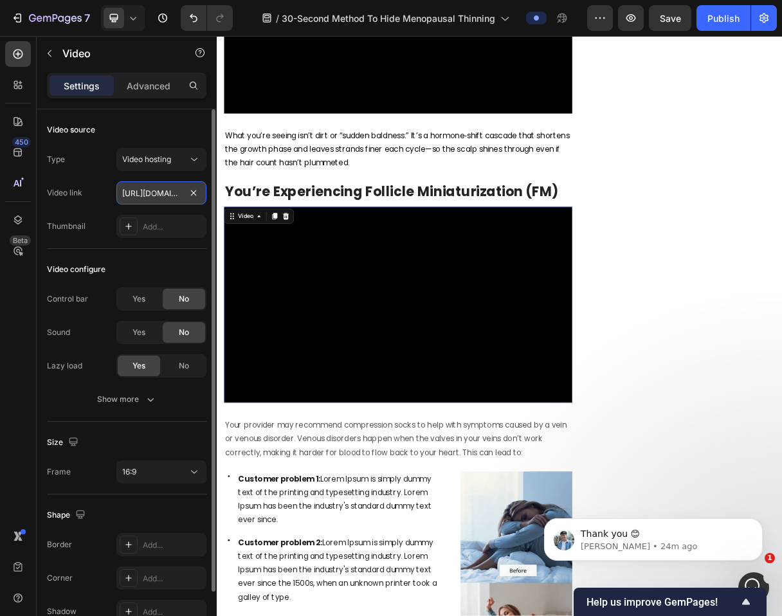
click at [158, 197] on input "https://cdn.shopify.com/videos/c/o/v/bbc1d7d71952451f9b837478cf711433.mp4" at bounding box center [161, 192] width 90 height 23
paste input "571bd163f91f4d2ba07ba3fa2e64b1a0"
type input "[URL][DOMAIN_NAME]"
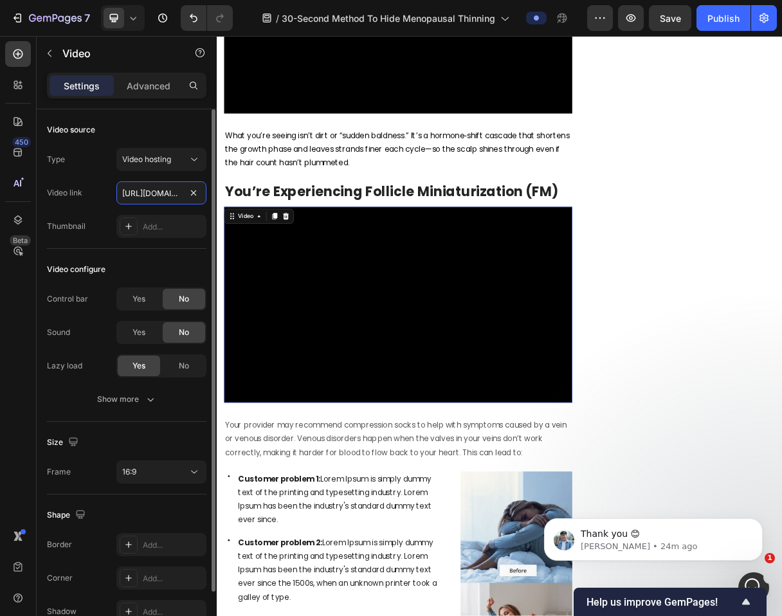
scroll to position [0, 235]
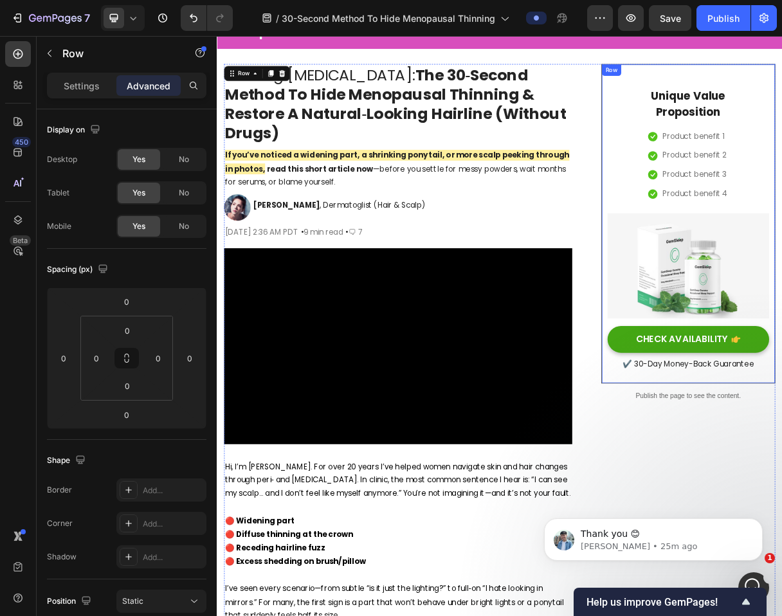
scroll to position [40, 0]
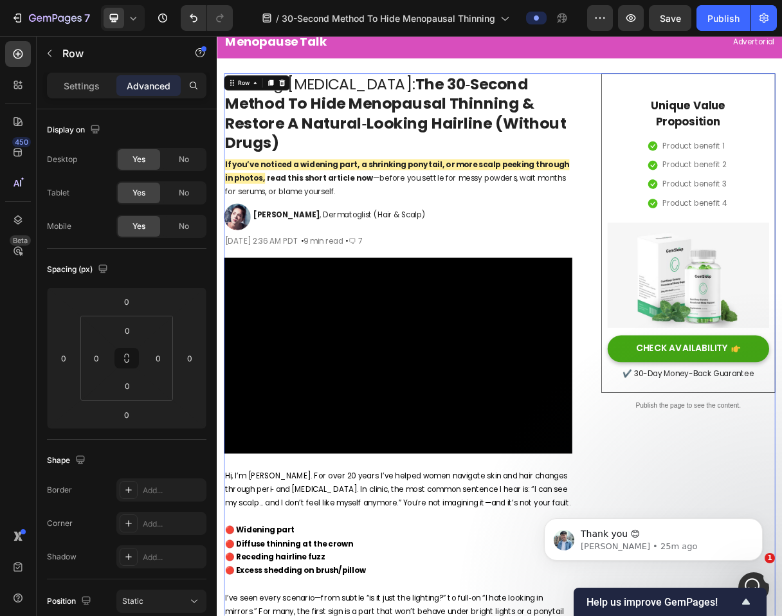
click at [655, 214] on strong "If you’ve noticed a widening part, a shrinking ponytail, or more scalp peeking …" at bounding box center [463, 221] width 470 height 33
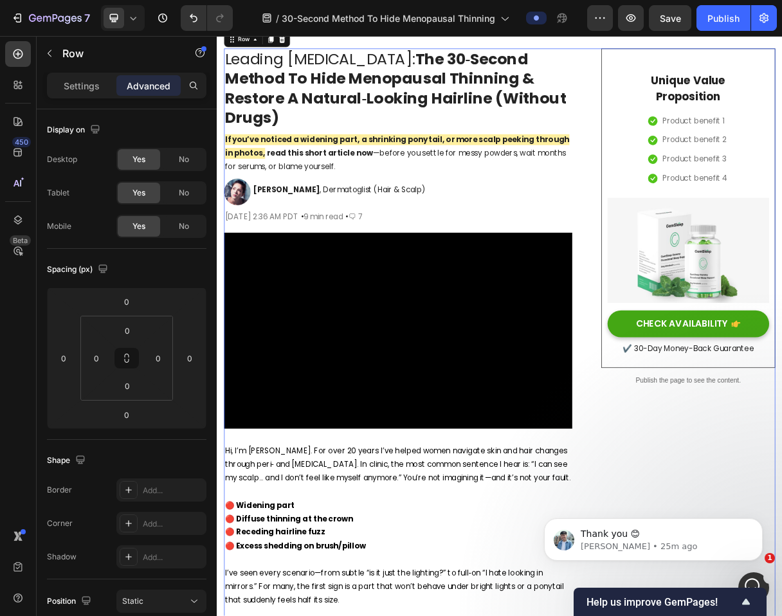
scroll to position [82, 0]
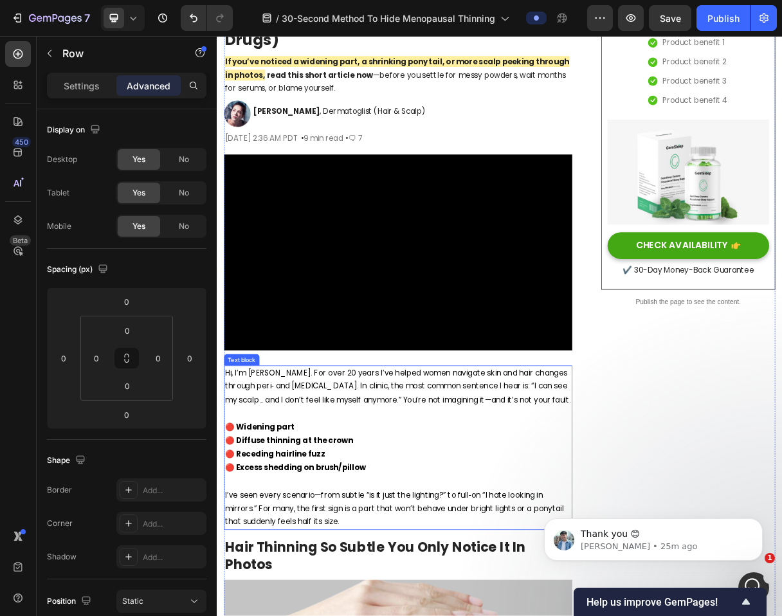
scroll to position [188, 0]
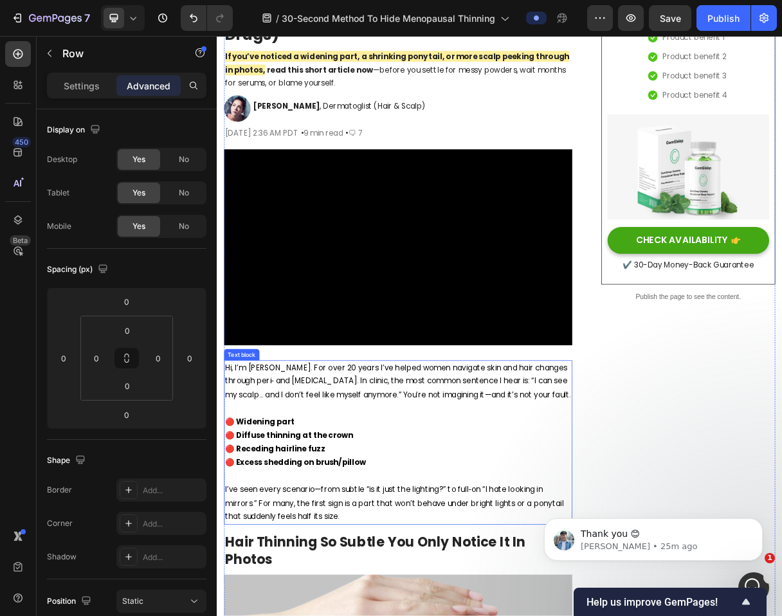
click at [631, 616] on p "🔴 Excess shedding on brush/pillow" at bounding box center [464, 619] width 473 height 19
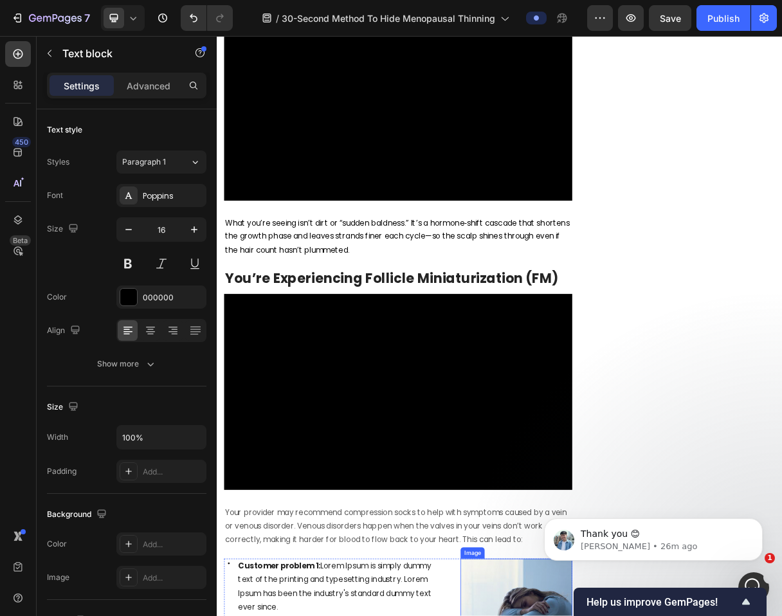
scroll to position [1281, 0]
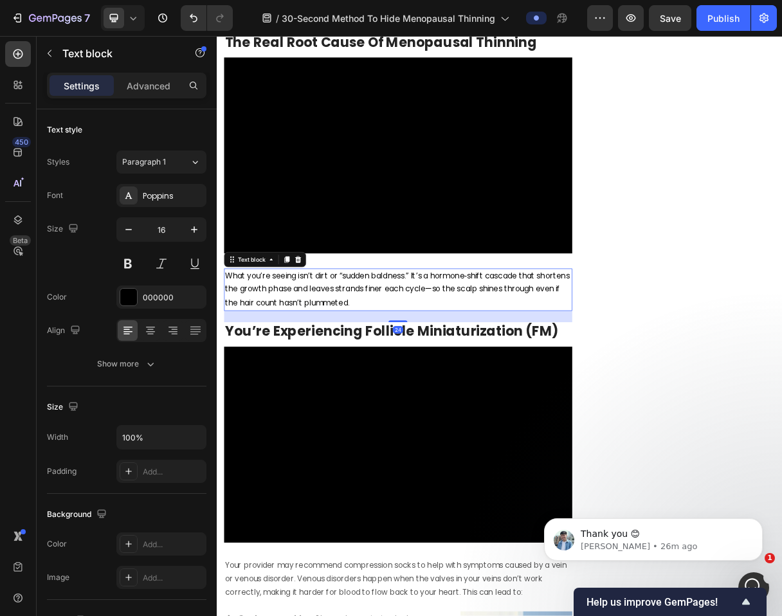
click at [515, 366] on p "What you’re seeing isn’t dirt or “sudden baldness.” It’s a hormone‑shift cascad…" at bounding box center [464, 382] width 473 height 55
click at [309, 340] on icon at bounding box center [312, 341] width 7 height 9
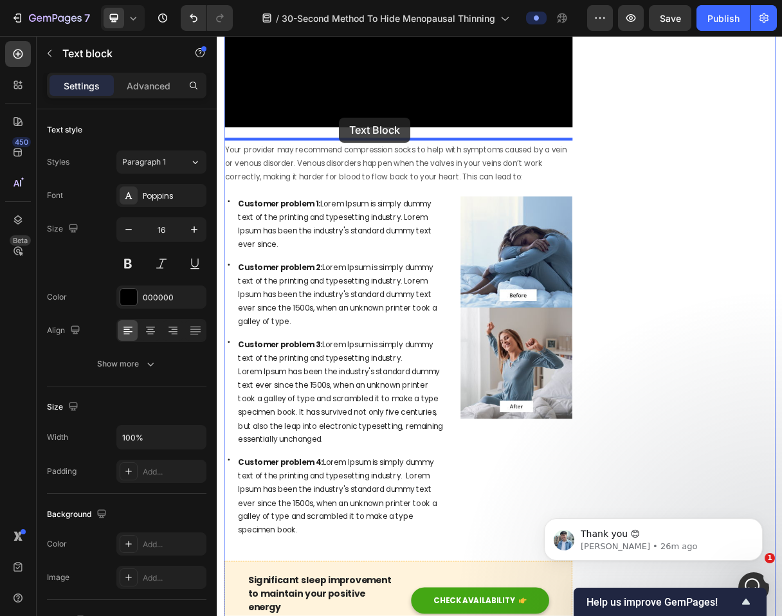
scroll to position [1883, 0]
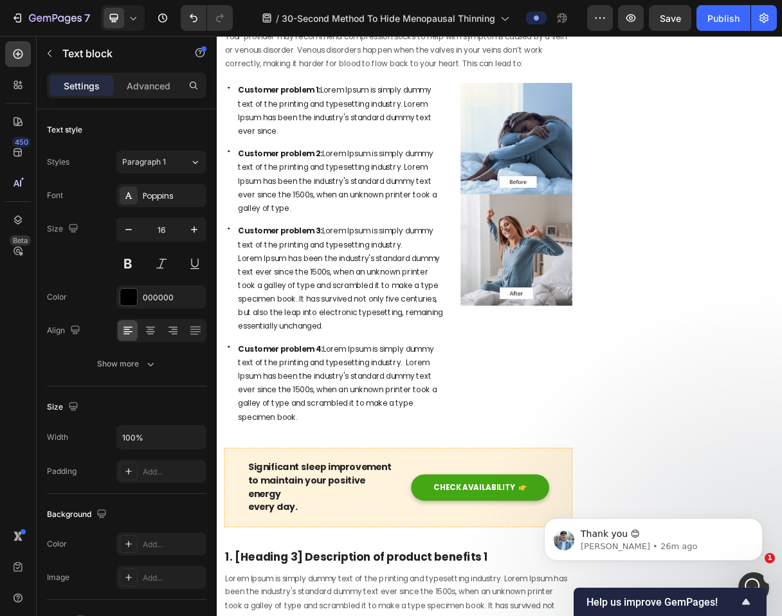
scroll to position [2, 0]
click at [358, 279] on span "Customer problem 2: Lorem Ipsum is simply dummy text of the printing and typese…" at bounding box center [381, 234] width 271 height 89
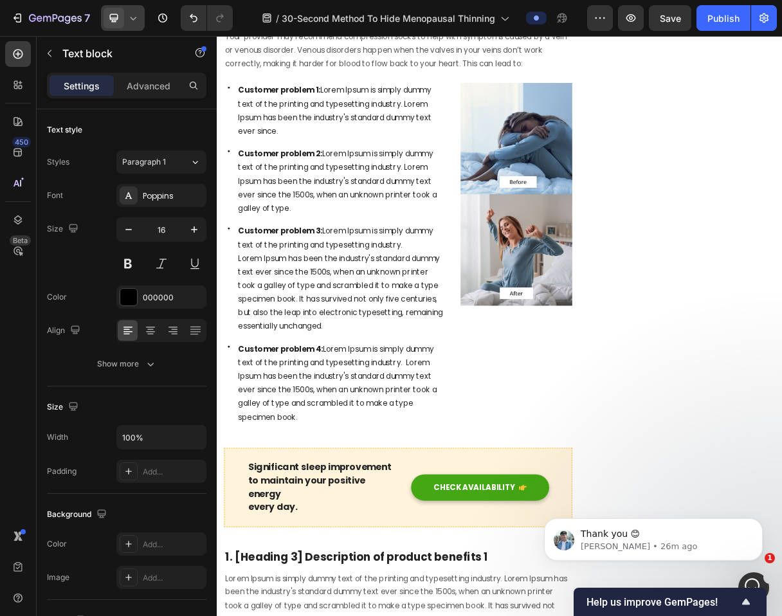
click at [132, 22] on icon at bounding box center [133, 18] width 13 height 13
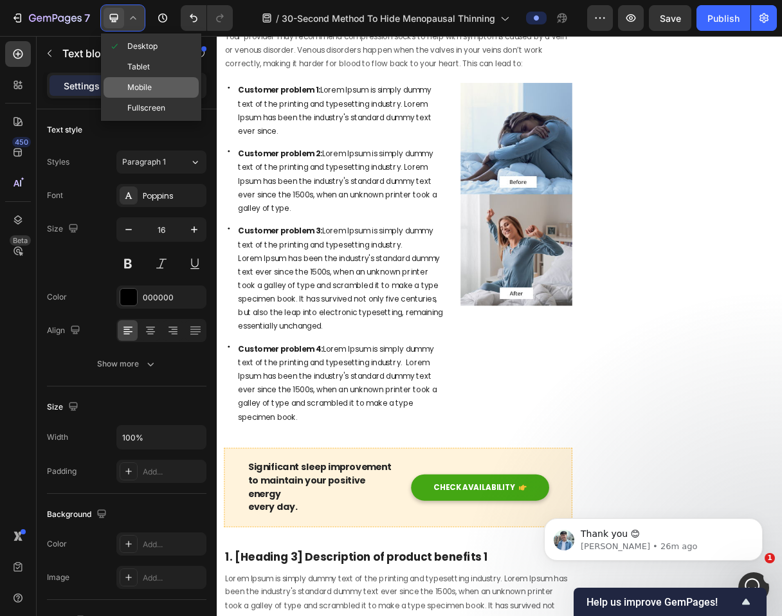
click at [154, 86] on div "Mobile" at bounding box center [151, 87] width 95 height 21
type input "14"
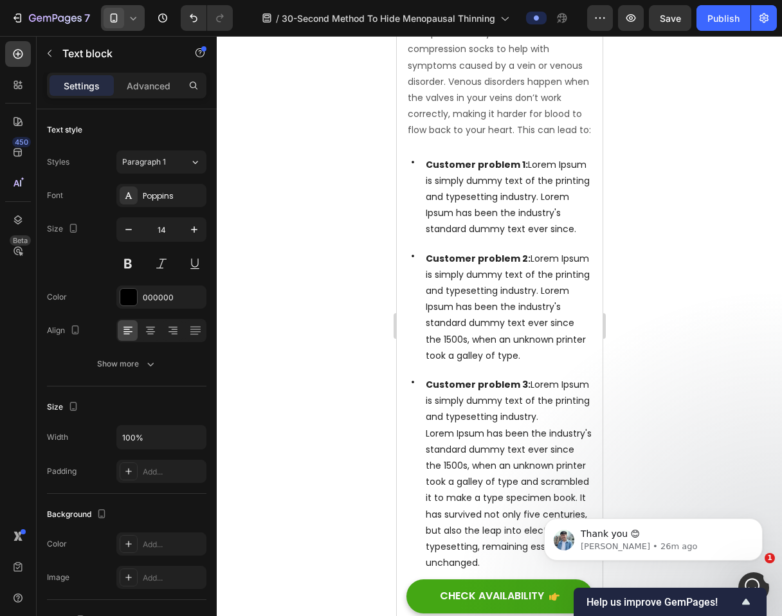
scroll to position [1604, 0]
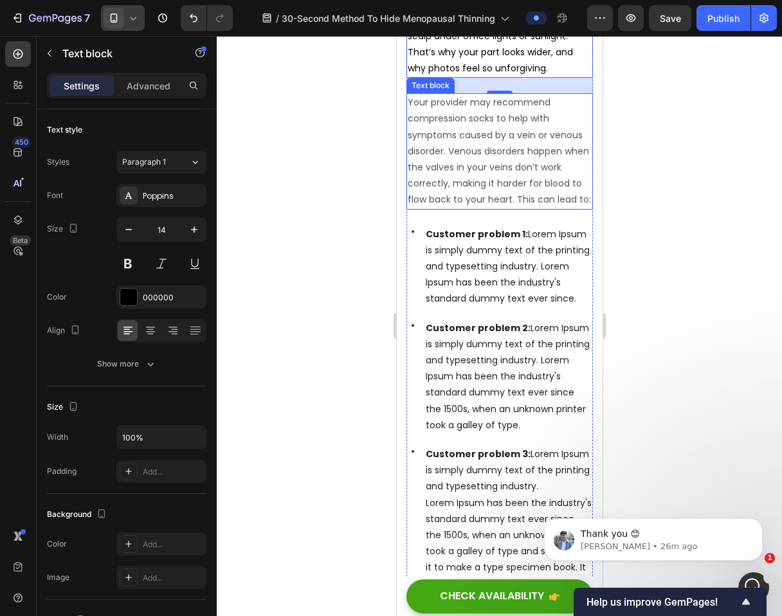
click at [499, 208] on p "Your provider may recommend compression socks to help with symptoms caused by a…" at bounding box center [499, 151] width 184 height 113
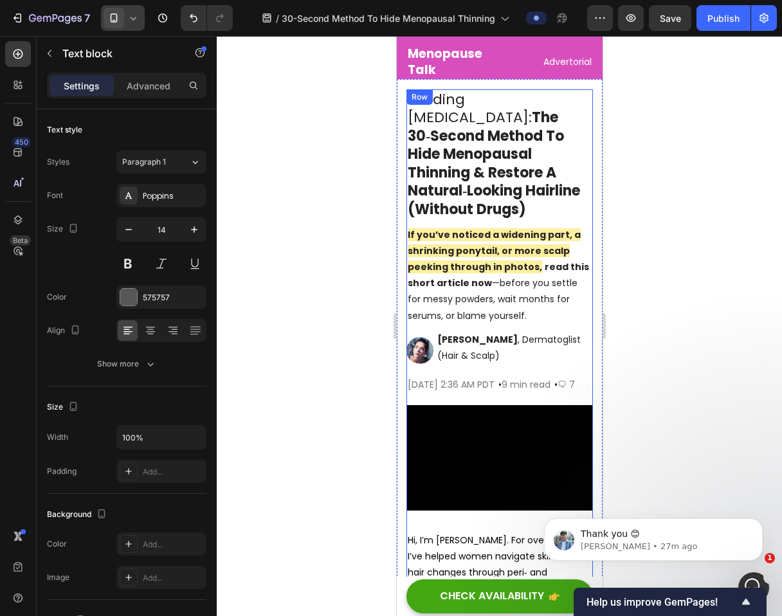
scroll to position [0, 0]
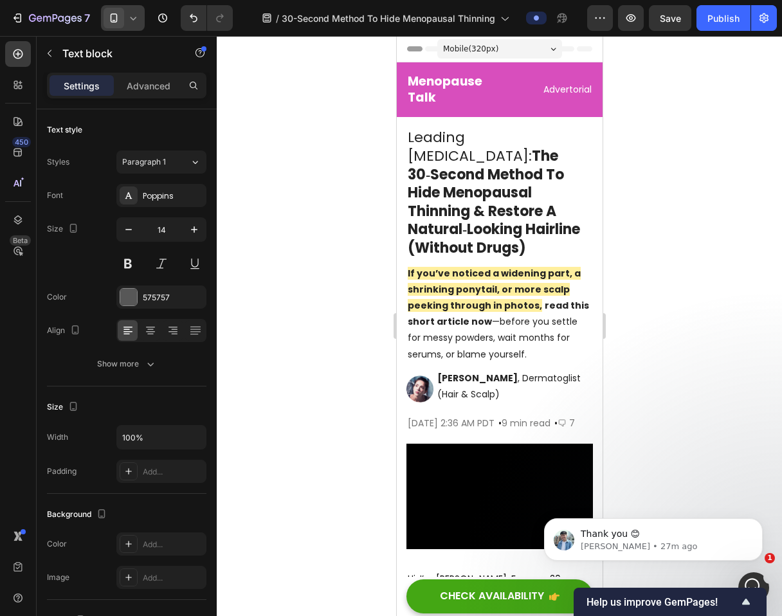
click at [131, 18] on icon at bounding box center [134, 18] width 6 height 3
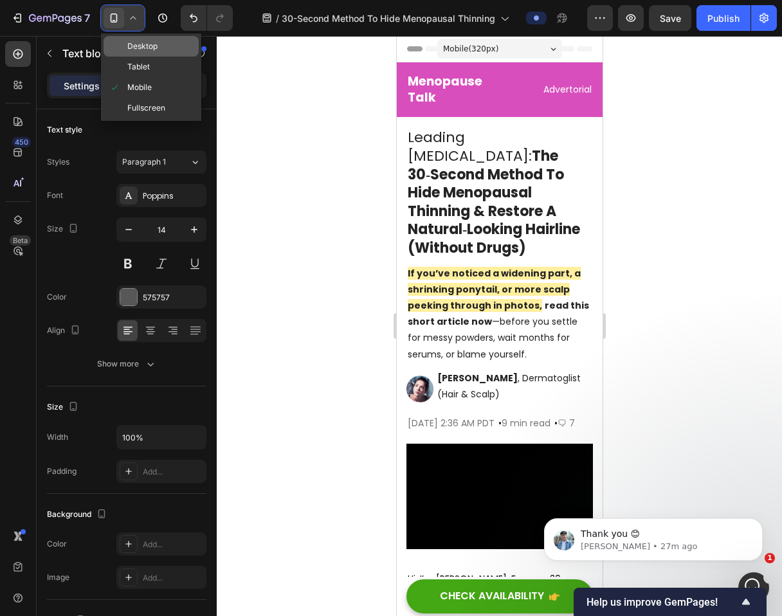
click at [146, 47] on span "Desktop" at bounding box center [142, 46] width 30 height 13
type input "16"
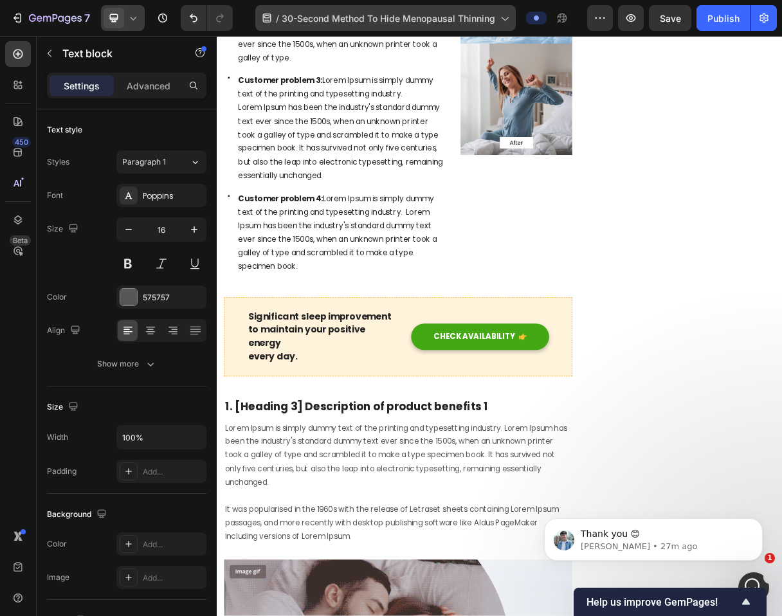
scroll to position [2017, 0]
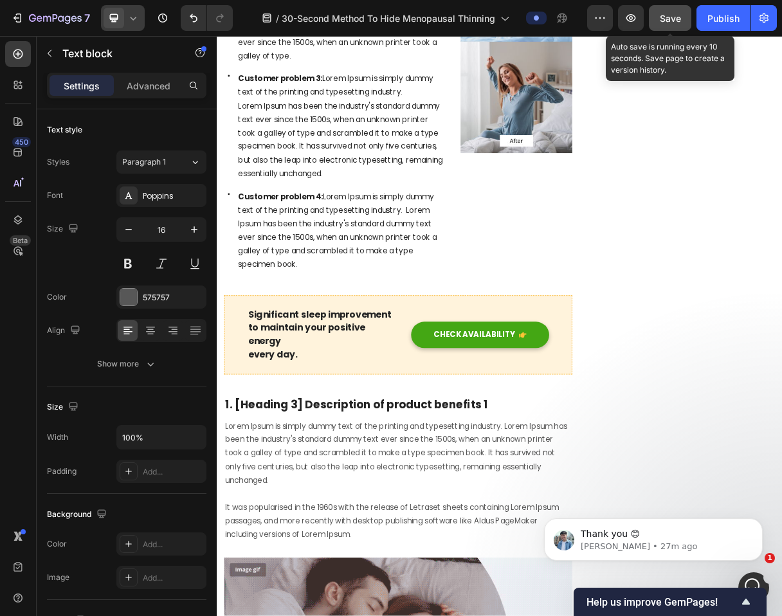
click at [668, 28] on button "Save" at bounding box center [670, 18] width 42 height 26
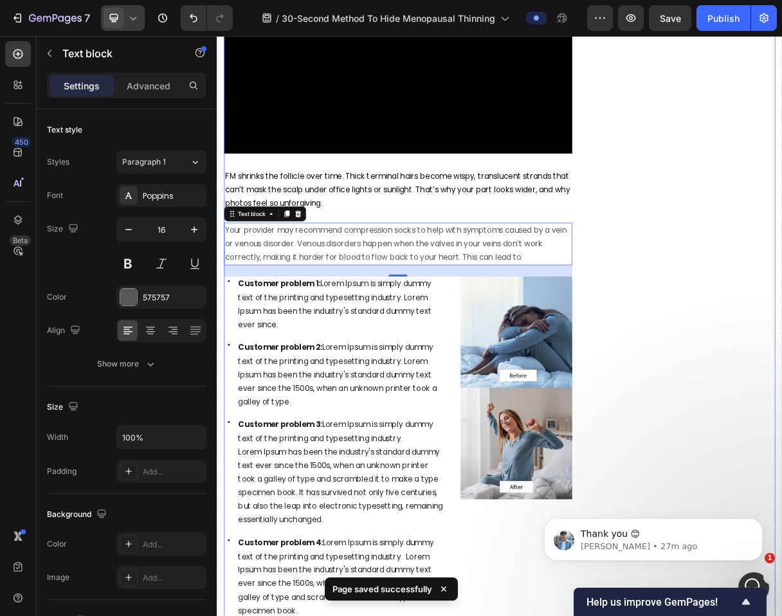
scroll to position [1539, 0]
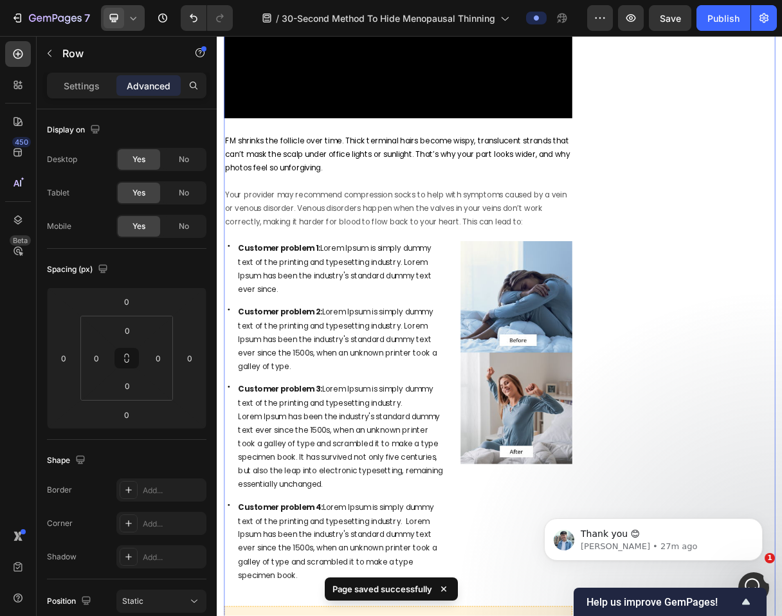
scroll to position [1594, 0]
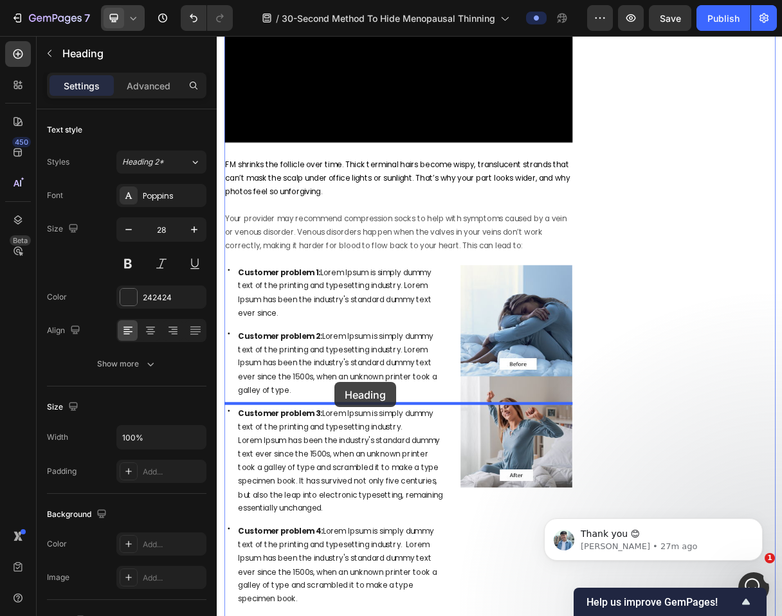
drag, startPoint x: 235, startPoint y: 136, endPoint x: 378, endPoint y: 509, distance: 398.9
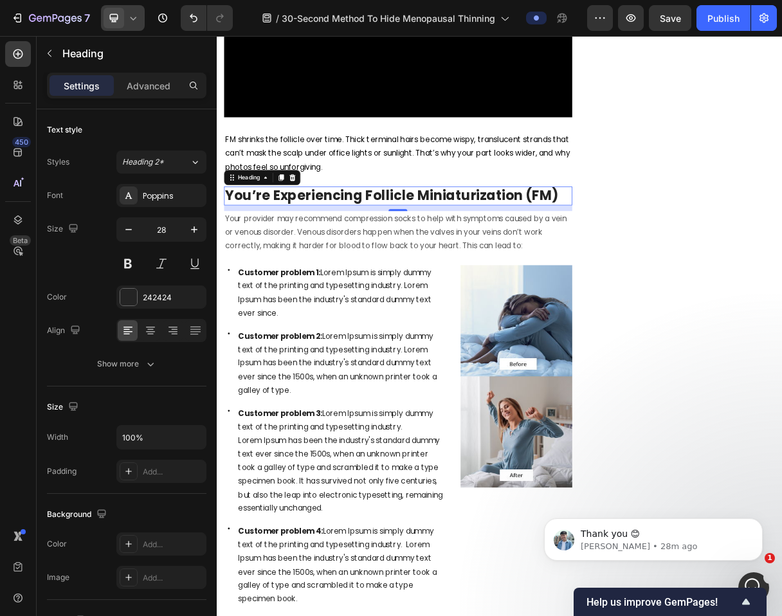
click at [291, 268] on h2 "You’re Experiencing Follicle Miniaturization (FM)" at bounding box center [463, 255] width 475 height 26
click at [291, 266] on p "You’re Experiencing Follicle Miniaturization (FM)" at bounding box center [464, 254] width 473 height 23
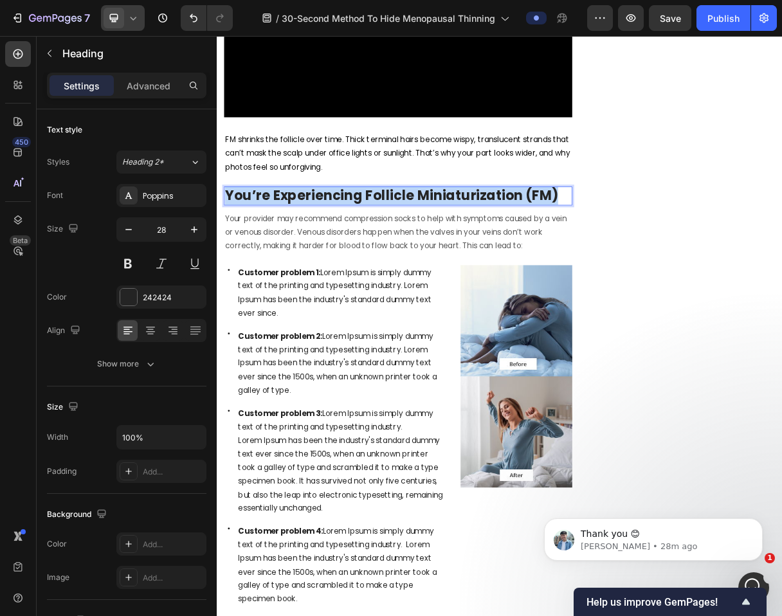
click at [291, 266] on p "You’re Experiencing Follicle Miniaturization (FM)" at bounding box center [464, 254] width 473 height 23
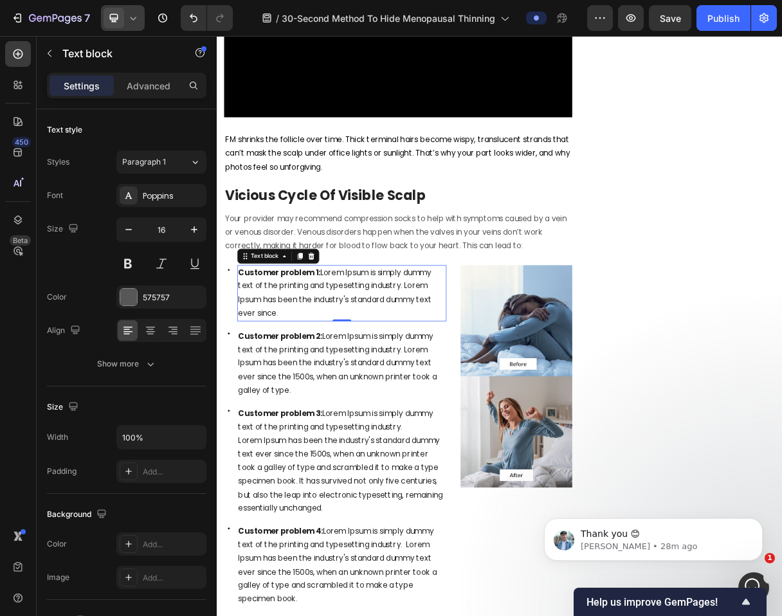
click at [361, 422] on span "Customer problem 1: Lorem Ipsum is simply dummy text of the printing and typese…" at bounding box center [378, 387] width 264 height 70
click at [525, 266] on p "Vicious Cycle Of Visible Scalp" at bounding box center [464, 254] width 473 height 23
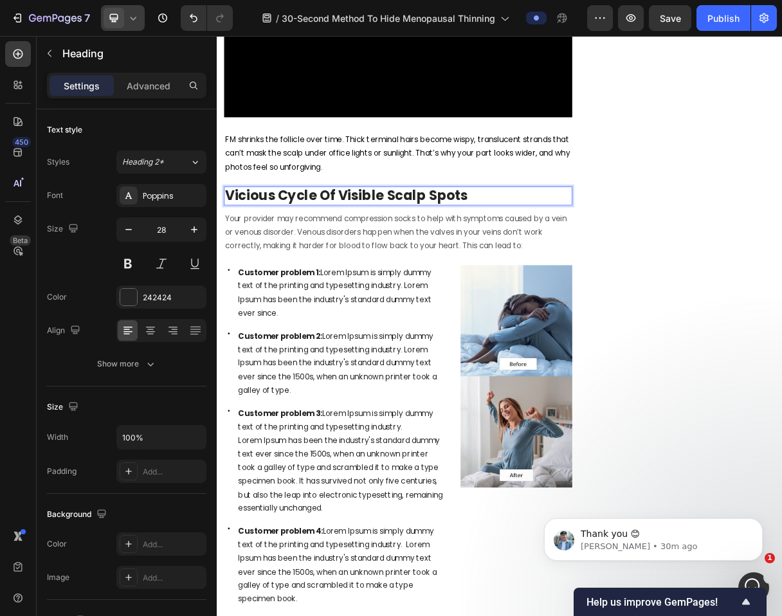
scroll to position [1164, 0]
click at [381, 266] on p "Vicious Cycle Of Visible Scalp Spots" at bounding box center [464, 254] width 473 height 23
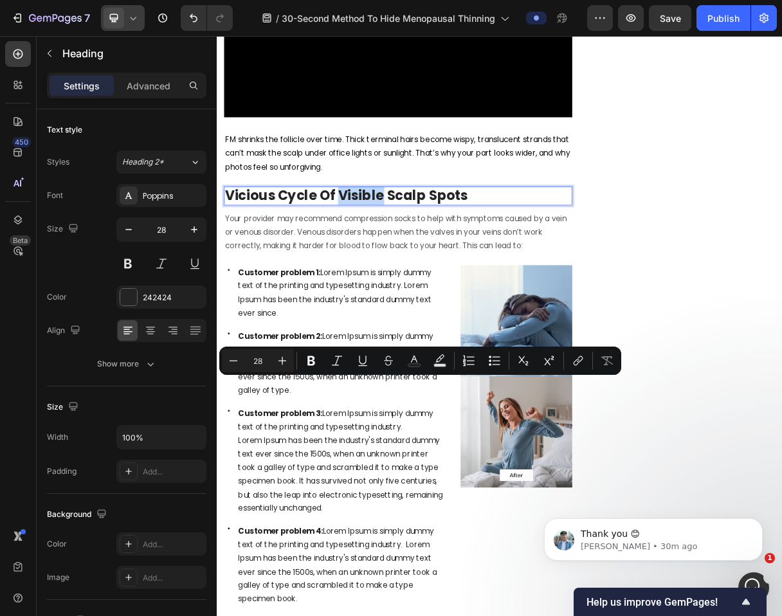
click at [381, 266] on p "Vicious Cycle Of Visible Scalp Spots" at bounding box center [464, 254] width 473 height 23
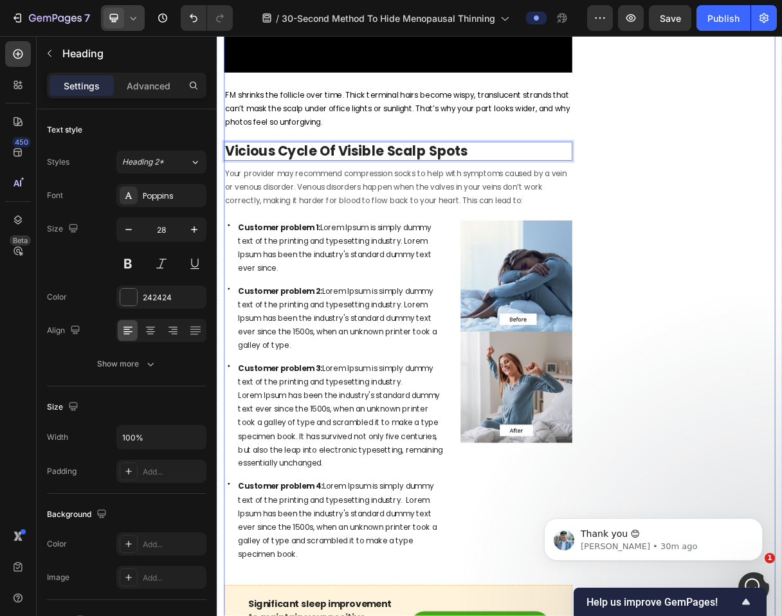
scroll to position [1617, 0]
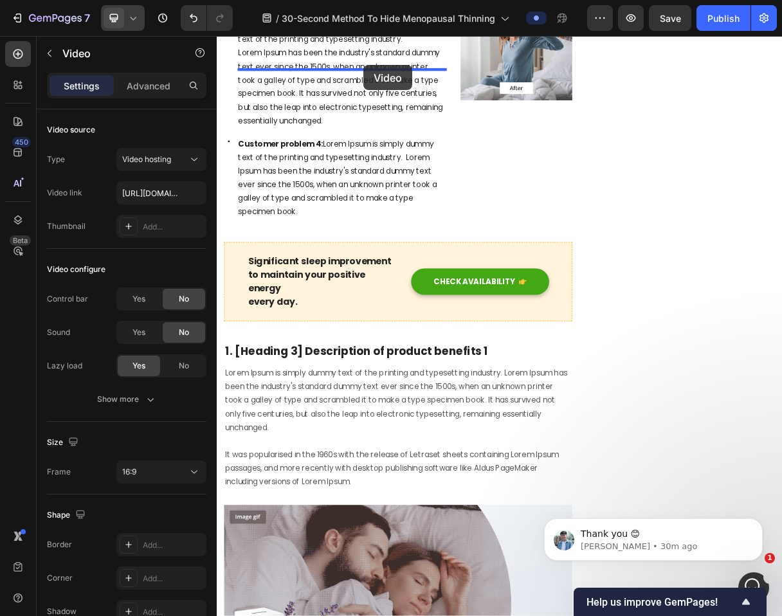
scroll to position [2365, 0]
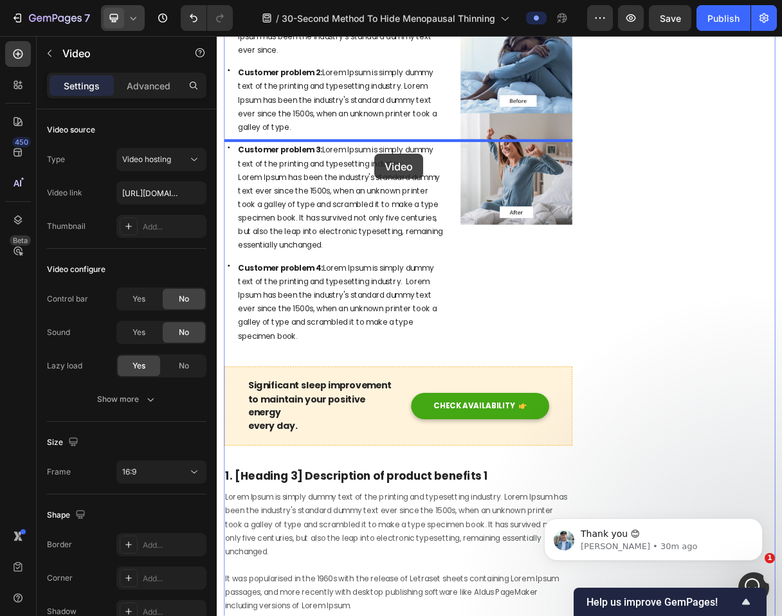
drag, startPoint x: 248, startPoint y: 420, endPoint x: 432, endPoint y: 197, distance: 289.7
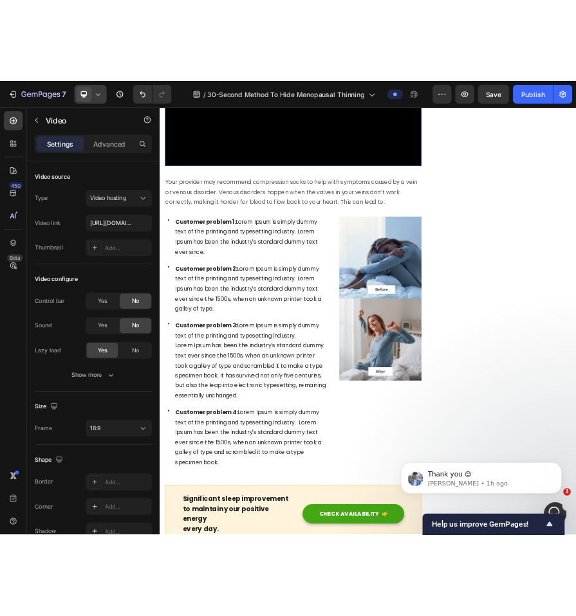
scroll to position [1991, 0]
